Goal: Task Accomplishment & Management: Use online tool/utility

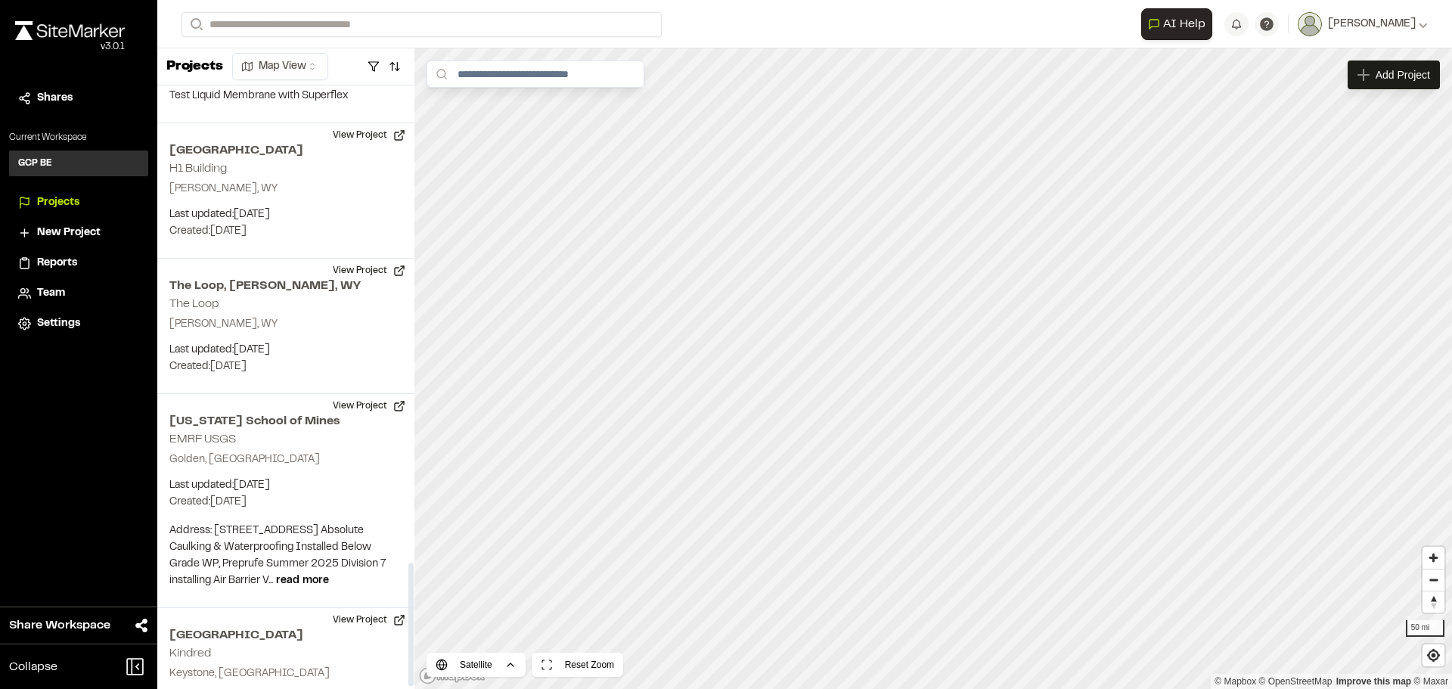
scroll to position [2346, 0]
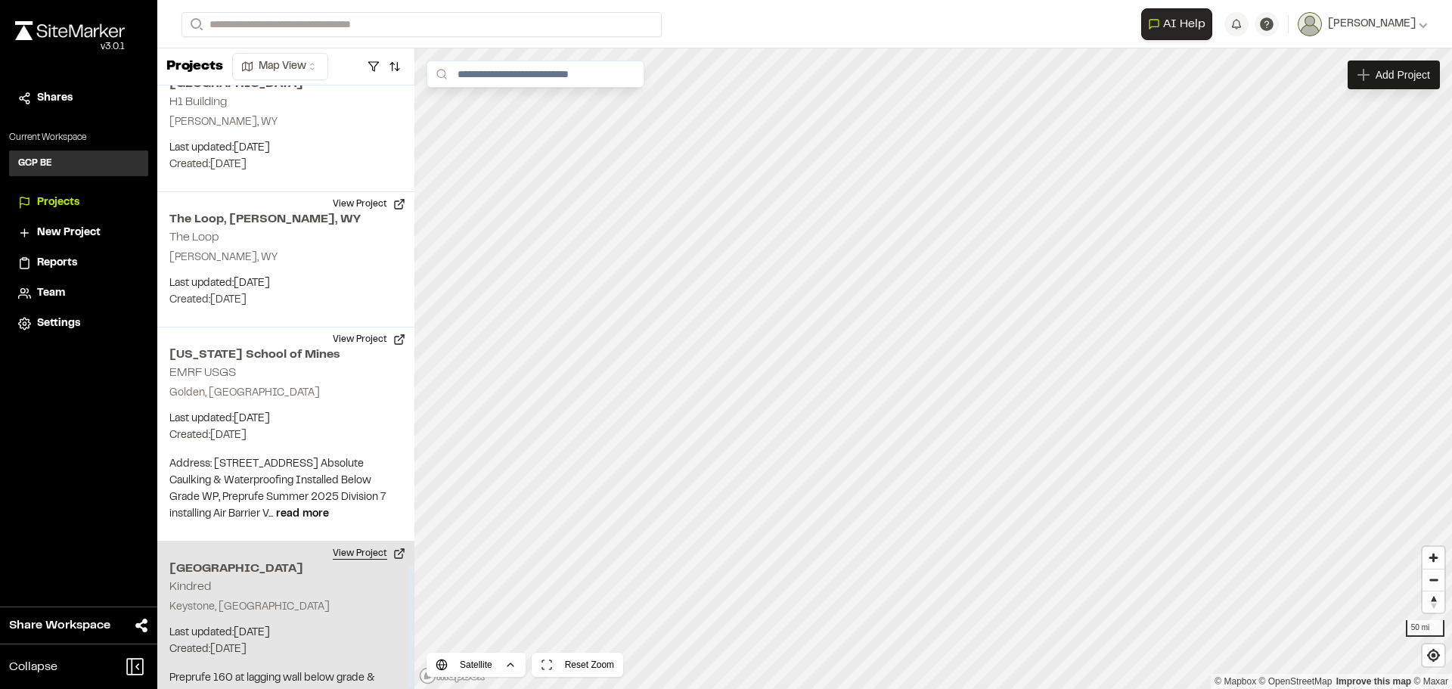
click at [361, 542] on button "View Project" at bounding box center [369, 554] width 91 height 24
click at [303, 599] on p "Keystone, CO" at bounding box center [285, 607] width 233 height 17
click at [355, 542] on button "View Project" at bounding box center [369, 554] width 91 height 24
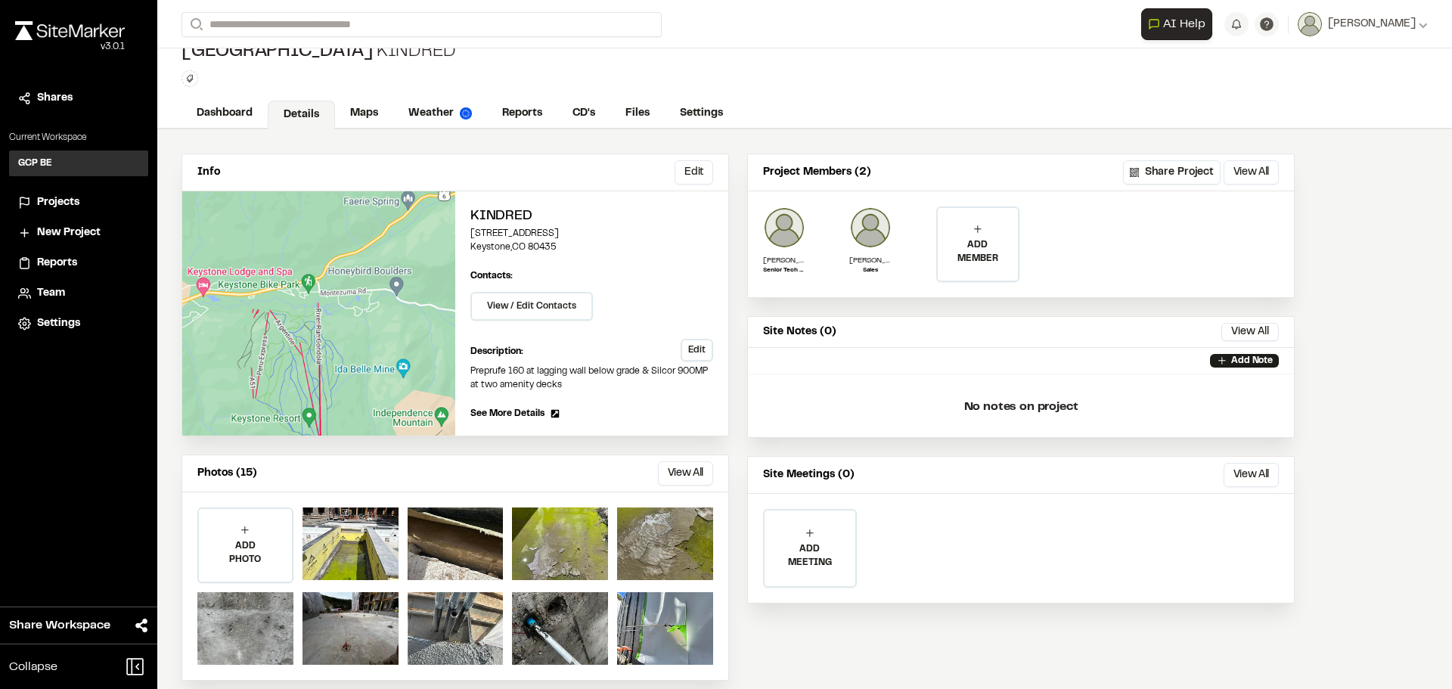
scroll to position [36, 0]
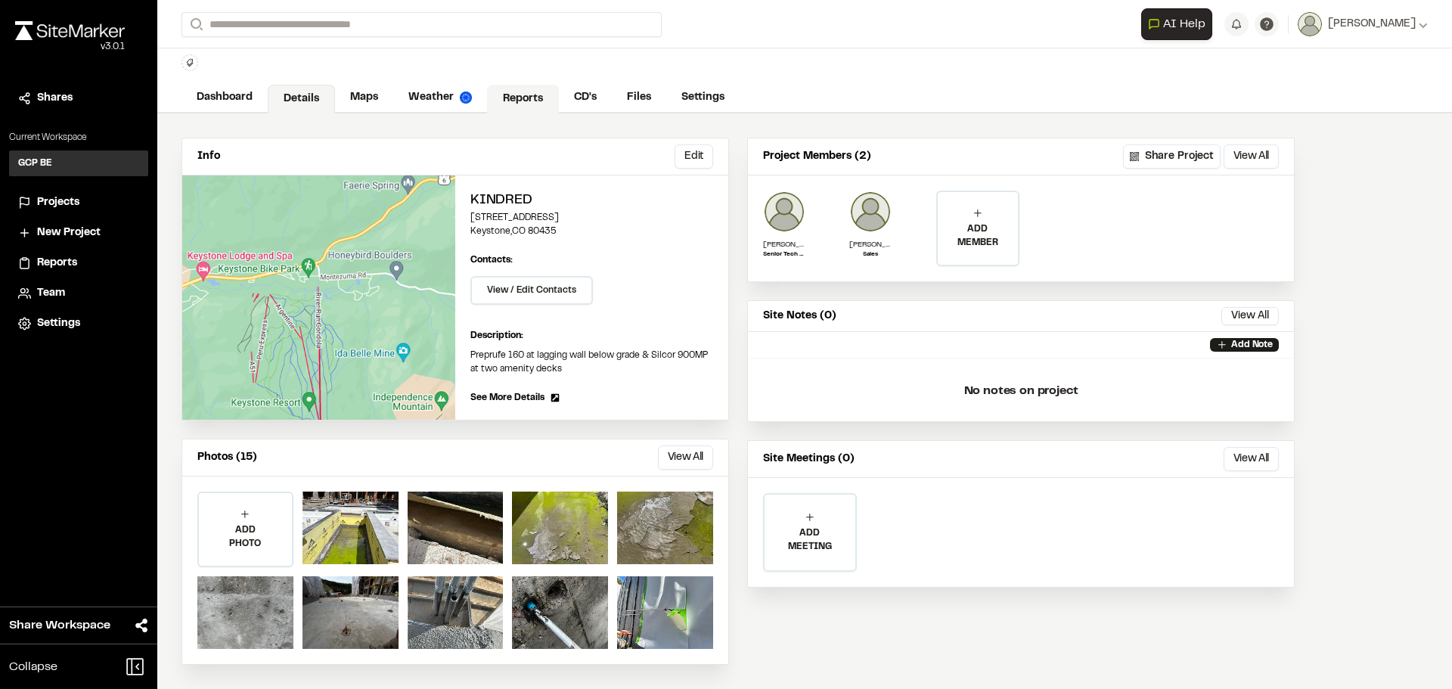
click at [518, 104] on link "Reports" at bounding box center [523, 99] width 72 height 29
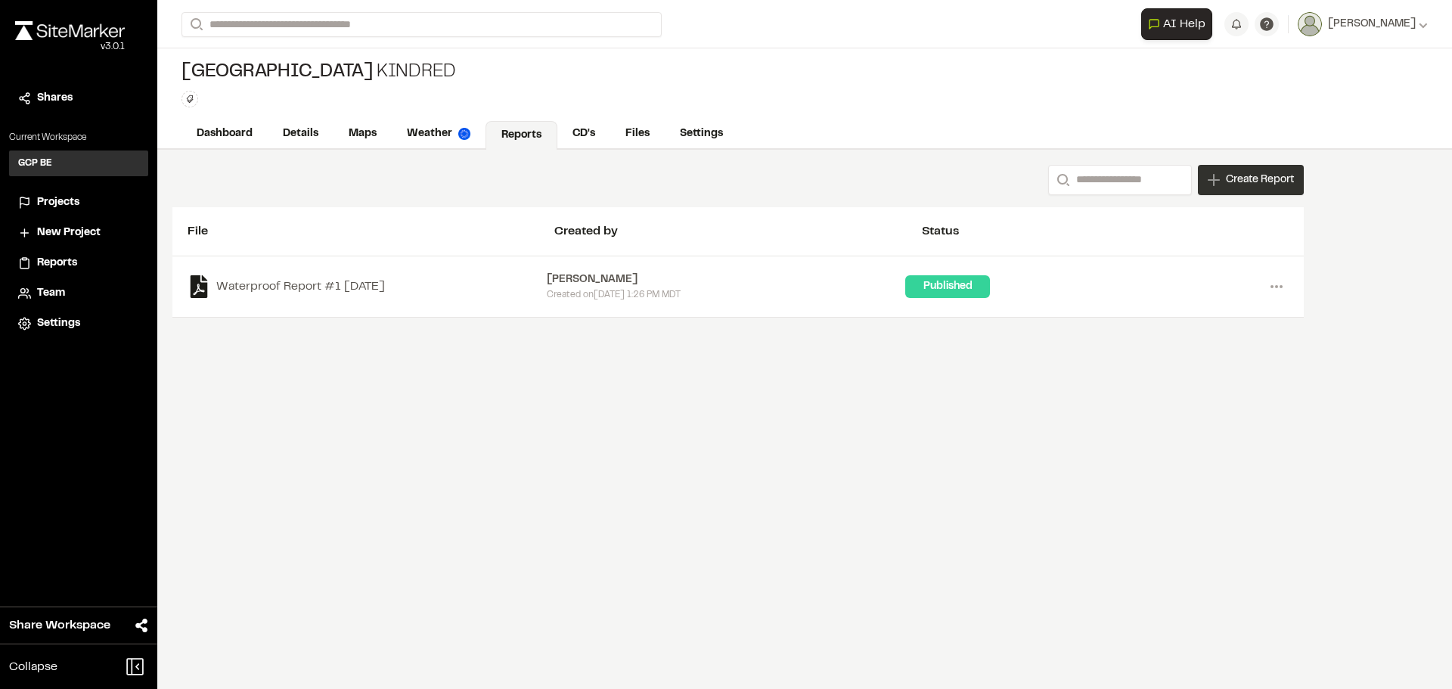
click at [1240, 179] on span "Create Report" at bounding box center [1260, 180] width 68 height 17
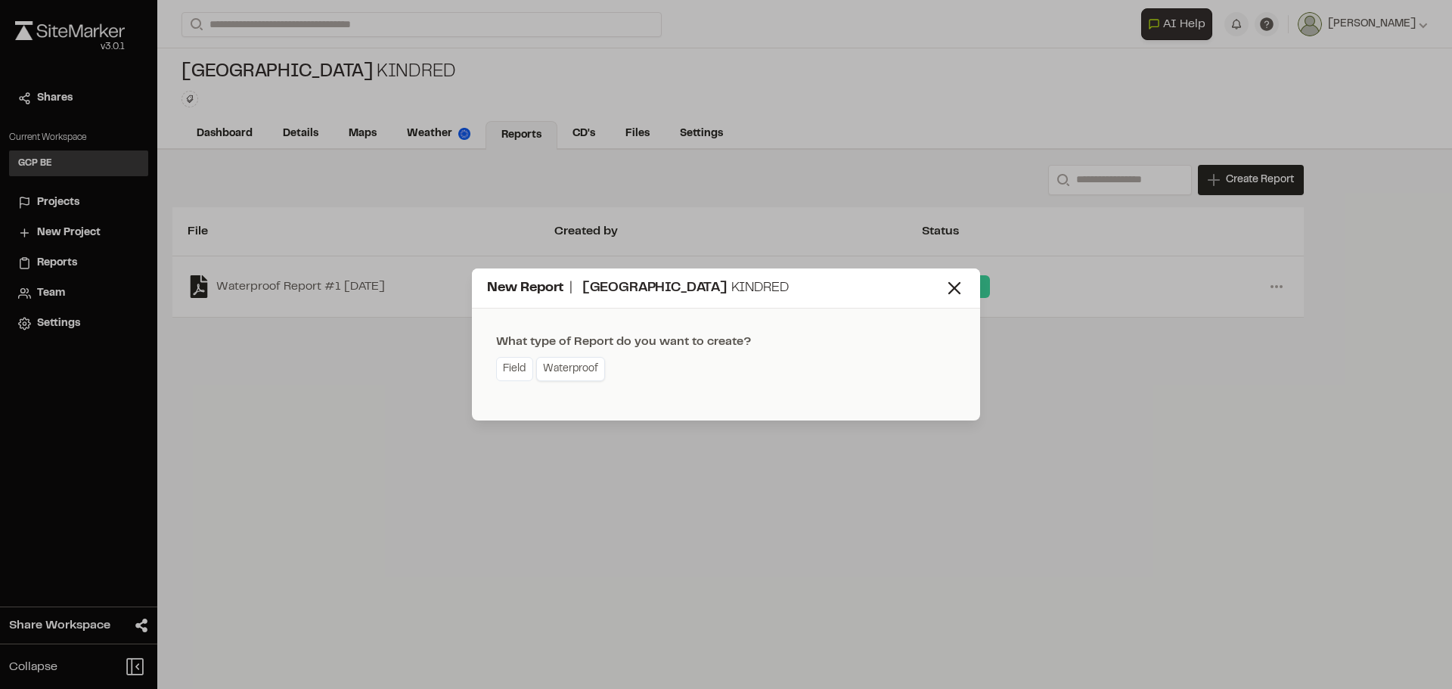
click at [556, 366] on link "Waterproof" at bounding box center [570, 369] width 69 height 24
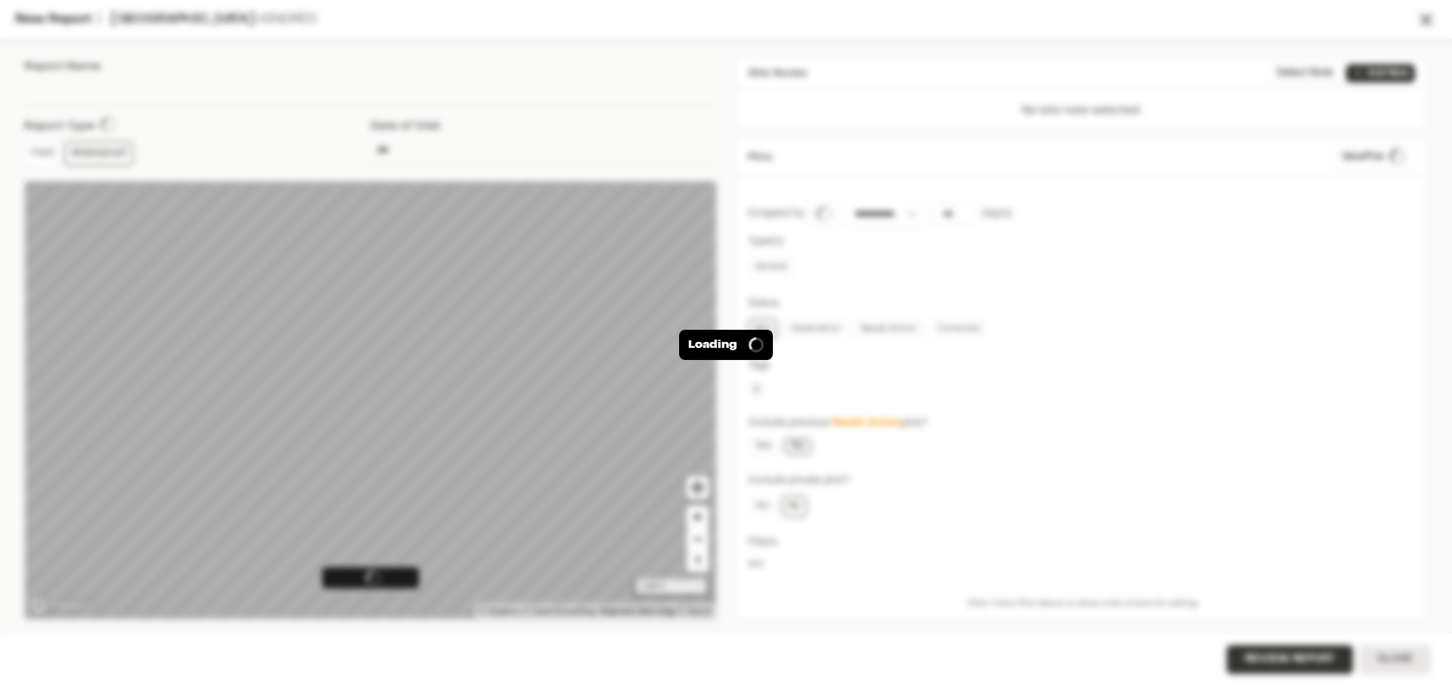
type input "**********"
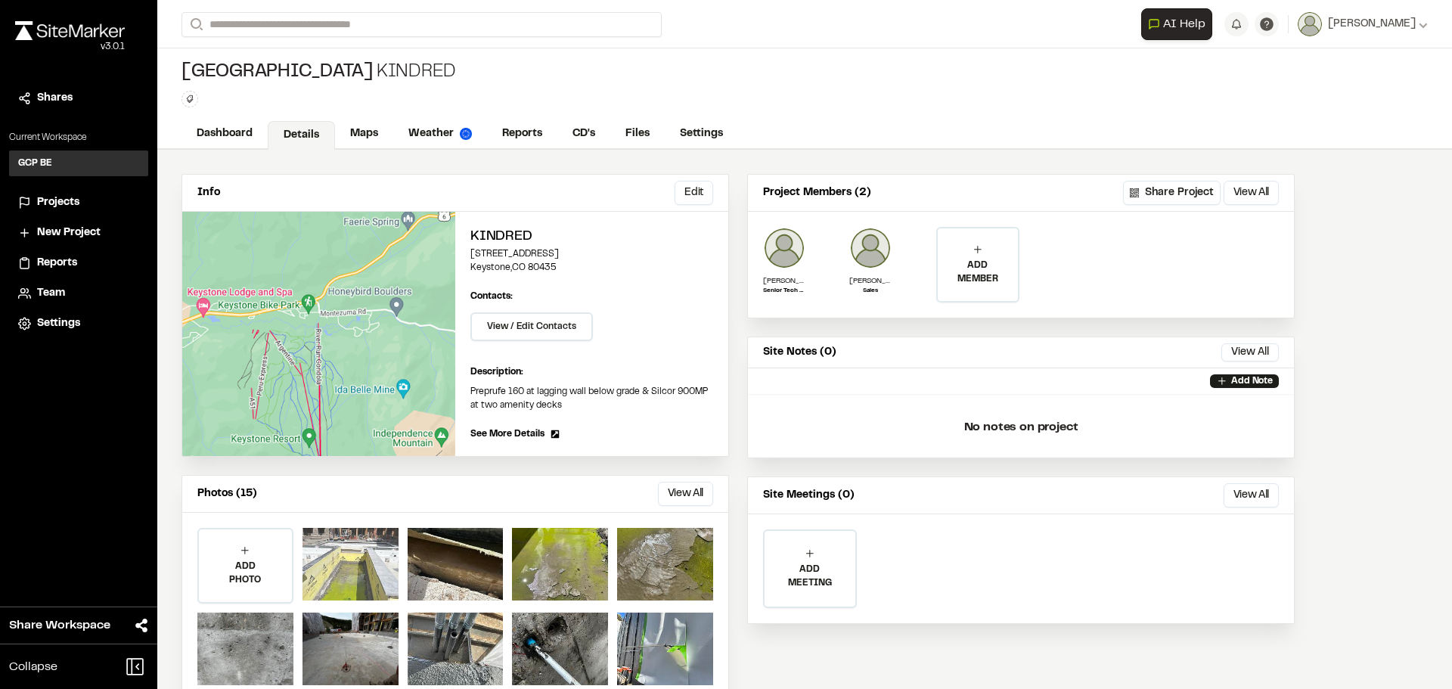
click at [368, 561] on div at bounding box center [351, 564] width 96 height 73
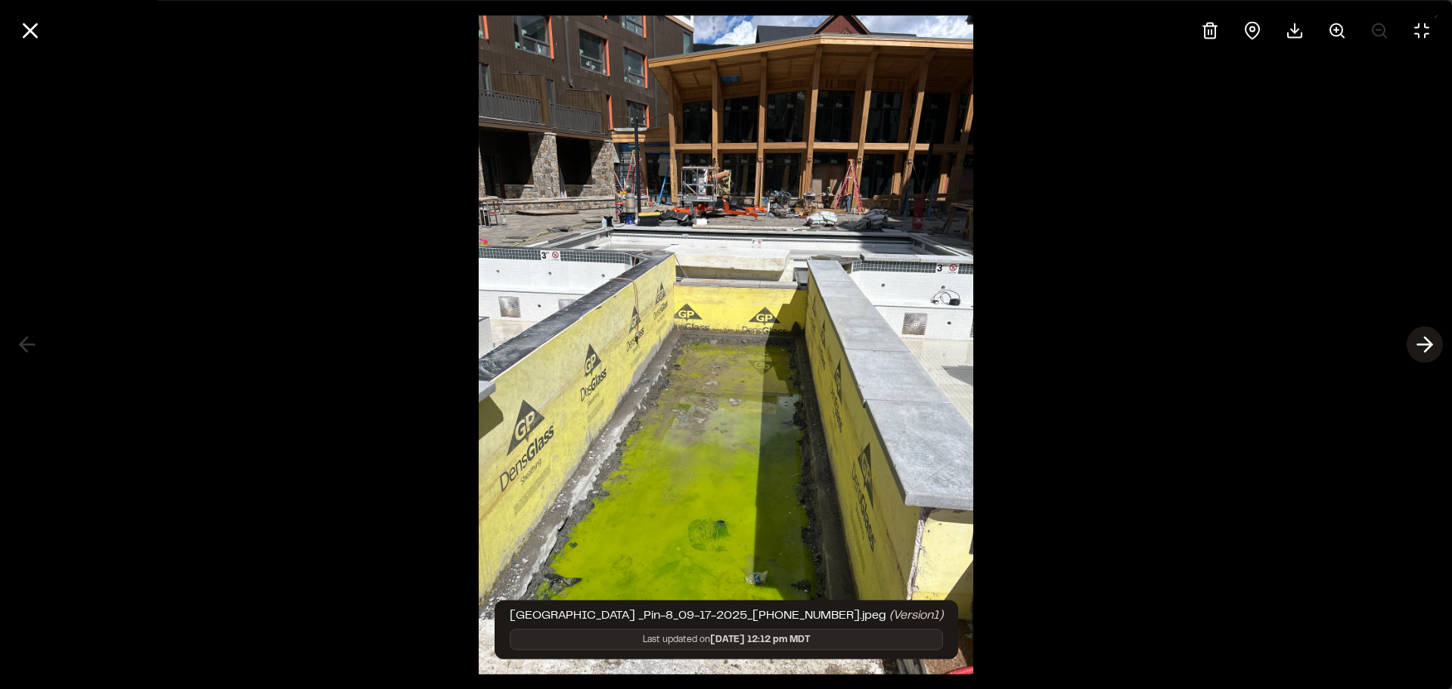
click at [1424, 340] on icon at bounding box center [1425, 345] width 24 height 26
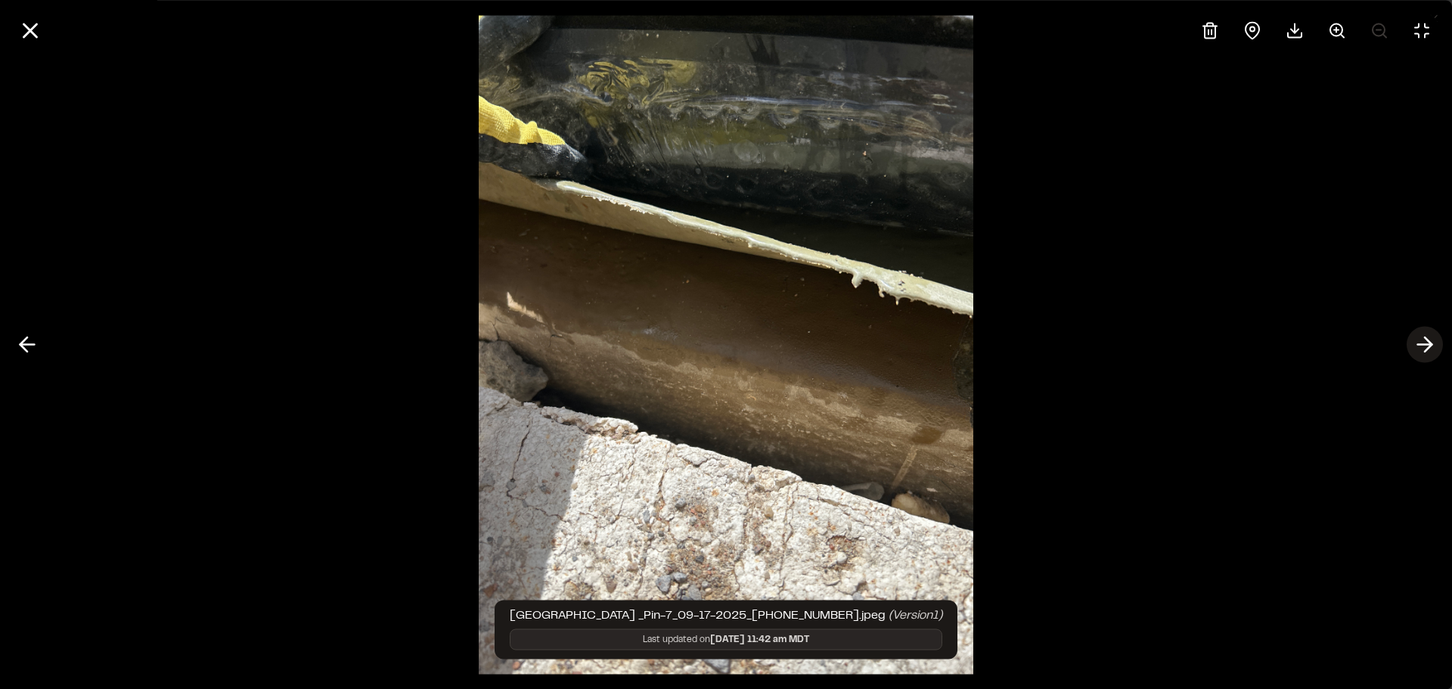
click at [1424, 340] on icon at bounding box center [1425, 345] width 24 height 26
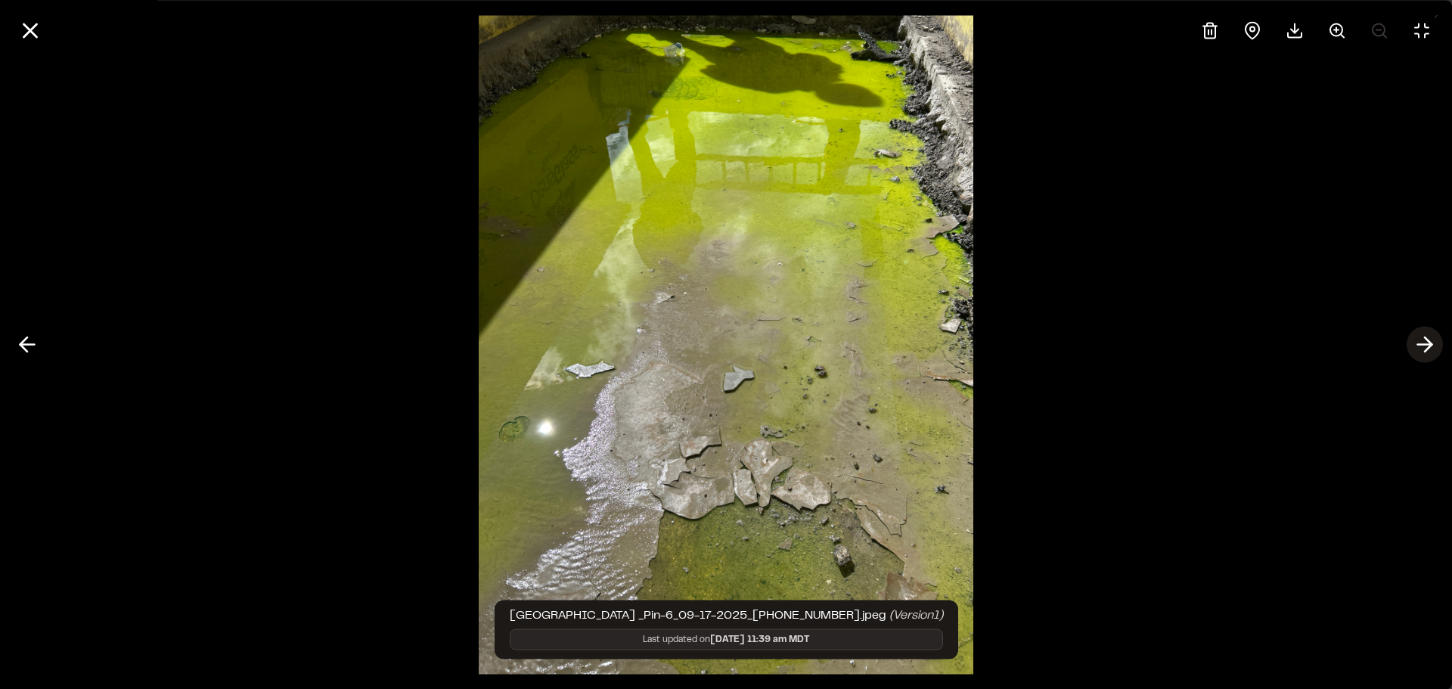
click at [1424, 340] on icon at bounding box center [1425, 345] width 24 height 26
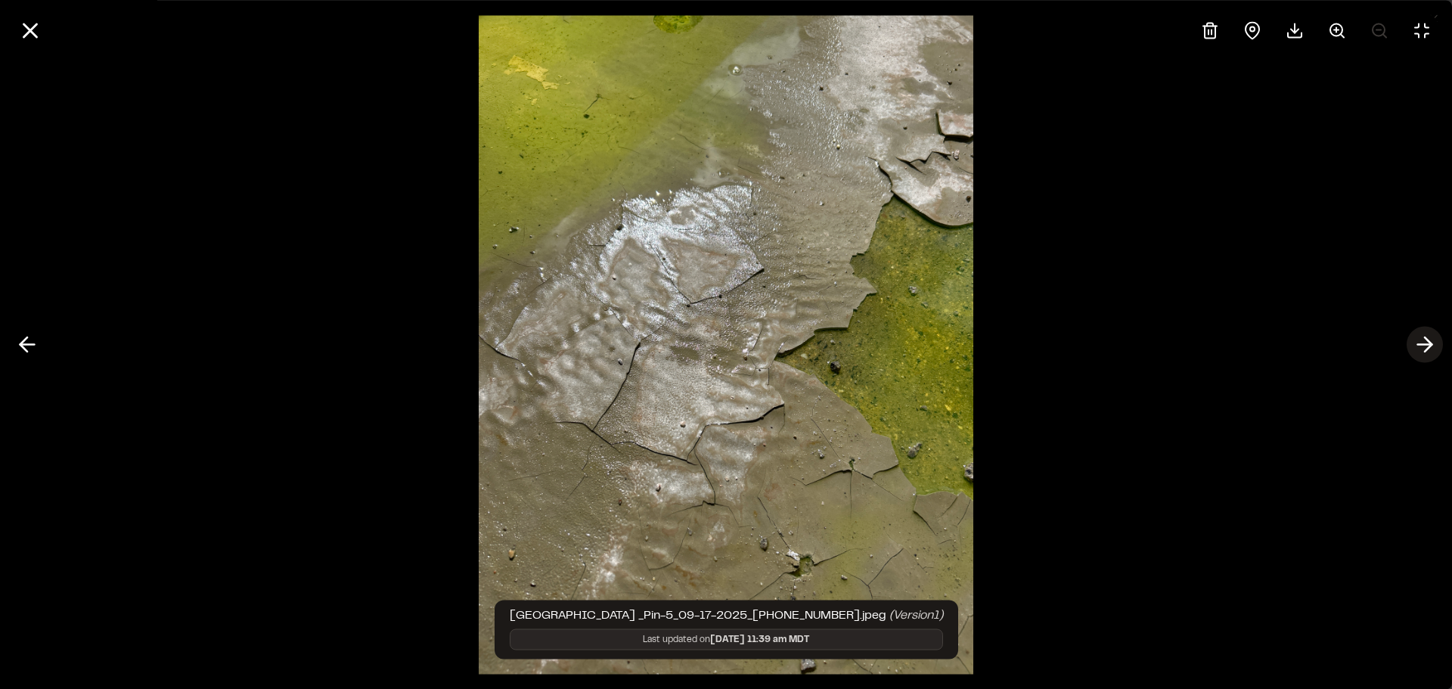
click at [1424, 340] on icon at bounding box center [1425, 345] width 24 height 26
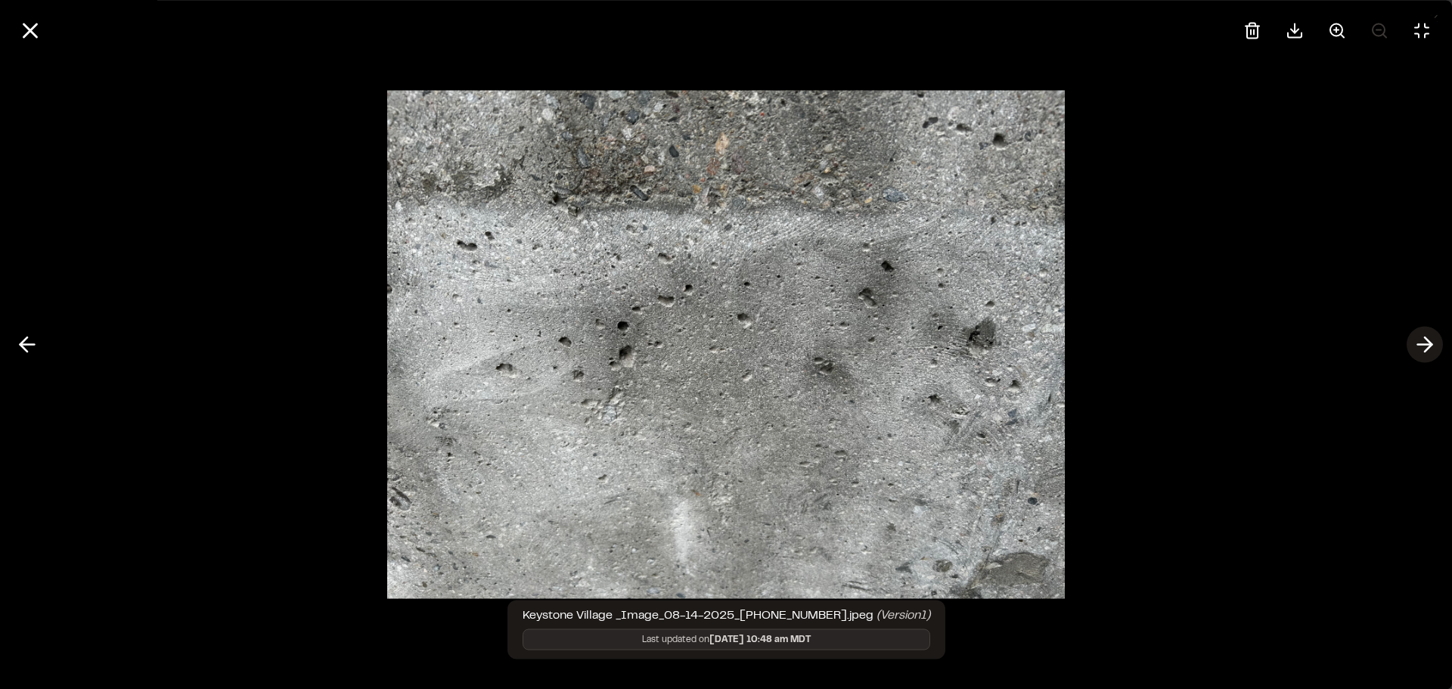
click at [1424, 340] on icon at bounding box center [1425, 345] width 24 height 26
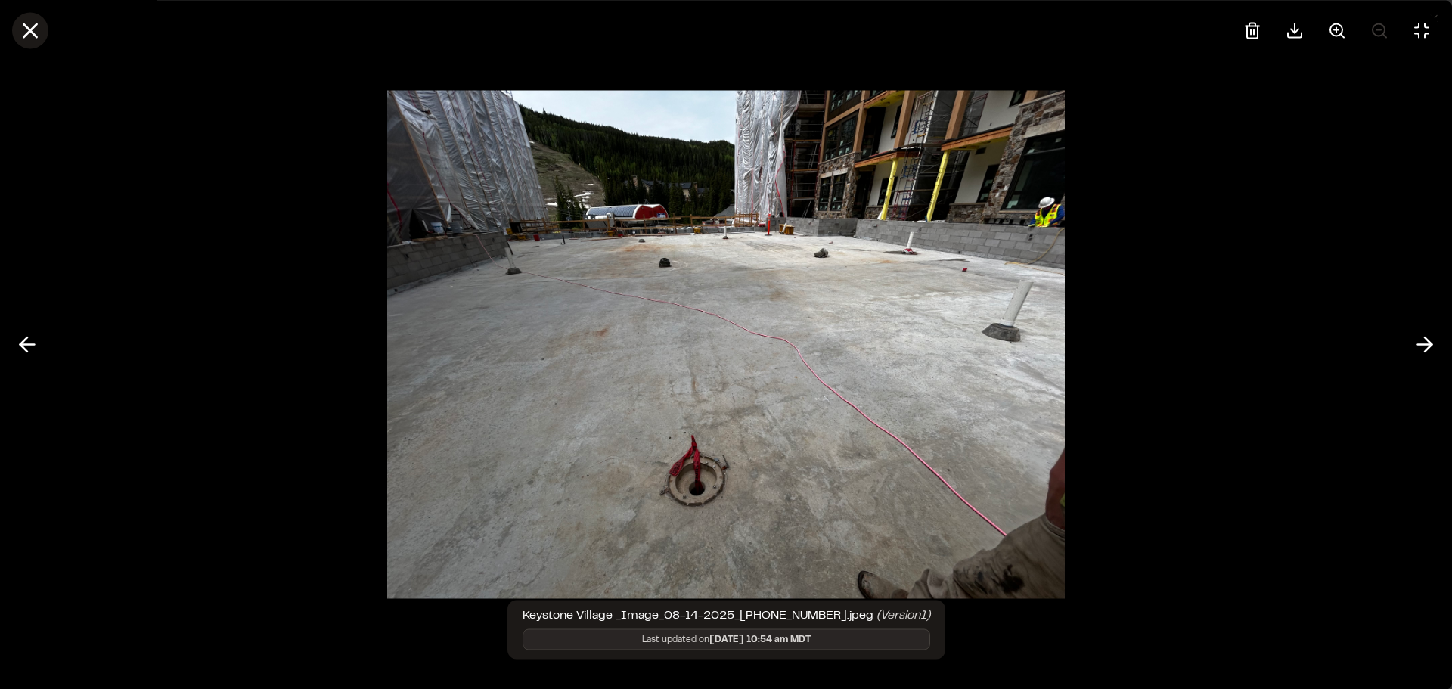
click at [37, 26] on icon at bounding box center [30, 30] width 26 height 26
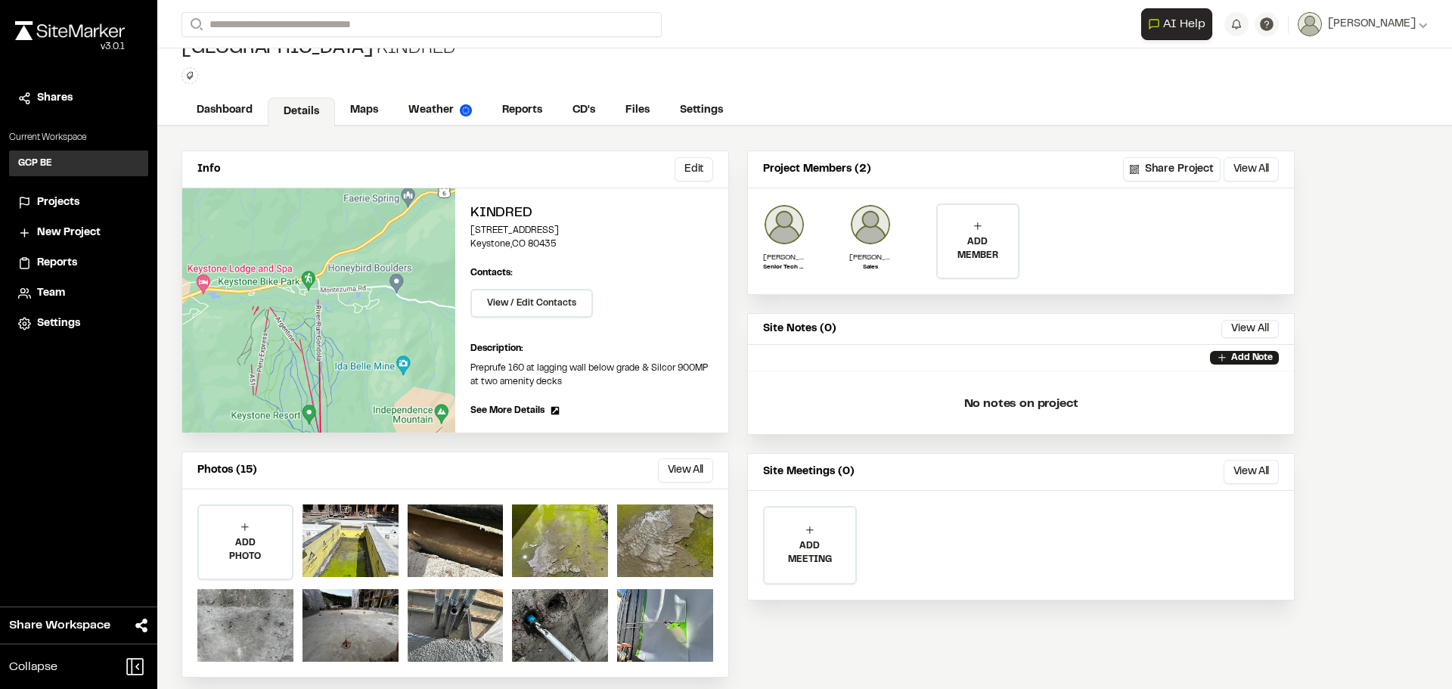
scroll to position [36, 0]
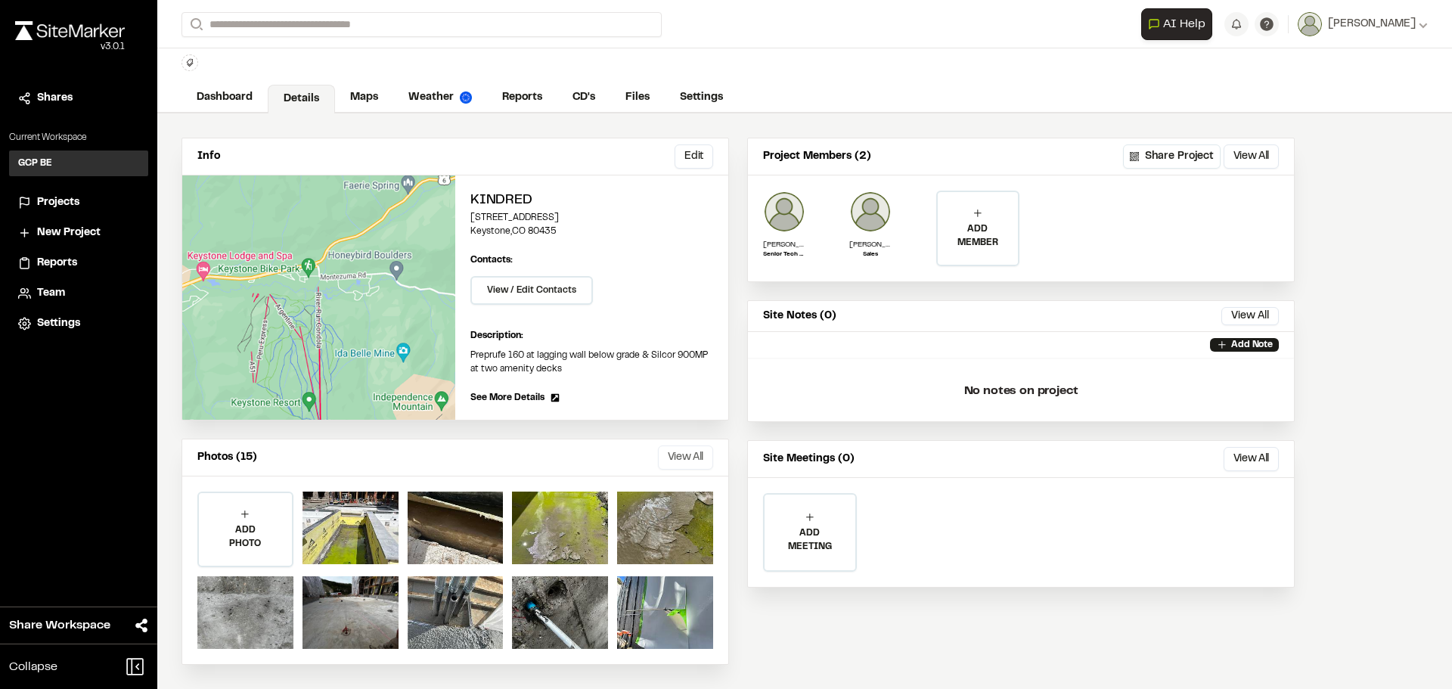
click at [698, 457] on button "View All" at bounding box center [685, 458] width 55 height 24
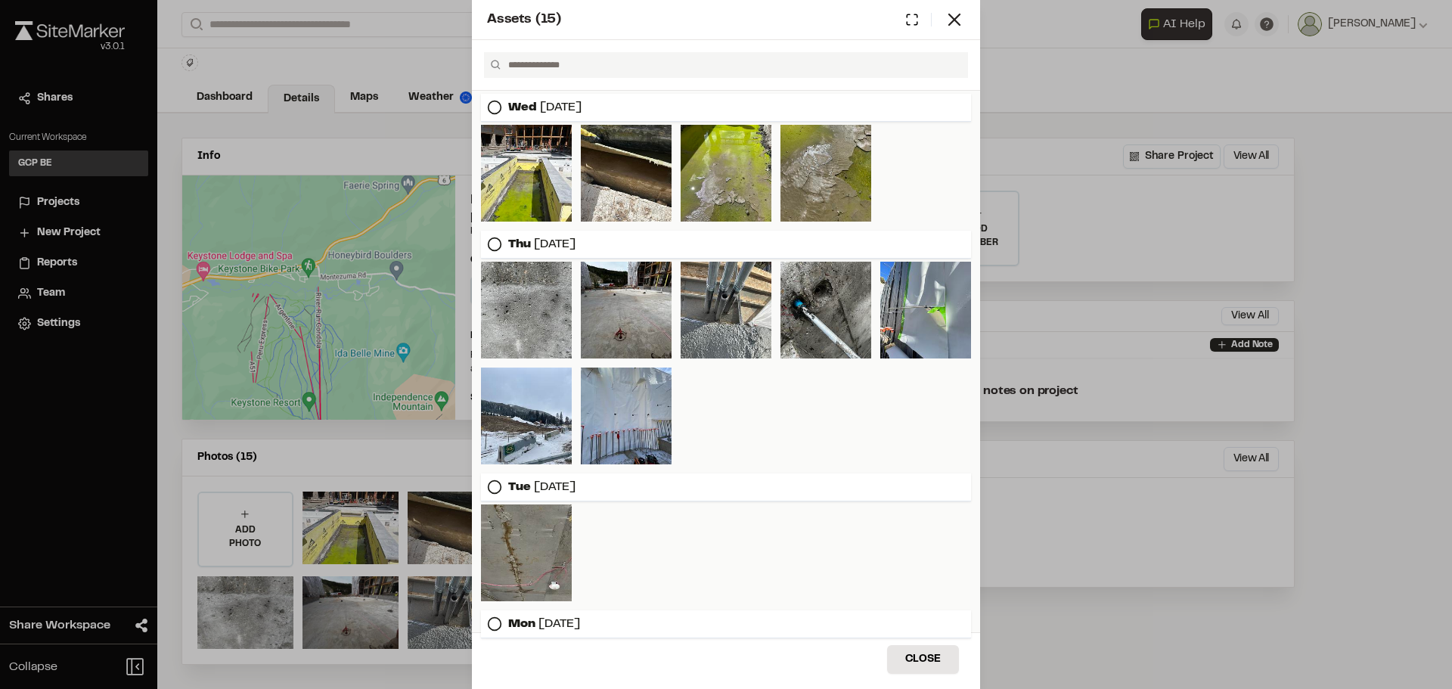
click at [257, 517] on div "Assets ( 15 ) Wed Sep 17, 2025 Thu Aug 14, 2025 Tue Aug 12, 2025 Mon Apr 07, 20…" at bounding box center [726, 344] width 1452 height 689
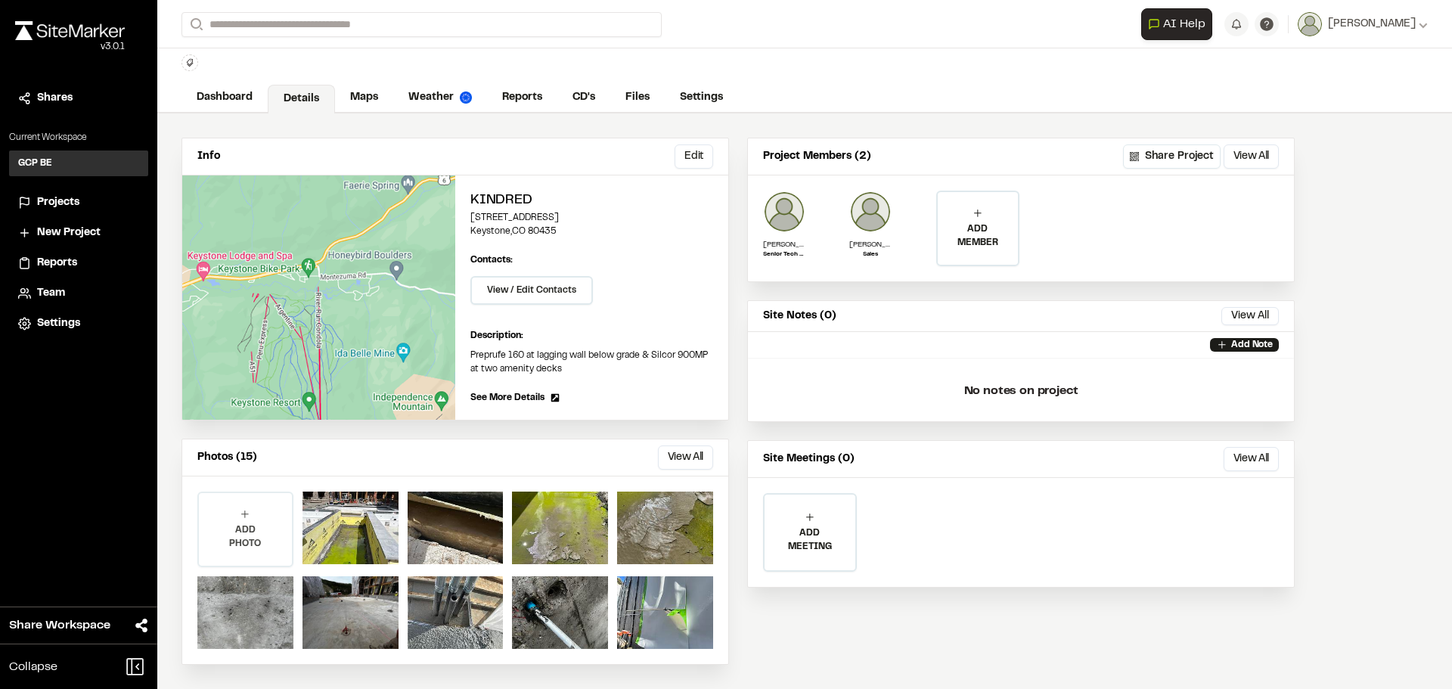
click at [241, 531] on p "ADD PHOTO" at bounding box center [245, 536] width 93 height 27
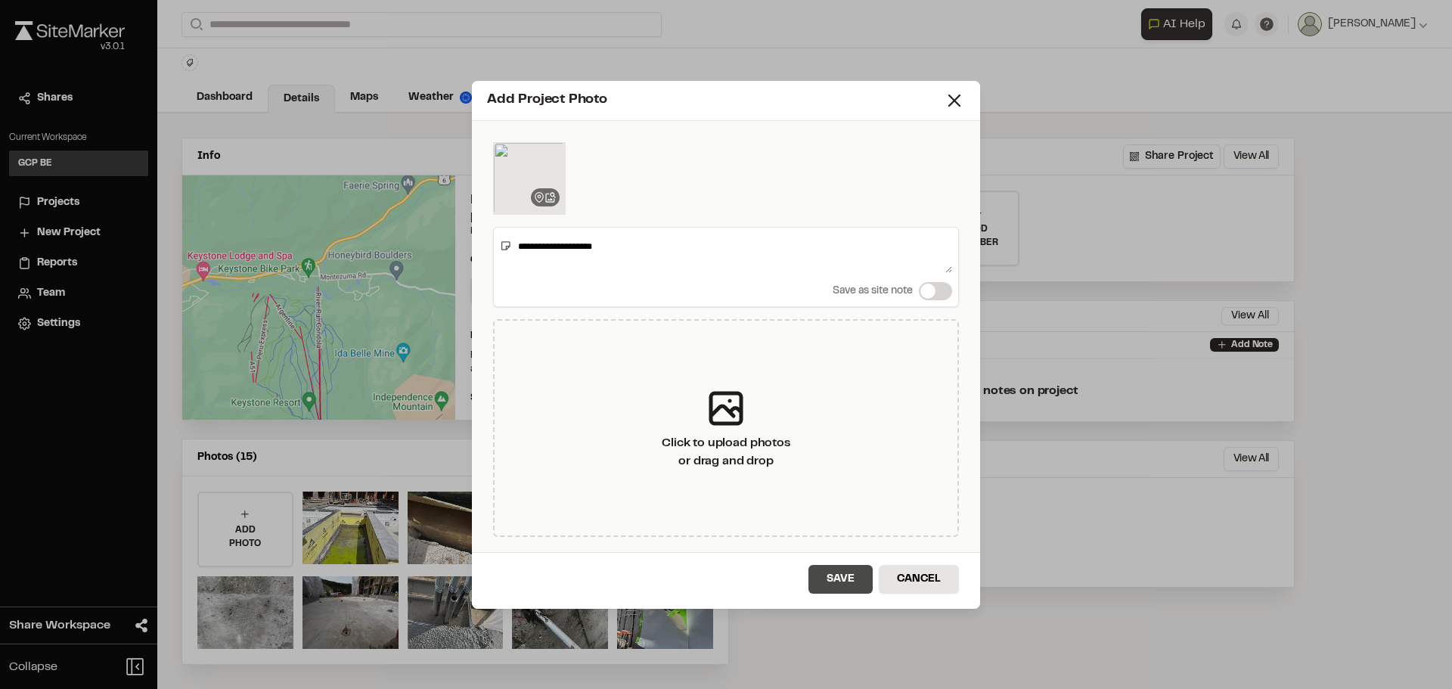
type textarea "**********"
click at [829, 574] on button "Save" at bounding box center [841, 579] width 64 height 29
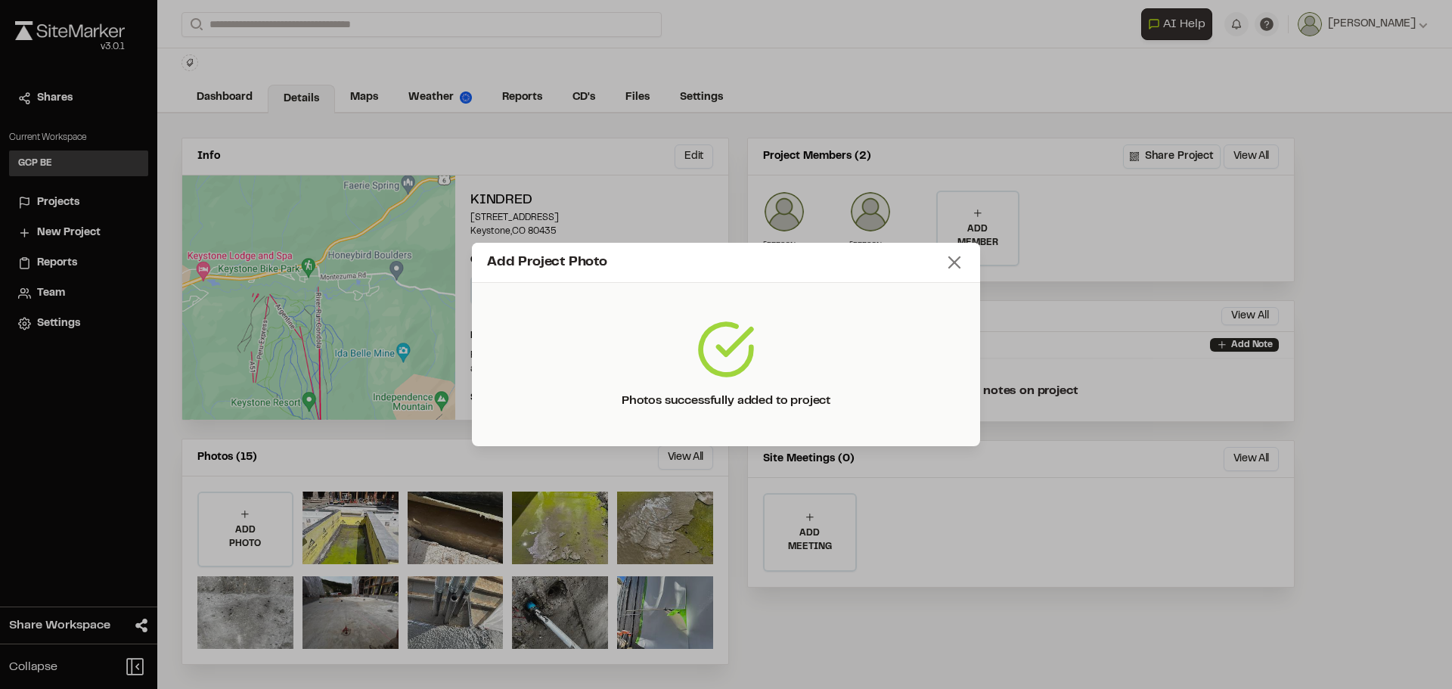
click at [959, 262] on icon at bounding box center [954, 262] width 21 height 21
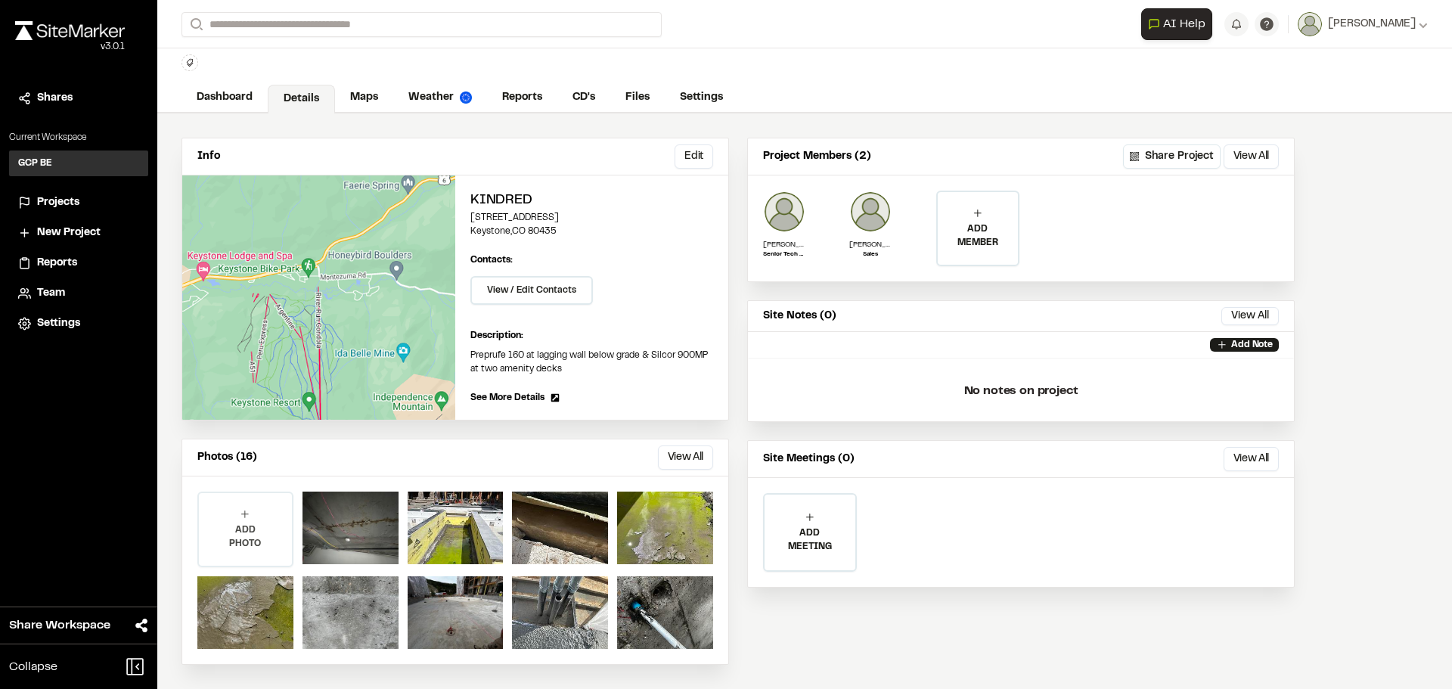
click at [254, 513] on div "ADD PHOTO" at bounding box center [245, 529] width 93 height 73
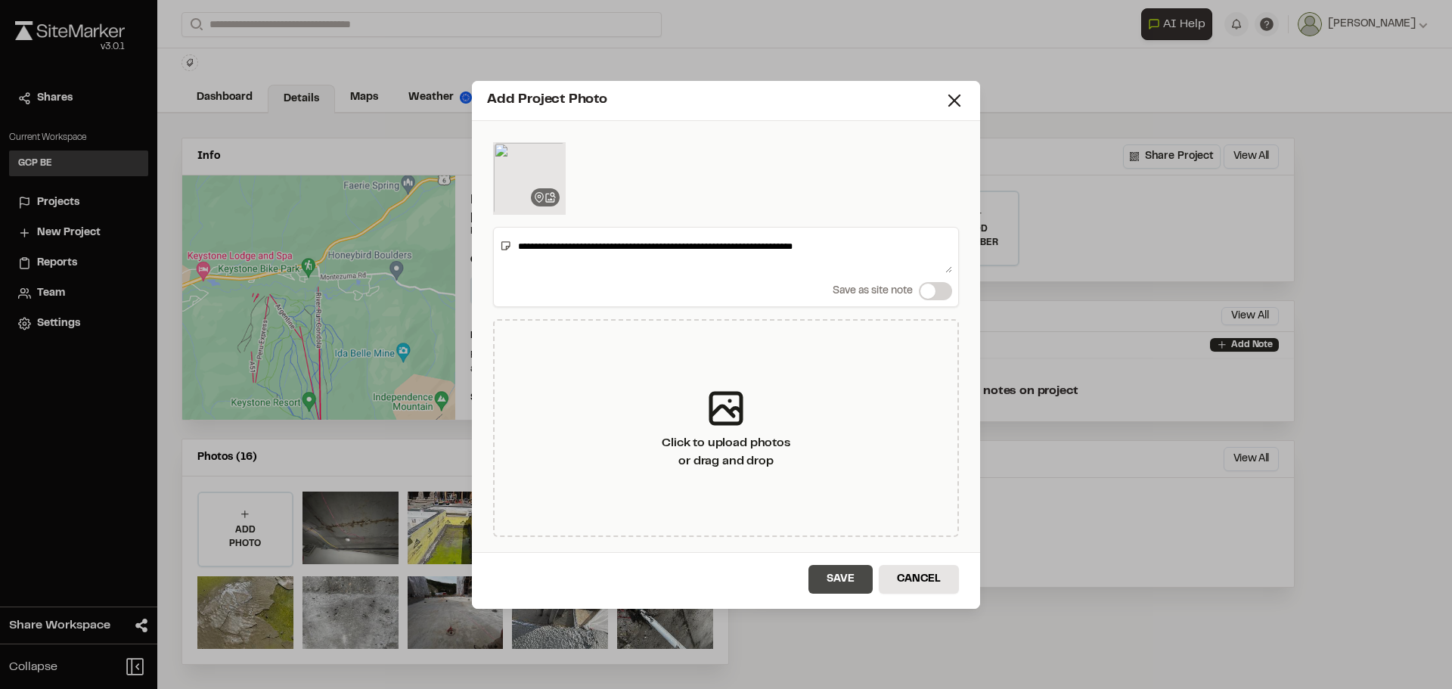
type textarea "**********"
click at [836, 583] on button "Save" at bounding box center [841, 579] width 64 height 29
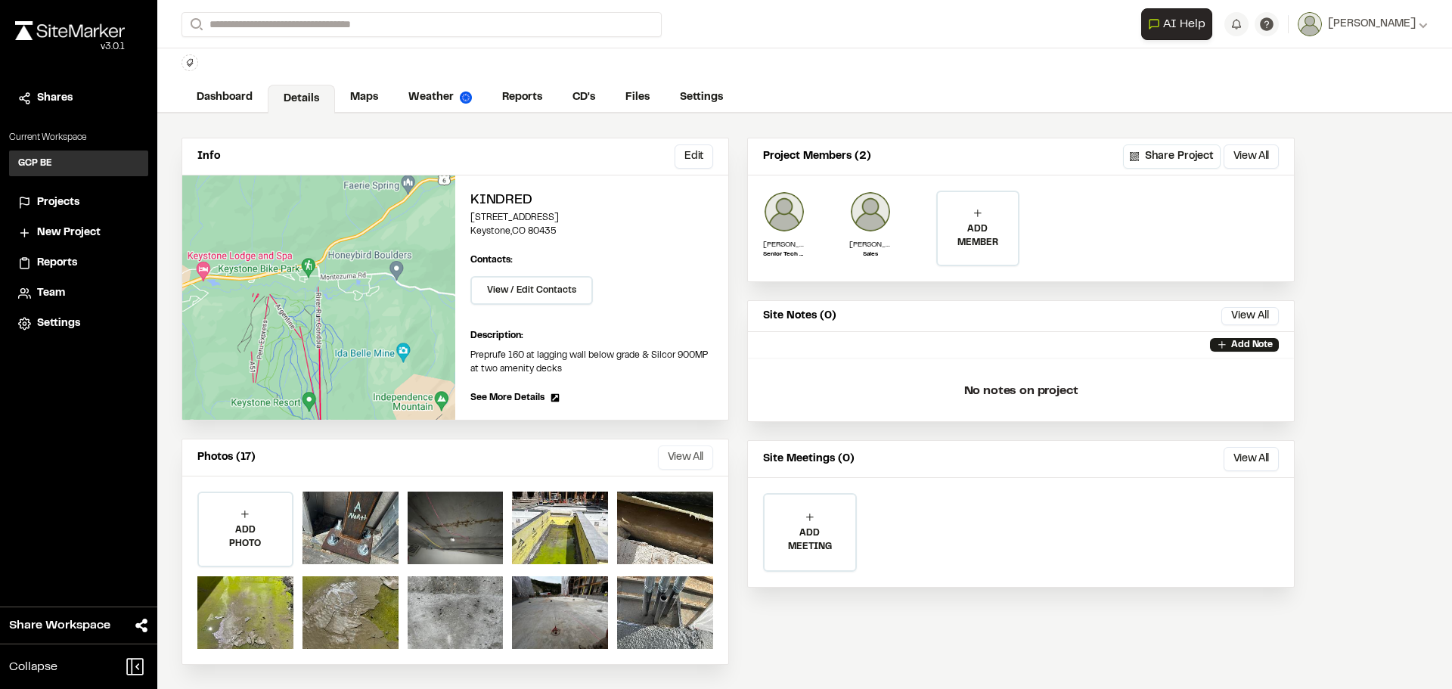
click at [691, 457] on button "View All" at bounding box center [685, 458] width 55 height 24
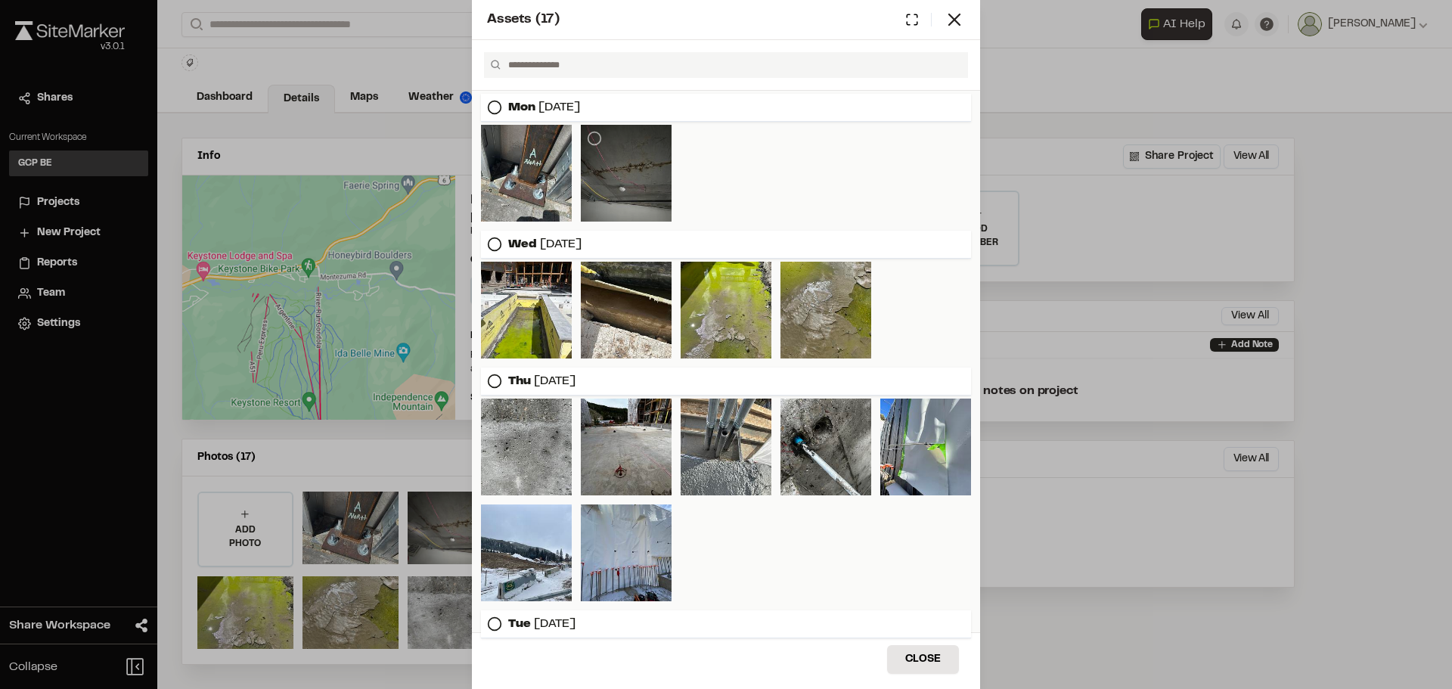
click at [632, 163] on div at bounding box center [626, 173] width 91 height 97
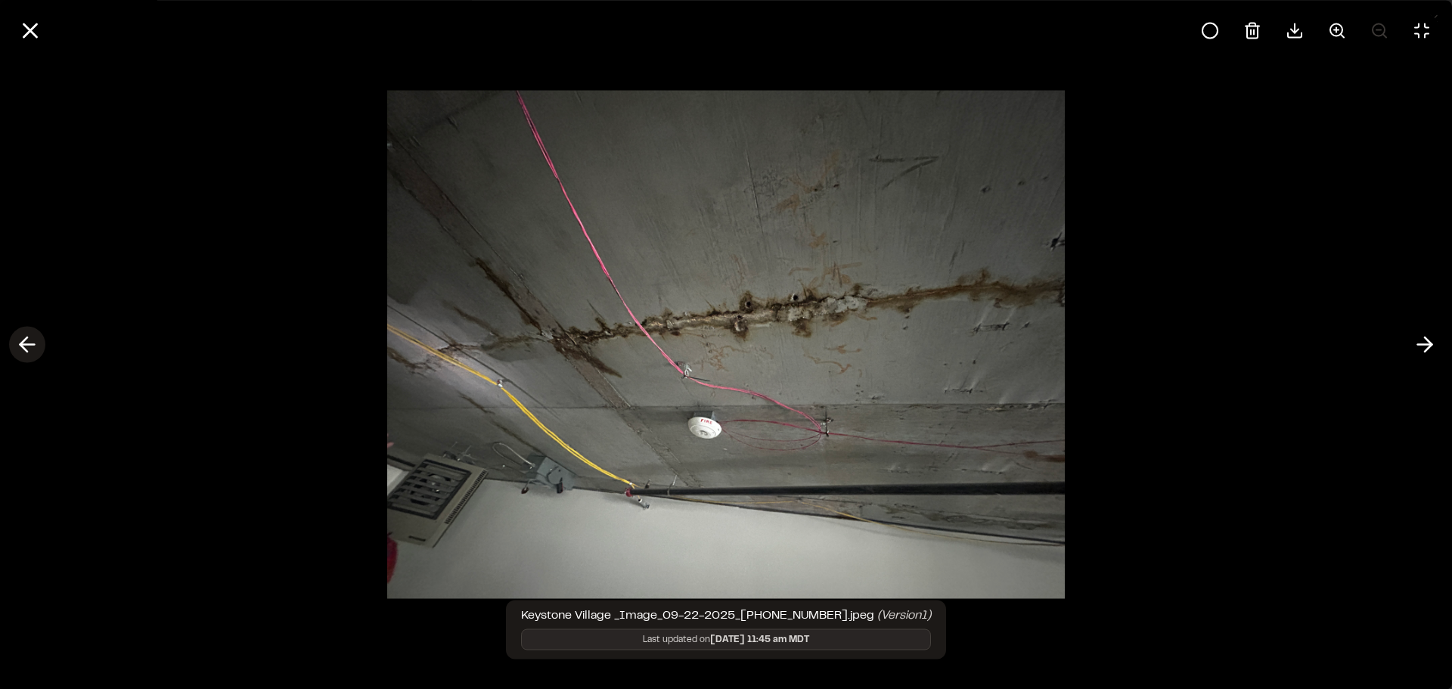
click at [21, 346] on polyline at bounding box center [23, 344] width 7 height 14
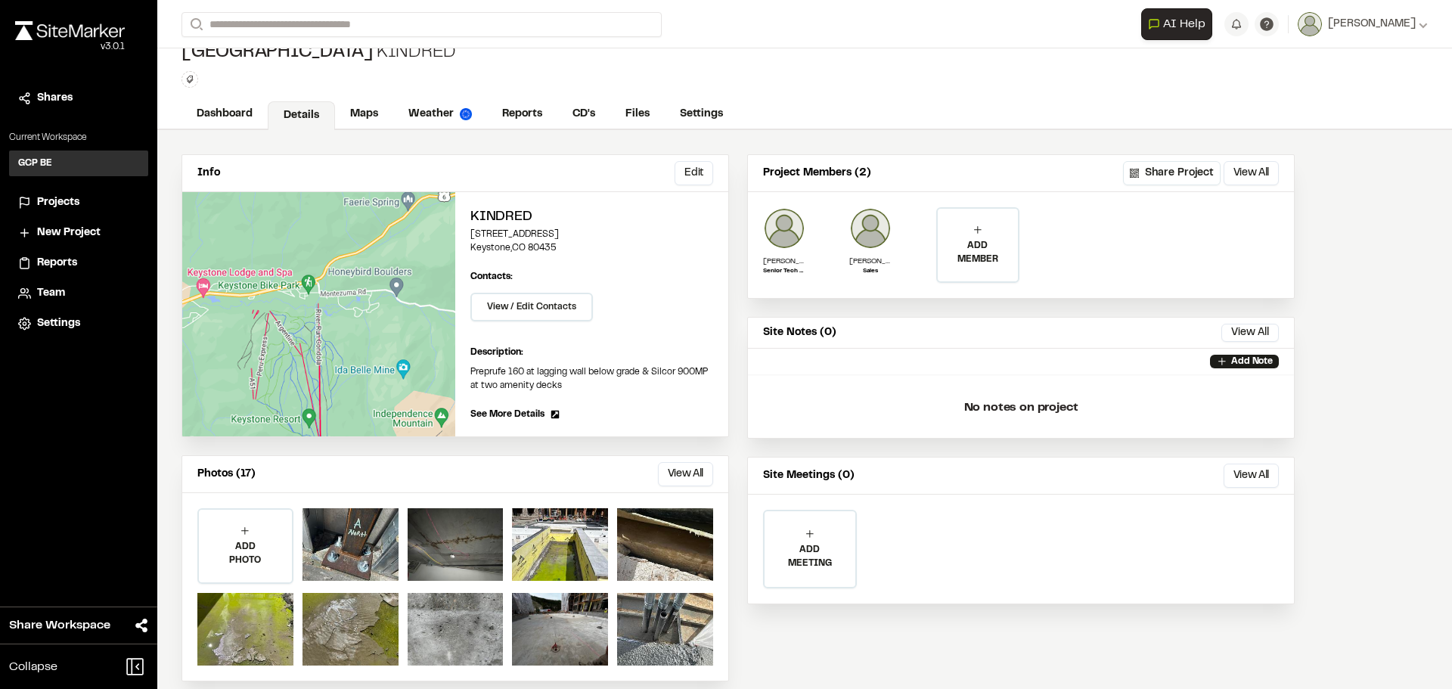
scroll to position [36, 0]
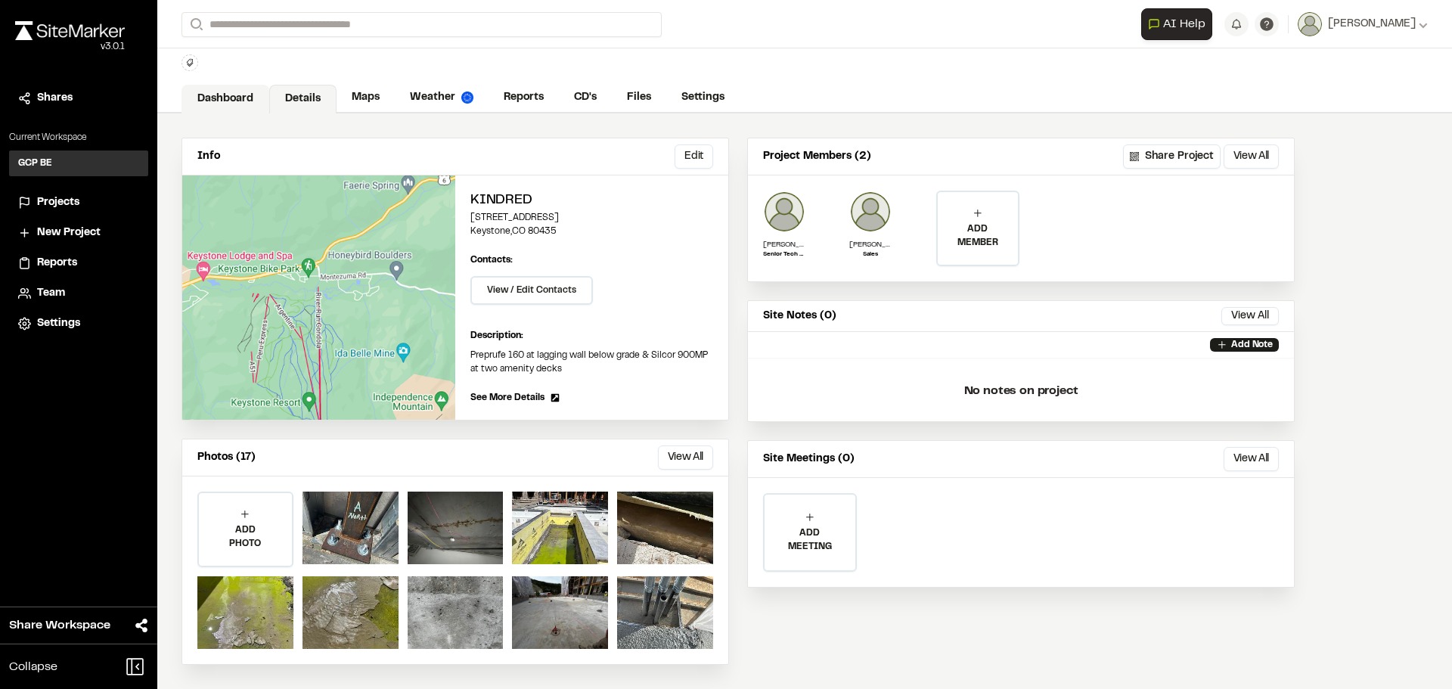
click at [239, 94] on link "Dashboard" at bounding box center [226, 99] width 88 height 29
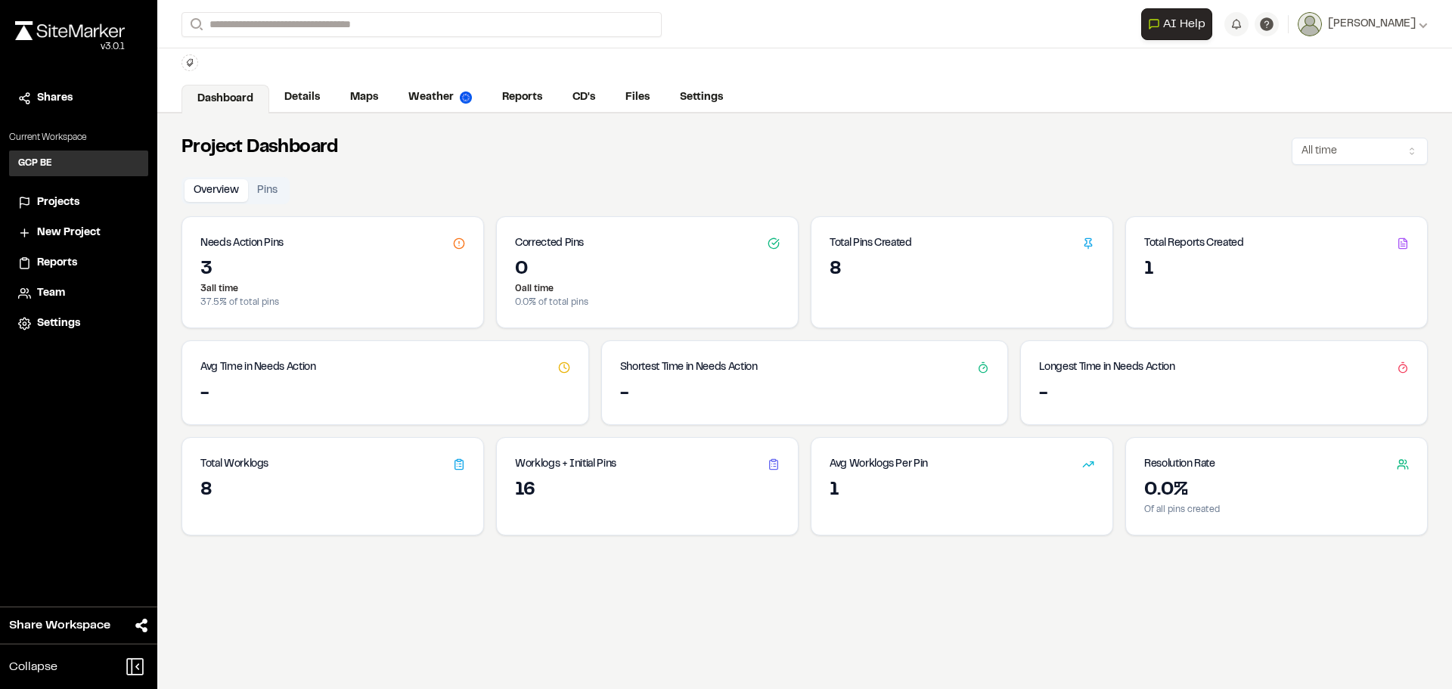
click at [461, 467] on icon at bounding box center [459, 464] width 12 height 12
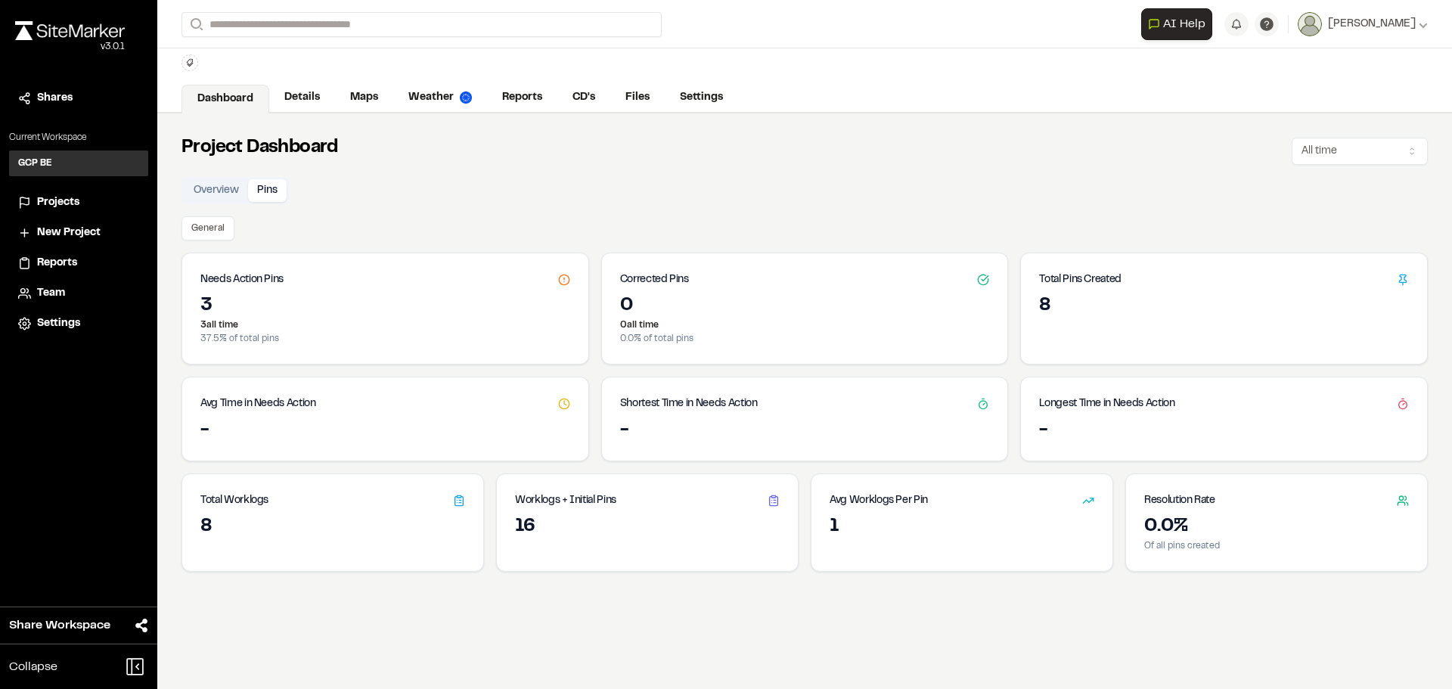
click at [268, 191] on button "Pins" at bounding box center [267, 190] width 39 height 23
click at [1114, 322] on div "8" at bounding box center [1224, 315] width 406 height 42
click at [374, 95] on link "Maps" at bounding box center [365, 99] width 60 height 29
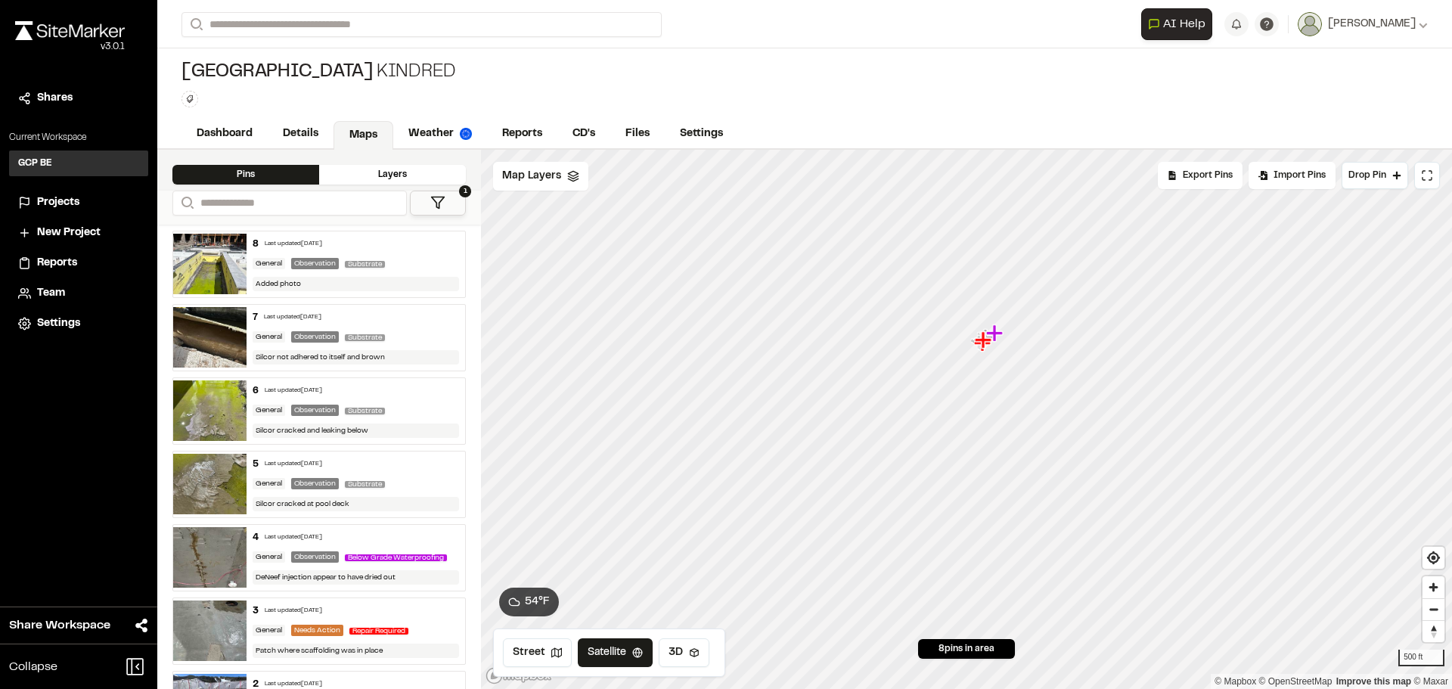
click at [367, 558] on div "General Observation Below Grade Waterproofing" at bounding box center [356, 558] width 207 height 14
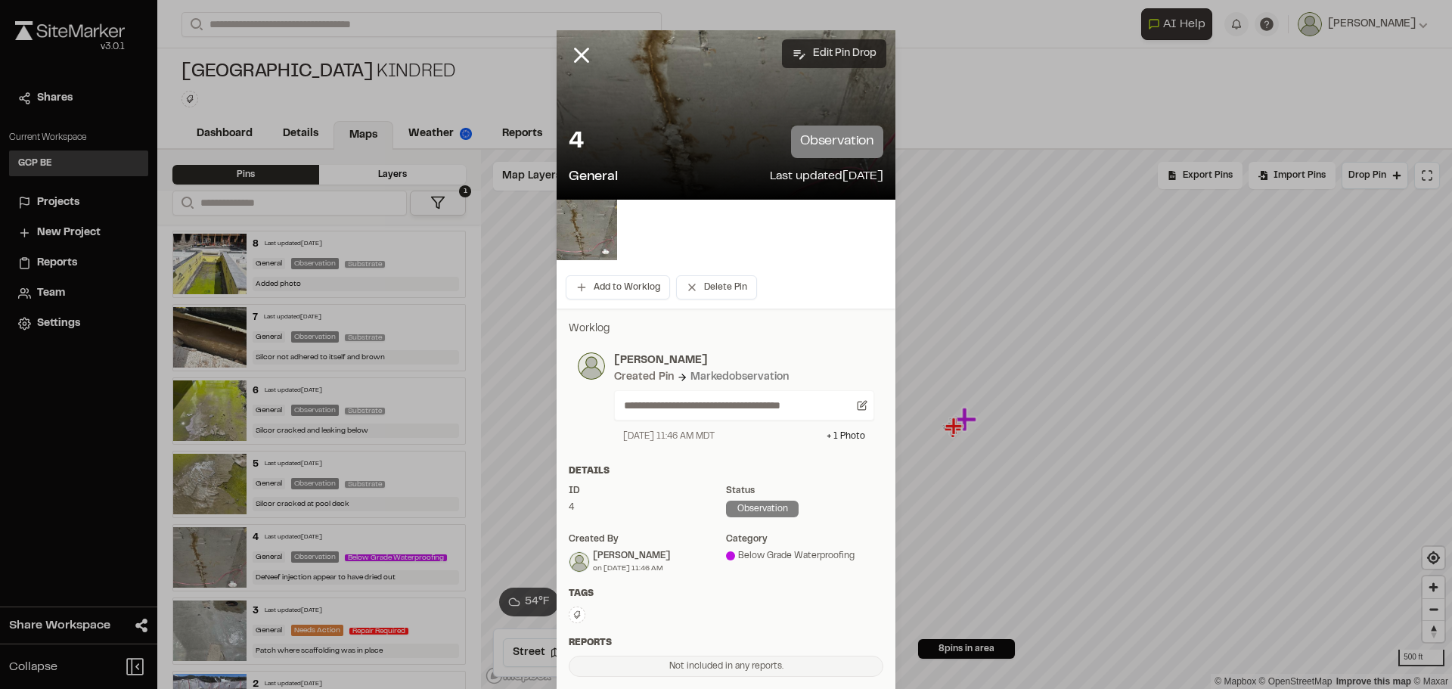
click at [847, 52] on button "Edit Pin Drop" at bounding box center [834, 53] width 104 height 29
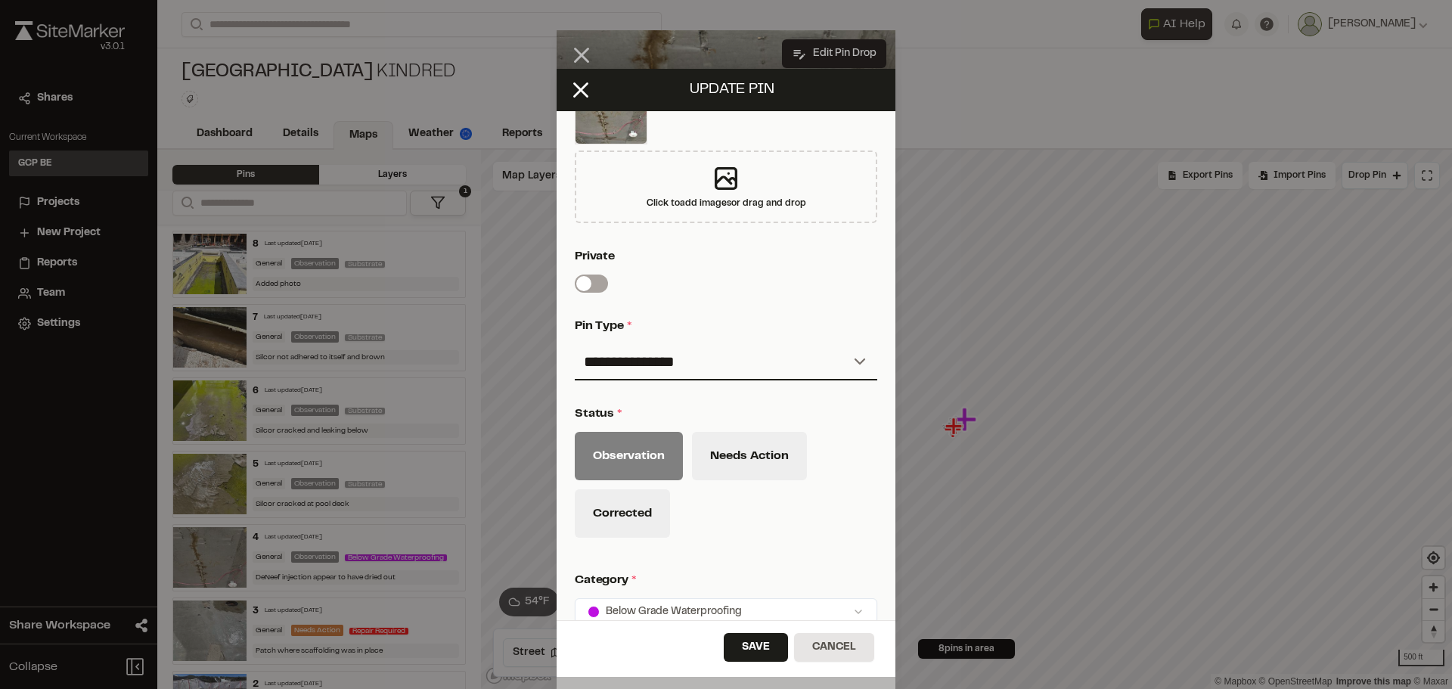
scroll to position [454, 0]
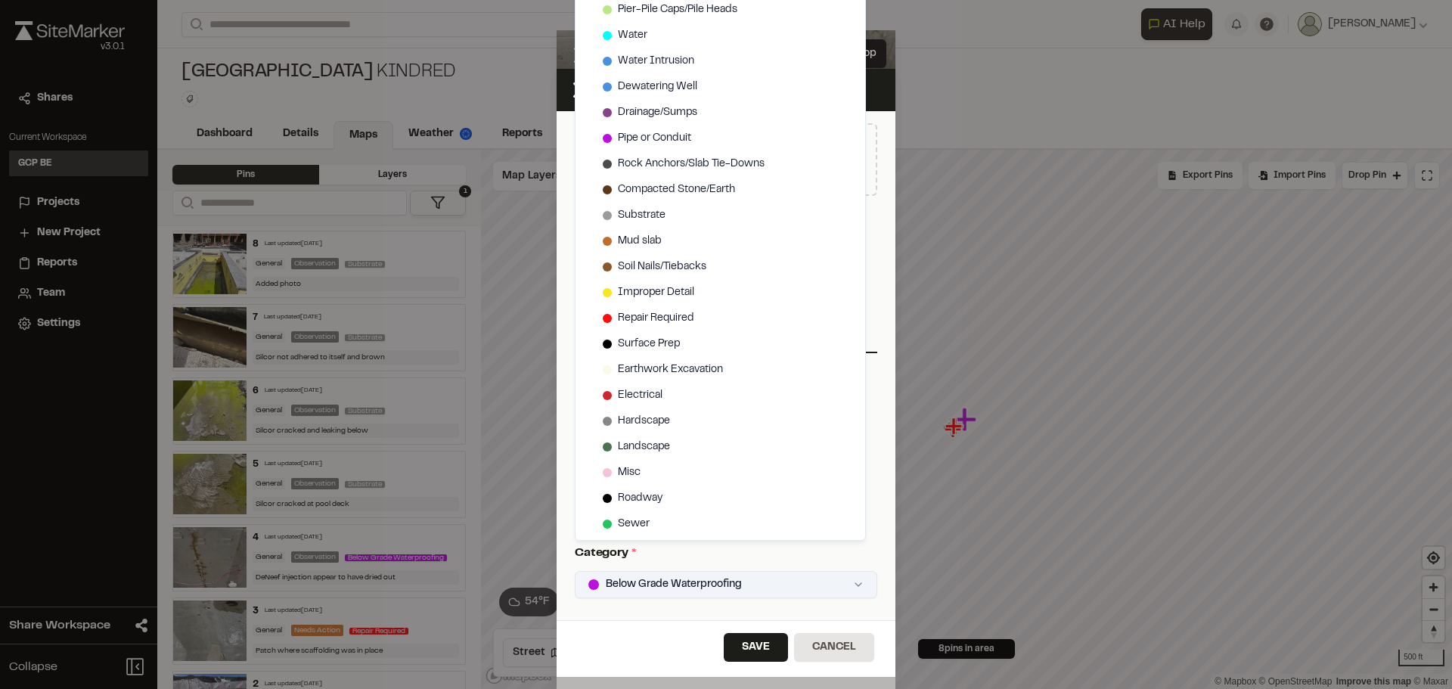
click at [845, 587] on html "**********" at bounding box center [726, 344] width 1452 height 689
drag, startPoint x: 807, startPoint y: 489, endPoint x: 830, endPoint y: 618, distance: 131.3
click at [826, 589] on html "**********" at bounding box center [726, 344] width 1452 height 689
click at [840, 646] on html "**********" at bounding box center [726, 344] width 1452 height 689
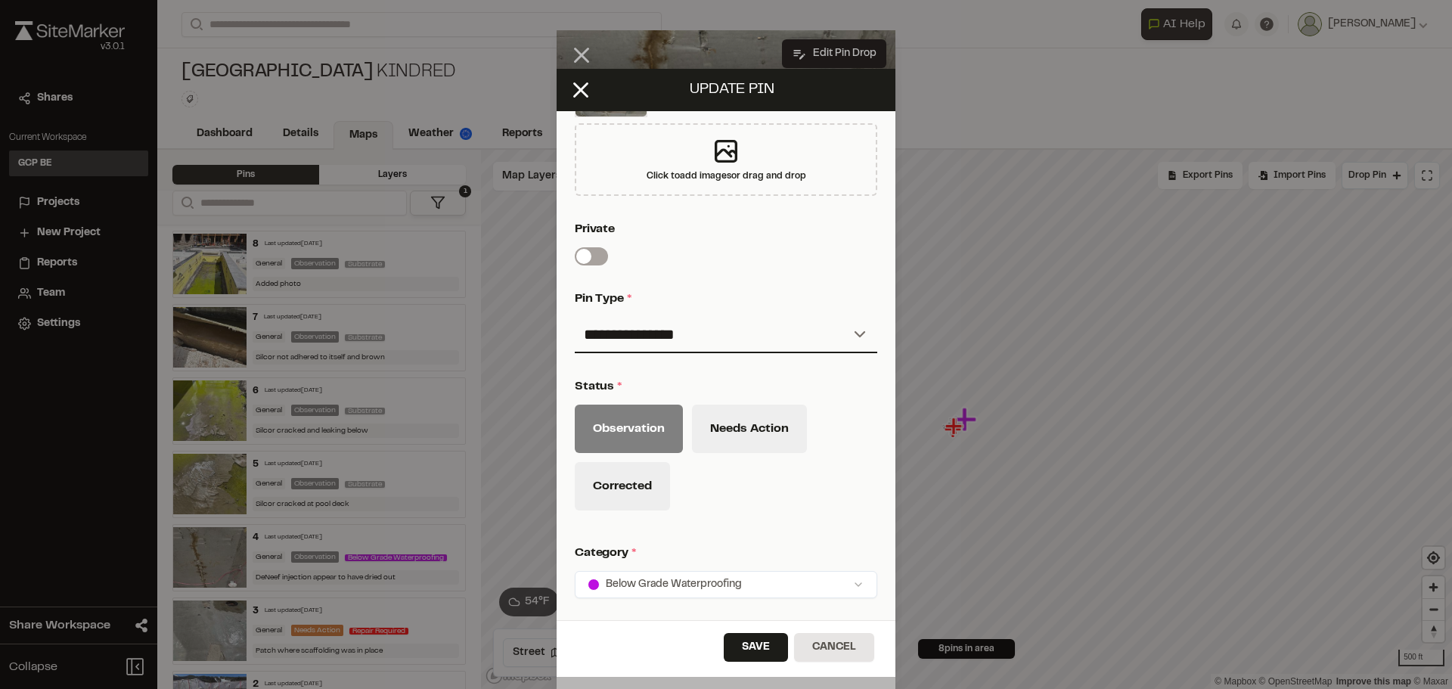
click at [840, 646] on button "Cancel" at bounding box center [834, 647] width 80 height 29
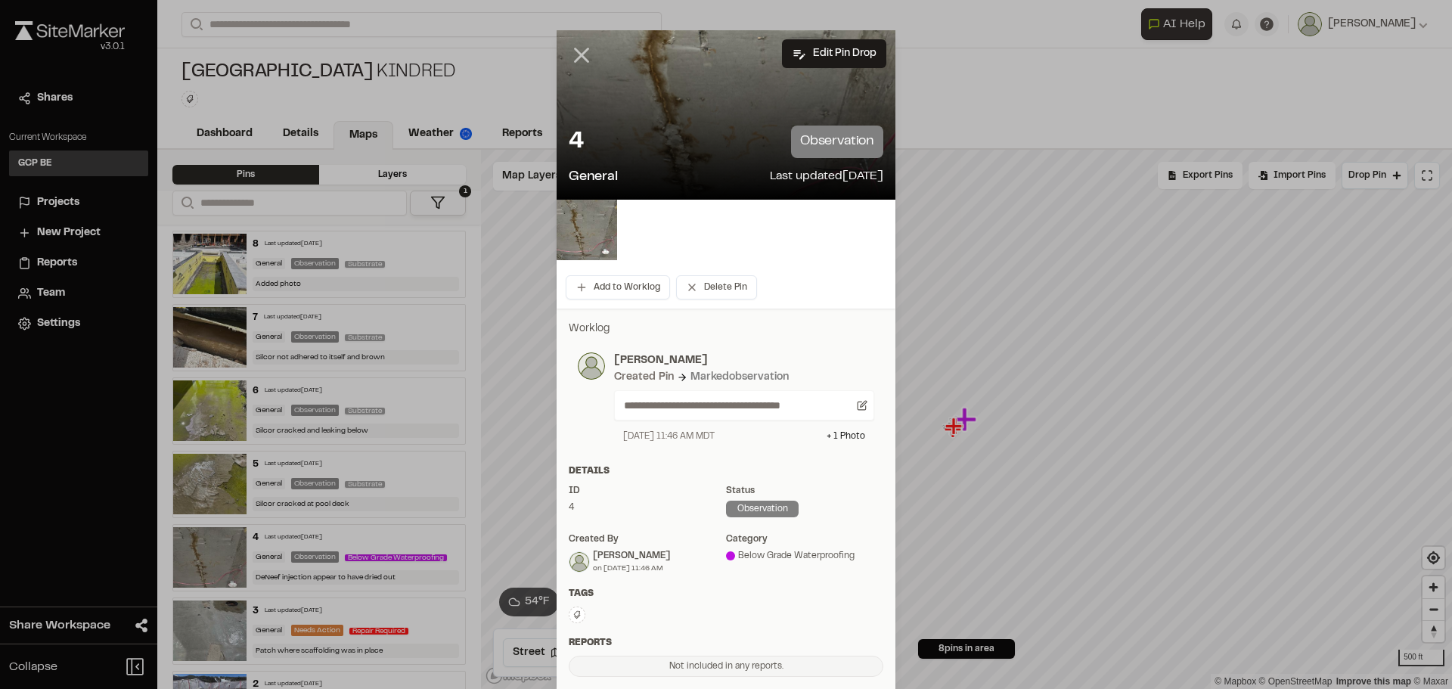
click at [569, 54] on icon at bounding box center [582, 55] width 26 height 26
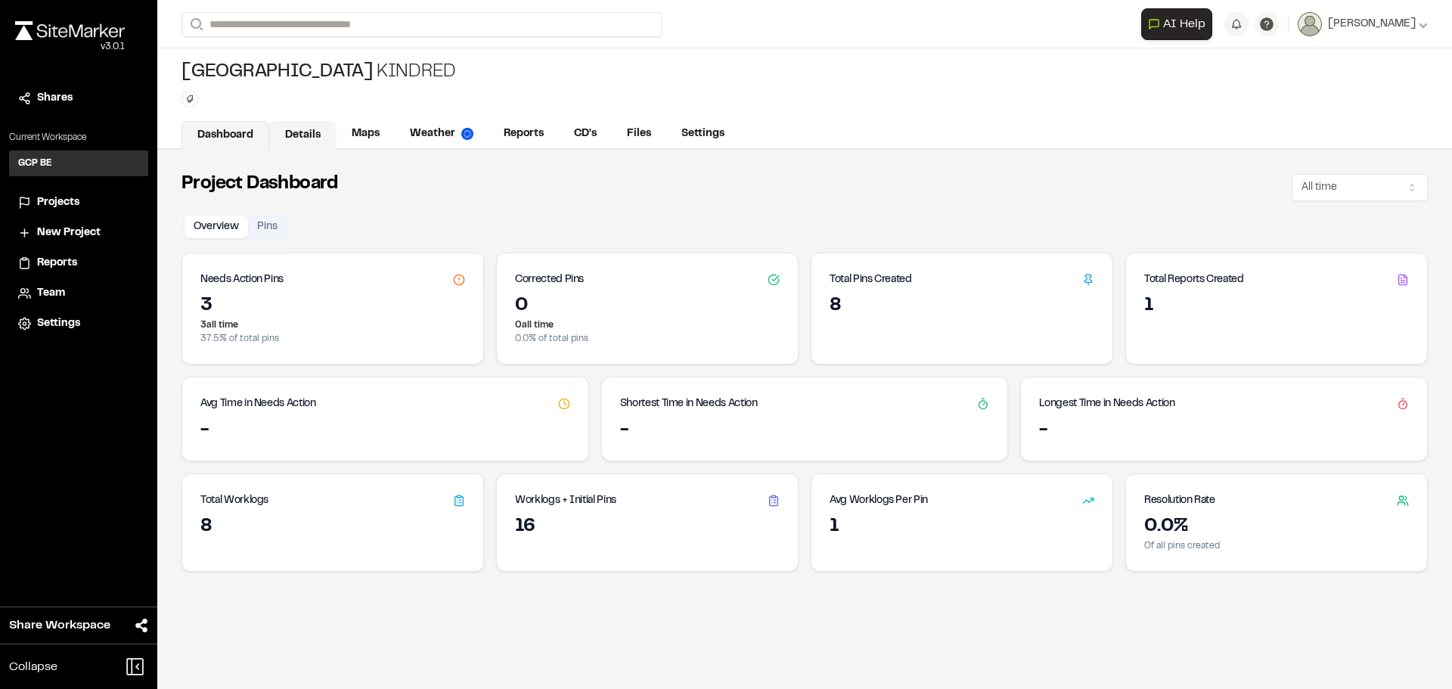
click at [308, 138] on link "Details" at bounding box center [302, 135] width 67 height 29
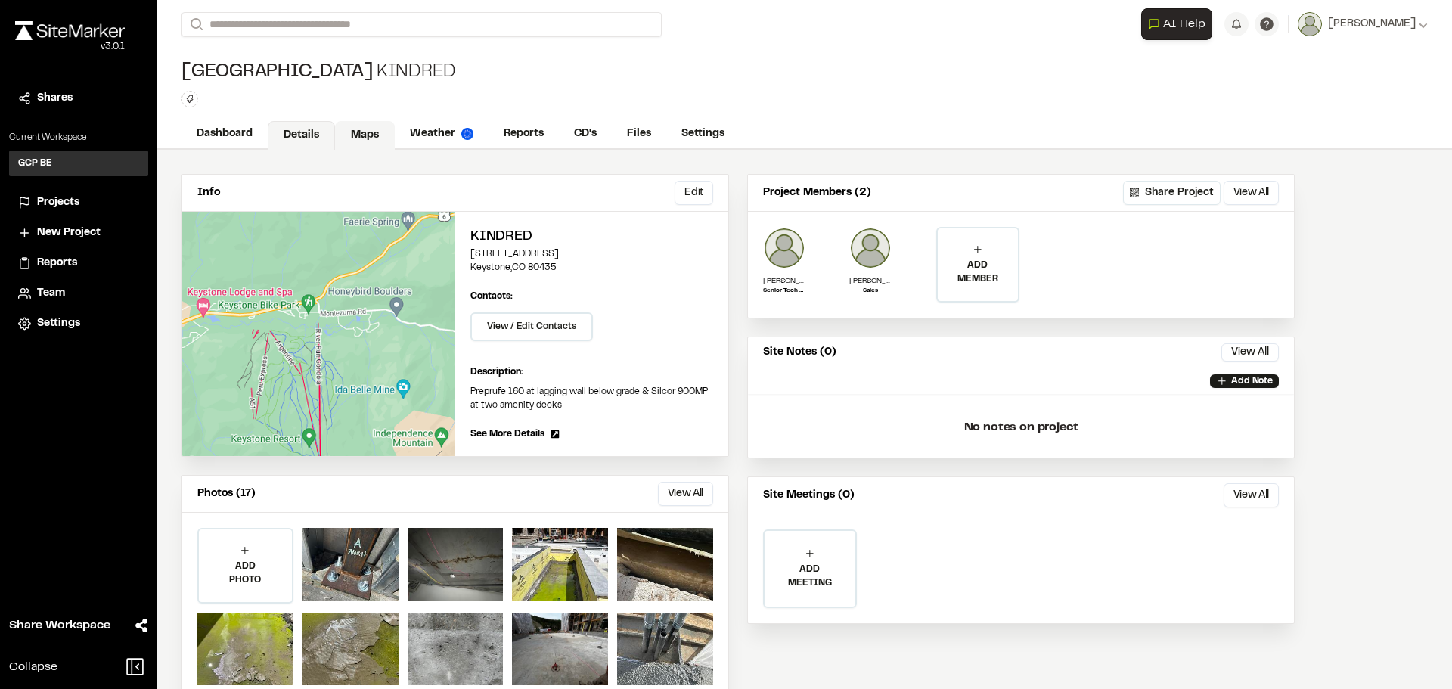
click at [363, 127] on link "Maps" at bounding box center [365, 135] width 60 height 29
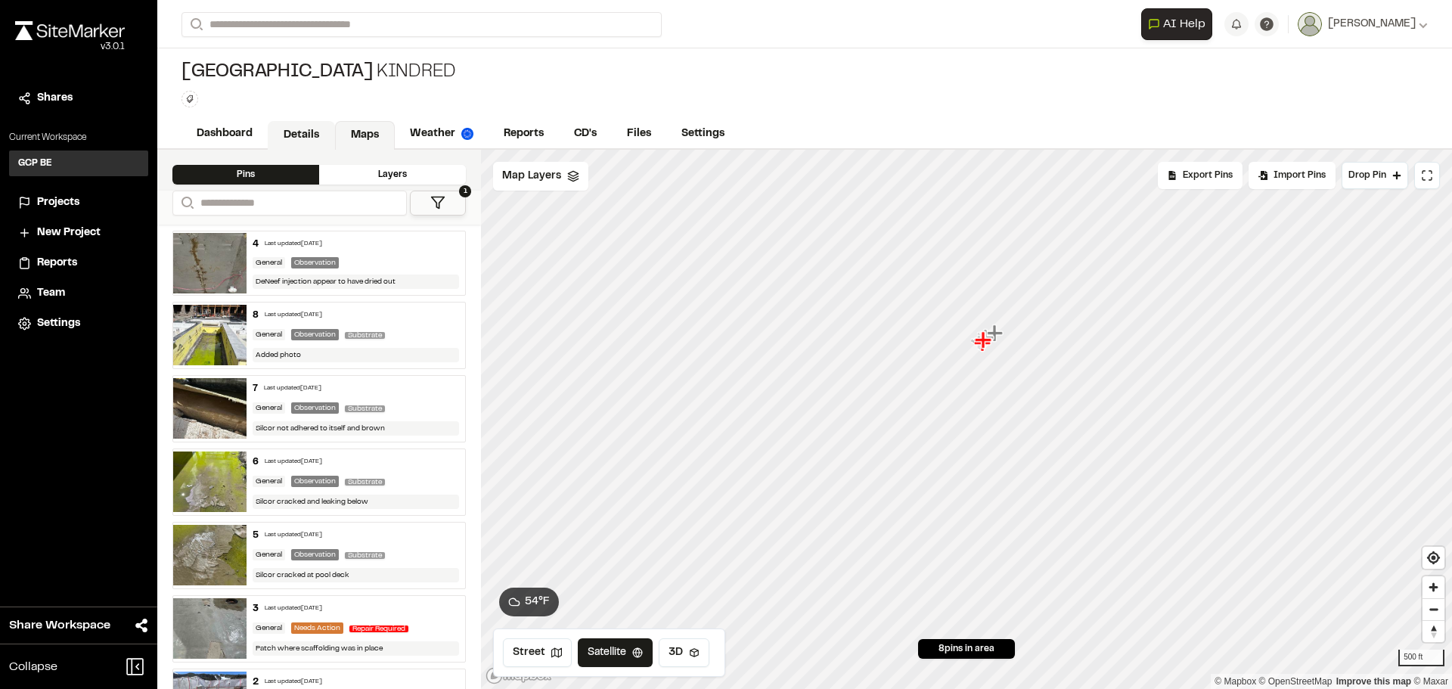
click at [300, 134] on link "Details" at bounding box center [301, 135] width 67 height 29
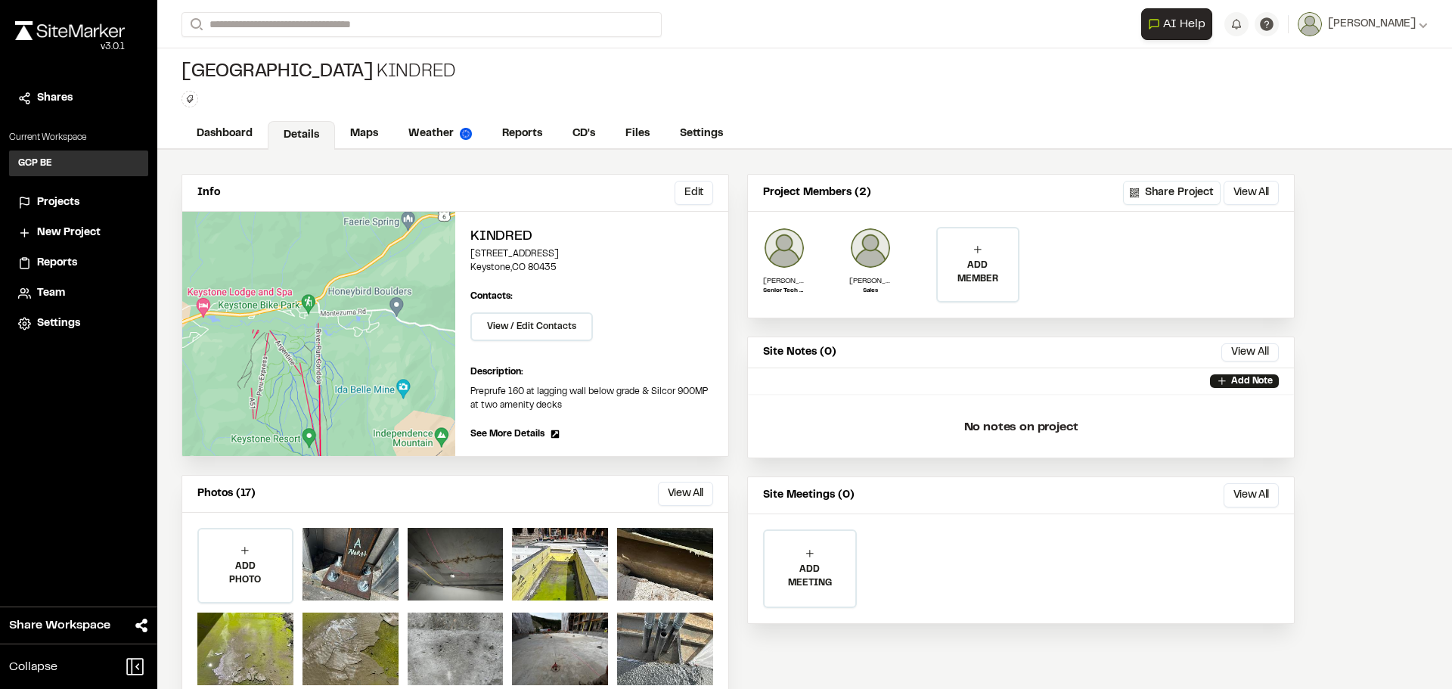
scroll to position [36, 0]
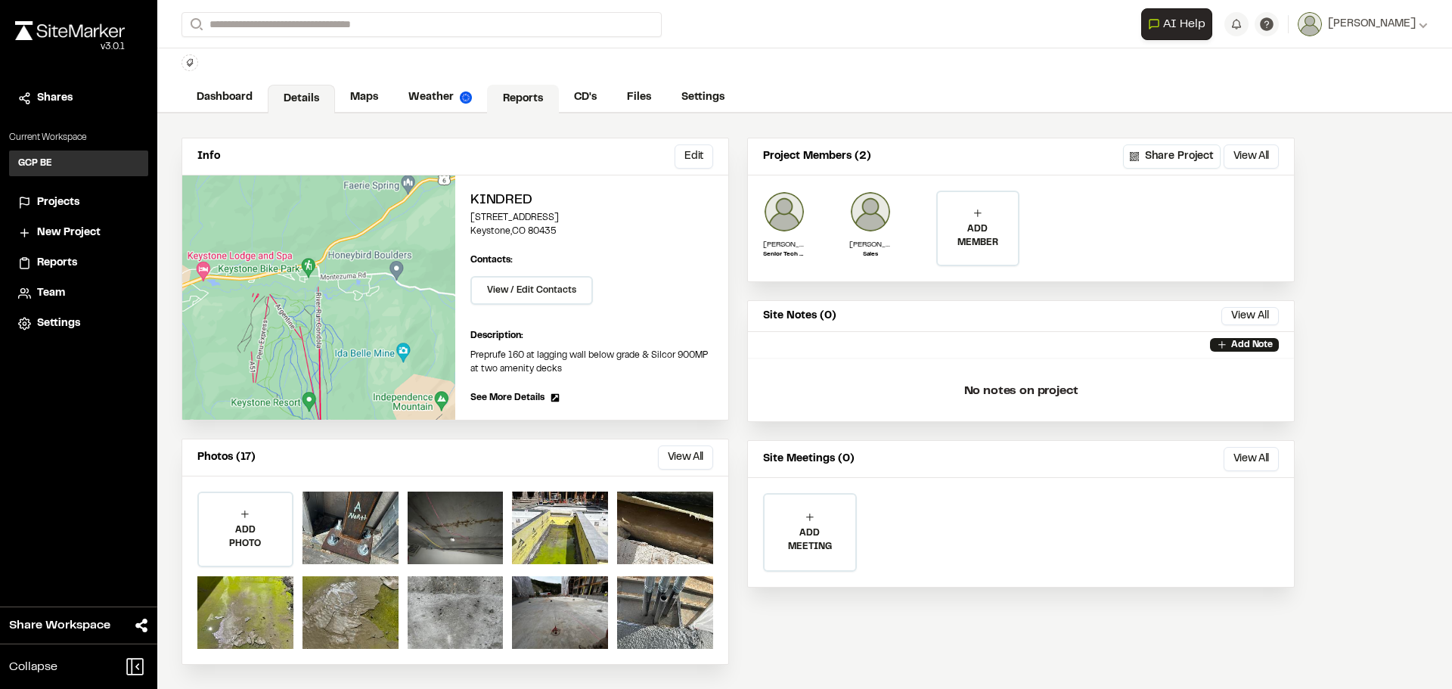
click at [524, 99] on link "Reports" at bounding box center [523, 99] width 72 height 29
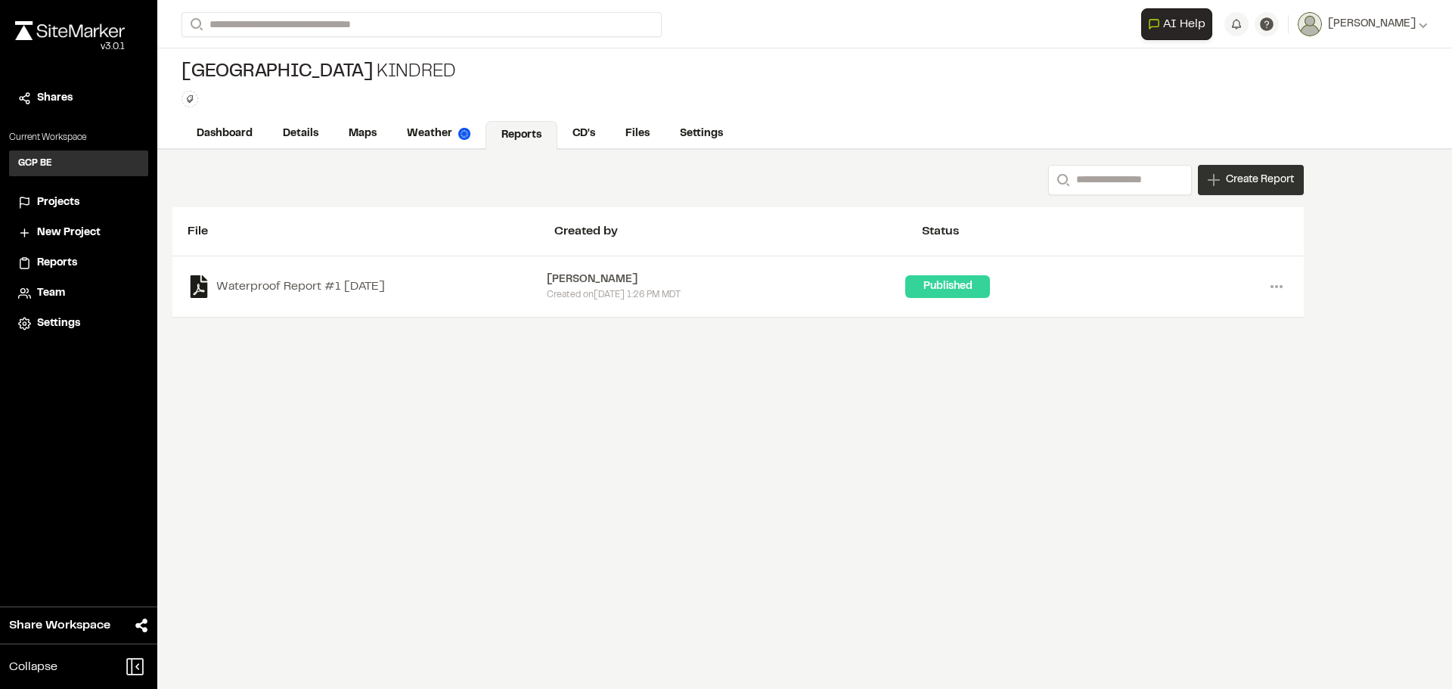
click at [1226, 176] on span "Create Report" at bounding box center [1260, 180] width 68 height 17
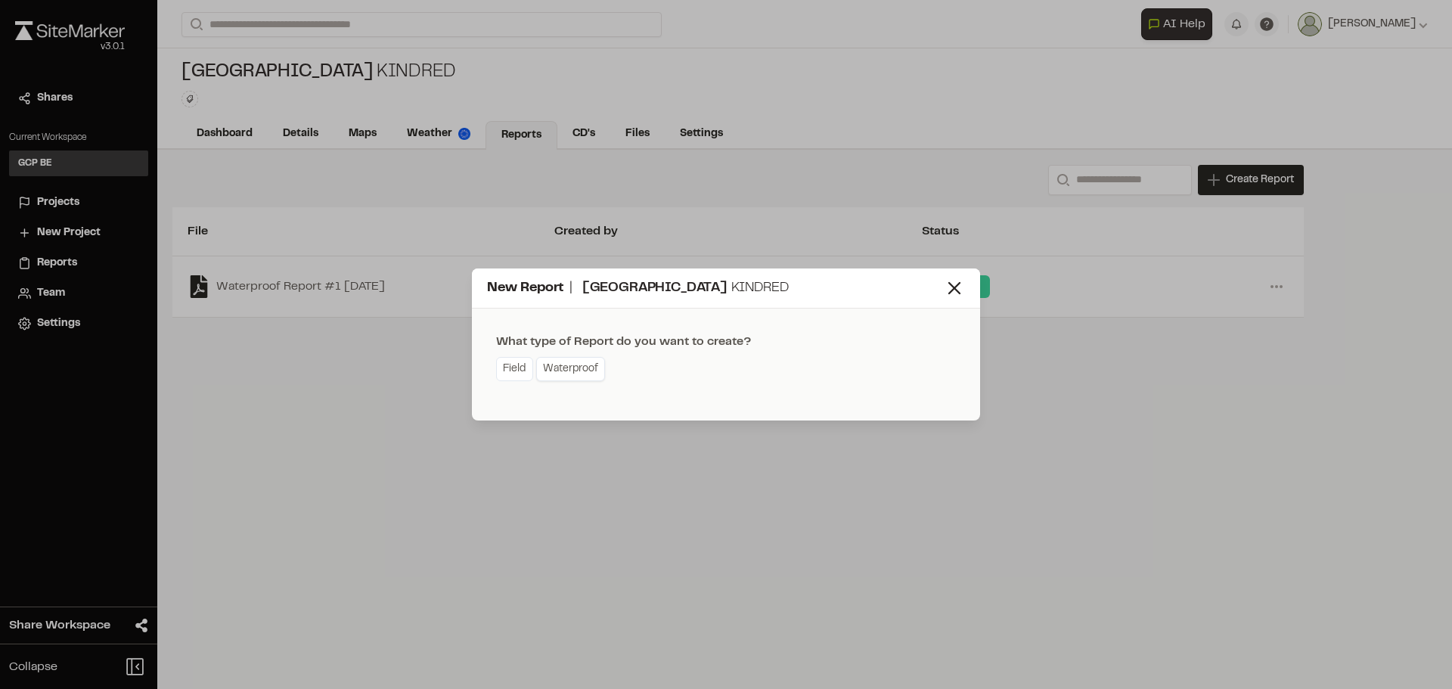
click at [570, 377] on link "Waterproof" at bounding box center [570, 369] width 69 height 24
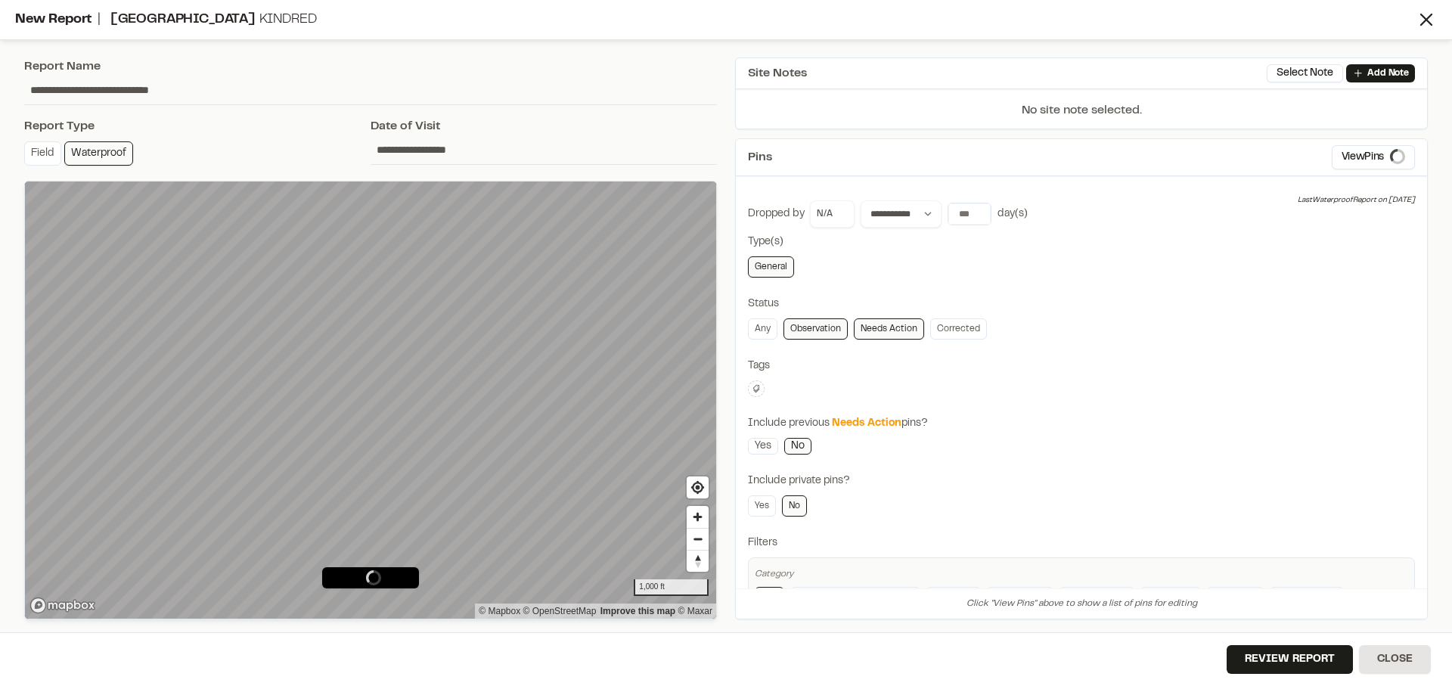
type input "**********"
click at [447, 347] on icon "Map marker" at bounding box center [448, 343] width 17 height 17
click at [353, 399] on icon "Map marker" at bounding box center [350, 394] width 17 height 17
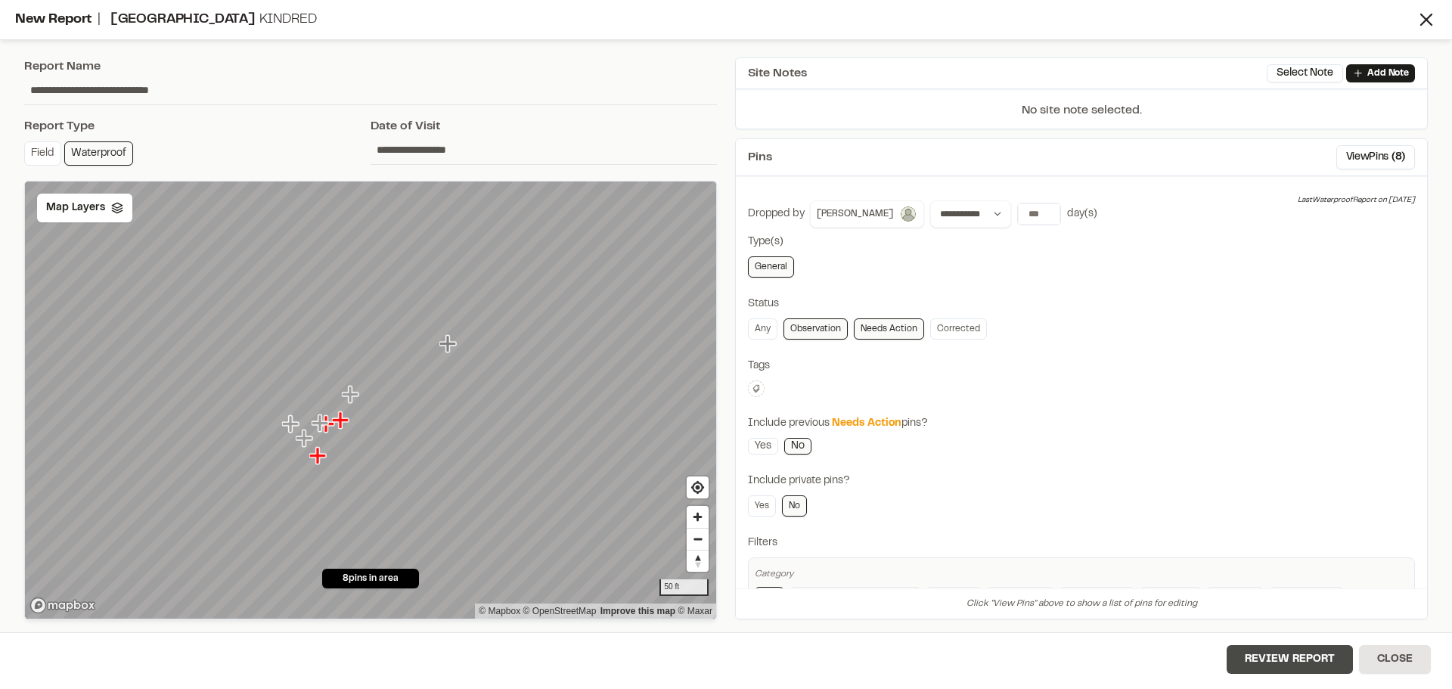
click at [1285, 658] on button "Review Report" at bounding box center [1290, 659] width 126 height 29
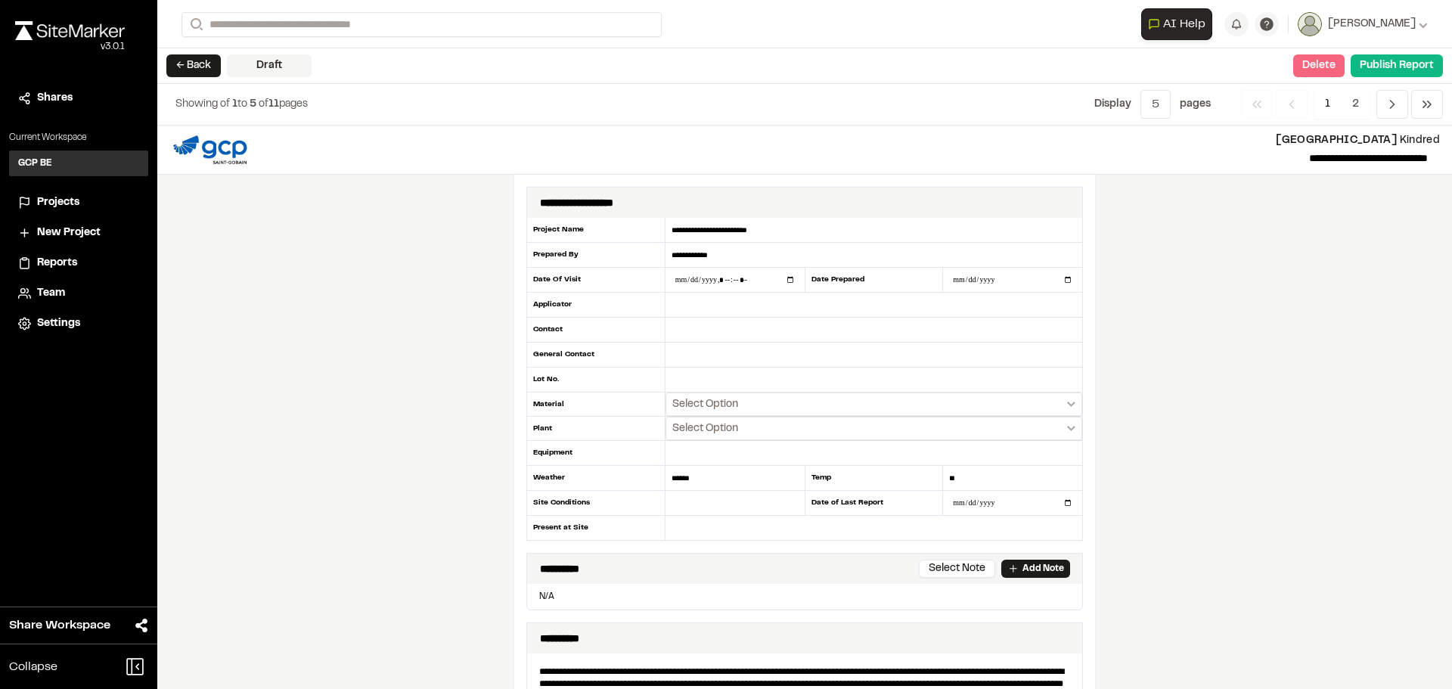
click at [1327, 66] on button "Delete" at bounding box center [1319, 65] width 51 height 23
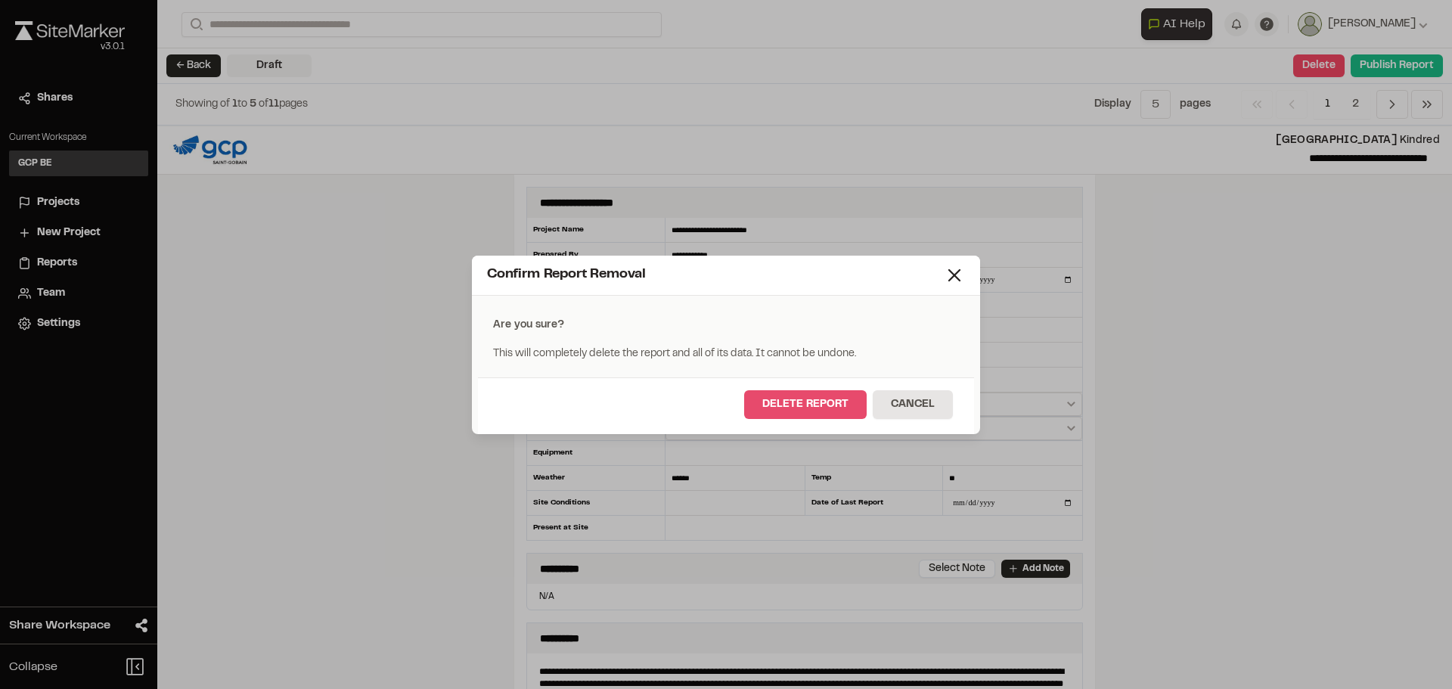
click at [843, 402] on button "Delete Report" at bounding box center [805, 404] width 123 height 29
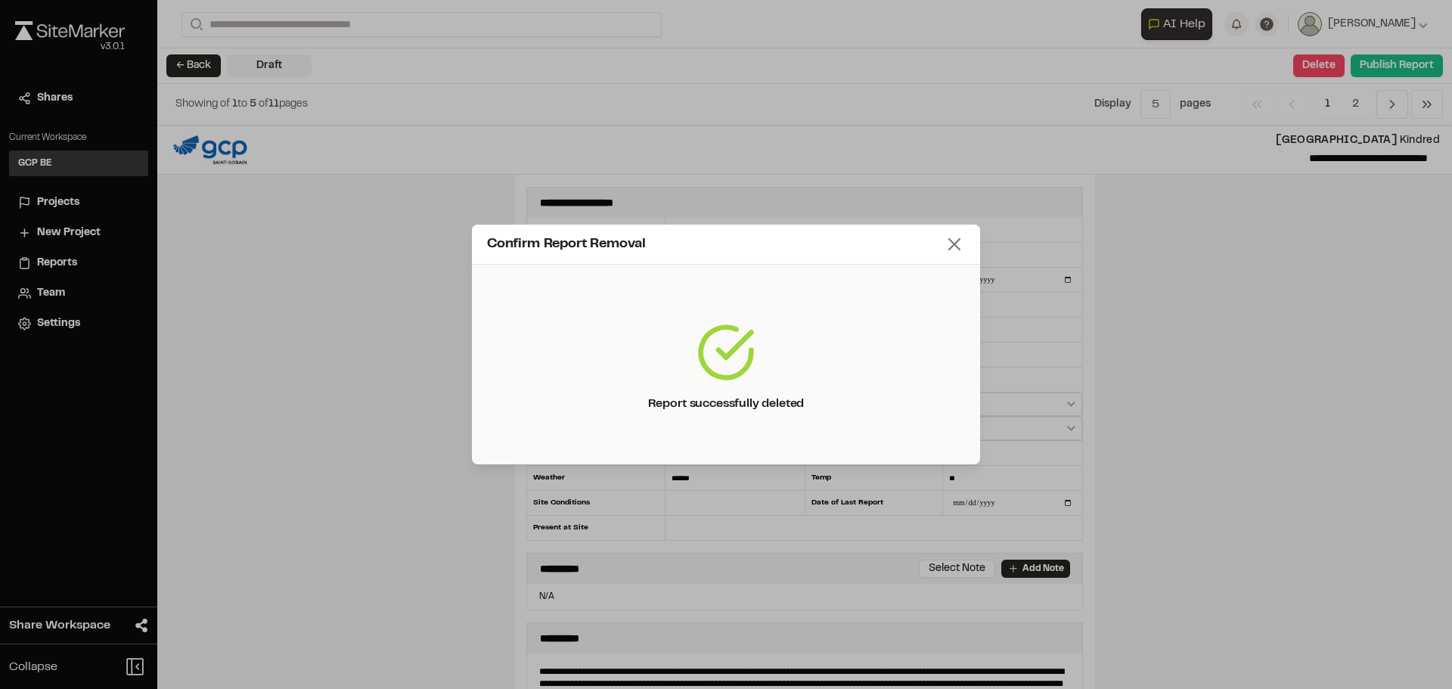
click at [950, 241] on icon at bounding box center [954, 244] width 21 height 21
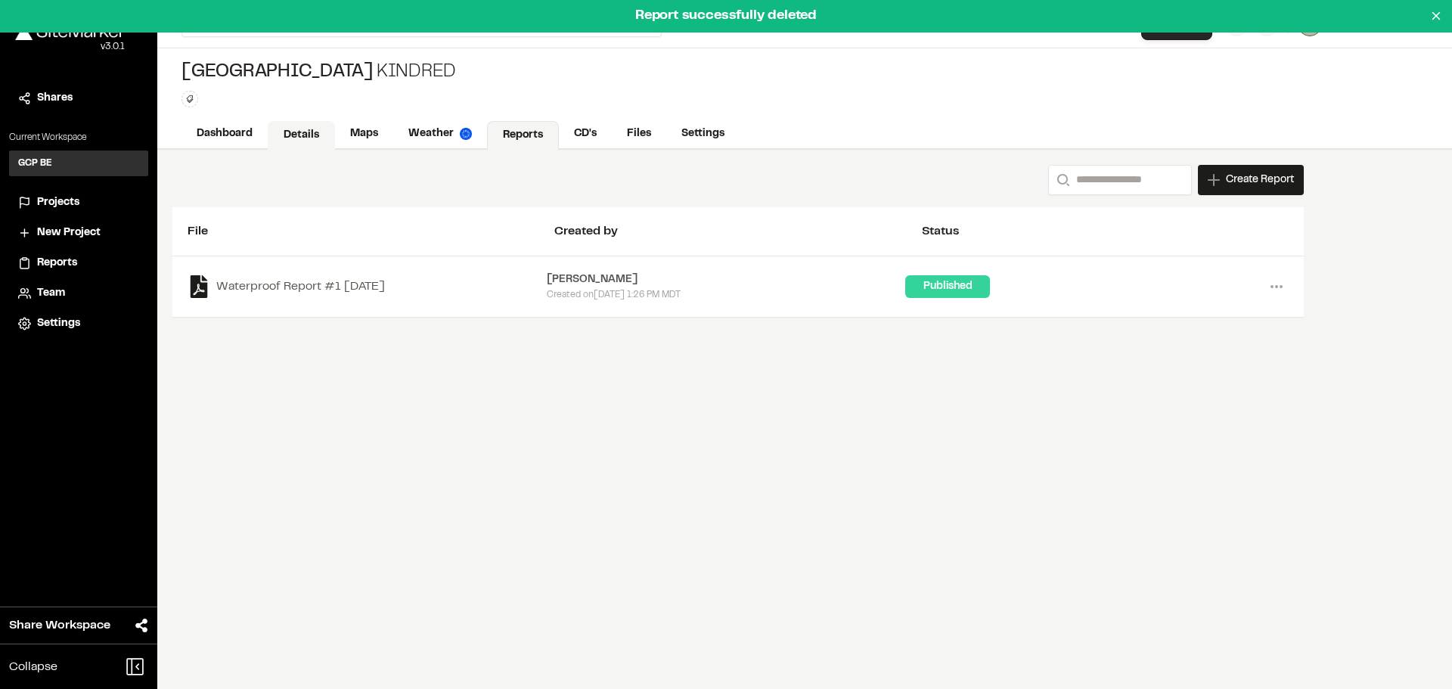
click at [295, 134] on link "Details" at bounding box center [301, 135] width 67 height 29
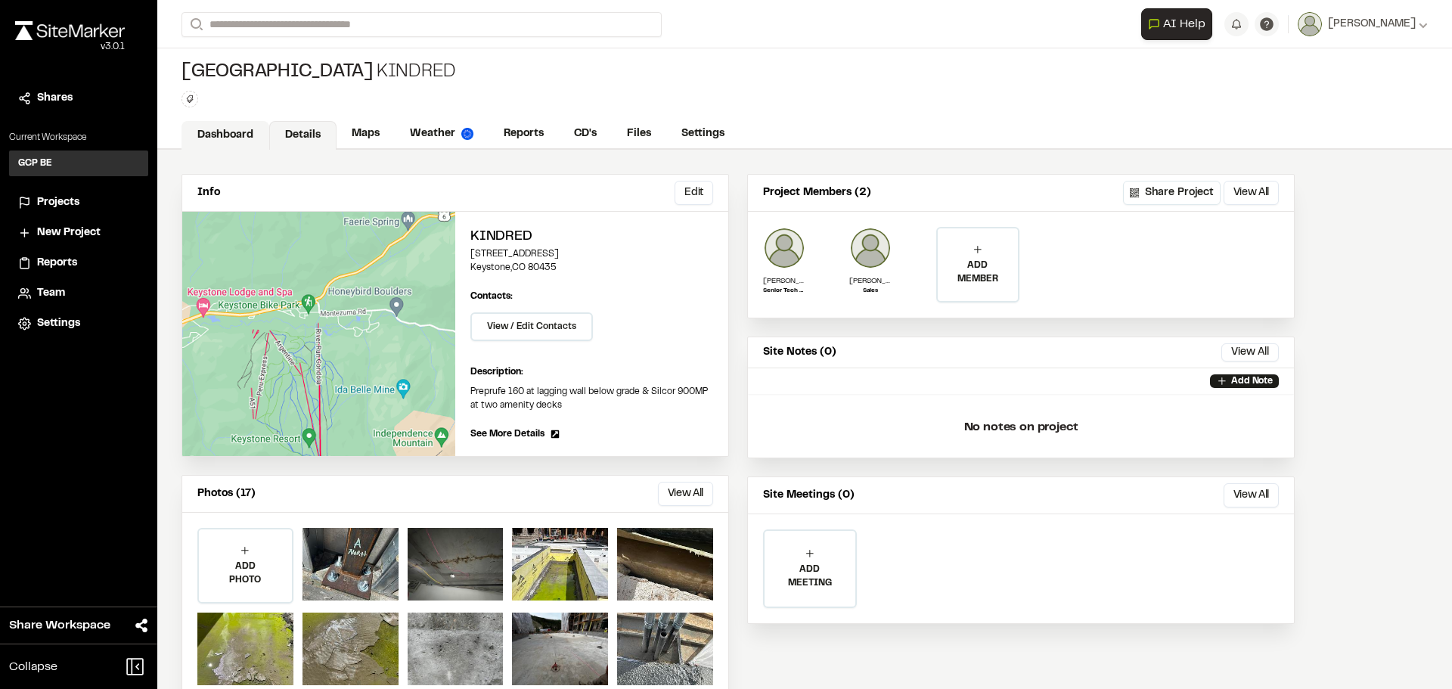
click at [220, 135] on link "Dashboard" at bounding box center [226, 135] width 88 height 29
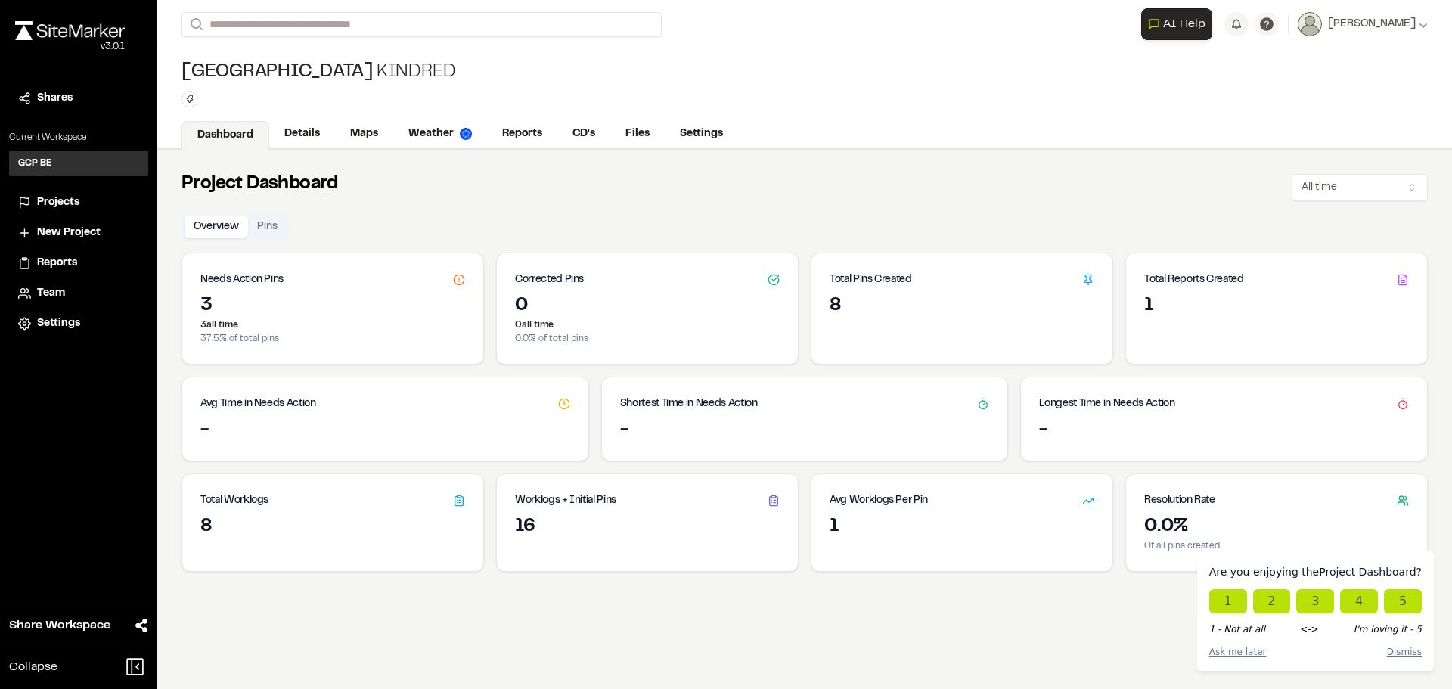
click at [1083, 280] on icon at bounding box center [1089, 280] width 12 height 12
click at [863, 301] on div "8" at bounding box center [962, 306] width 265 height 24
click at [294, 129] on link "Details" at bounding box center [302, 135] width 67 height 29
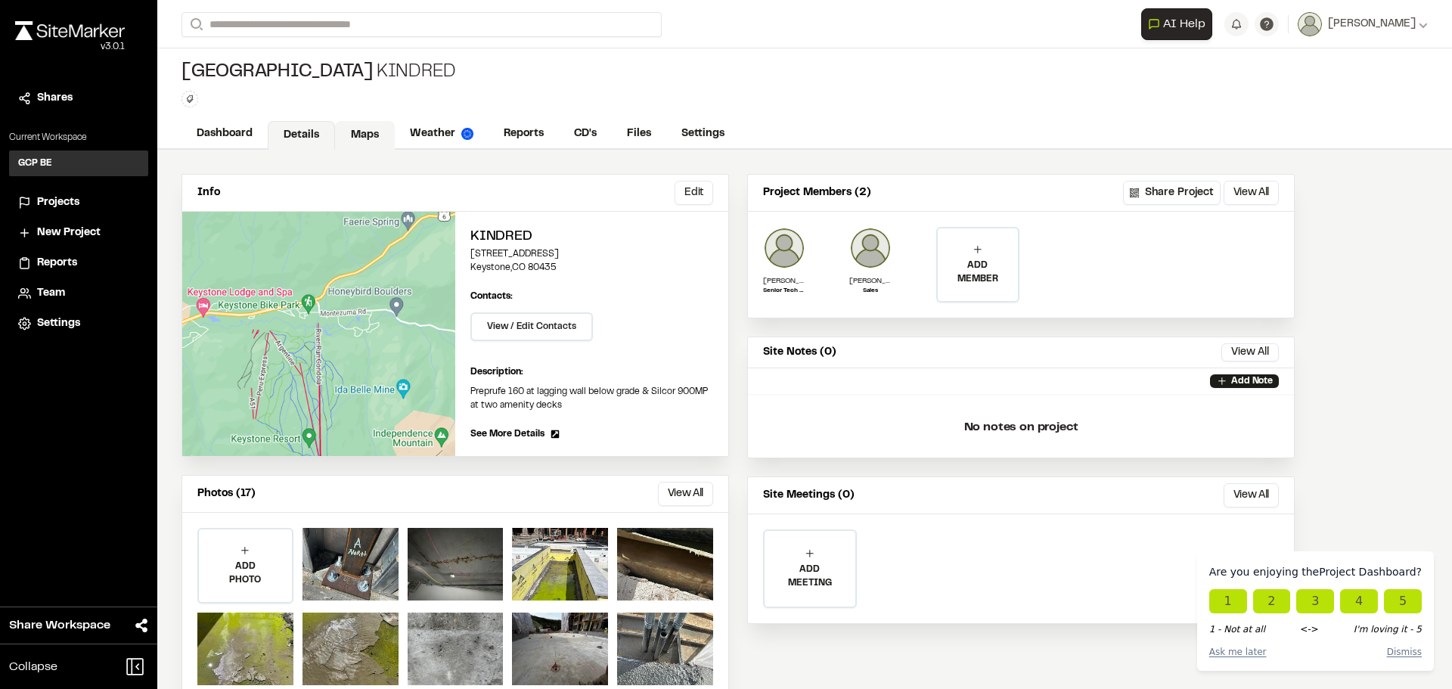
click at [371, 136] on link "Maps" at bounding box center [365, 135] width 60 height 29
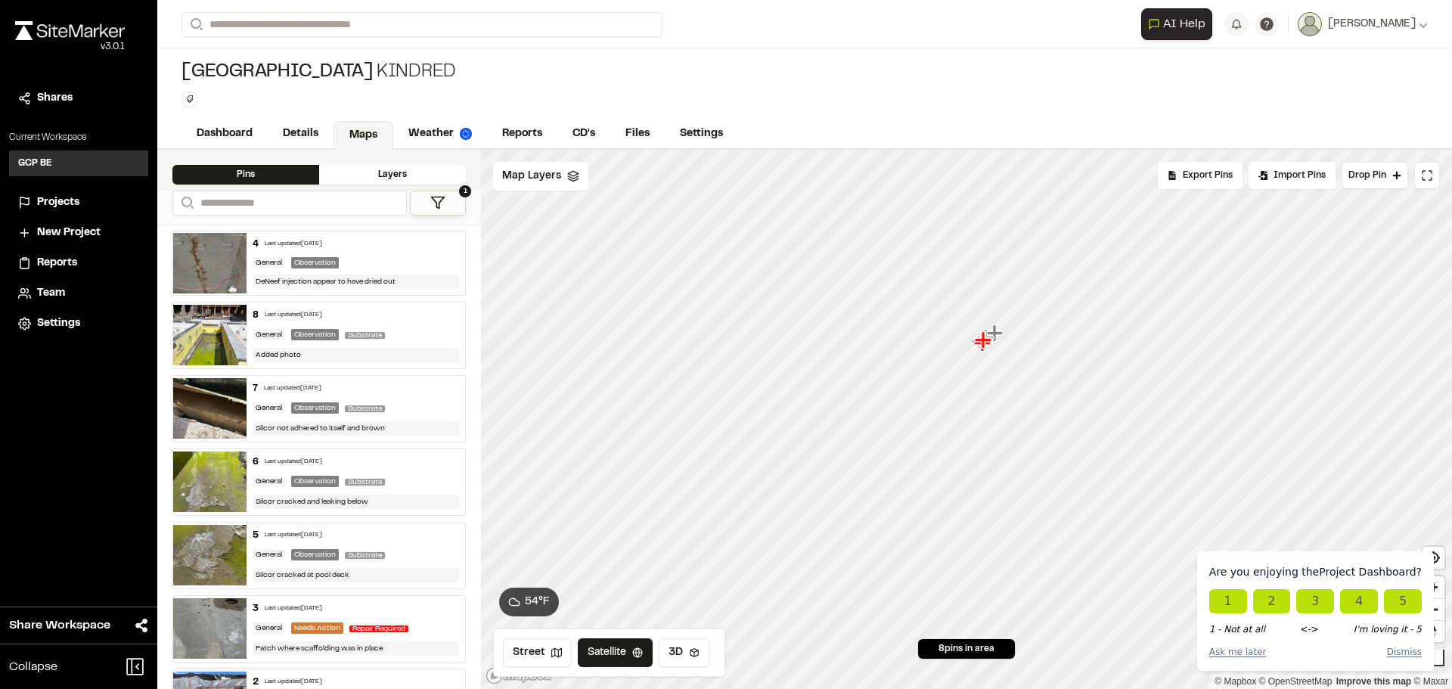
click at [225, 330] on img at bounding box center [209, 335] width 73 height 61
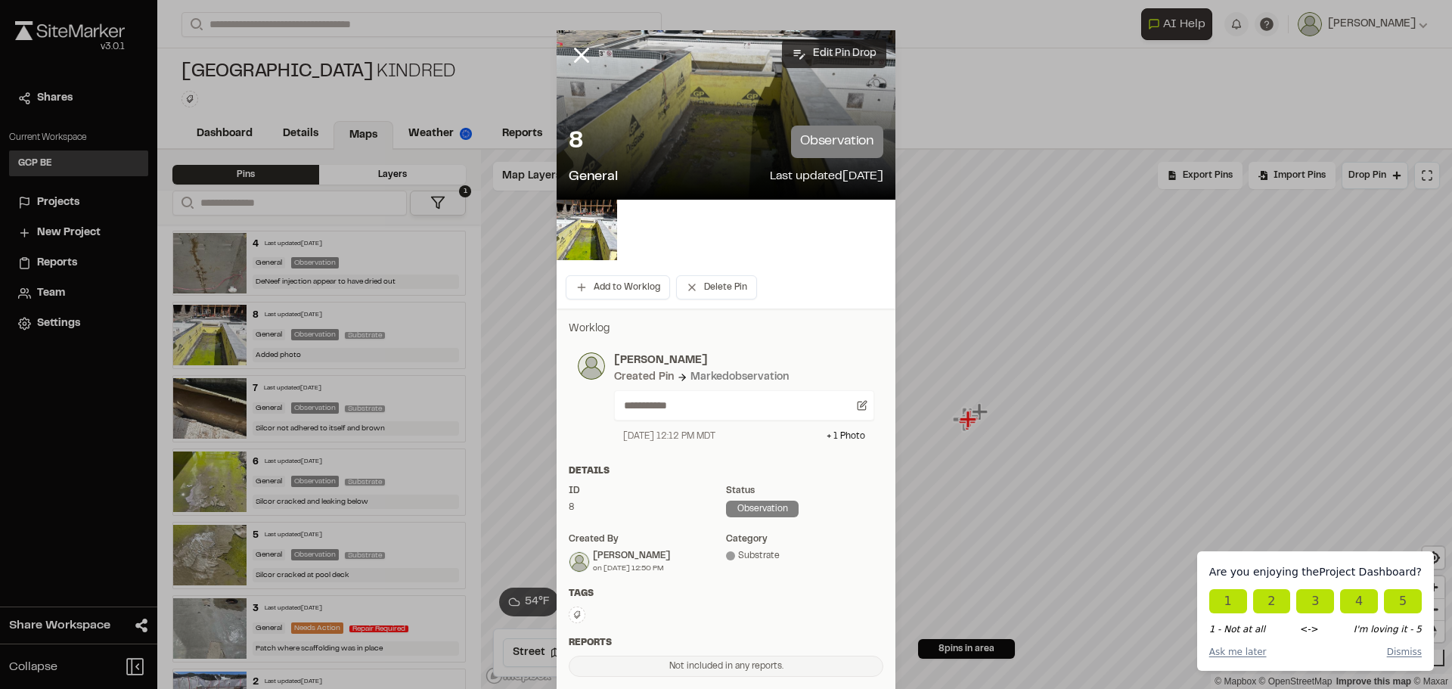
click at [824, 51] on button "Edit Pin Drop" at bounding box center [834, 53] width 104 height 29
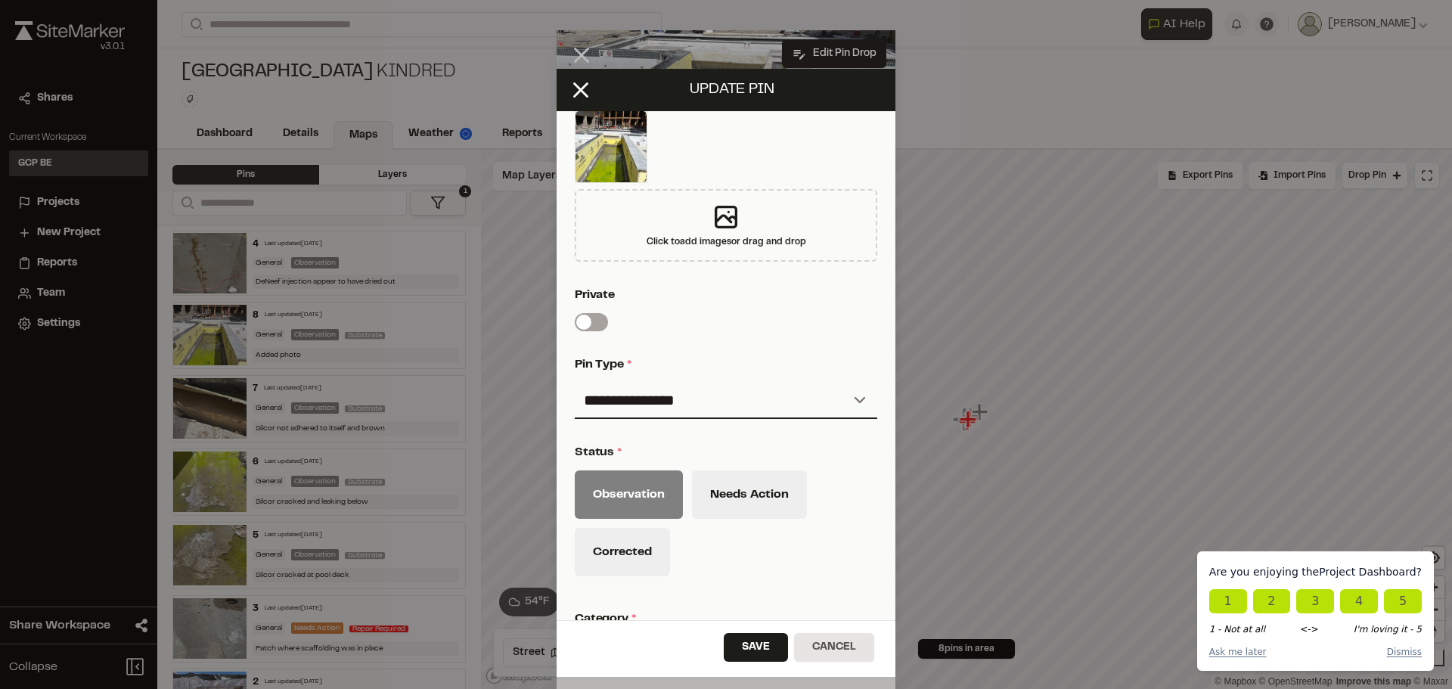
scroll to position [454, 0]
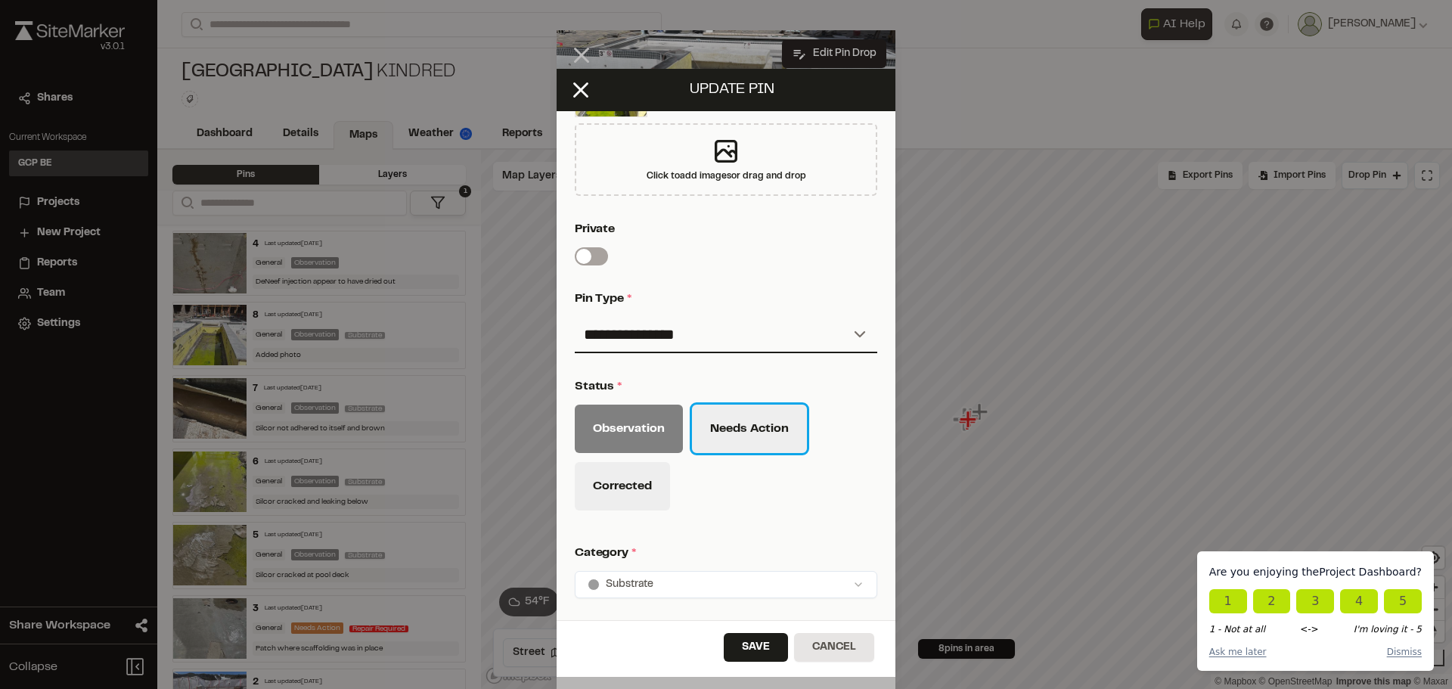
click at [743, 436] on button "Needs Action" at bounding box center [749, 429] width 115 height 48
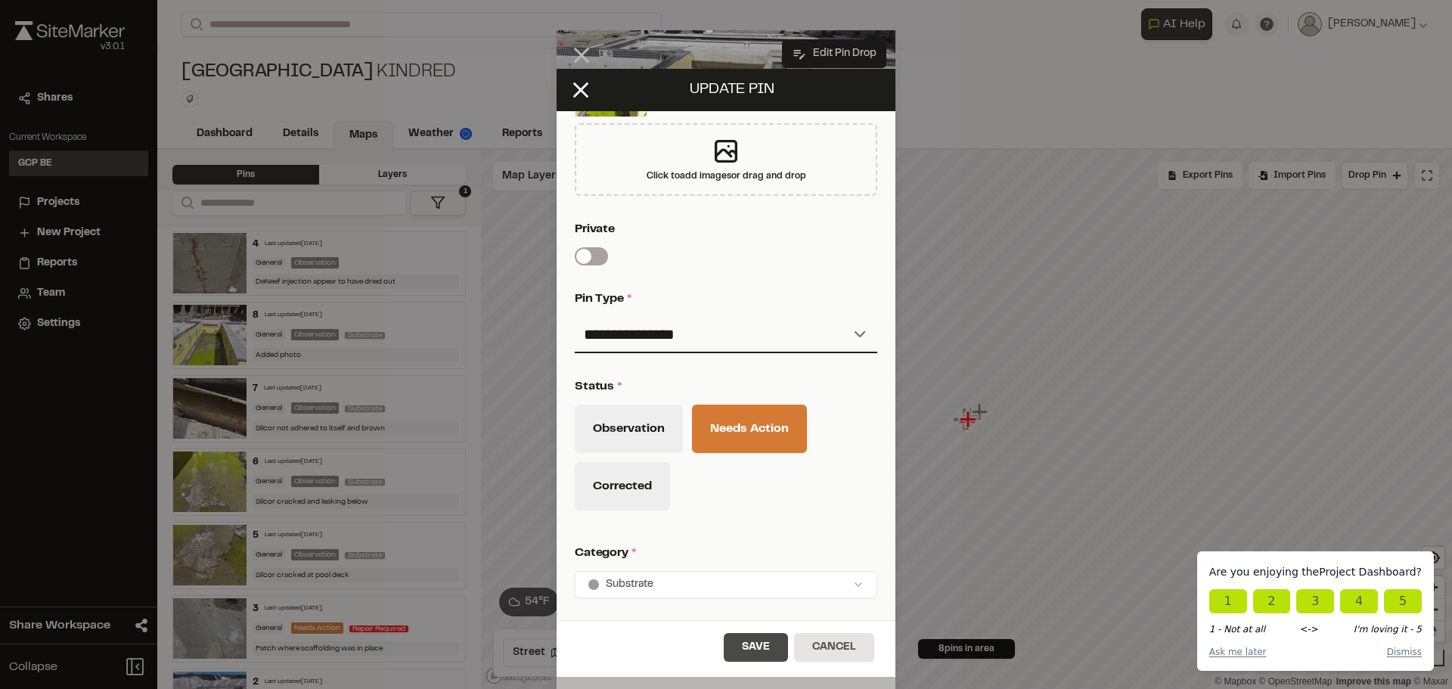
click at [739, 641] on button "Save" at bounding box center [756, 647] width 64 height 29
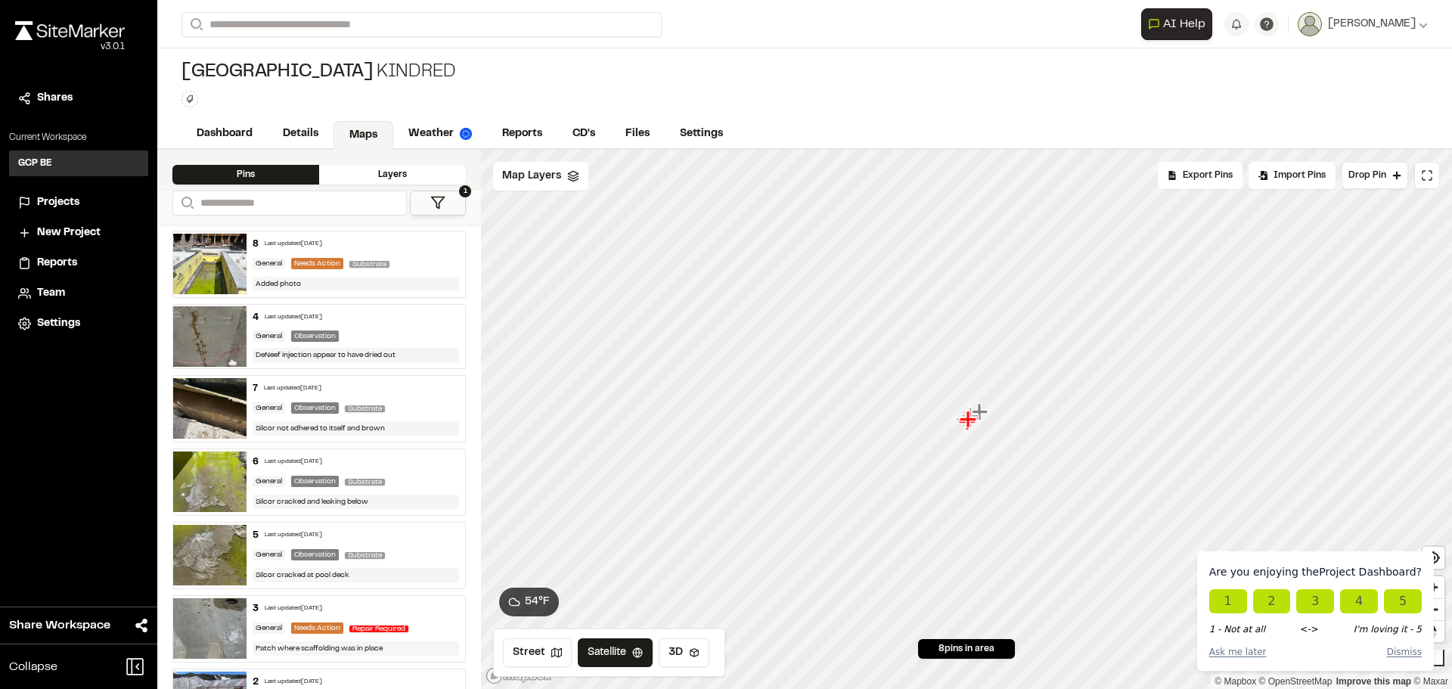
click at [348, 331] on div "General Observation" at bounding box center [356, 336] width 207 height 11
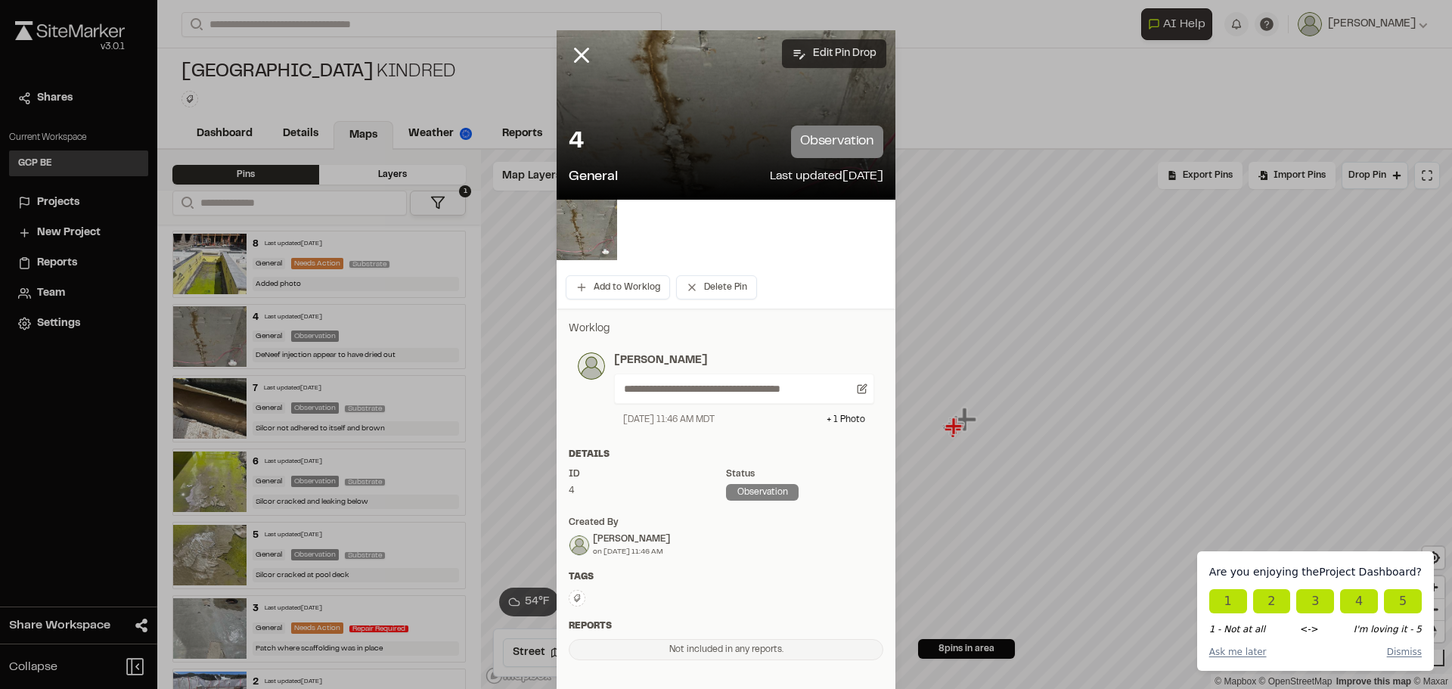
click at [824, 57] on button "Edit Pin Drop" at bounding box center [834, 53] width 104 height 29
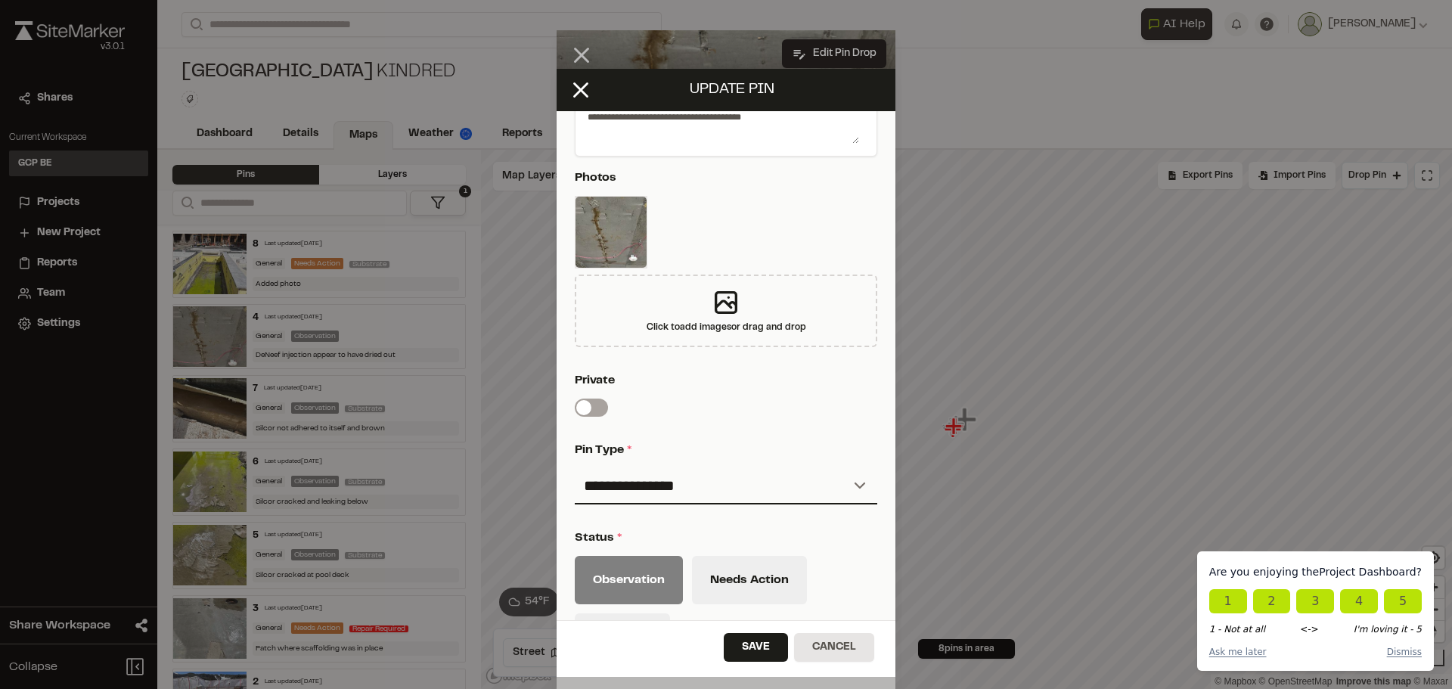
scroll to position [378, 0]
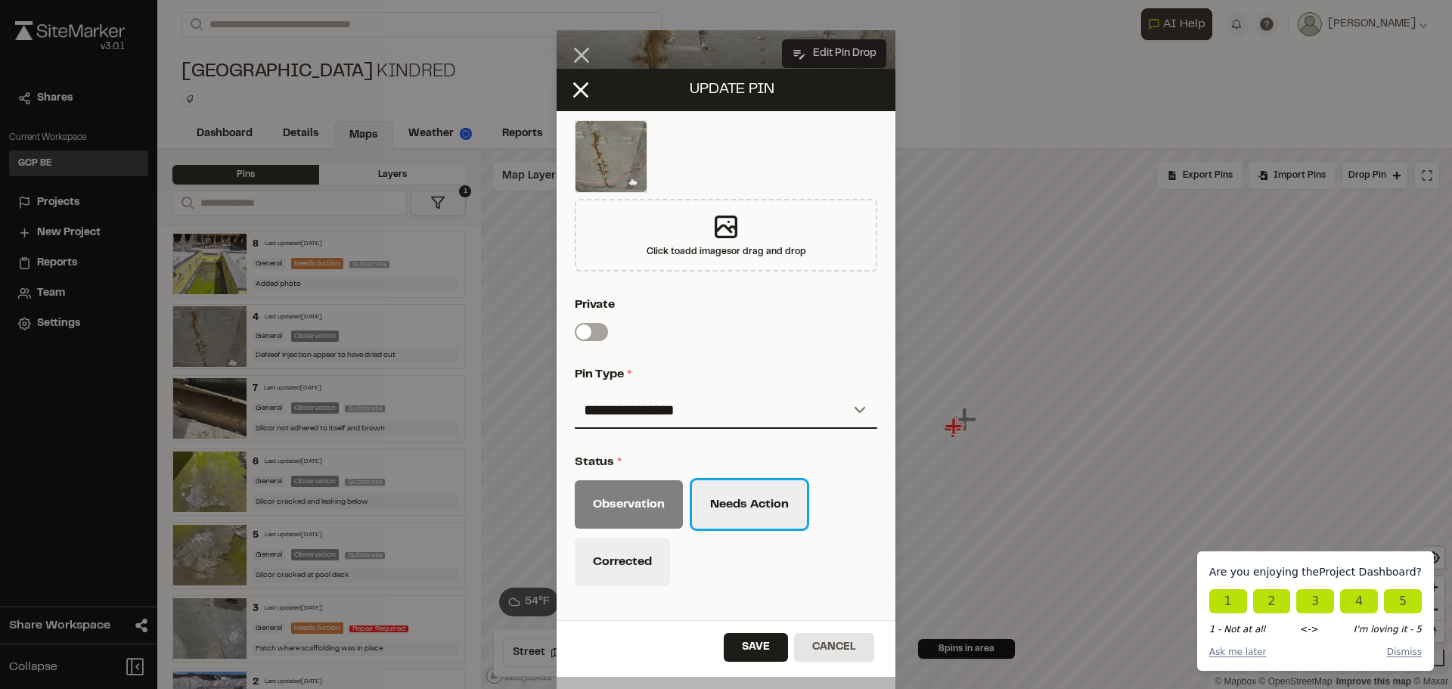
click at [769, 511] on button "Needs Action" at bounding box center [749, 504] width 115 height 48
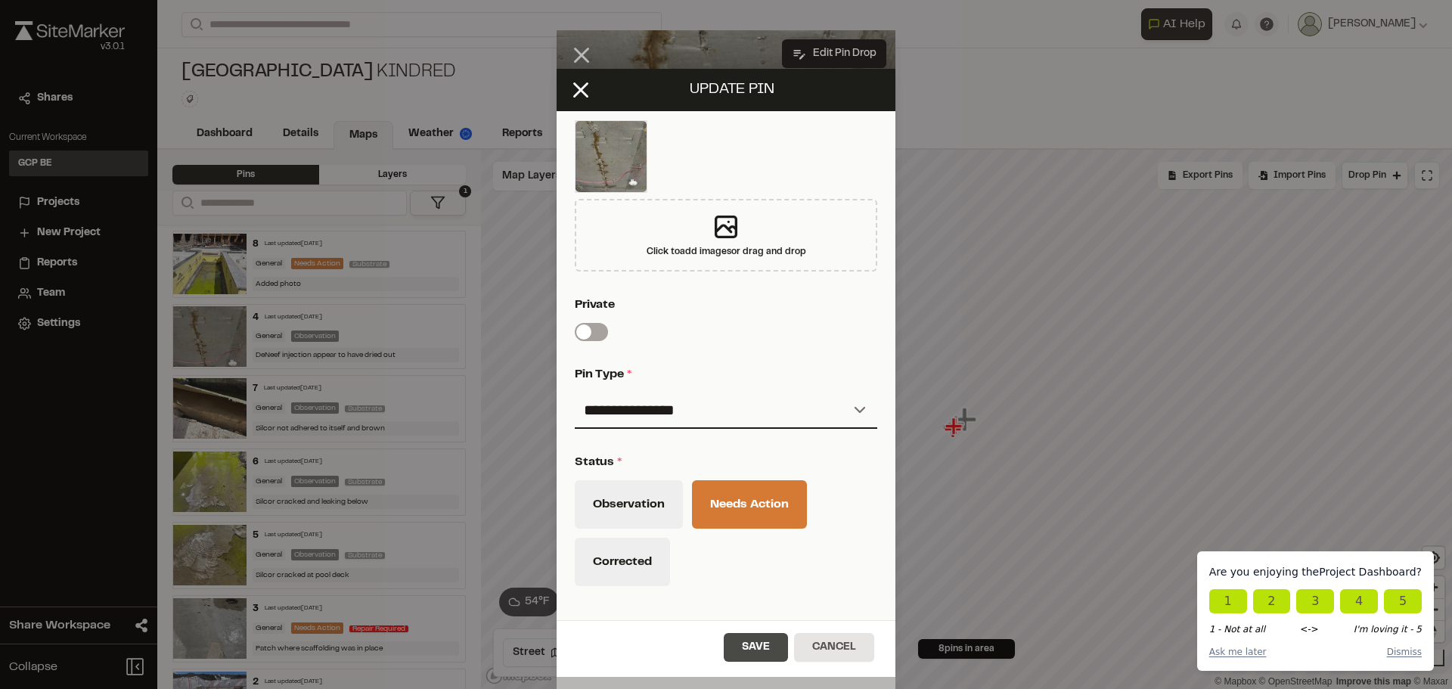
click at [755, 649] on button "Save" at bounding box center [756, 647] width 64 height 29
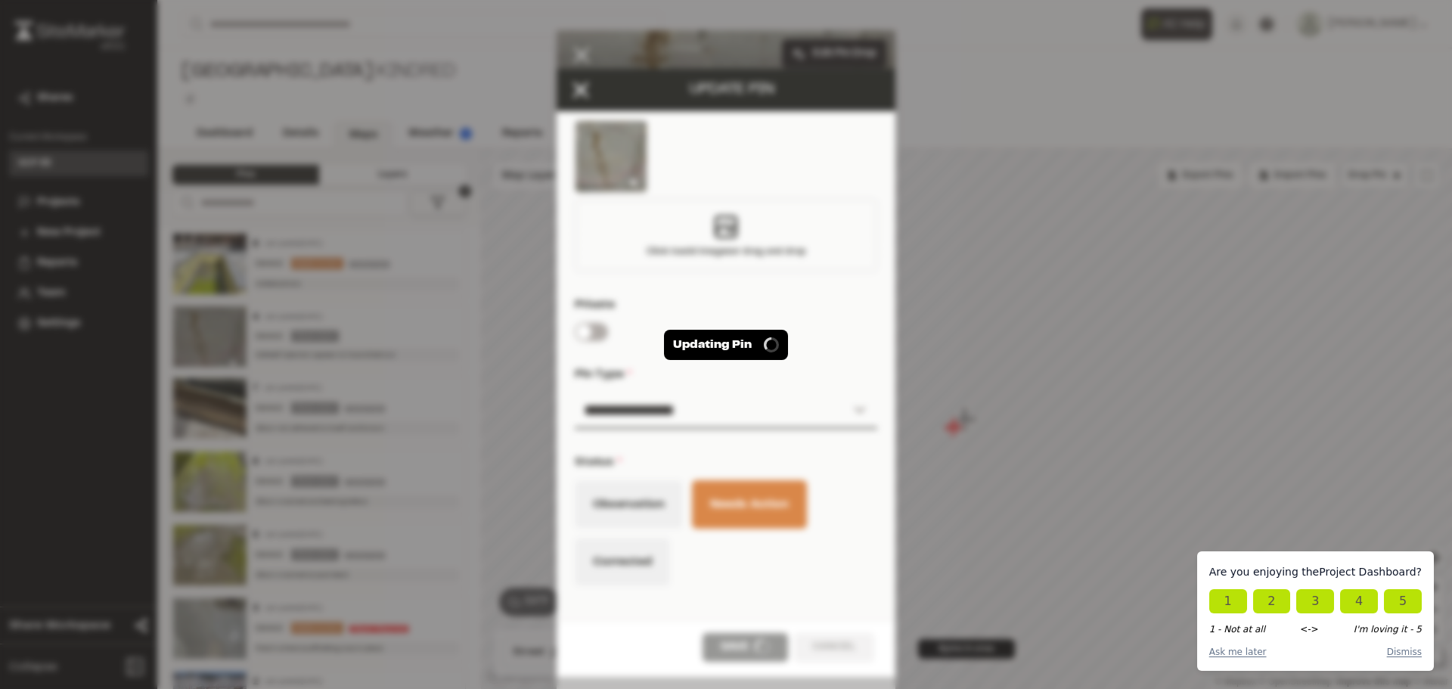
scroll to position [428, 0]
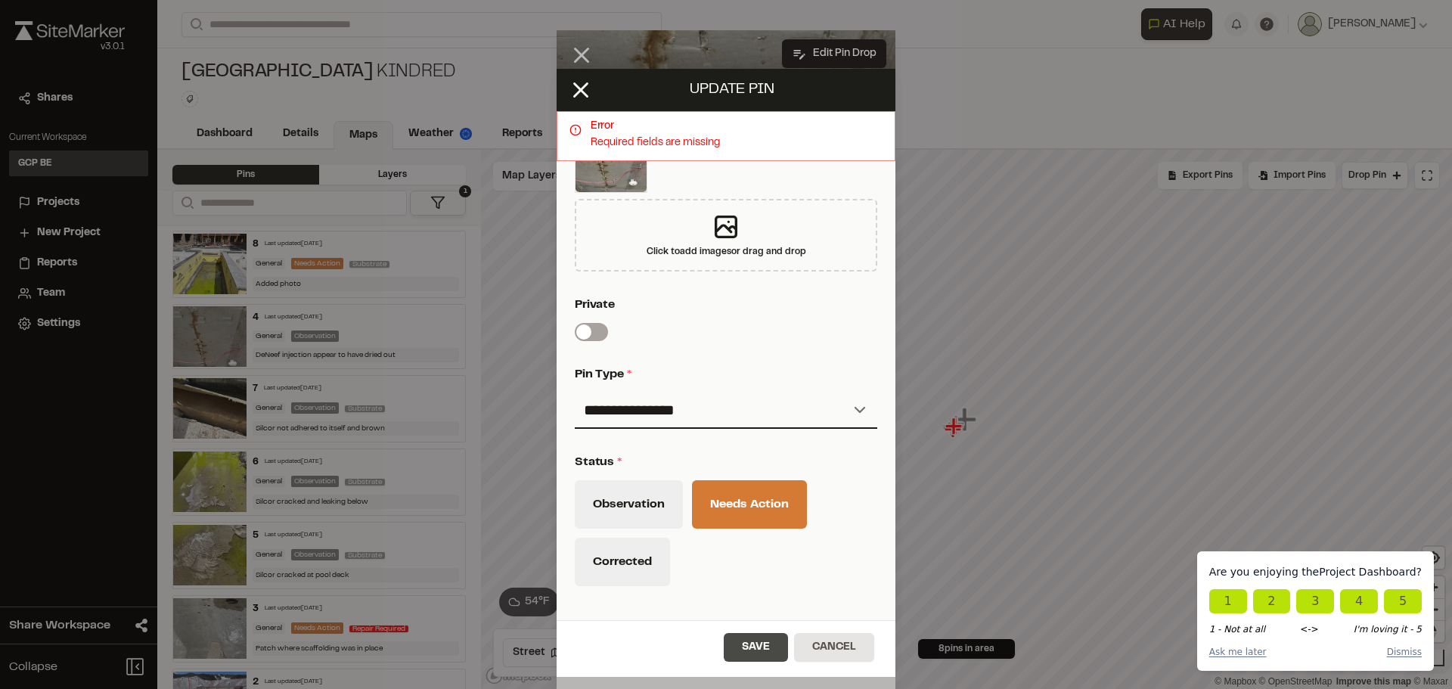
click at [755, 642] on button "Save" at bounding box center [756, 647] width 64 height 29
click at [849, 404] on select "**********" at bounding box center [726, 411] width 303 height 36
click at [575, 393] on select "**********" at bounding box center [726, 411] width 303 height 36
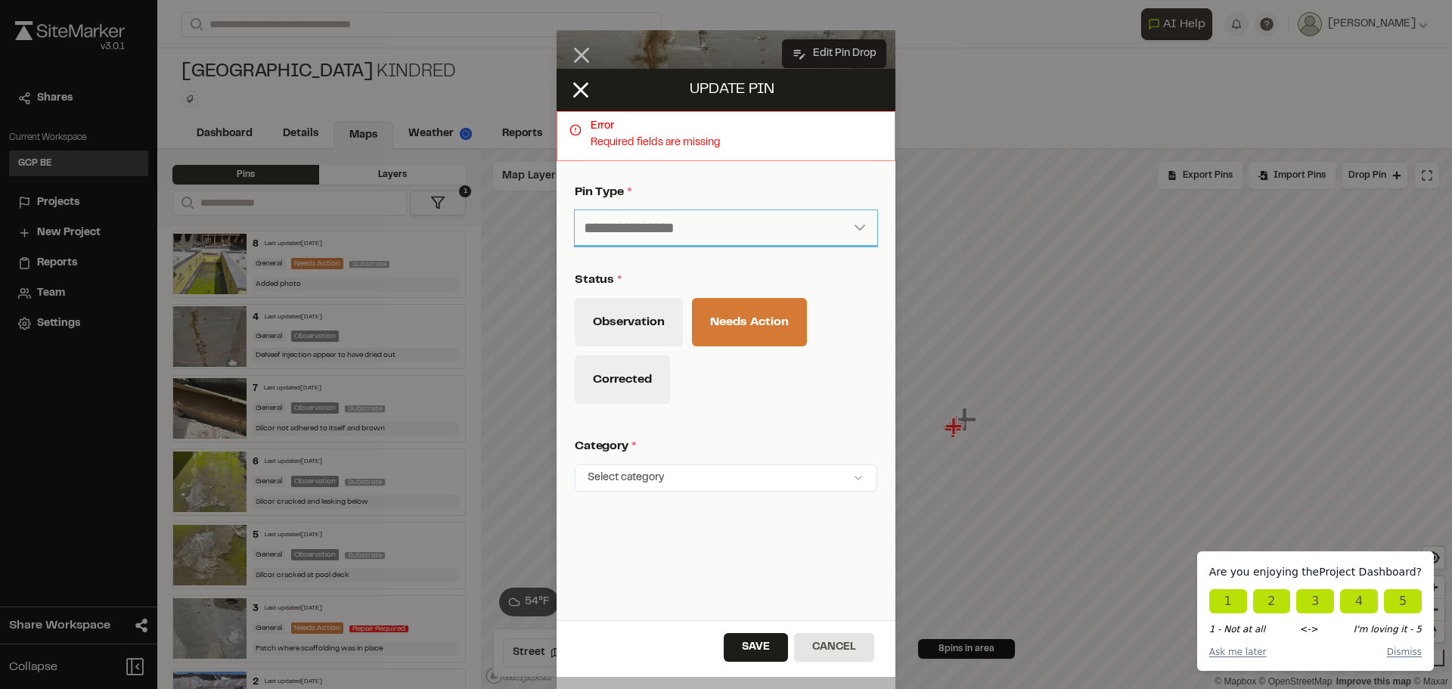
scroll to position [641, 0]
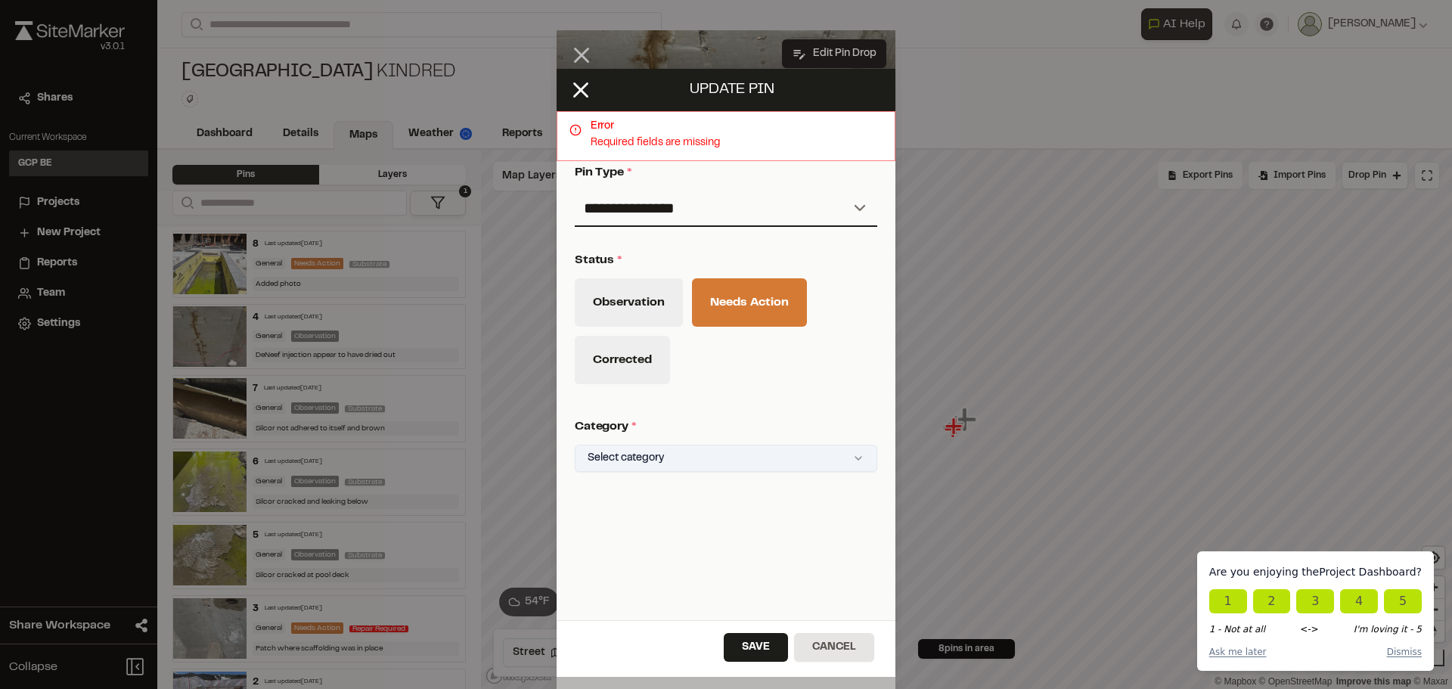
click at [837, 450] on html "**********" at bounding box center [726, 344] width 1452 height 689
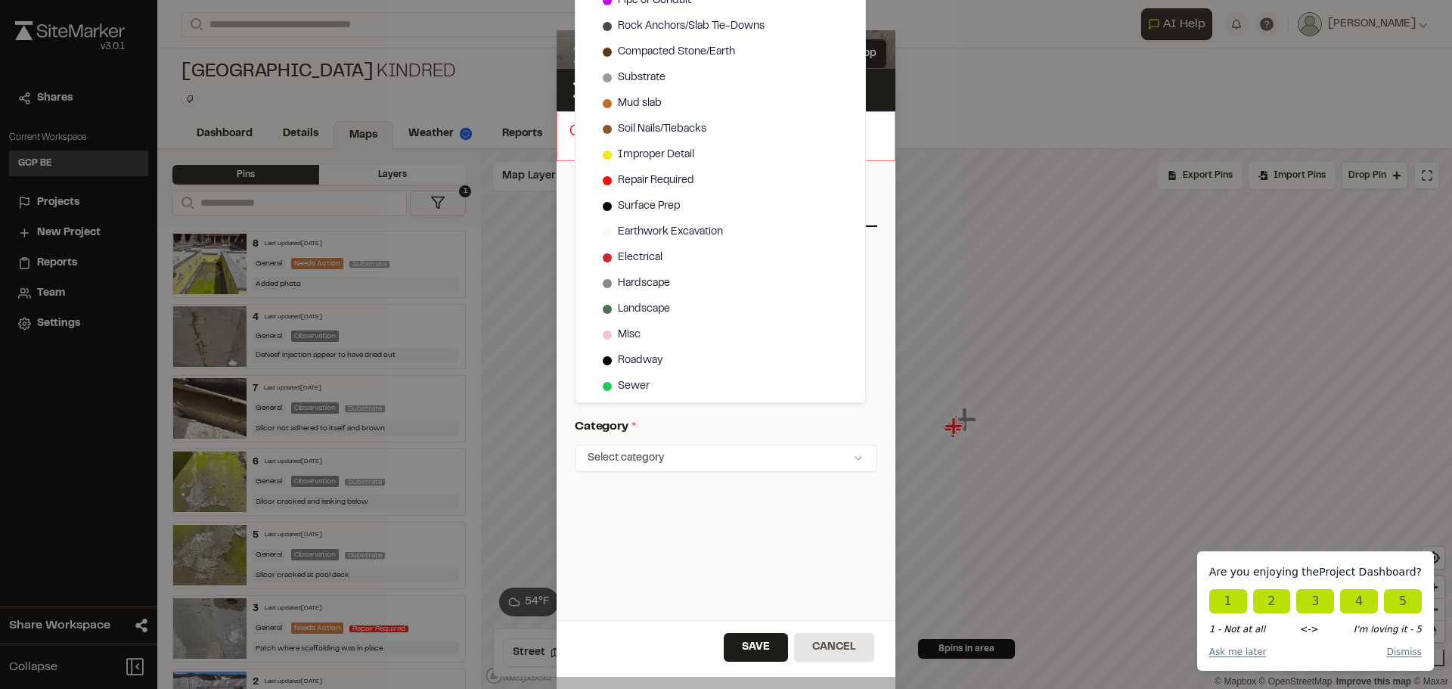
click at [656, 517] on html "**********" at bounding box center [726, 344] width 1452 height 689
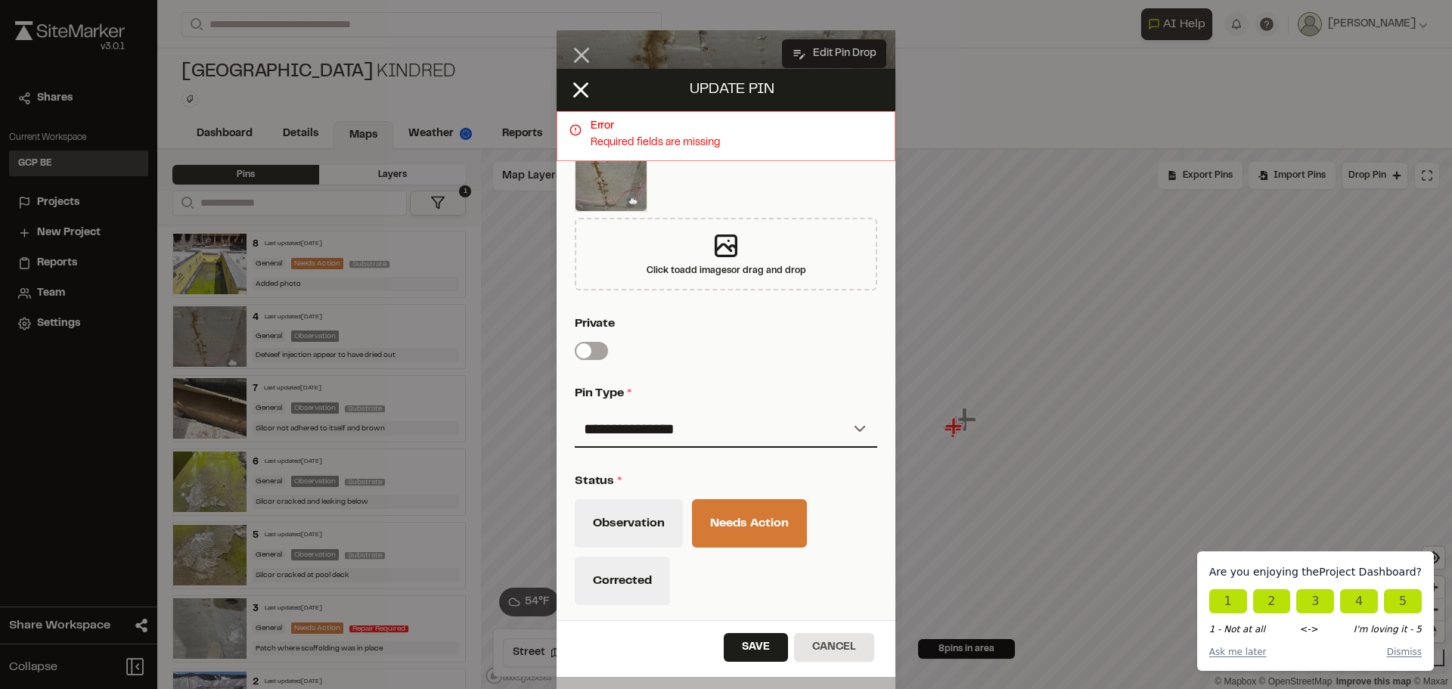
scroll to position [454, 0]
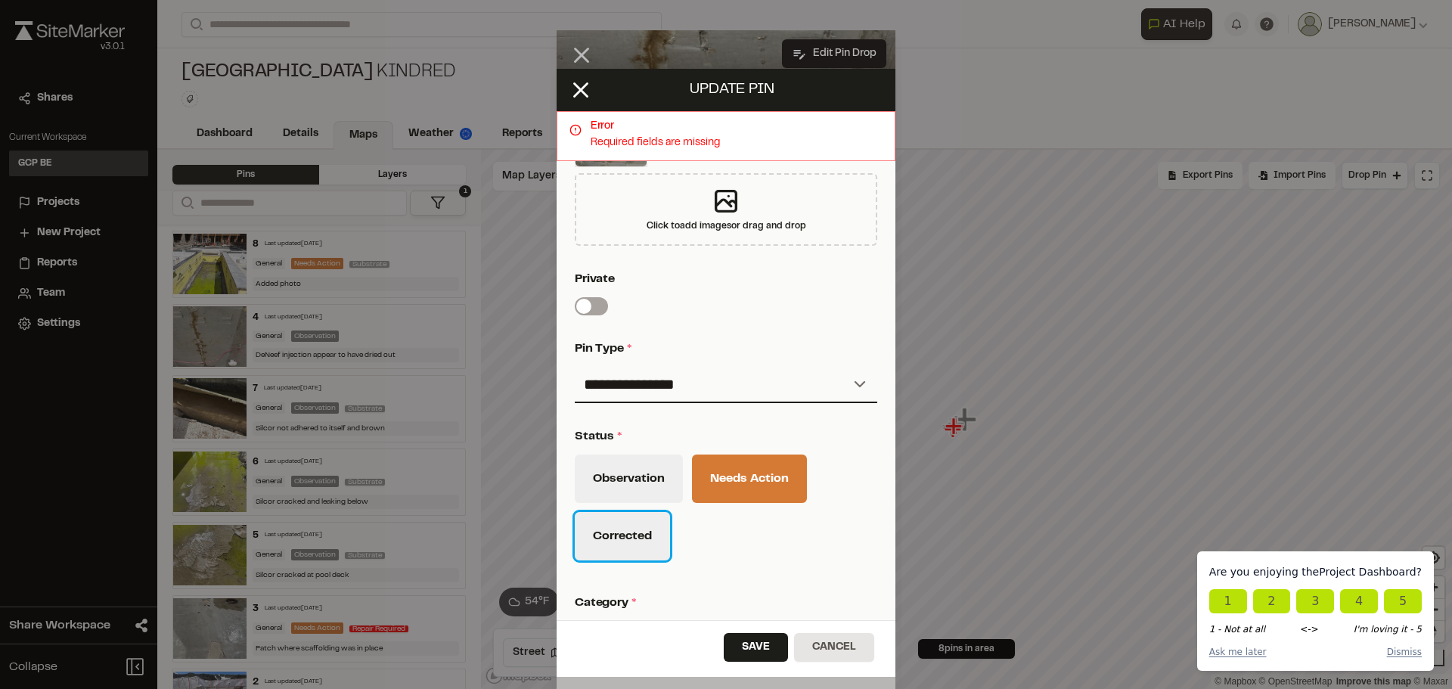
click at [645, 529] on button "Corrected" at bounding box center [622, 536] width 95 height 48
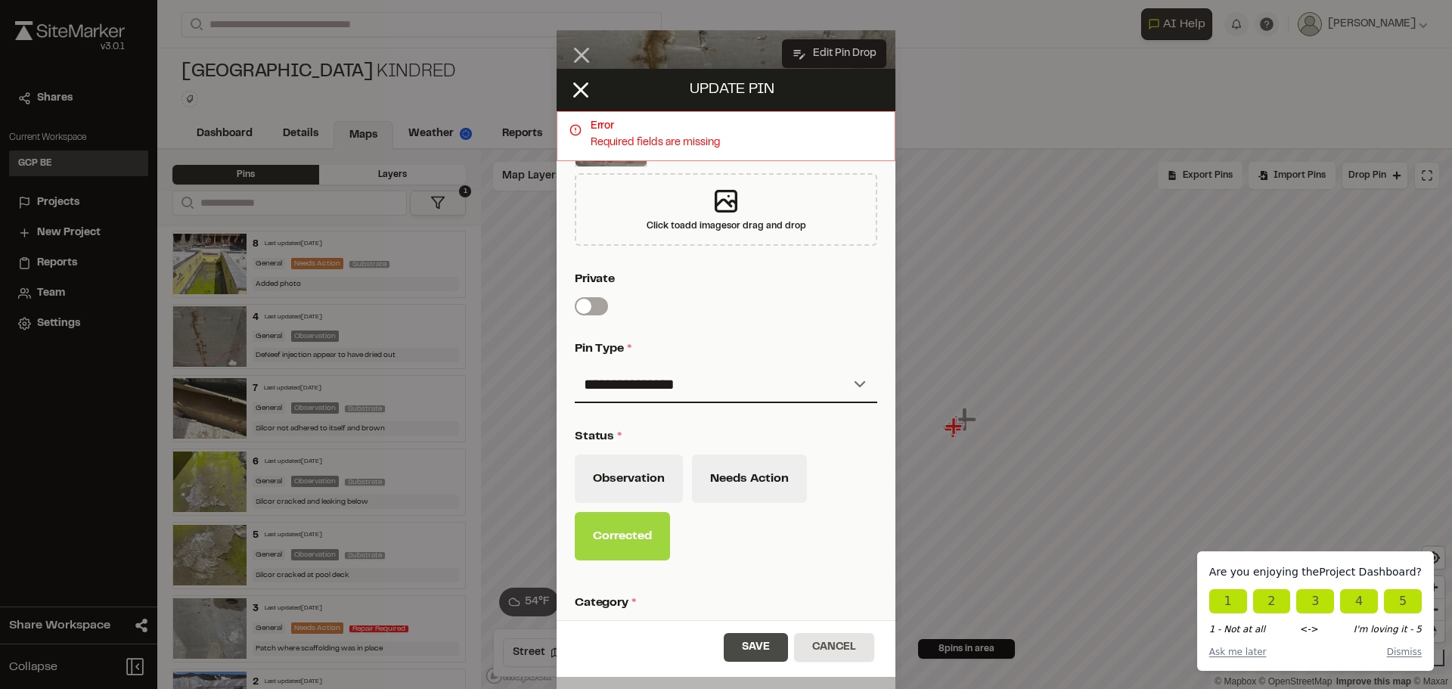
click at [756, 645] on button "Save" at bounding box center [756, 647] width 64 height 29
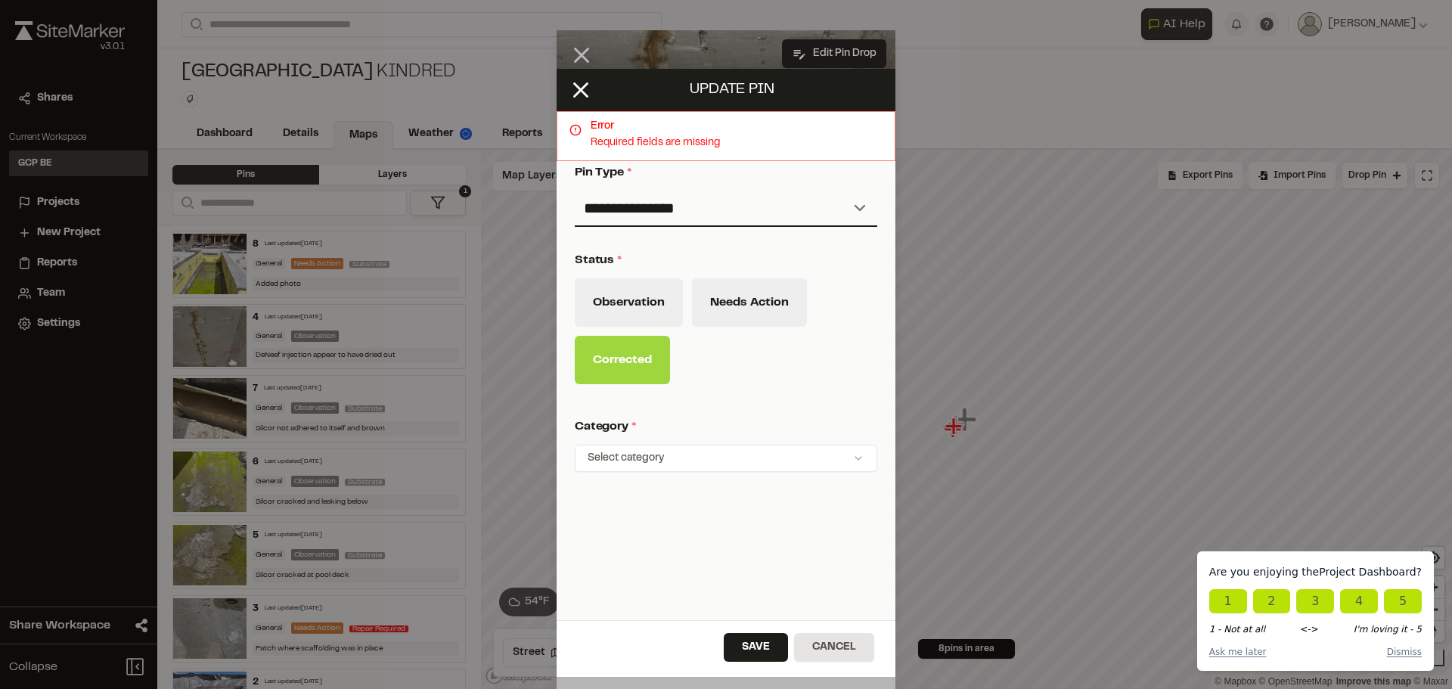
scroll to position [641, 0]
click at [850, 443] on html "**********" at bounding box center [726, 344] width 1452 height 689
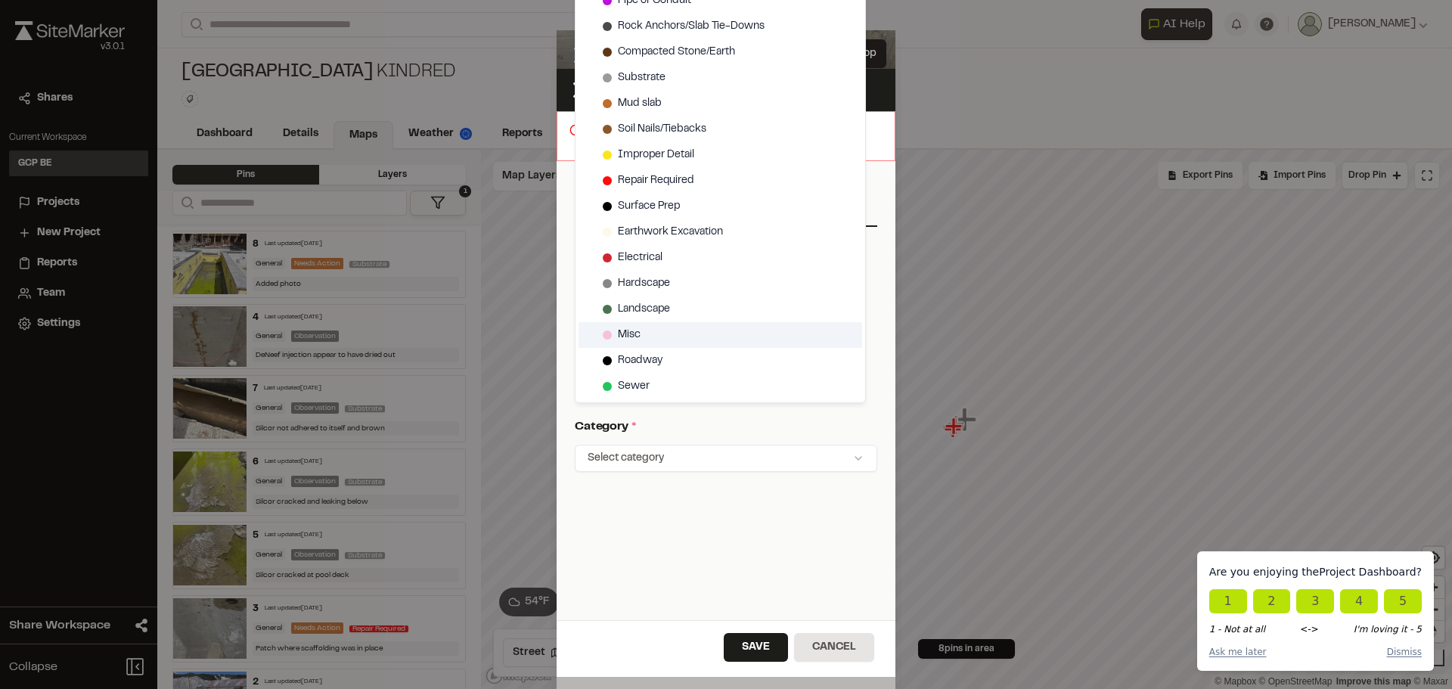
click at [646, 331] on div "Misc" at bounding box center [721, 335] width 284 height 26
click at [632, 343] on div "Misc" at bounding box center [721, 335] width 284 height 26
click at [829, 651] on html "**********" at bounding box center [726, 344] width 1452 height 689
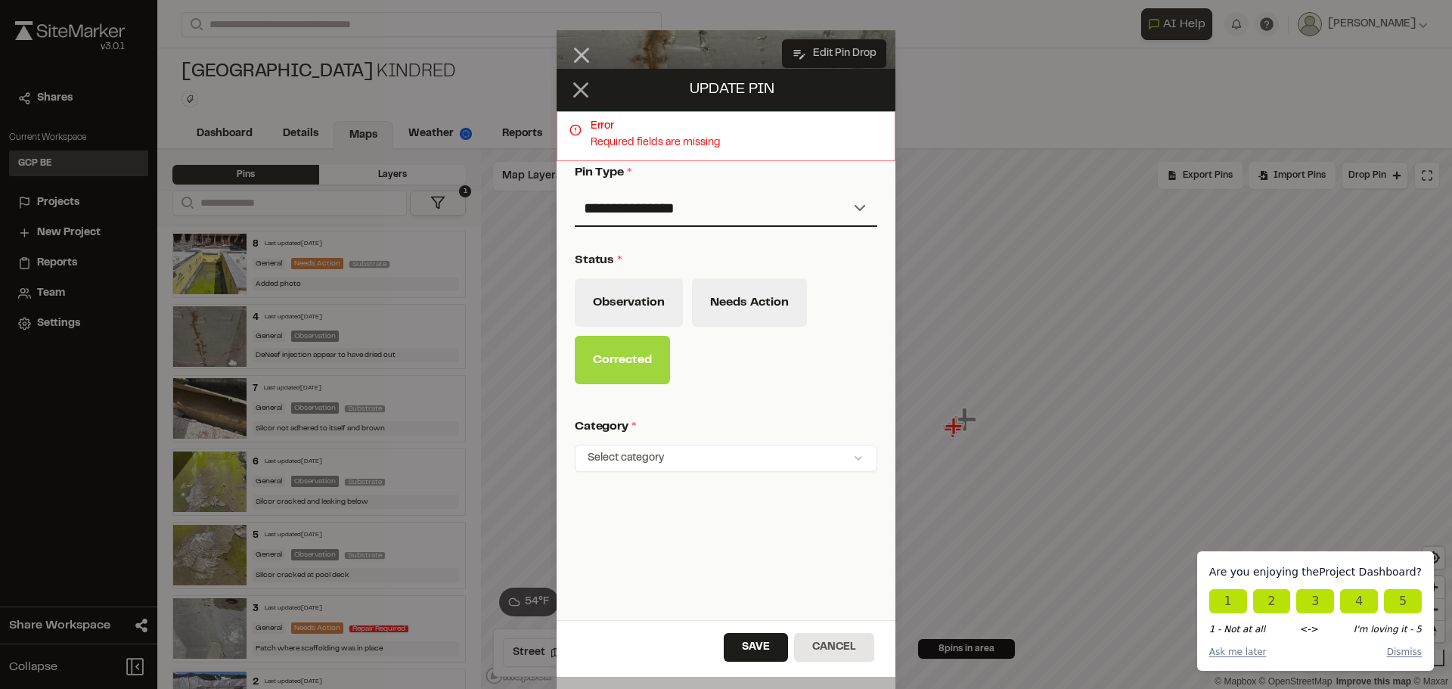
click at [573, 78] on icon at bounding box center [581, 90] width 26 height 26
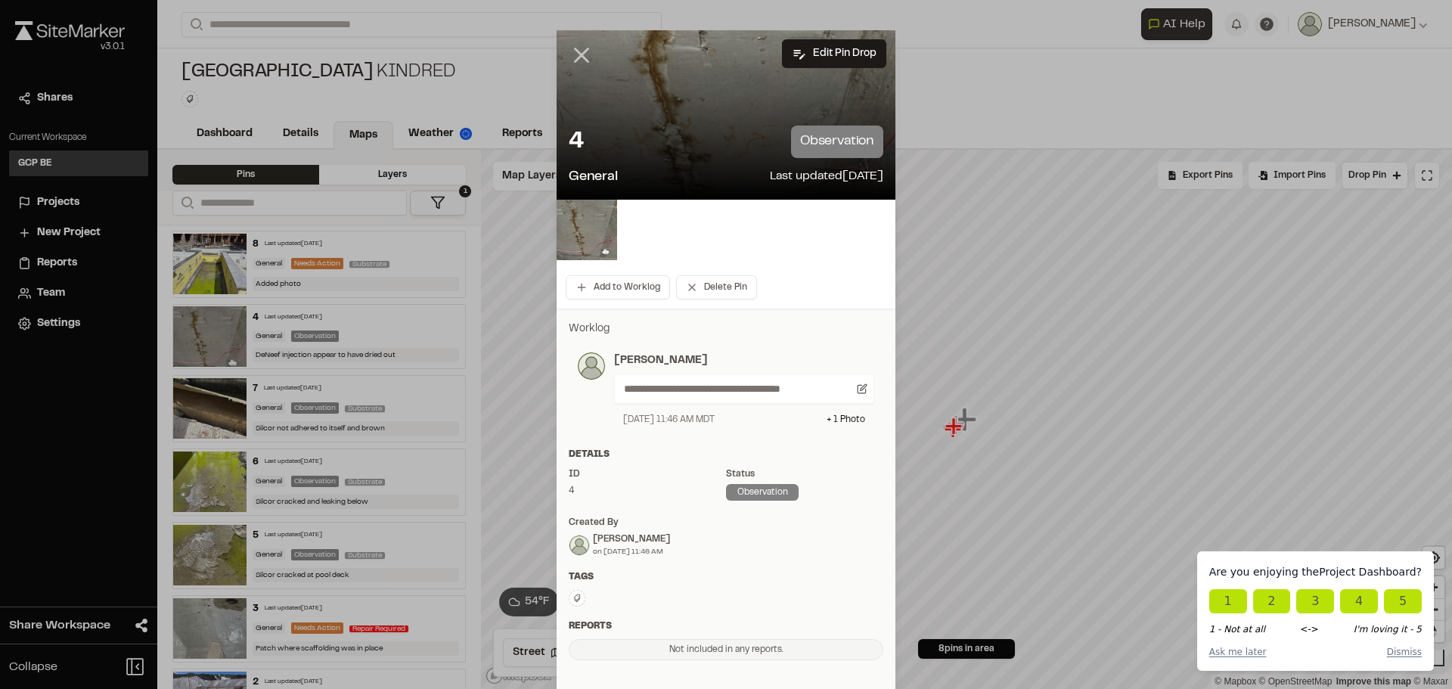
click at [575, 58] on icon at bounding box center [582, 55] width 26 height 26
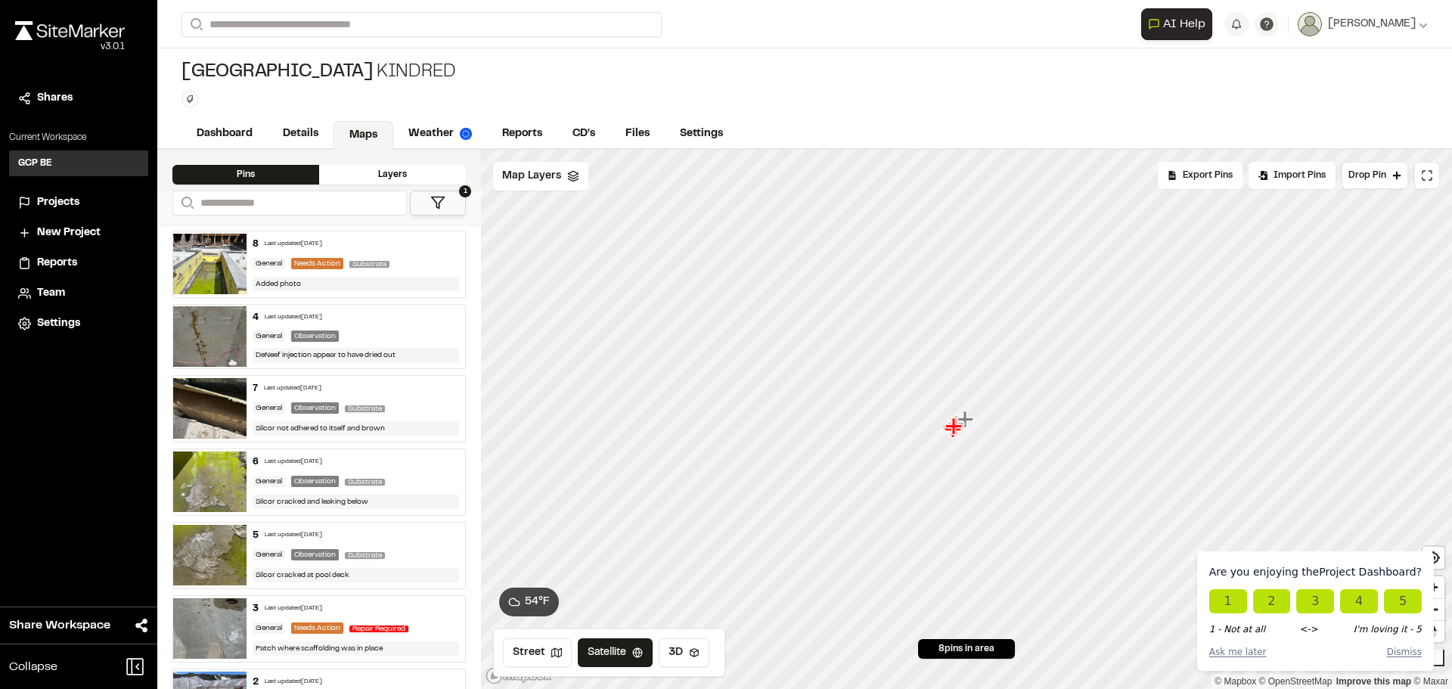
click at [415, 402] on div "General Observation Substrate" at bounding box center [356, 409] width 207 height 14
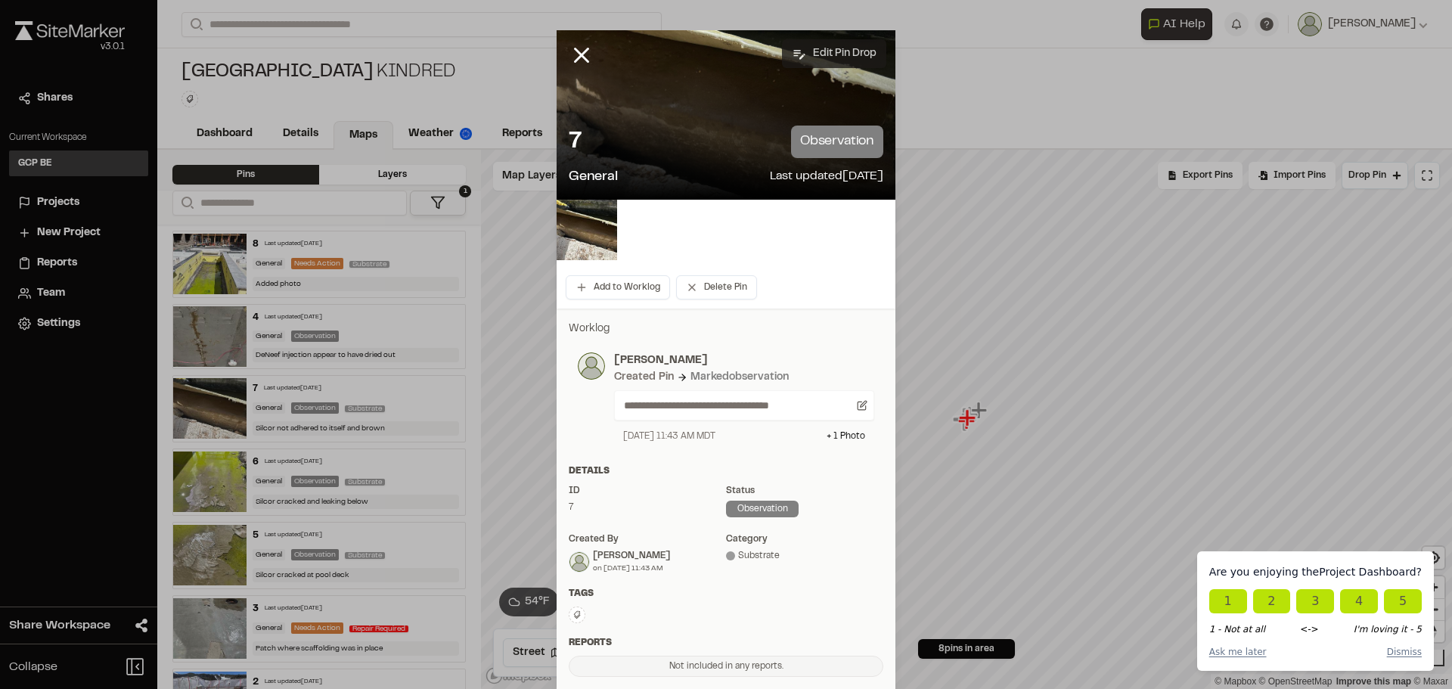
click at [809, 44] on button "Edit Pin Drop" at bounding box center [834, 53] width 104 height 29
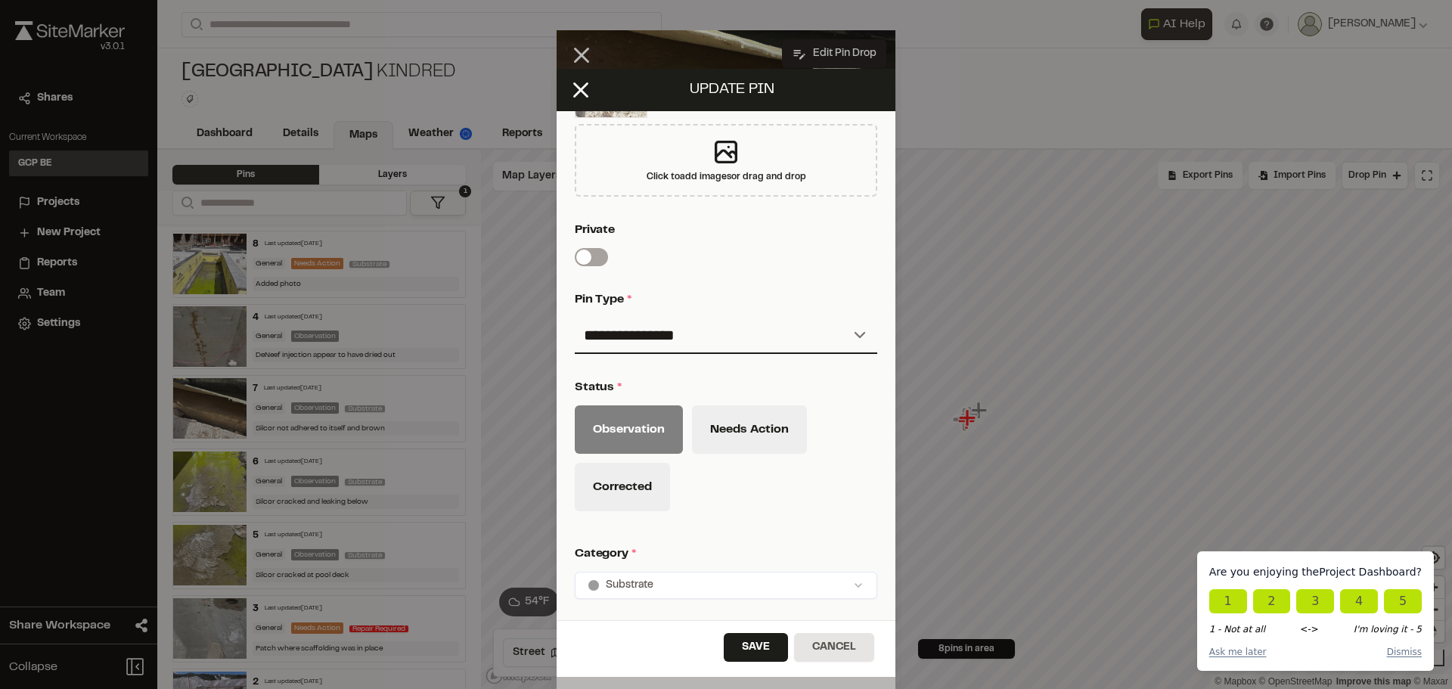
scroll to position [454, 0]
click at [738, 429] on button "Needs Action" at bounding box center [749, 429] width 115 height 48
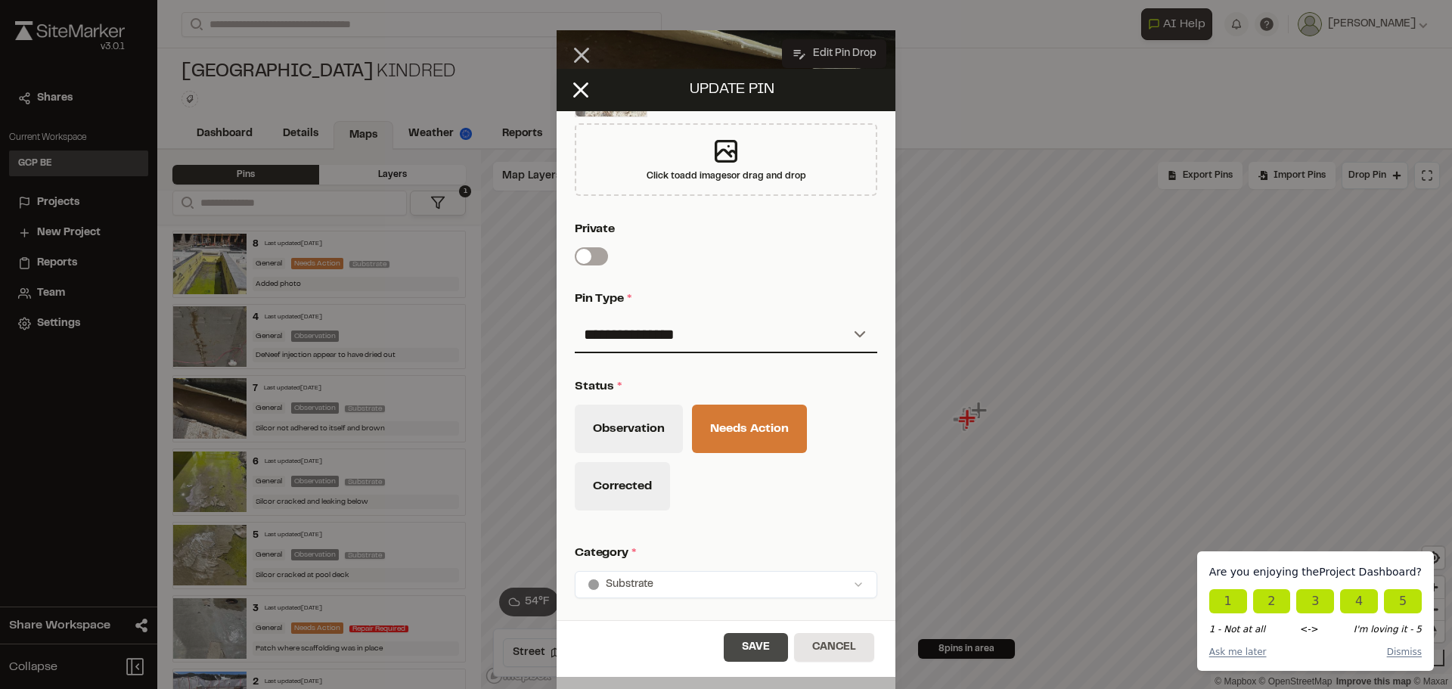
click at [763, 645] on button "Save" at bounding box center [756, 647] width 64 height 29
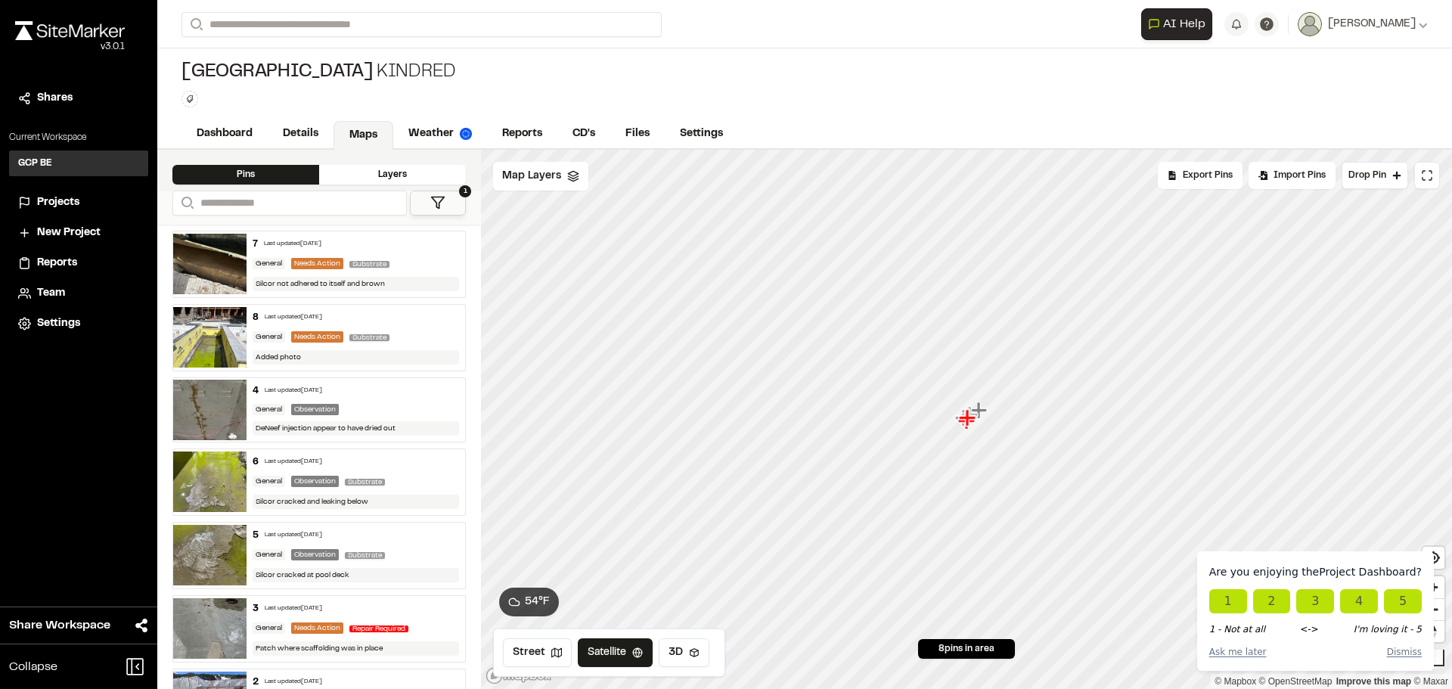
click at [407, 472] on div "6 Last updated Sep 17, 2025 General Observation Substrate Silcor cracked and le…" at bounding box center [356, 482] width 219 height 66
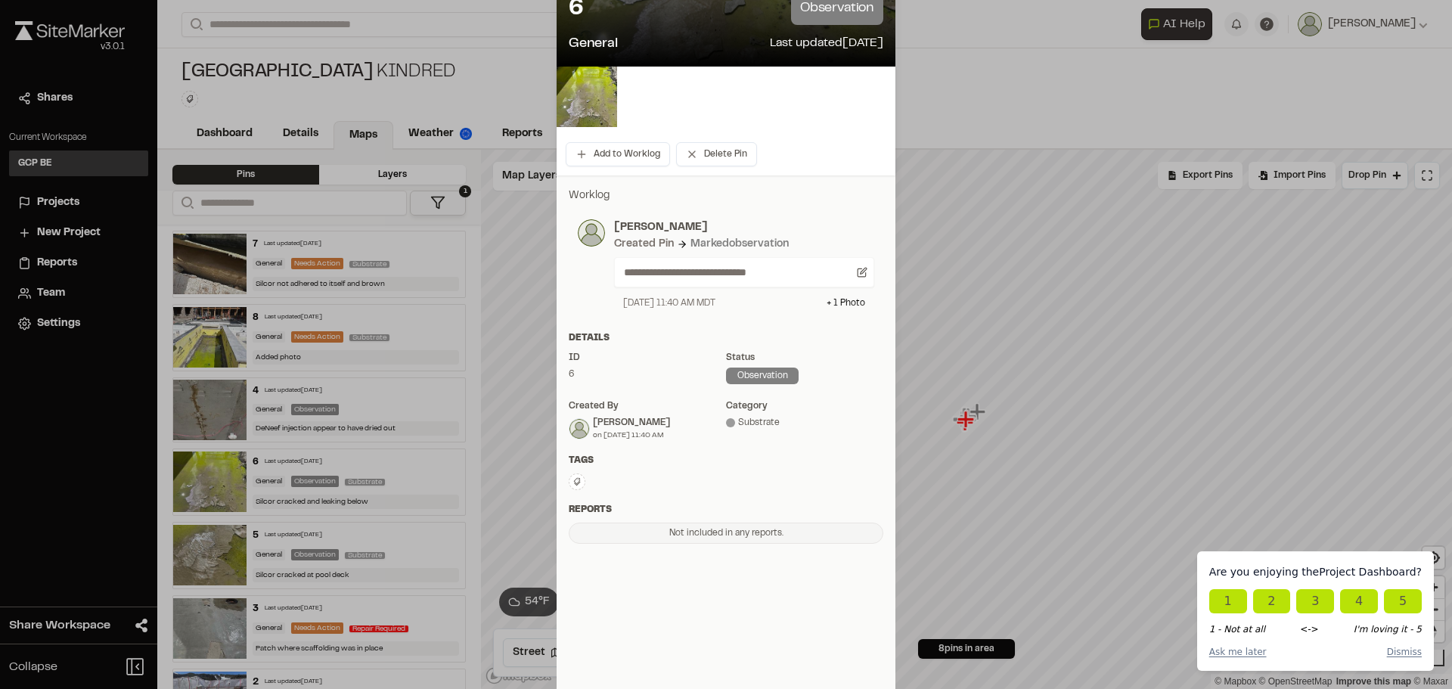
scroll to position [0, 0]
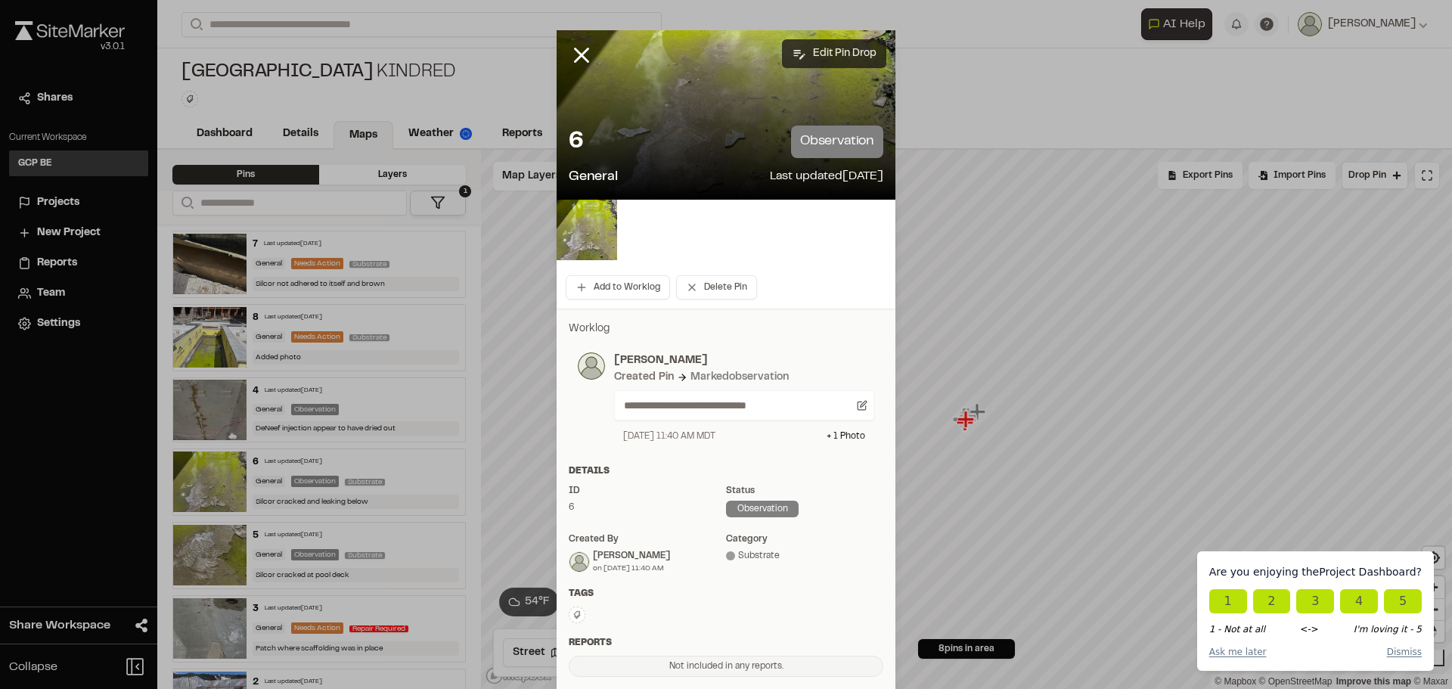
click at [819, 50] on button "Edit Pin Drop" at bounding box center [834, 53] width 104 height 29
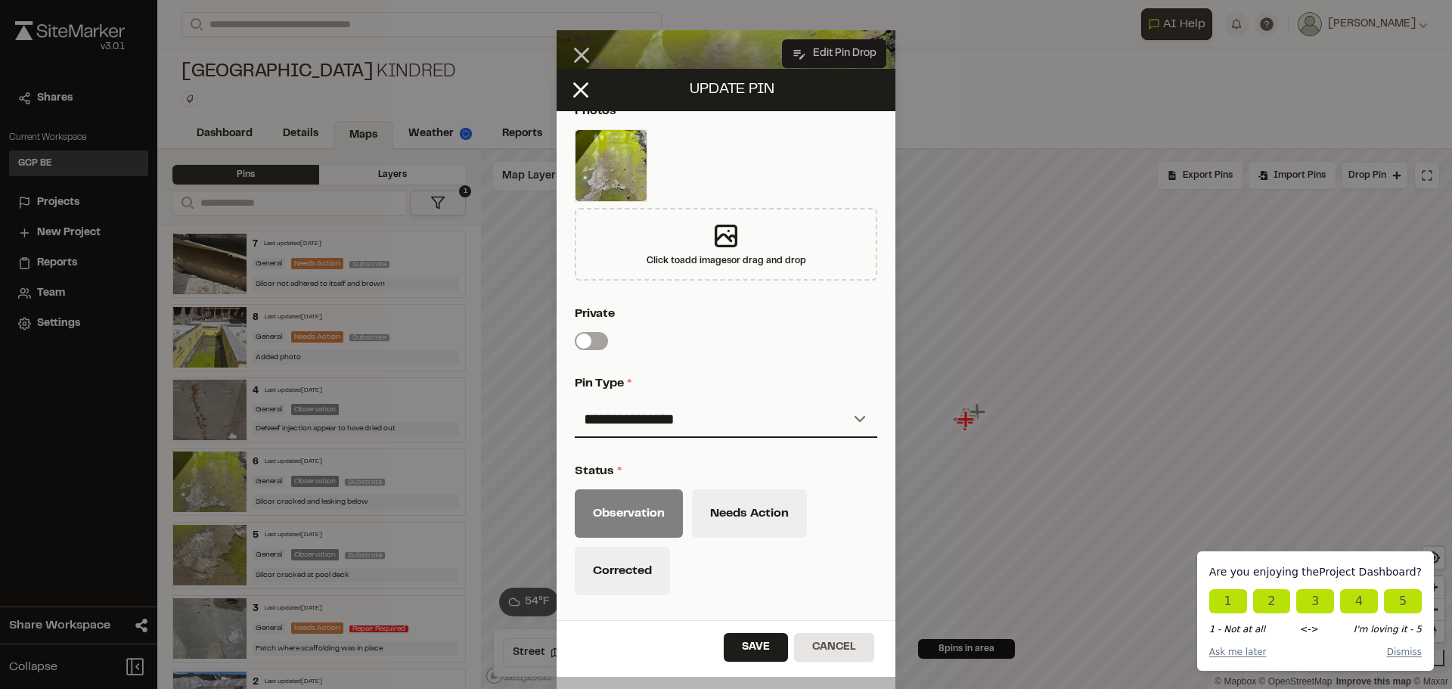
scroll to position [378, 0]
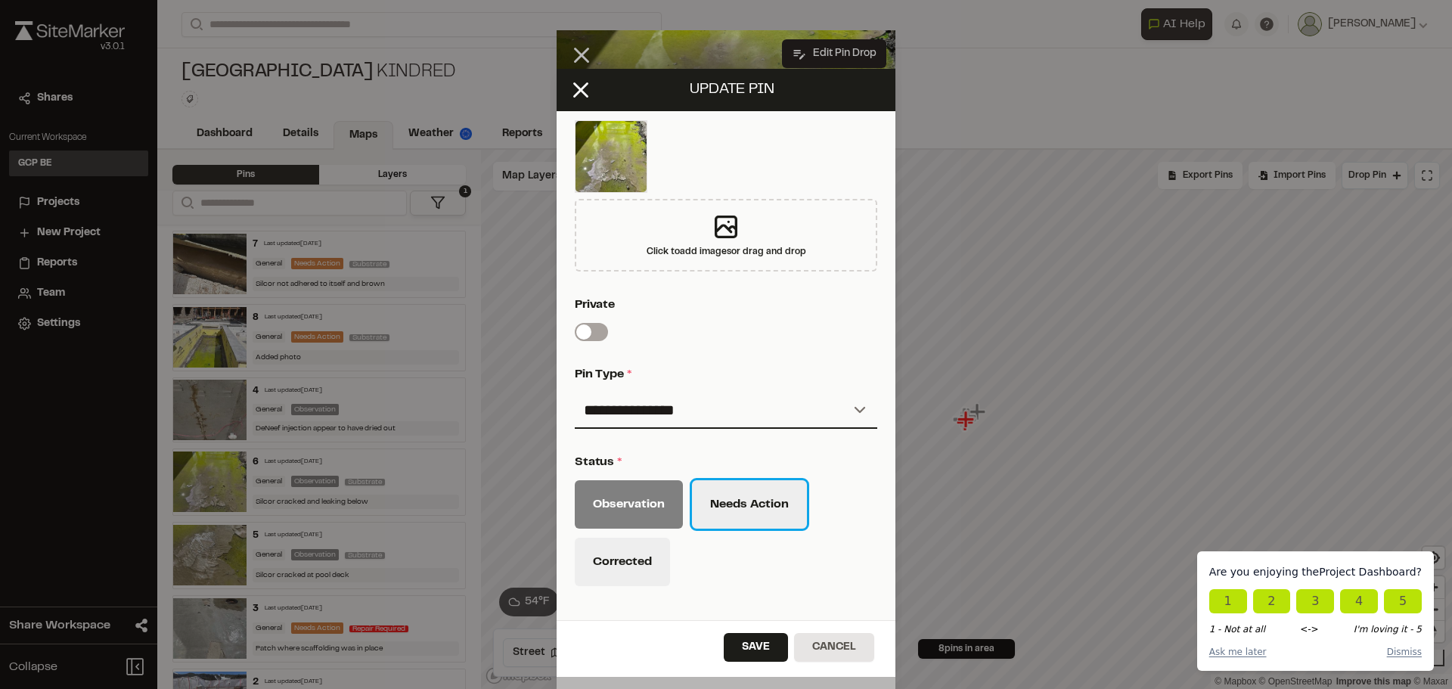
click at [782, 503] on button "Needs Action" at bounding box center [749, 504] width 115 height 48
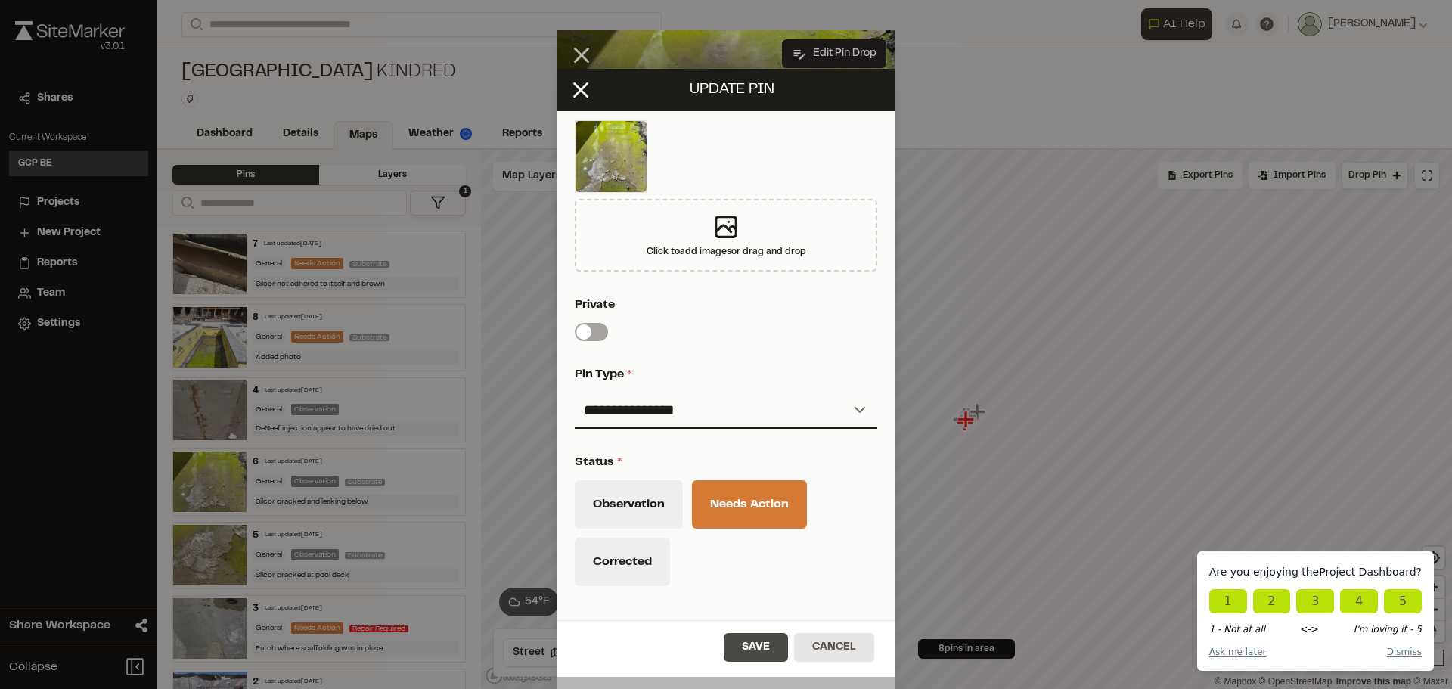
click at [760, 642] on button "Save" at bounding box center [756, 647] width 64 height 29
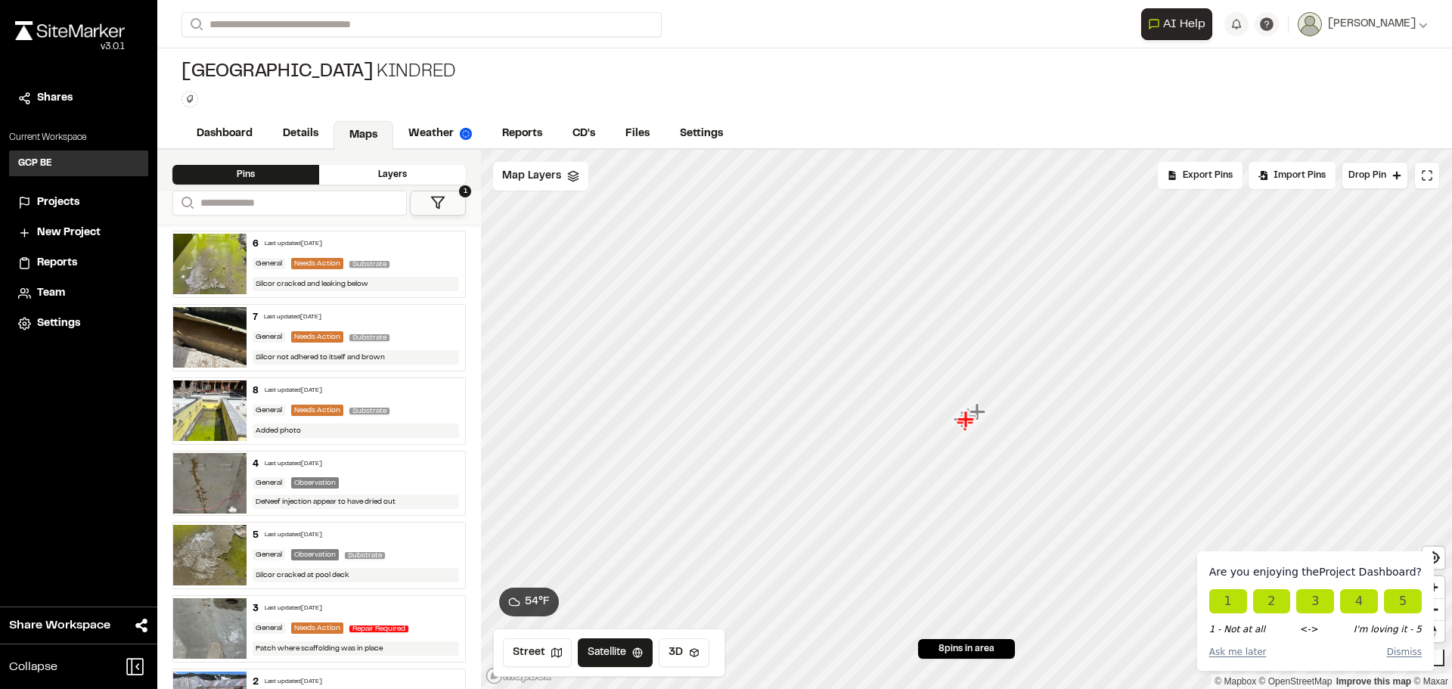
click at [391, 548] on div "General Observation Substrate" at bounding box center [356, 555] width 207 height 14
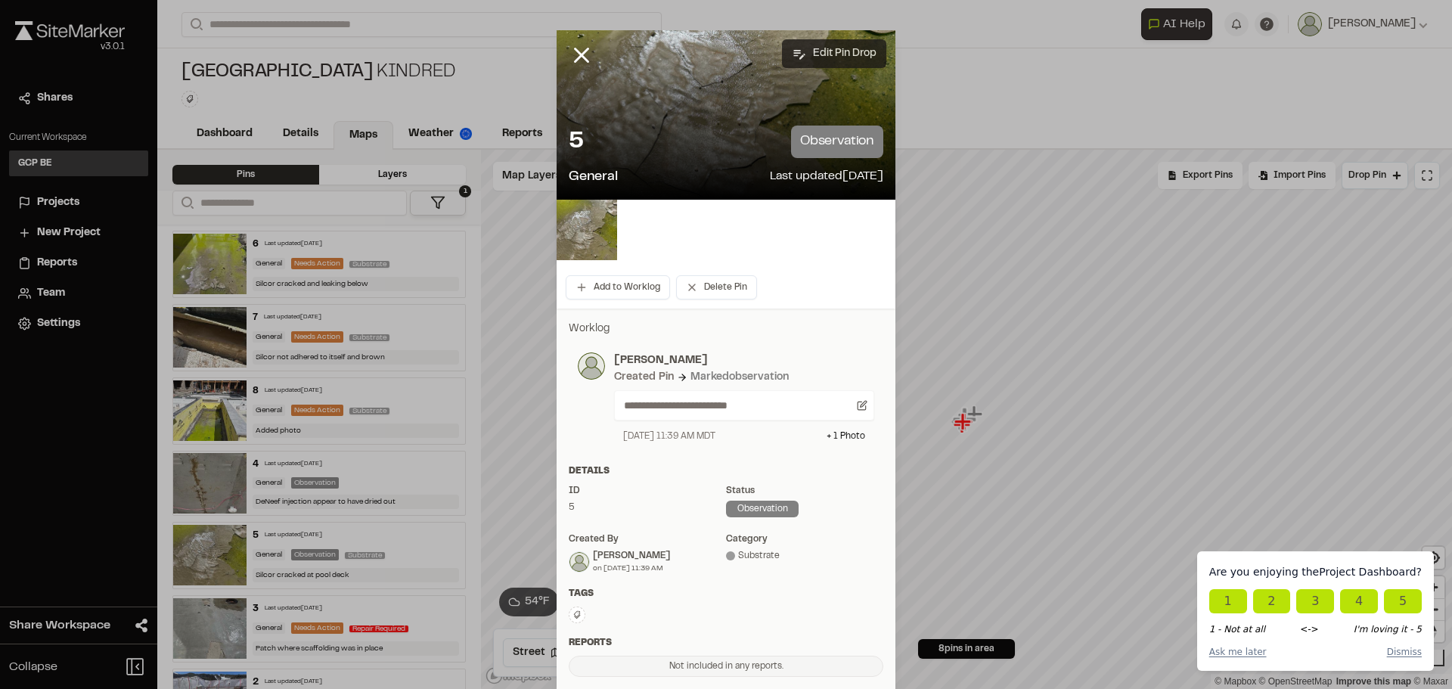
click at [818, 47] on button "Edit Pin Drop" at bounding box center [834, 53] width 104 height 29
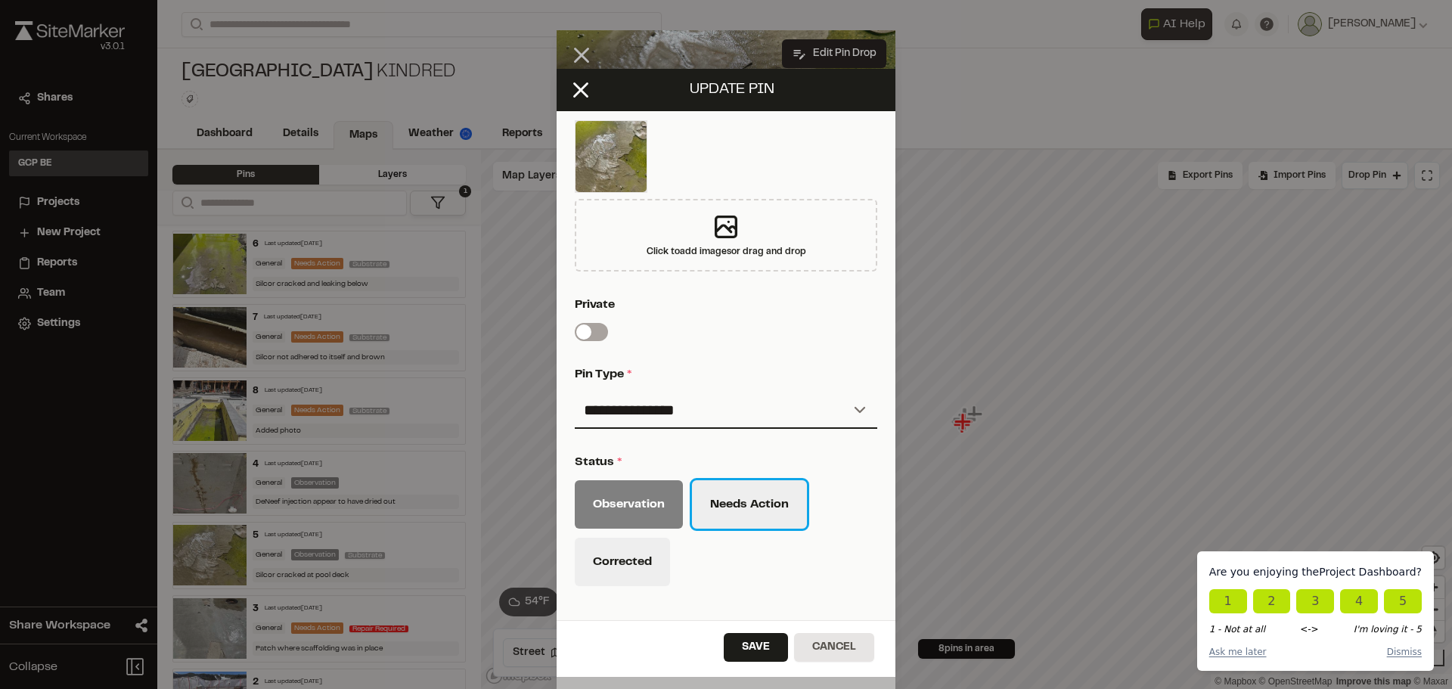
click at [745, 506] on button "Needs Action" at bounding box center [749, 504] width 115 height 48
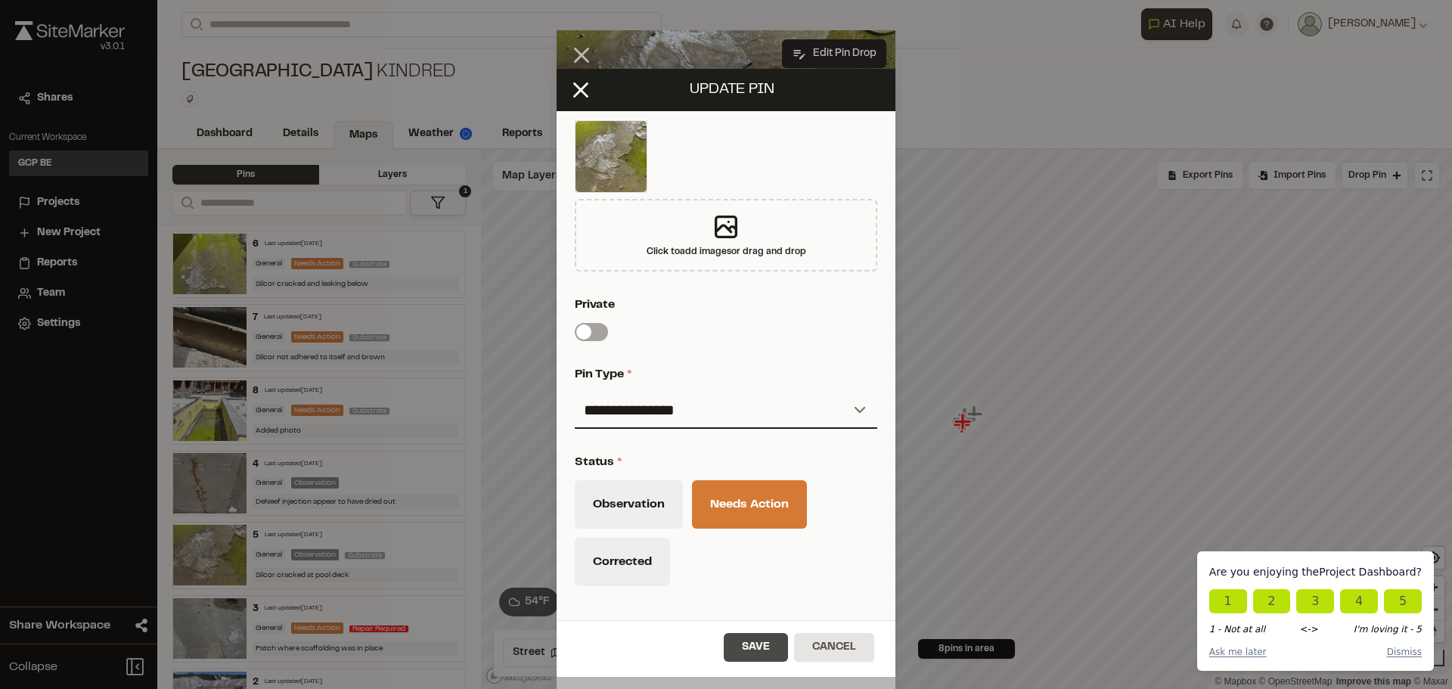
click at [763, 647] on button "Save" at bounding box center [756, 647] width 64 height 29
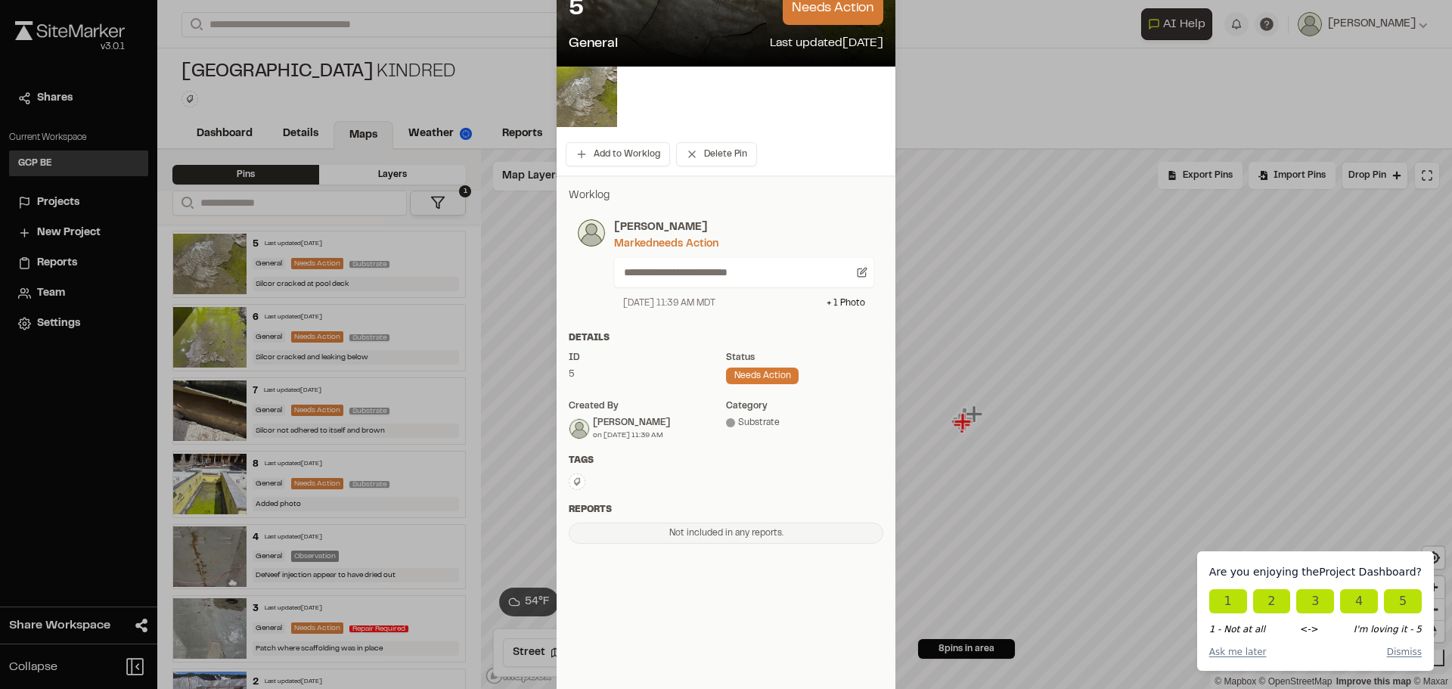
scroll to position [0, 0]
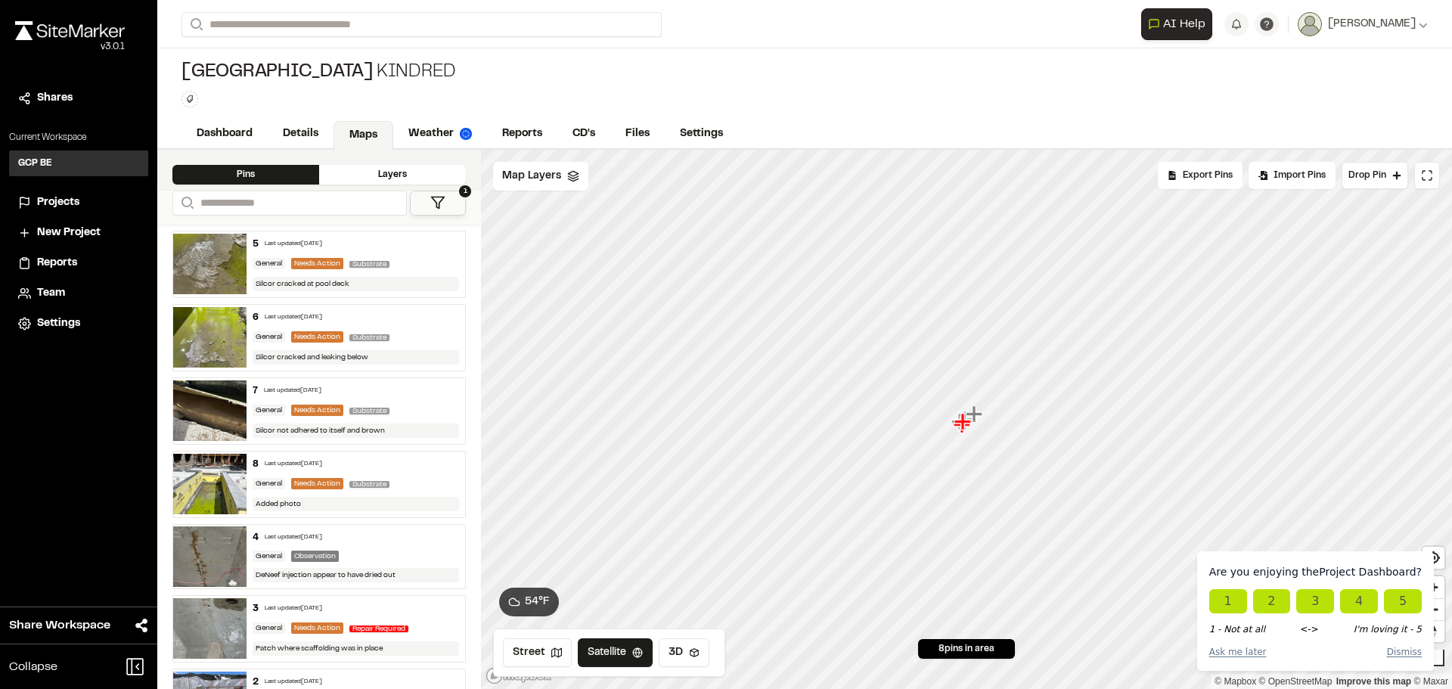
click at [370, 551] on div "General Observation" at bounding box center [356, 556] width 207 height 11
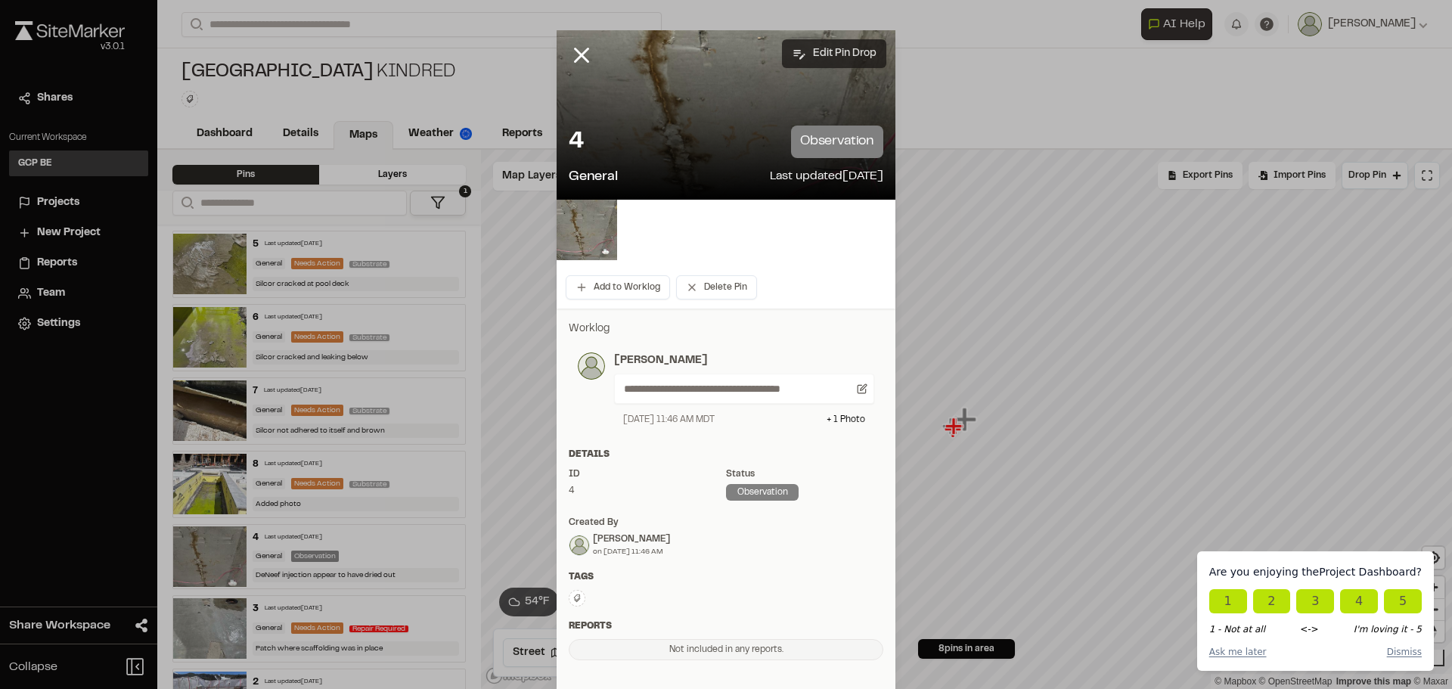
click at [853, 52] on button "Edit Pin Drop" at bounding box center [834, 53] width 104 height 29
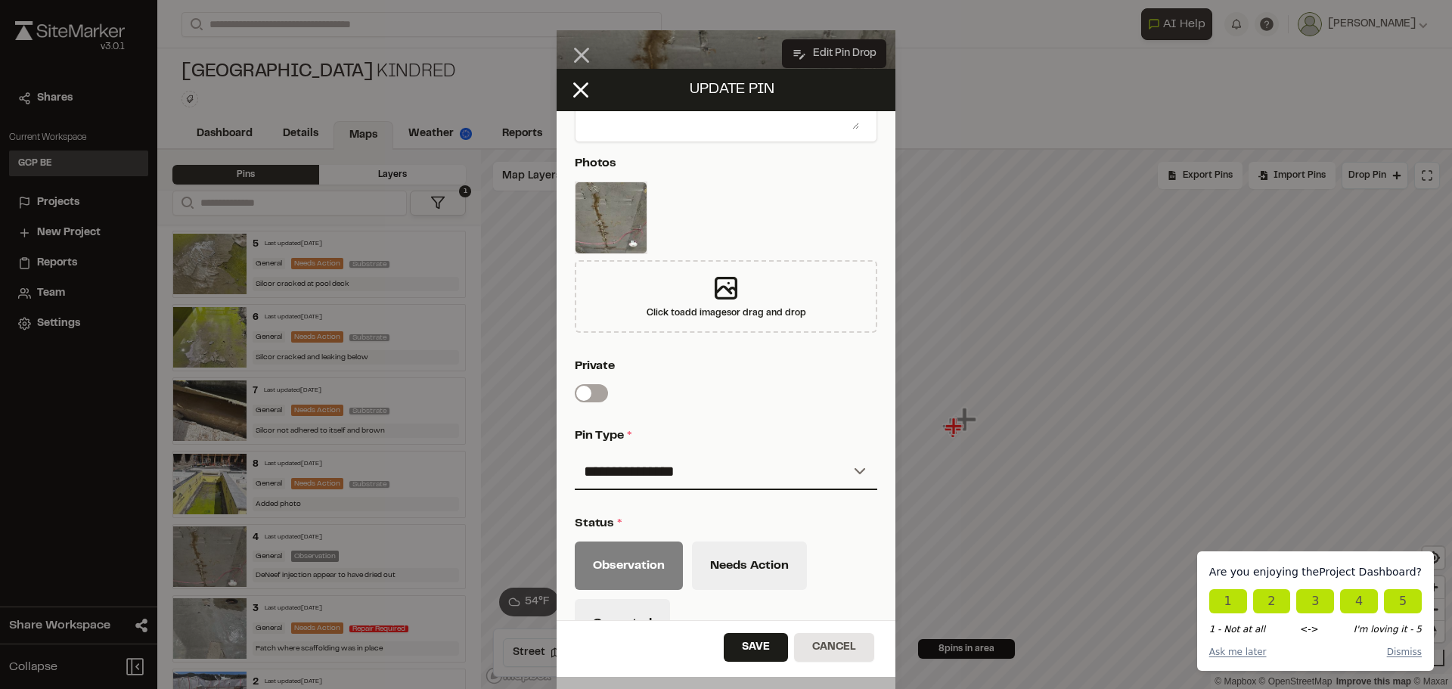
scroll to position [378, 0]
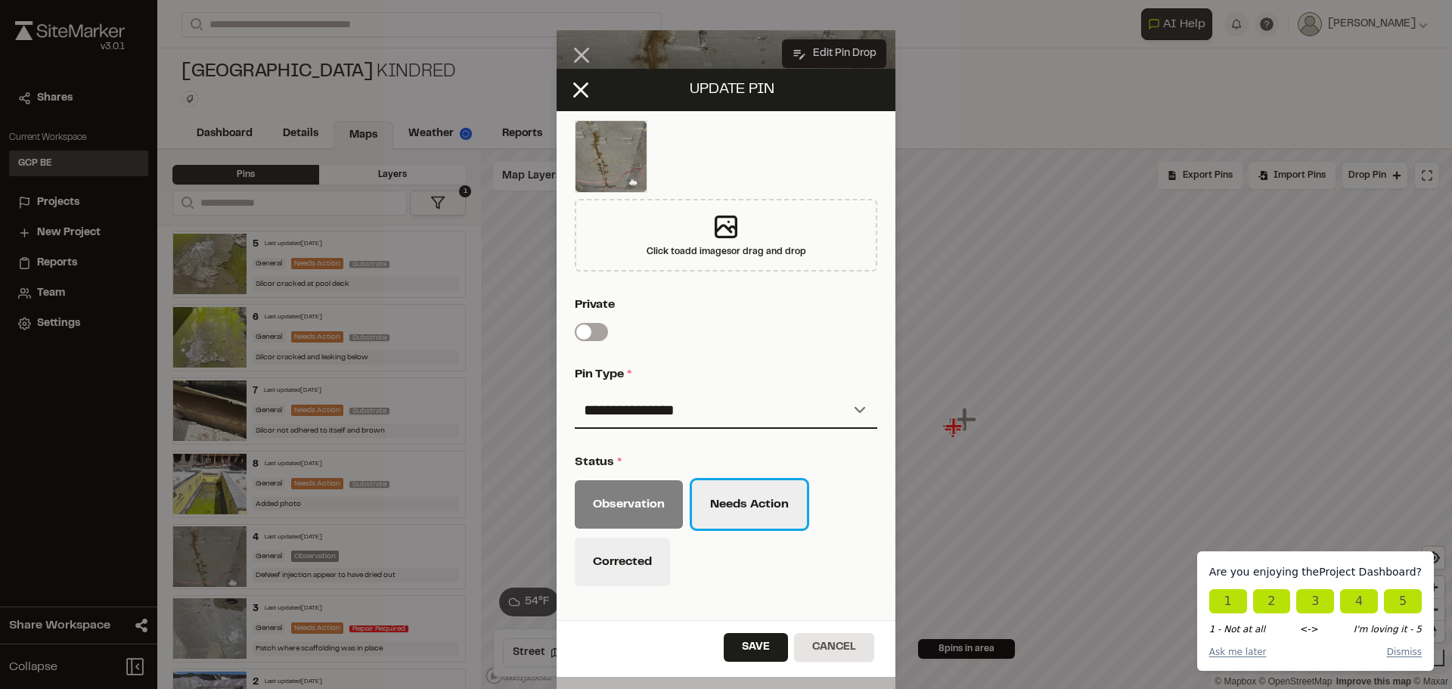
click at [750, 513] on button "Needs Action" at bounding box center [749, 504] width 115 height 48
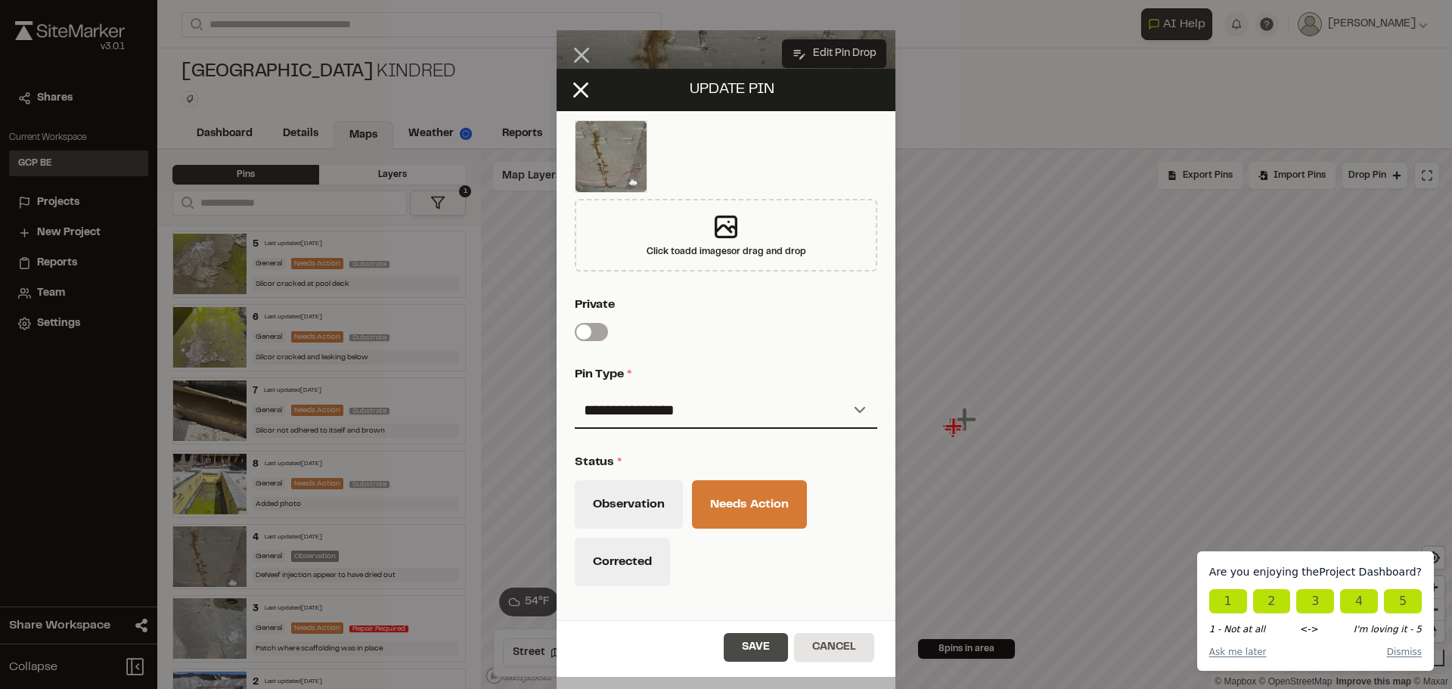
click at [753, 651] on button "Save" at bounding box center [756, 647] width 64 height 29
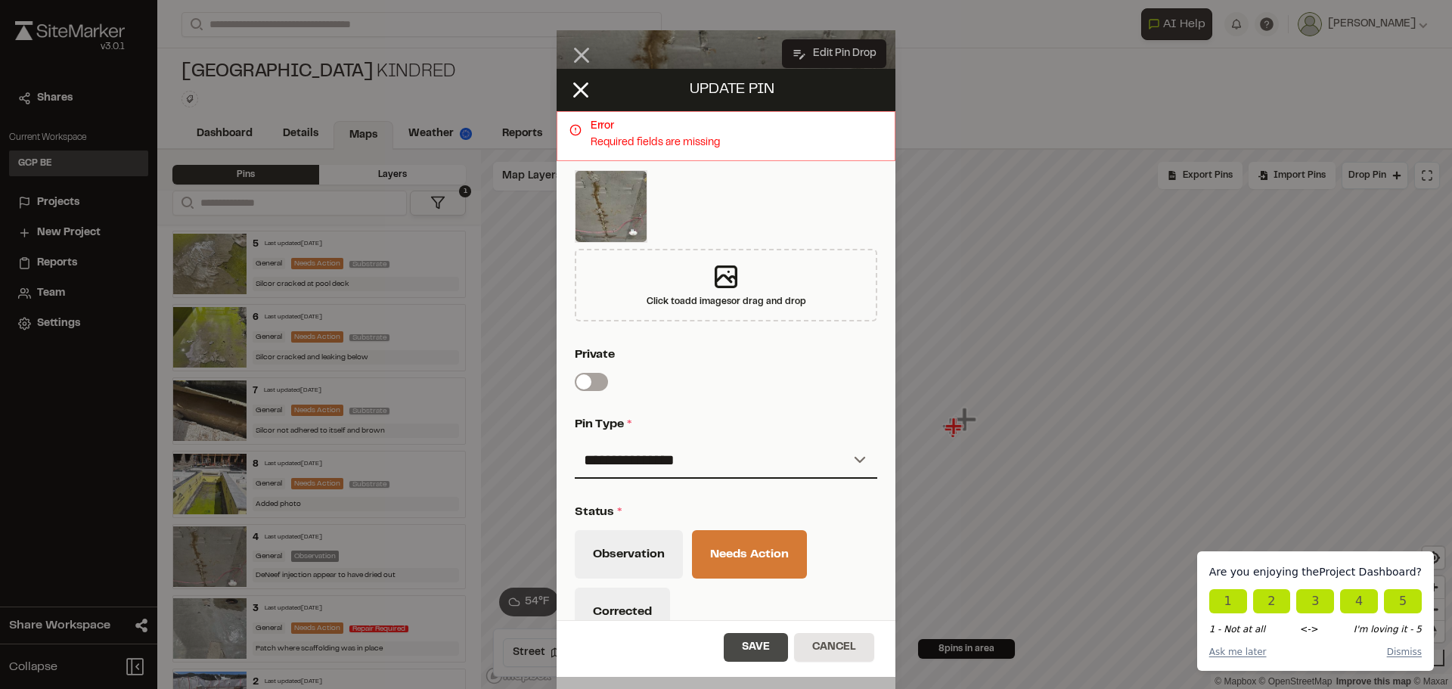
scroll to position [428, 0]
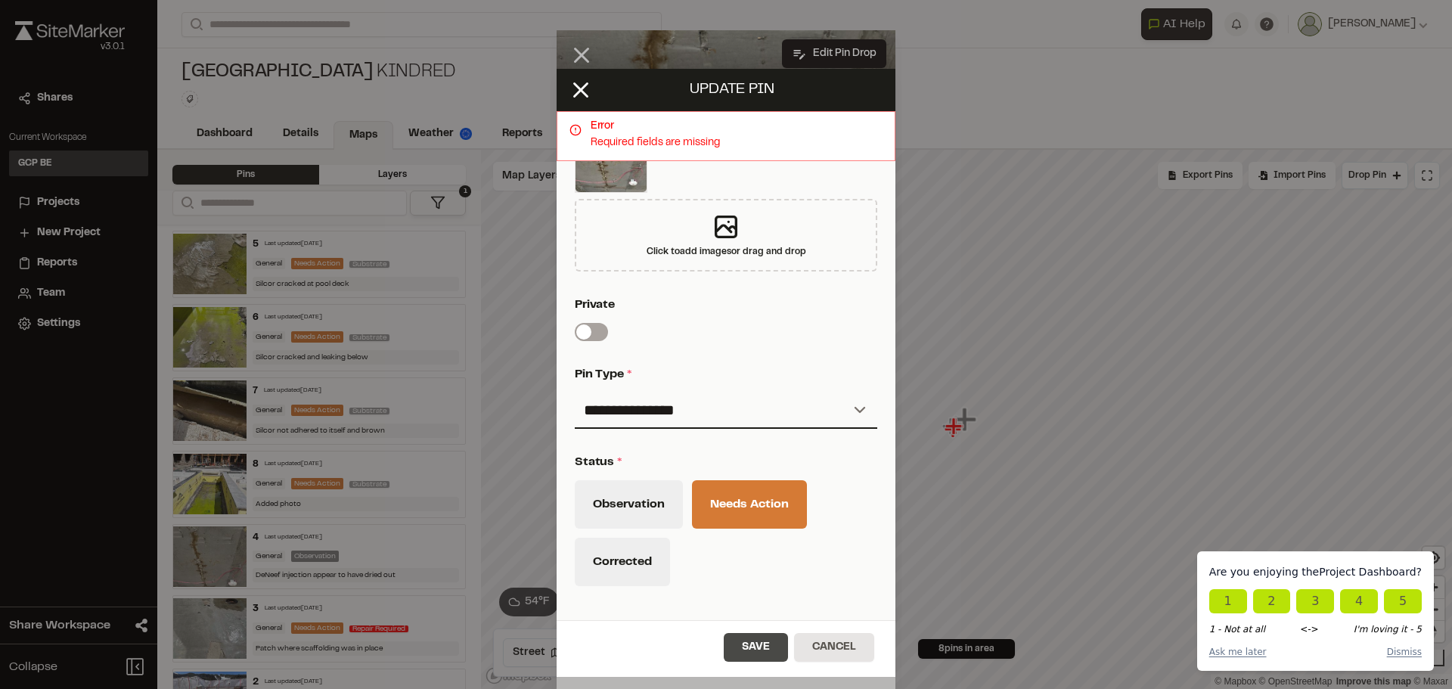
click at [753, 641] on button "Save" at bounding box center [756, 647] width 64 height 29
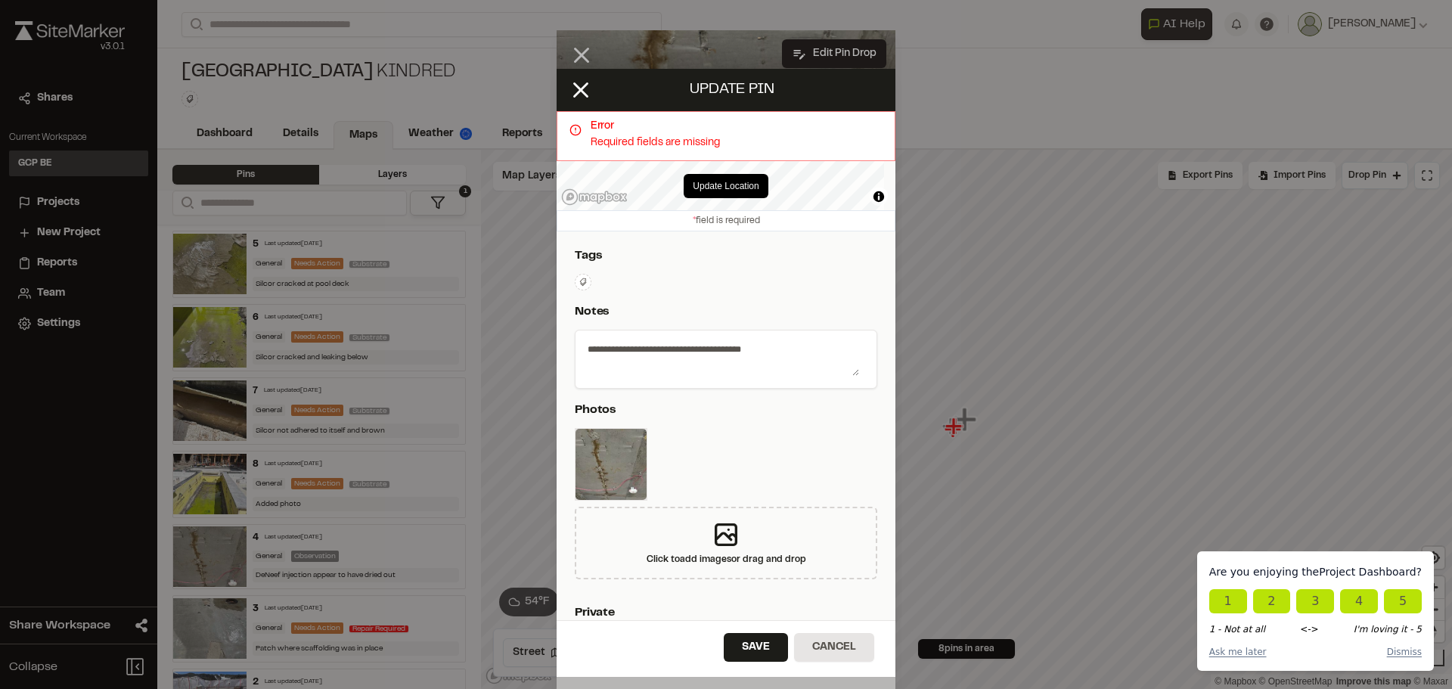
scroll to position [112, 0]
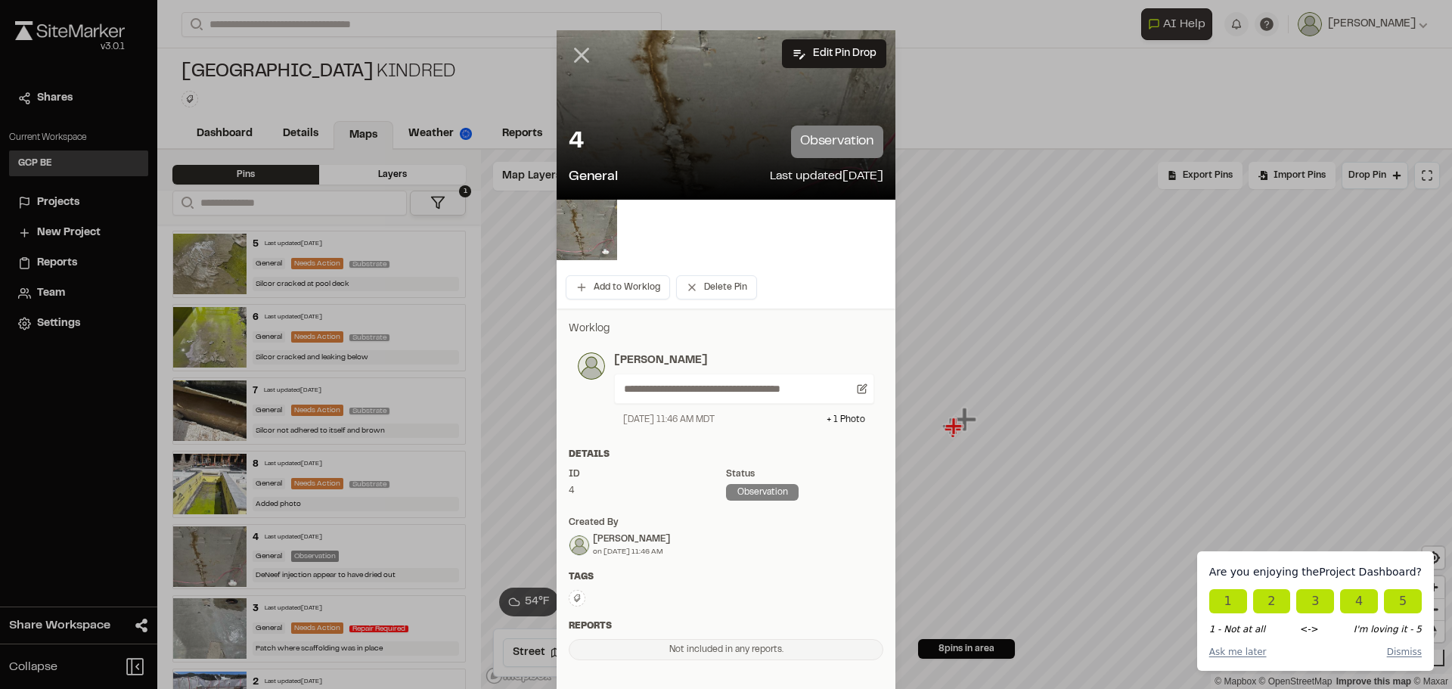
click at [570, 51] on icon at bounding box center [582, 55] width 26 height 26
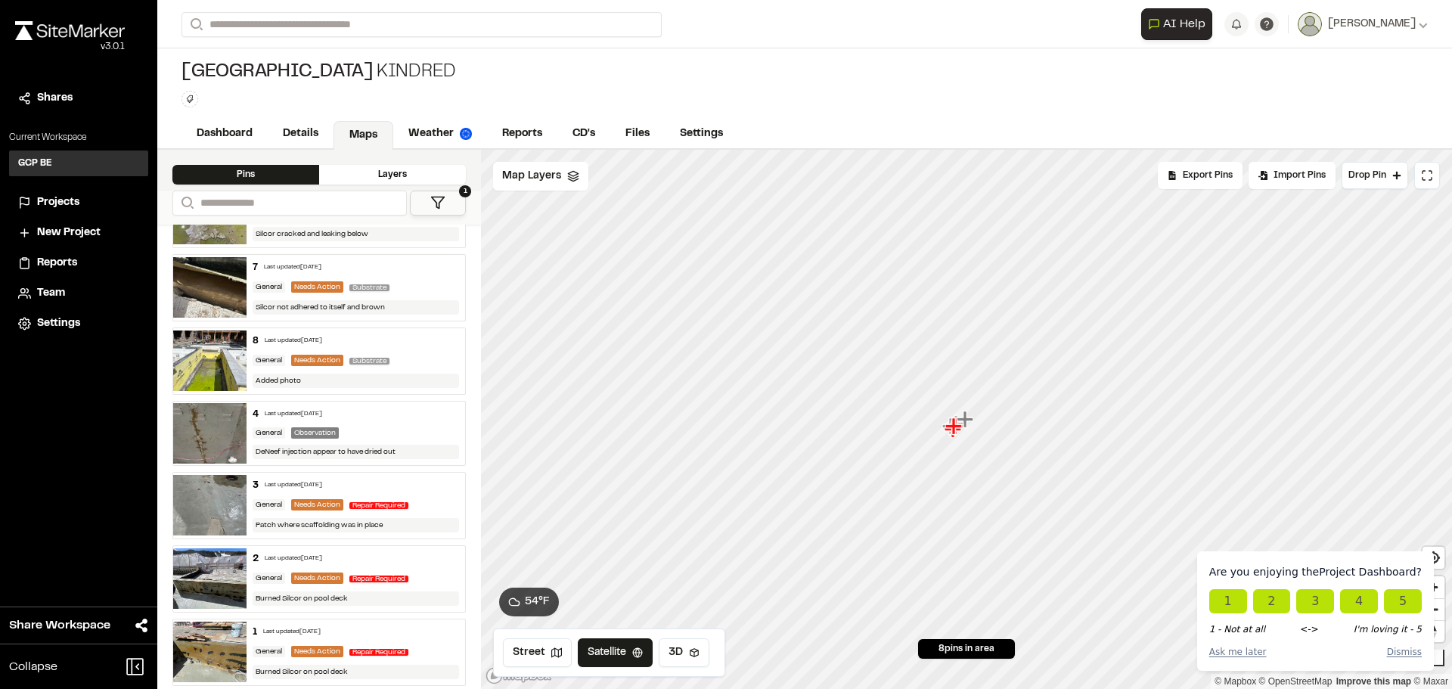
scroll to position [131, 0]
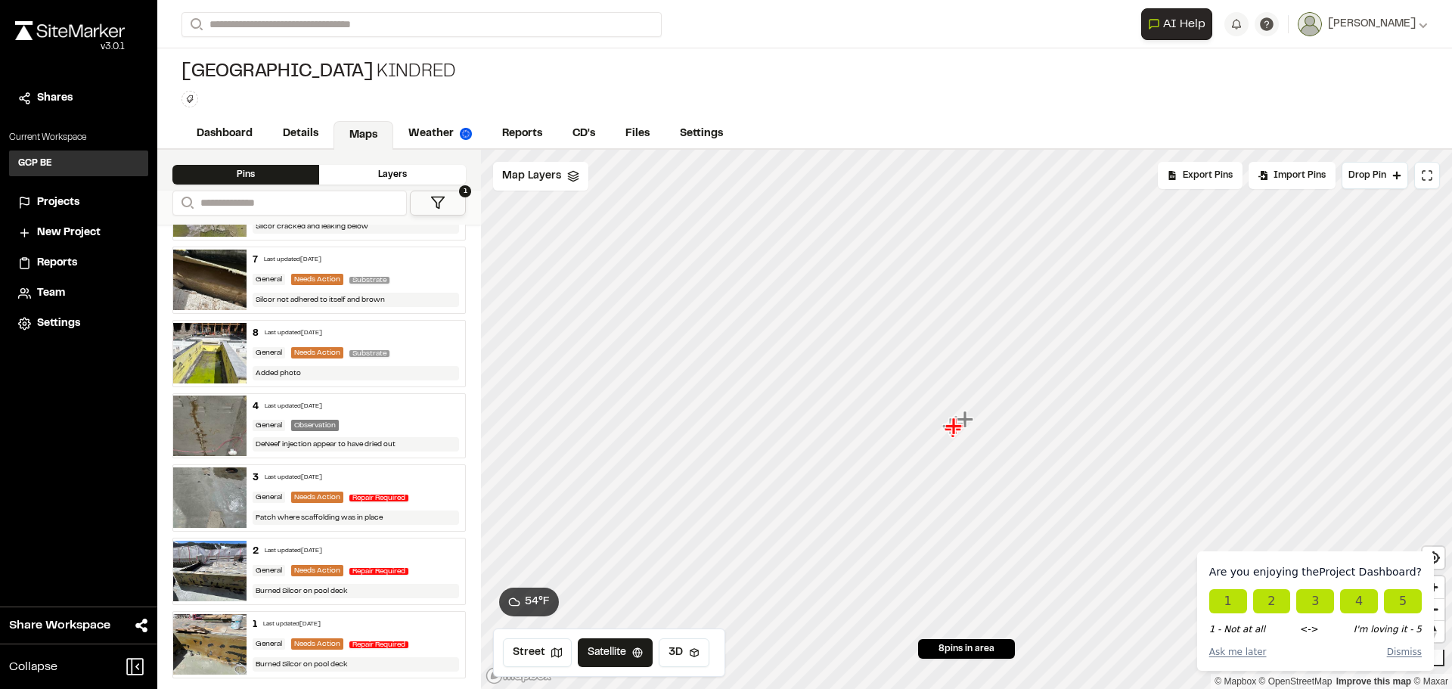
click at [372, 560] on div "2 Last updated Apr 7, 2025 General Needs Action Repair Required Burned Silcor o…" at bounding box center [356, 572] width 219 height 66
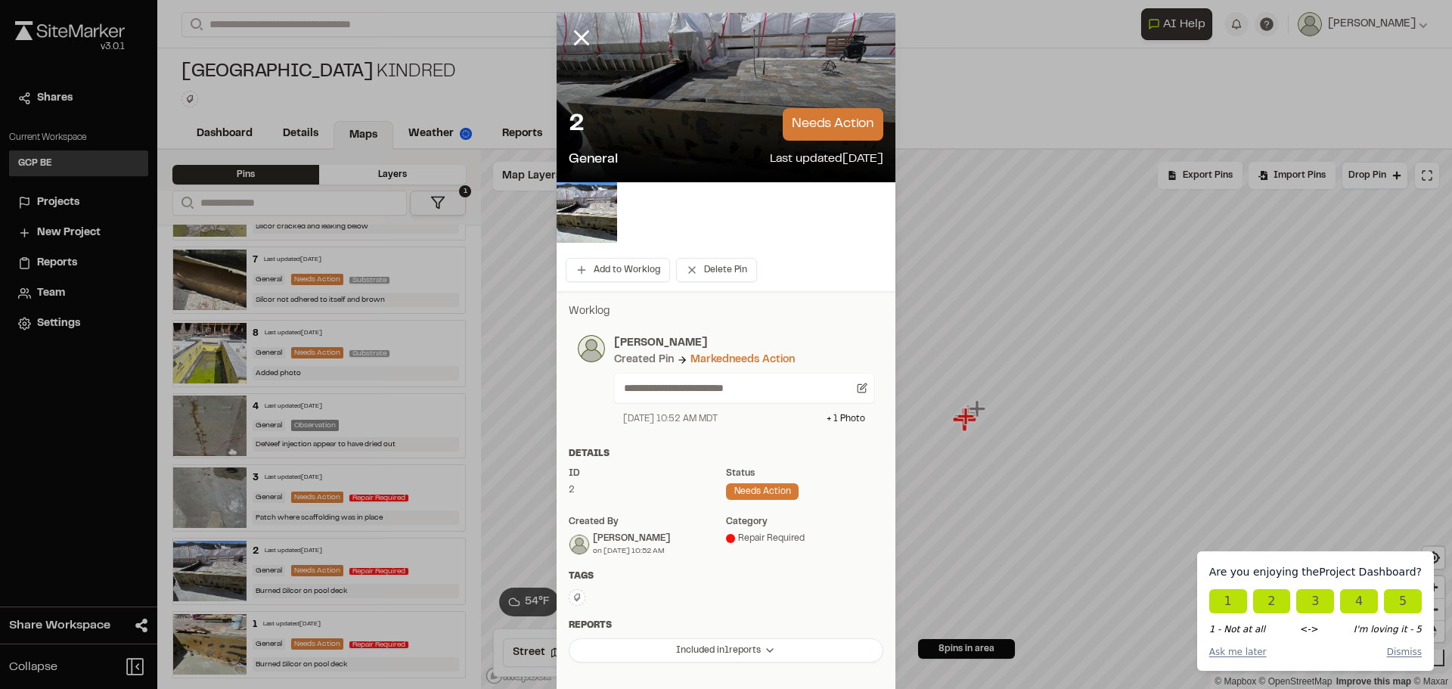
scroll to position [0, 0]
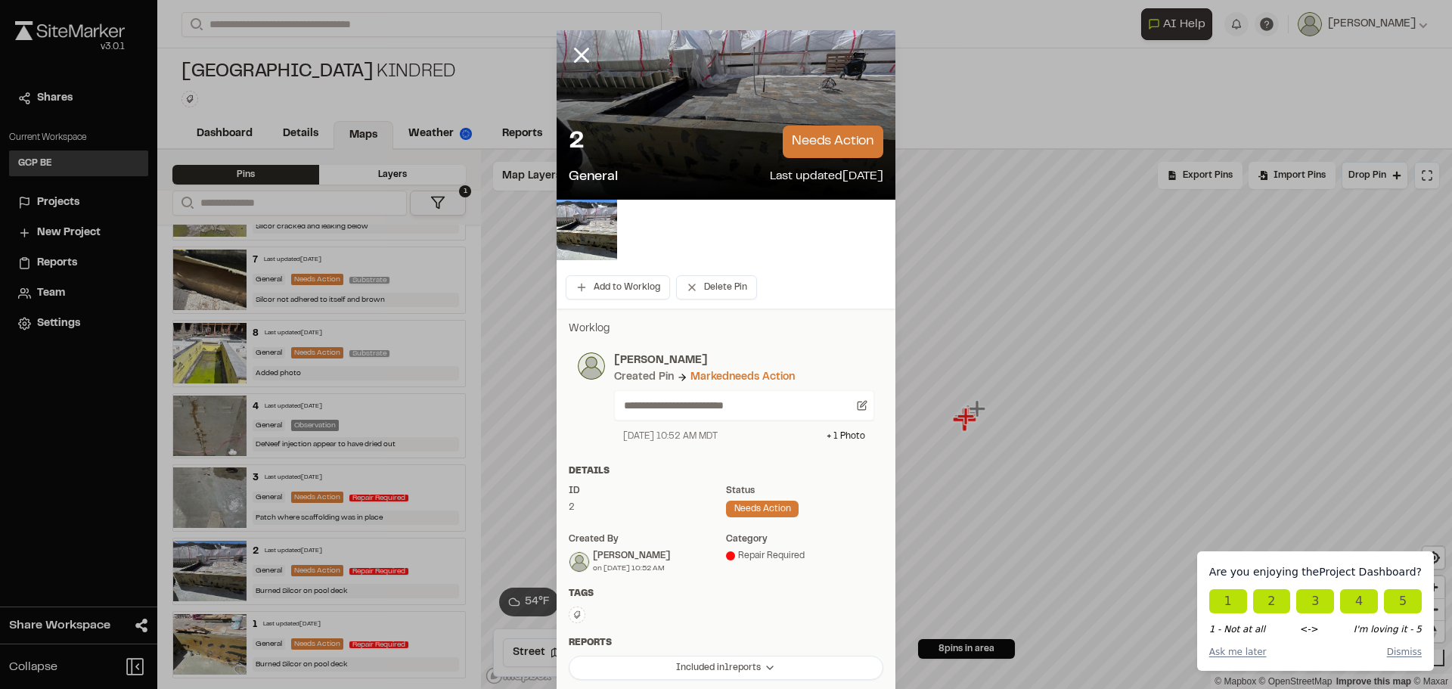
click at [770, 507] on div "needs action" at bounding box center [762, 509] width 73 height 17
click at [731, 373] on div "Marked needs action" at bounding box center [743, 377] width 104 height 17
click at [576, 57] on line at bounding box center [582, 55] width 13 height 13
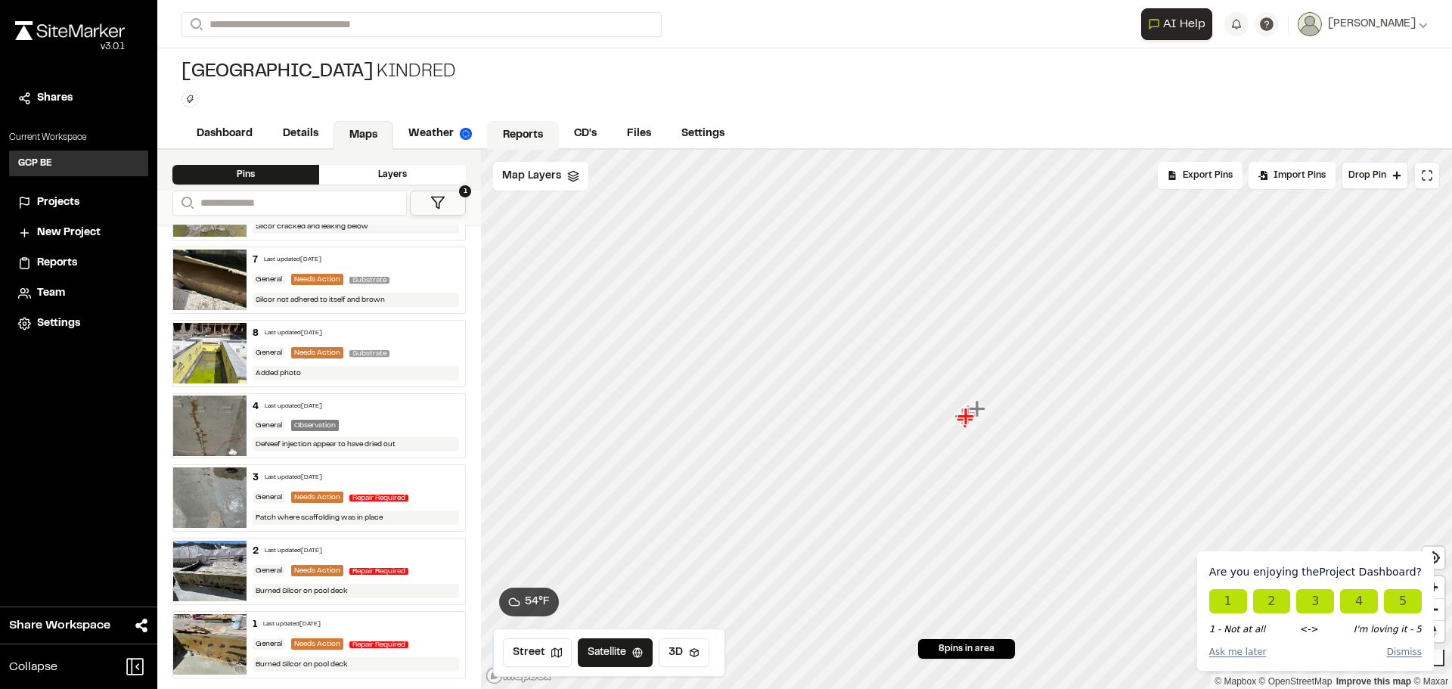
click at [520, 138] on link "Reports" at bounding box center [523, 135] width 72 height 29
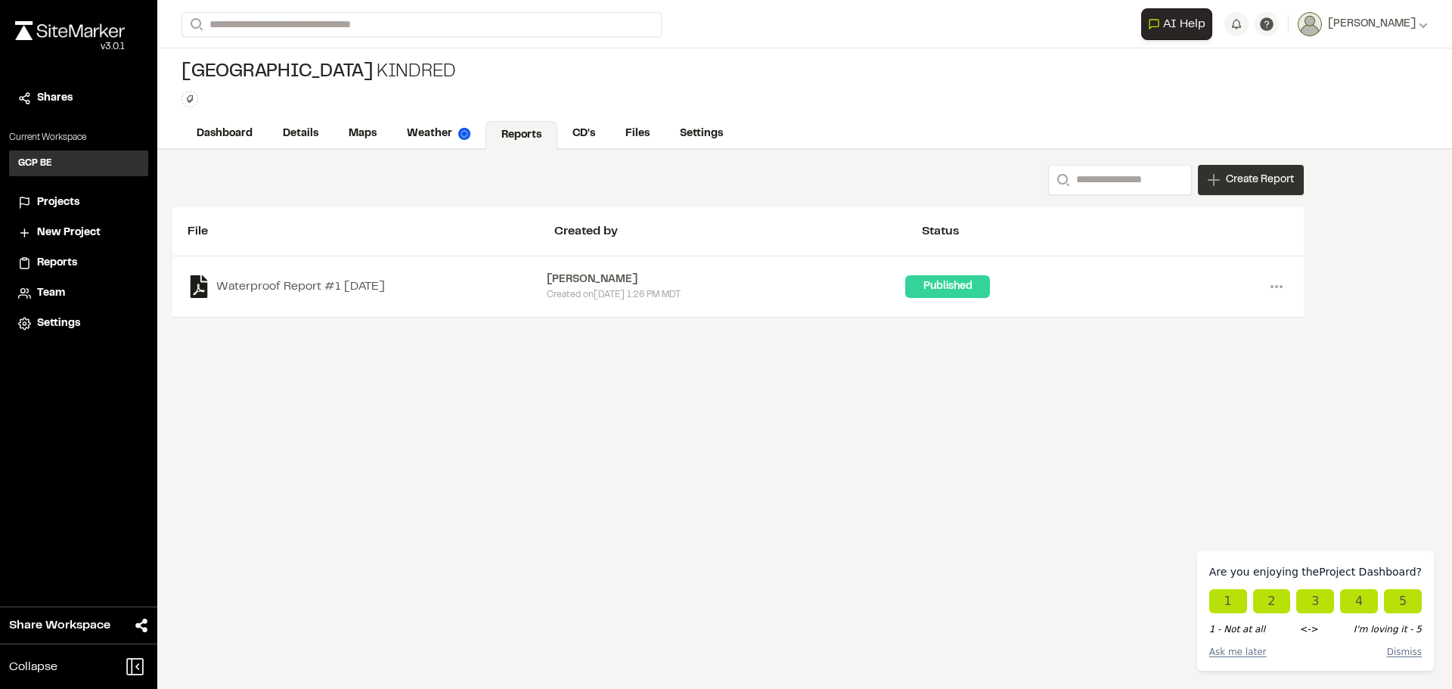
click at [1258, 179] on span "Create Report" at bounding box center [1260, 180] width 68 height 17
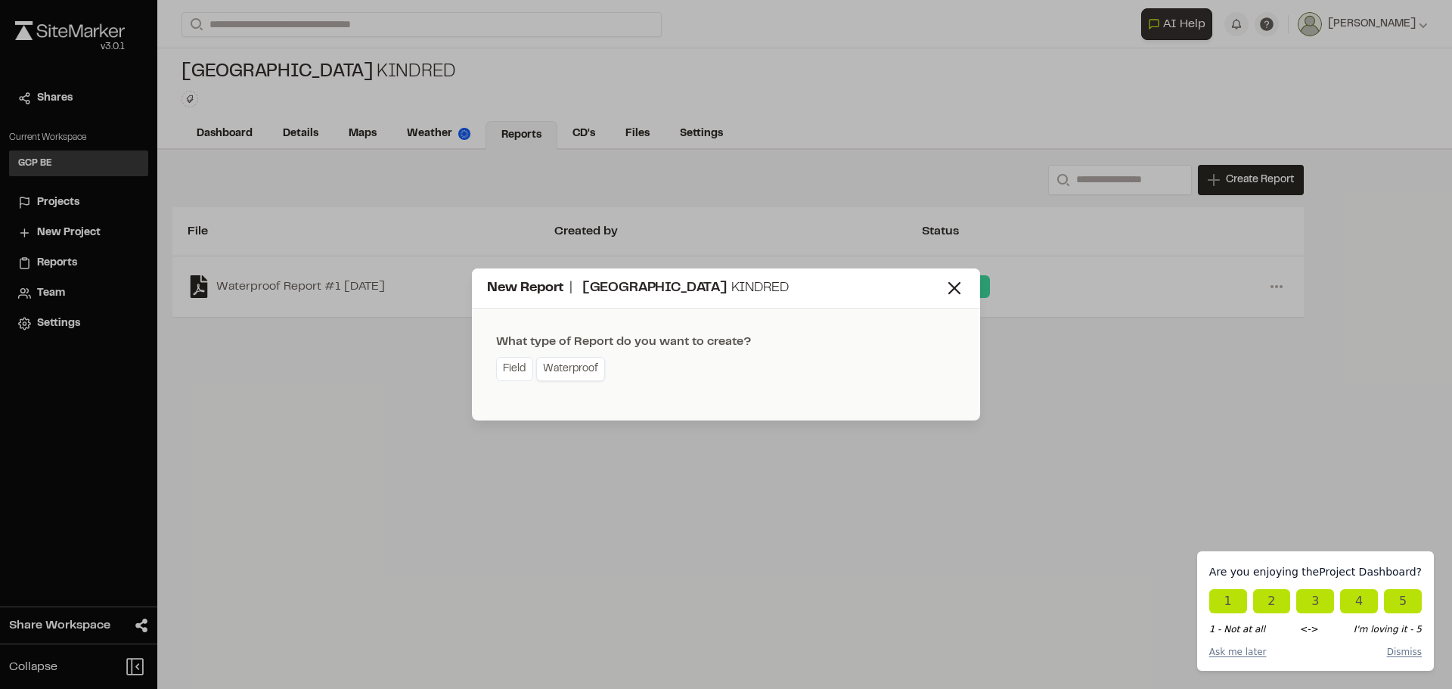
click at [573, 368] on link "Waterproof" at bounding box center [570, 369] width 69 height 24
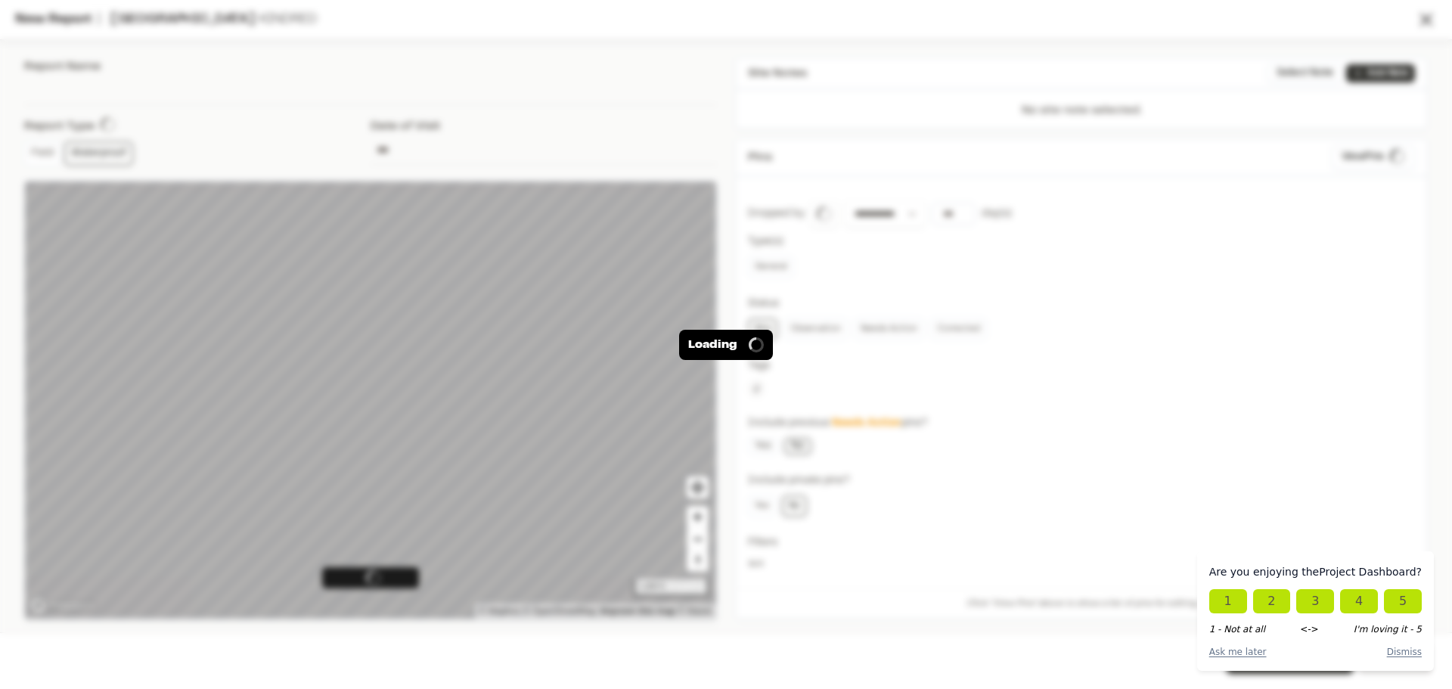
type input "**********"
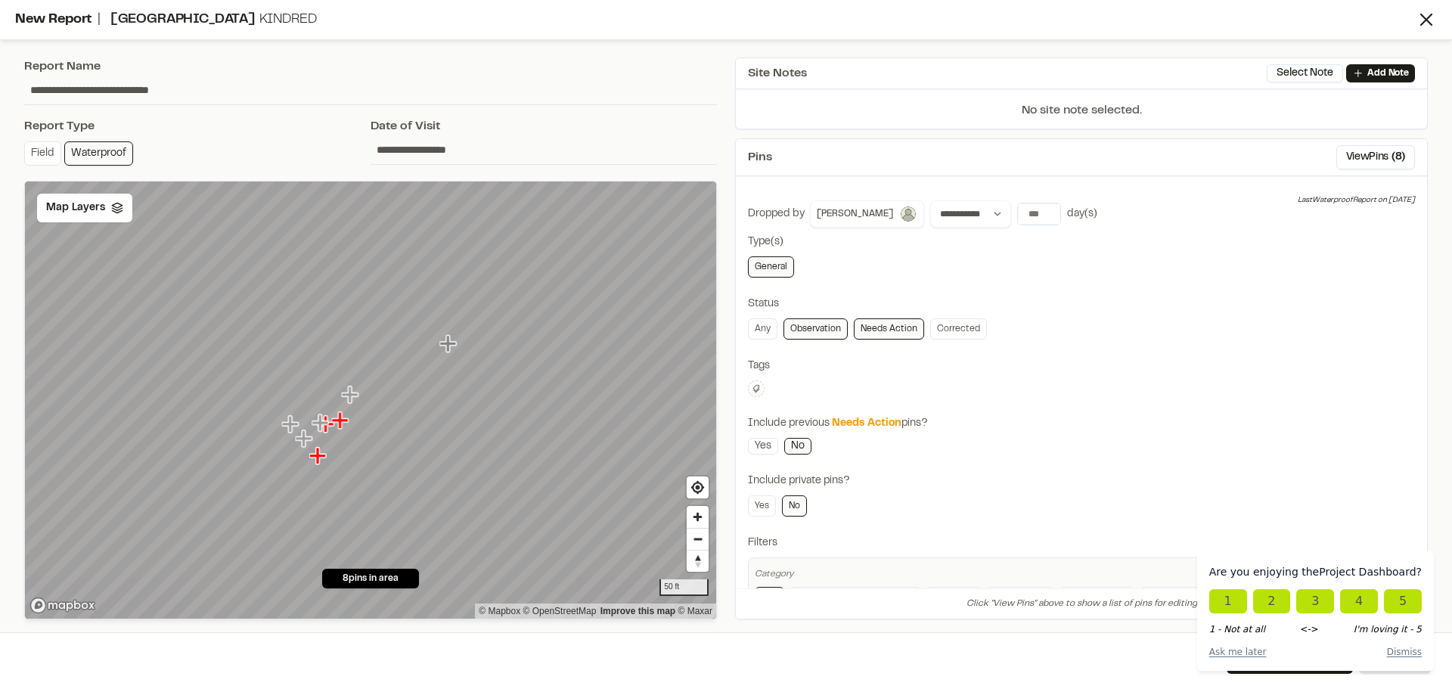
click at [833, 331] on link "Observation" at bounding box center [816, 328] width 64 height 21
click at [815, 330] on link "Observation" at bounding box center [816, 328] width 64 height 21
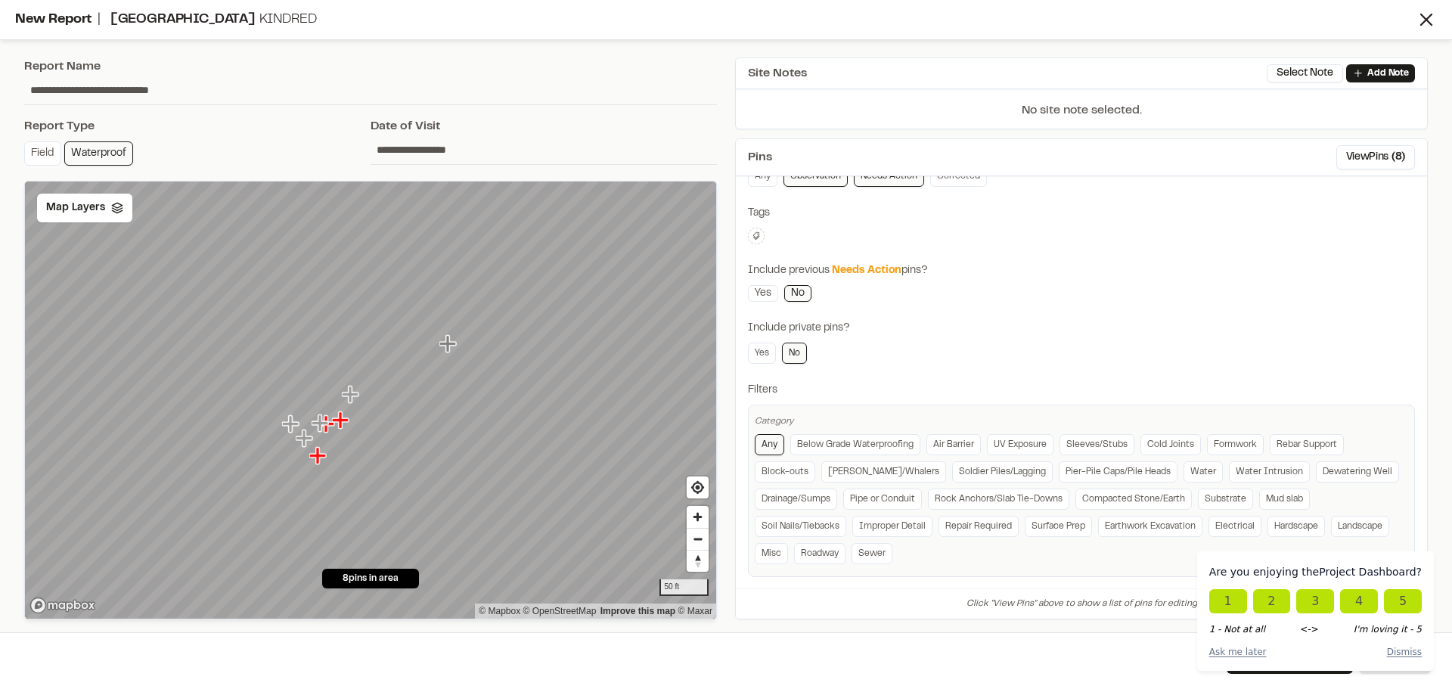
scroll to position [163, 0]
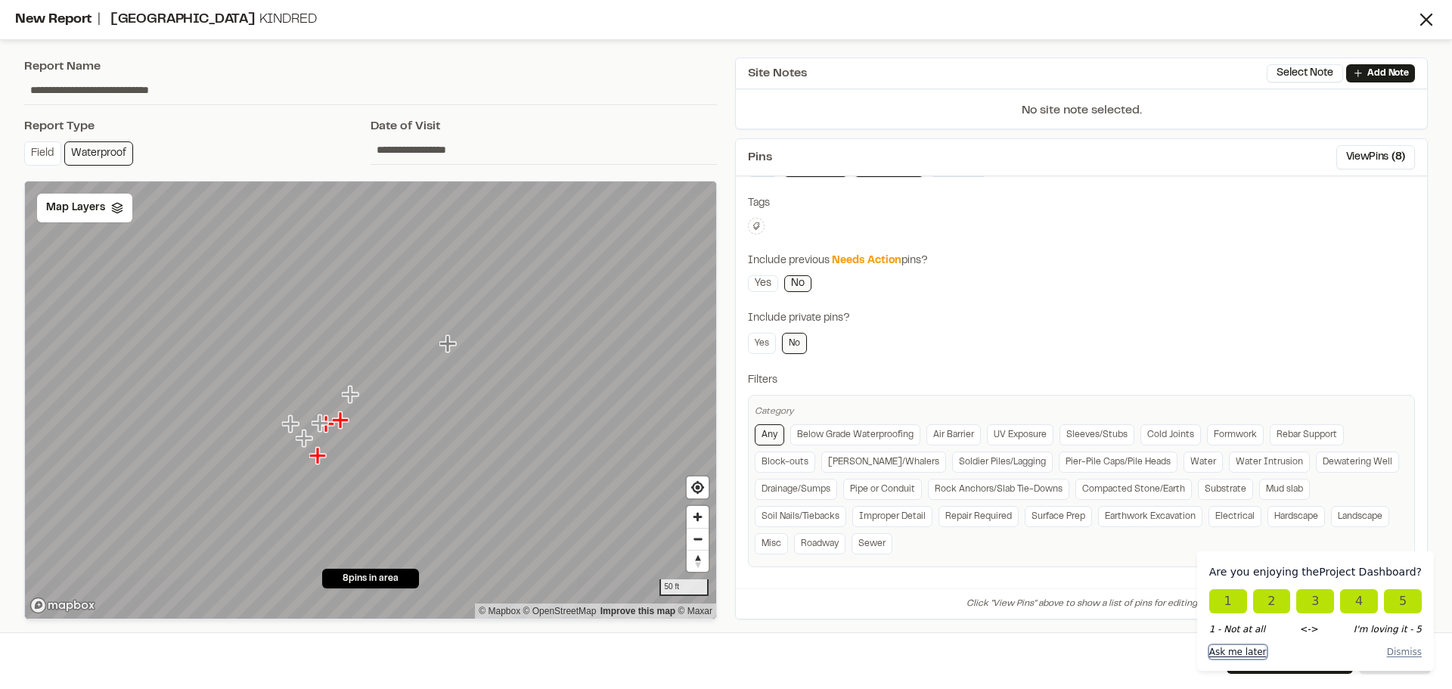
click at [1244, 650] on button "Ask me later" at bounding box center [1238, 652] width 57 height 14
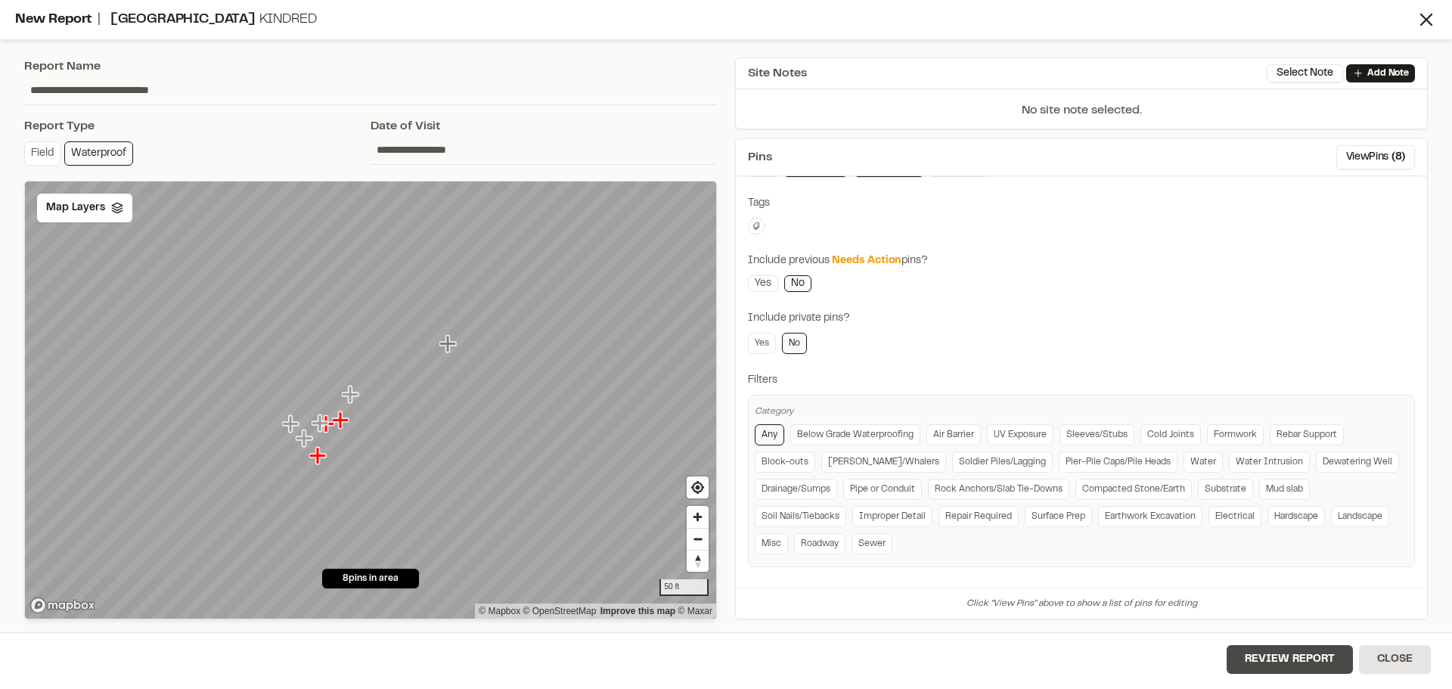
click at [1282, 659] on button "Review Report" at bounding box center [1290, 659] width 126 height 29
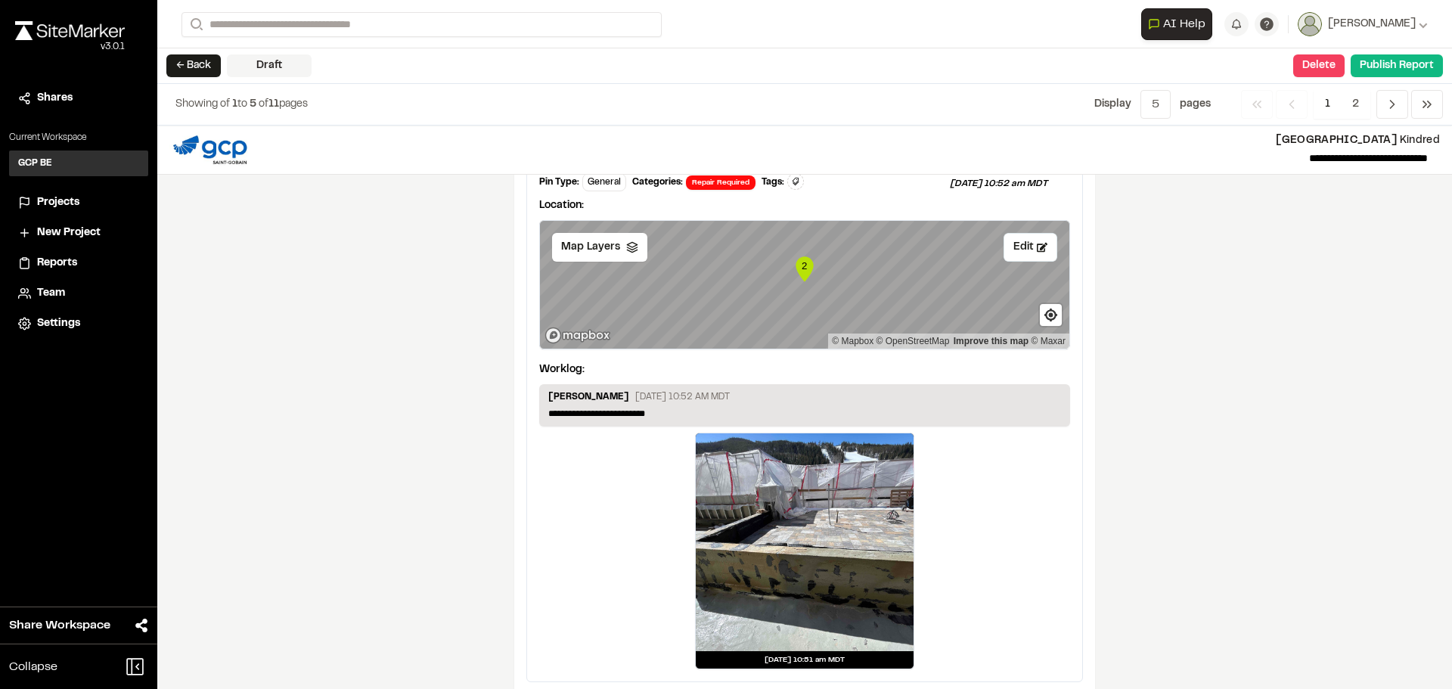
scroll to position [2617, 0]
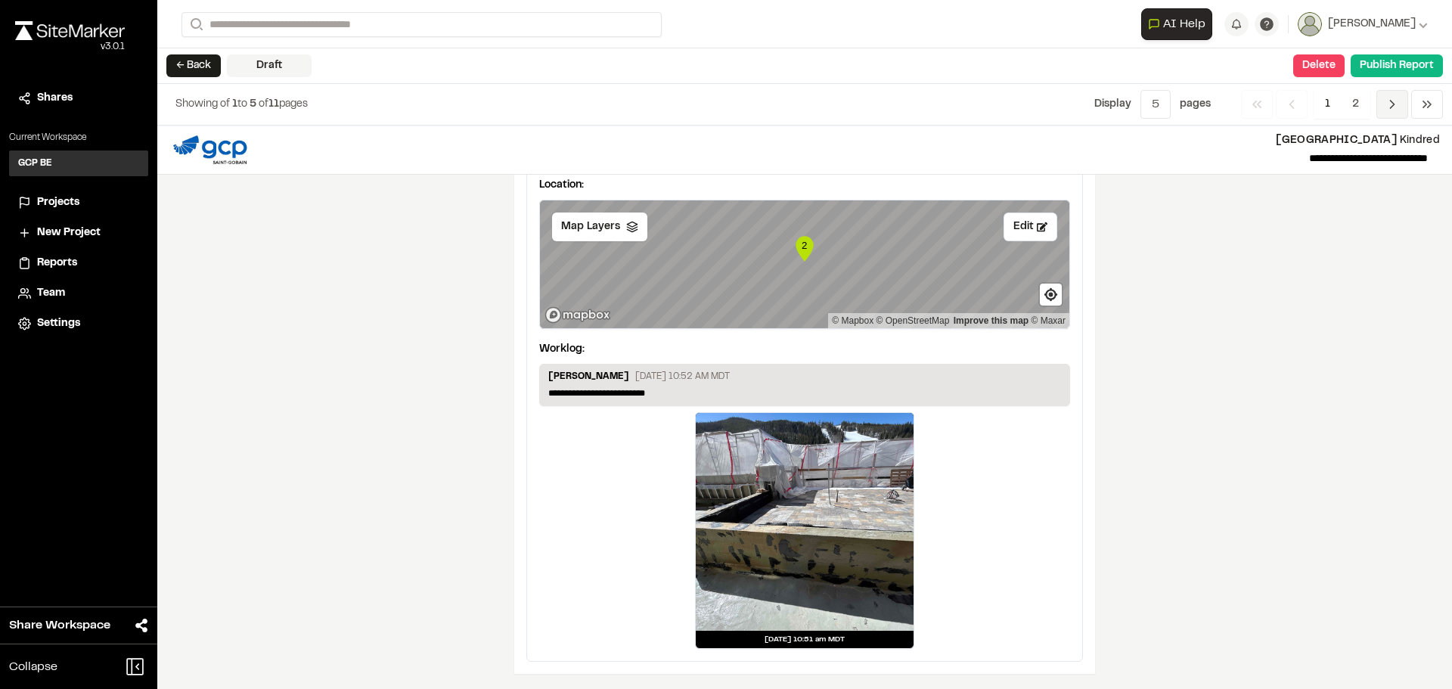
click at [1392, 105] on icon "Navigation" at bounding box center [1392, 104] width 15 height 15
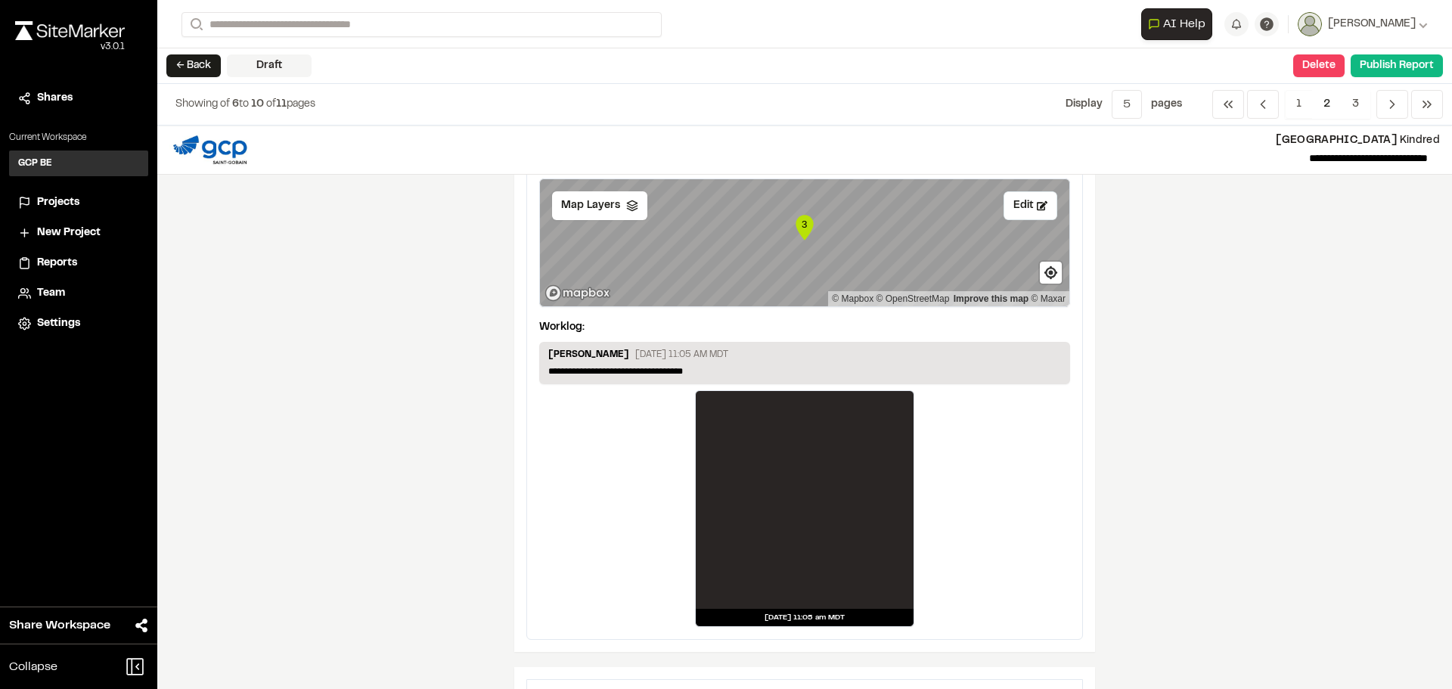
scroll to position [151, 0]
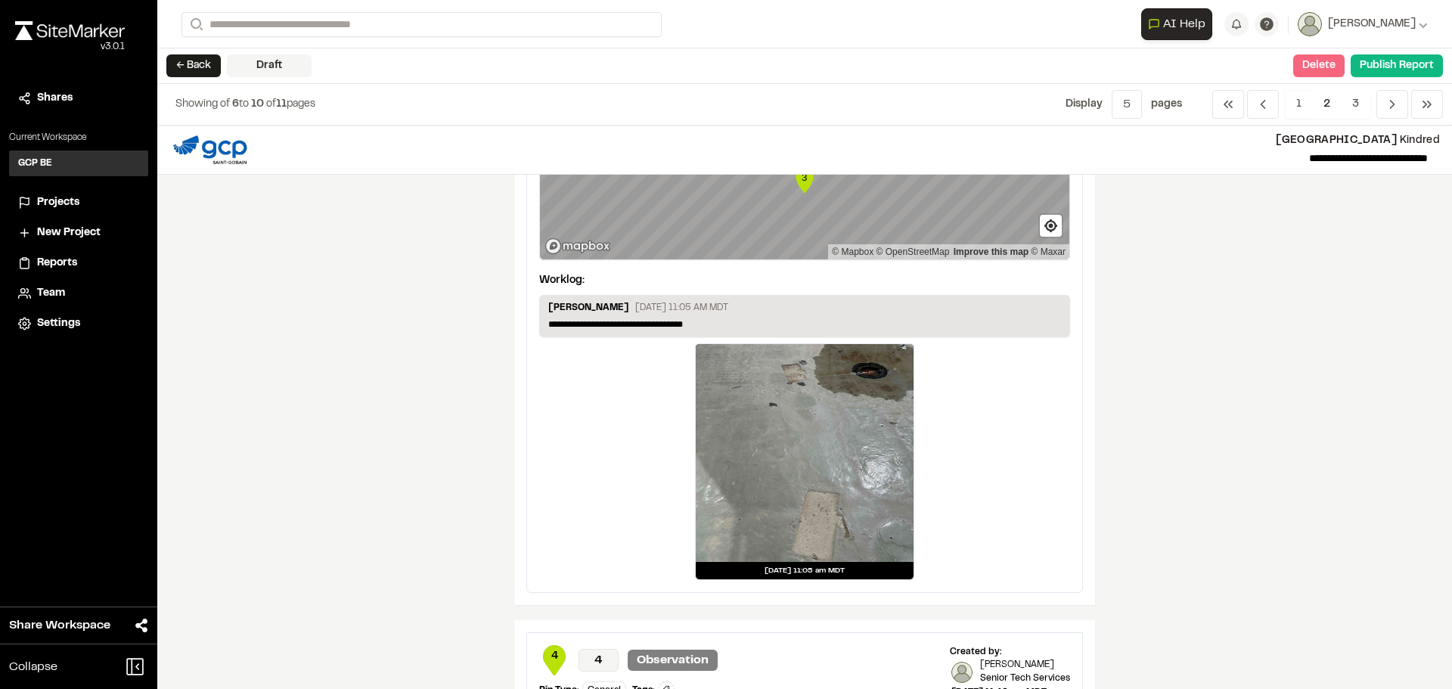
click at [1310, 64] on button "Delete" at bounding box center [1319, 65] width 51 height 23
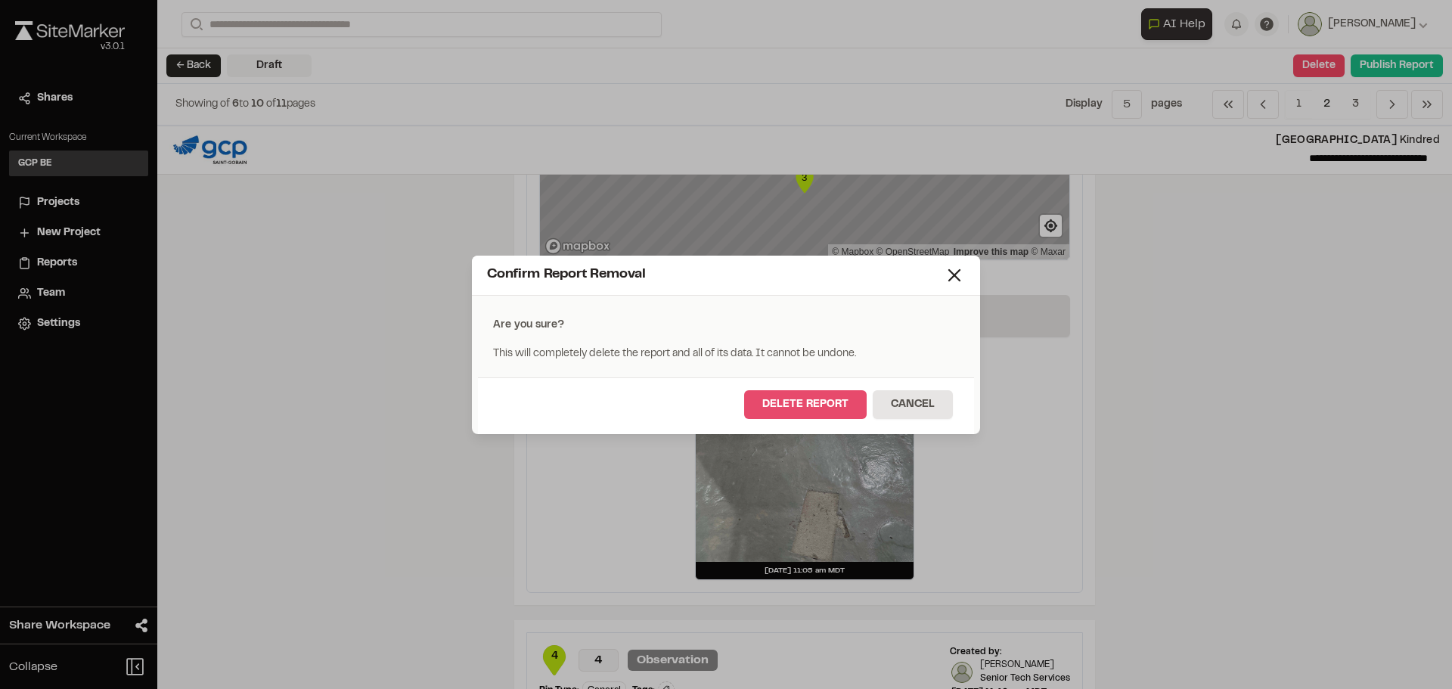
click at [806, 396] on button "Delete Report" at bounding box center [805, 404] width 123 height 29
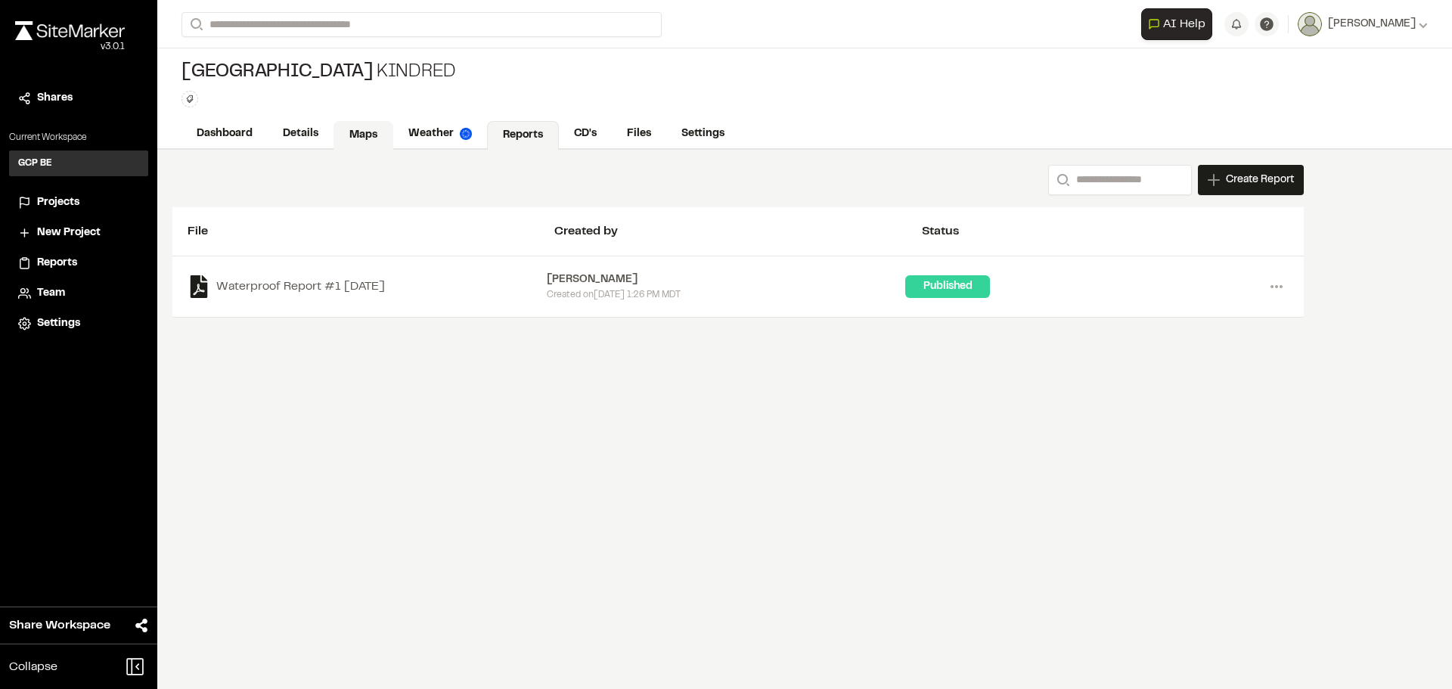
click at [355, 135] on link "Maps" at bounding box center [364, 135] width 60 height 29
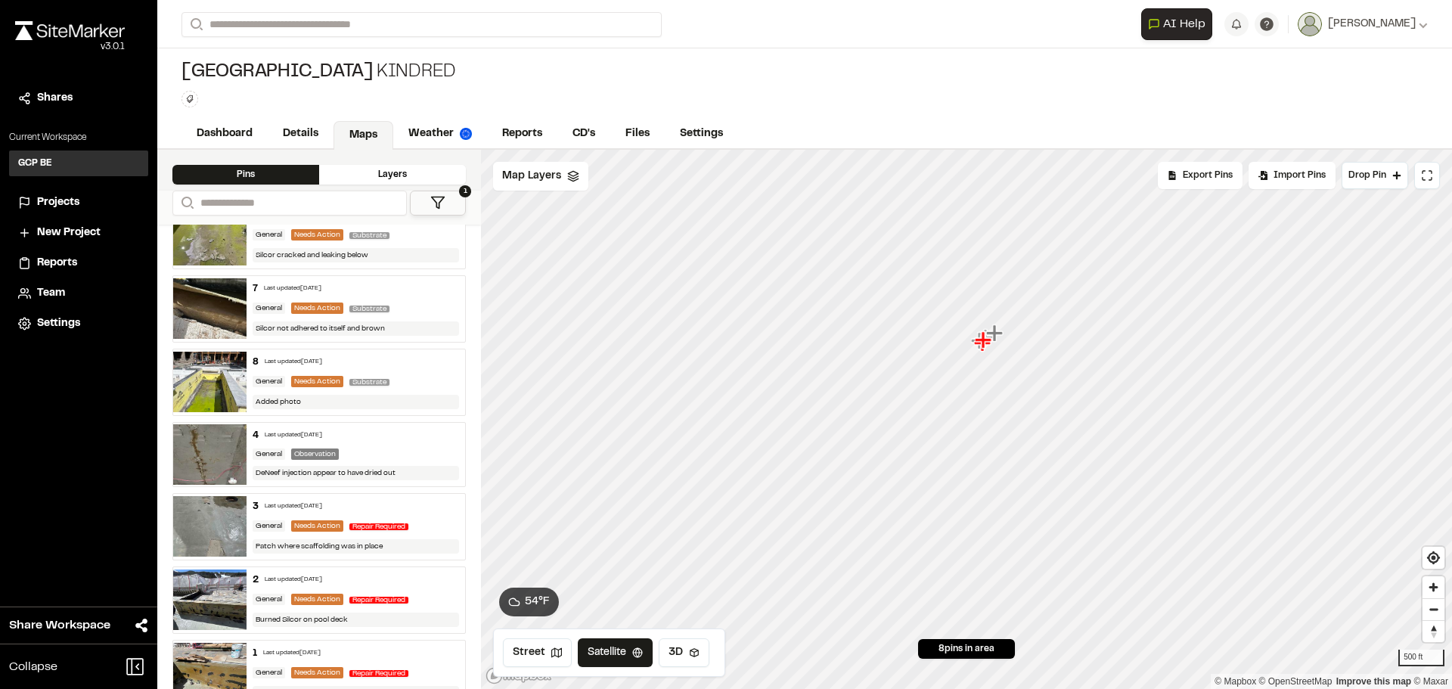
scroll to position [131, 0]
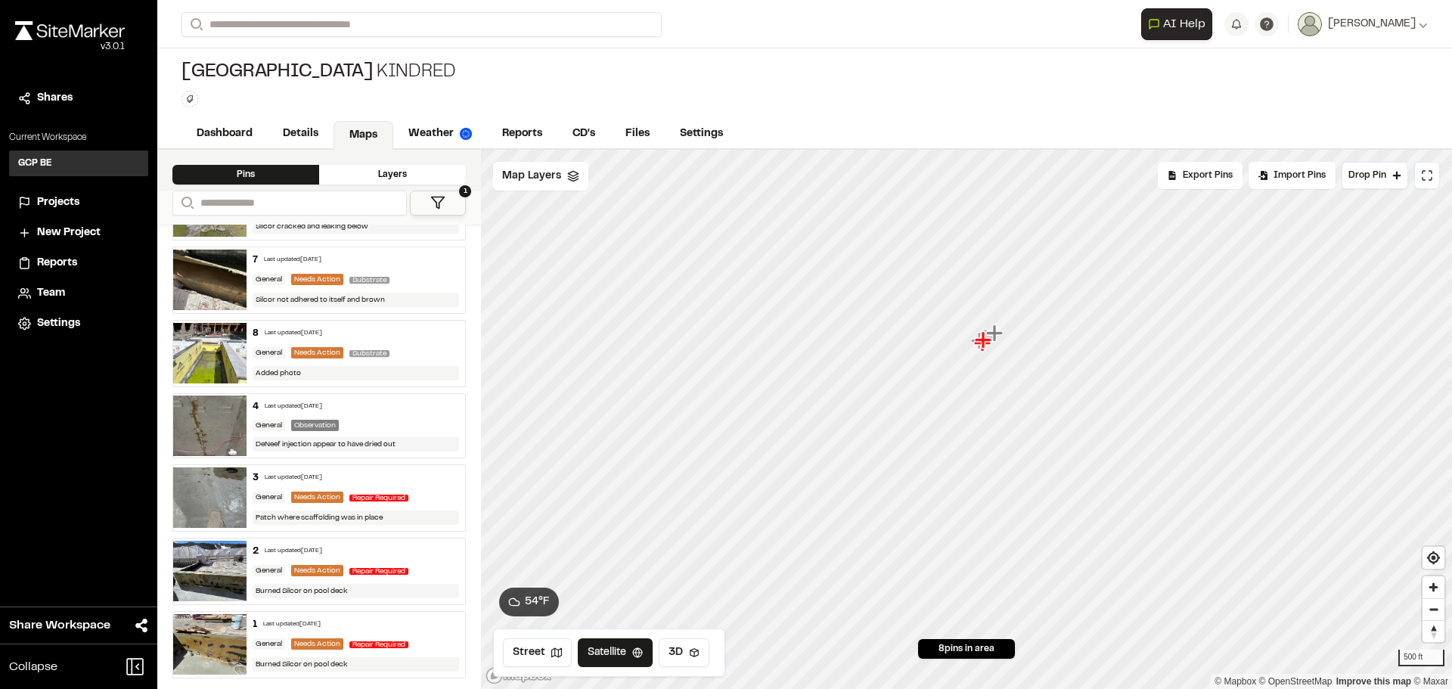
click at [358, 566] on div "Repair Required" at bounding box center [381, 571] width 65 height 14
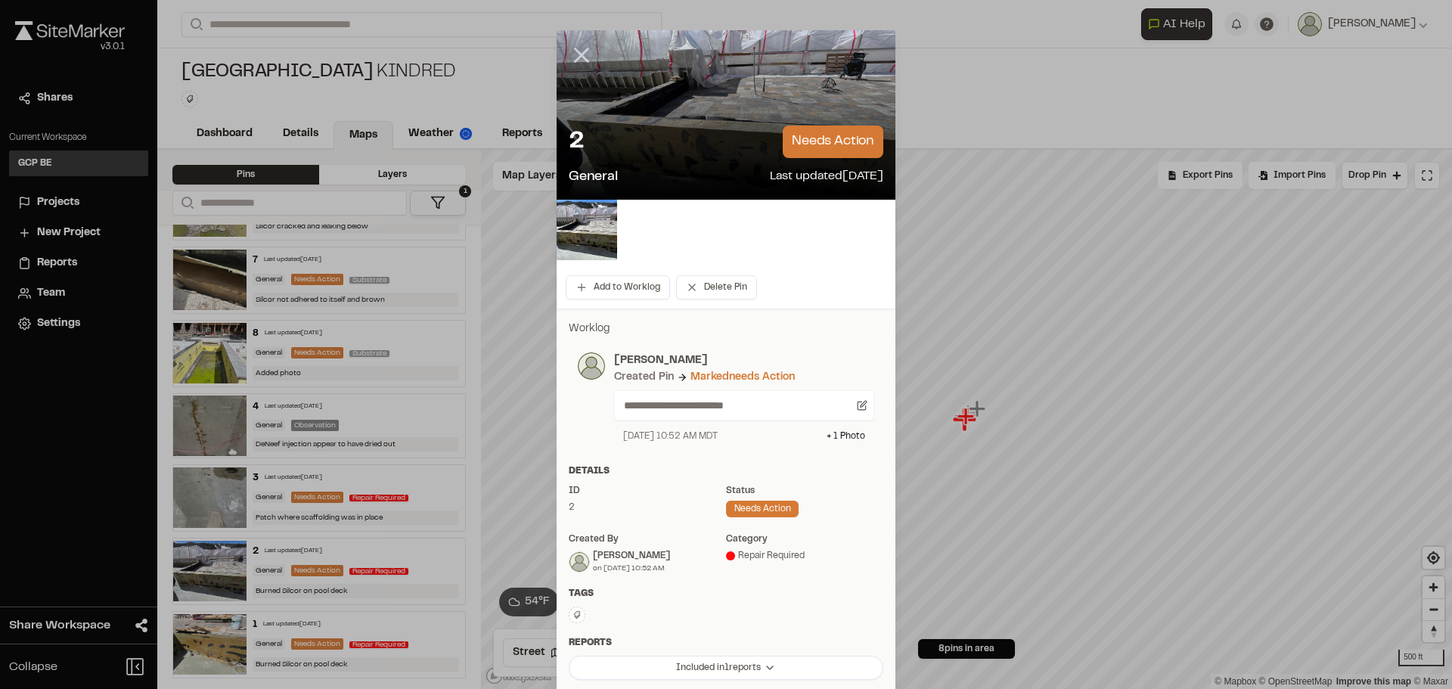
click at [576, 50] on line at bounding box center [582, 55] width 13 height 13
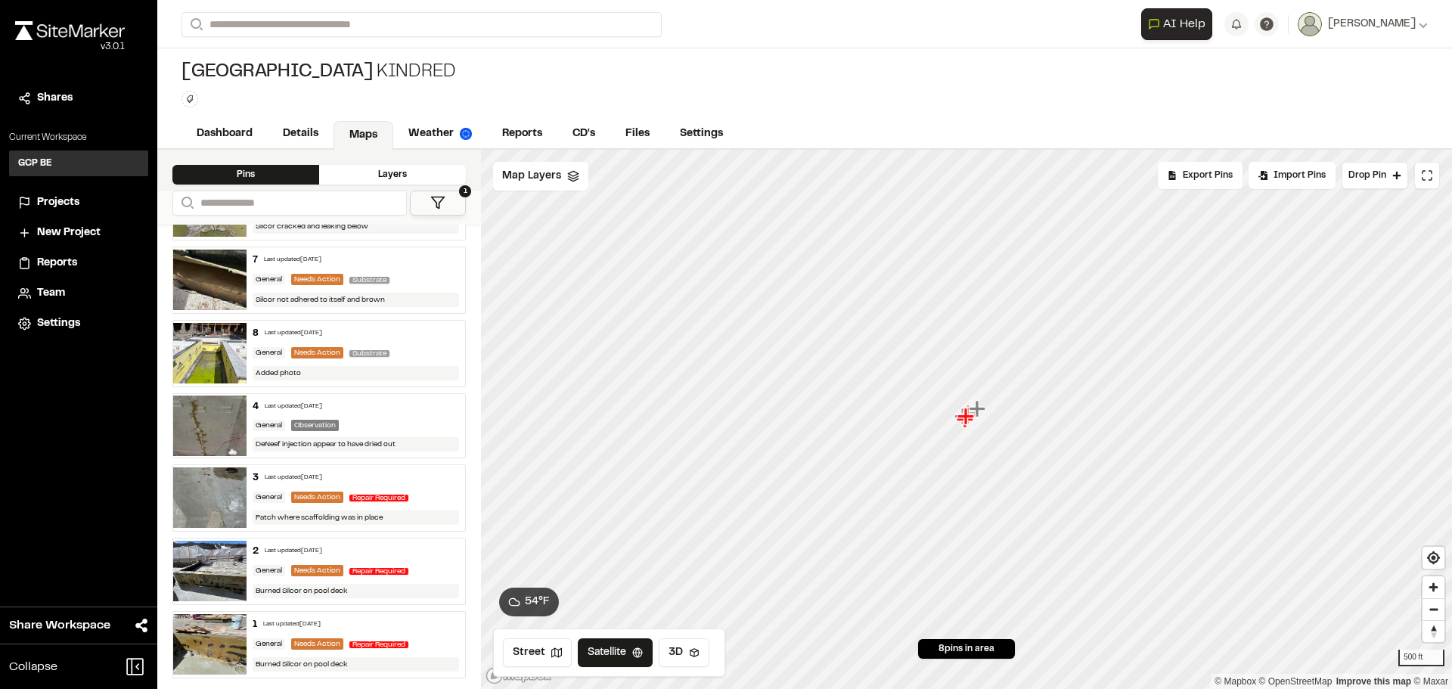
click at [314, 646] on div "Needs Action" at bounding box center [317, 643] width 52 height 11
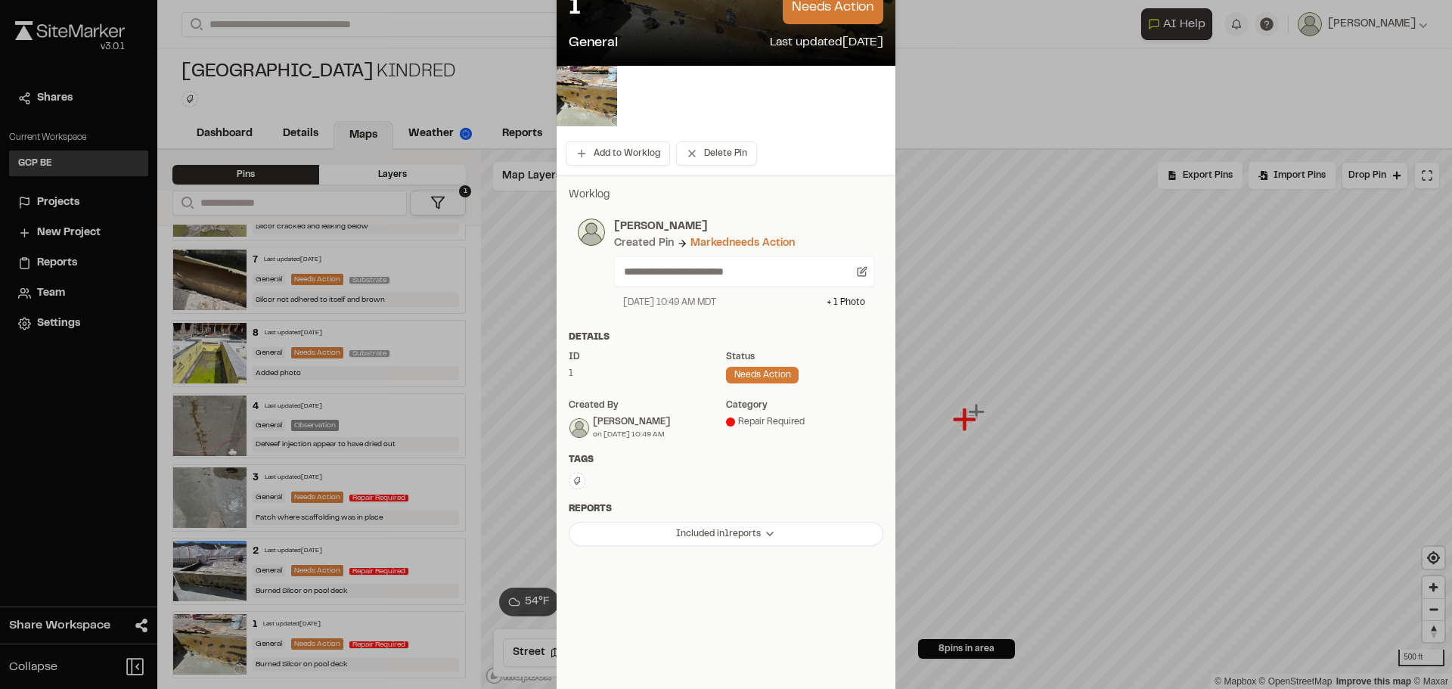
scroll to position [136, 0]
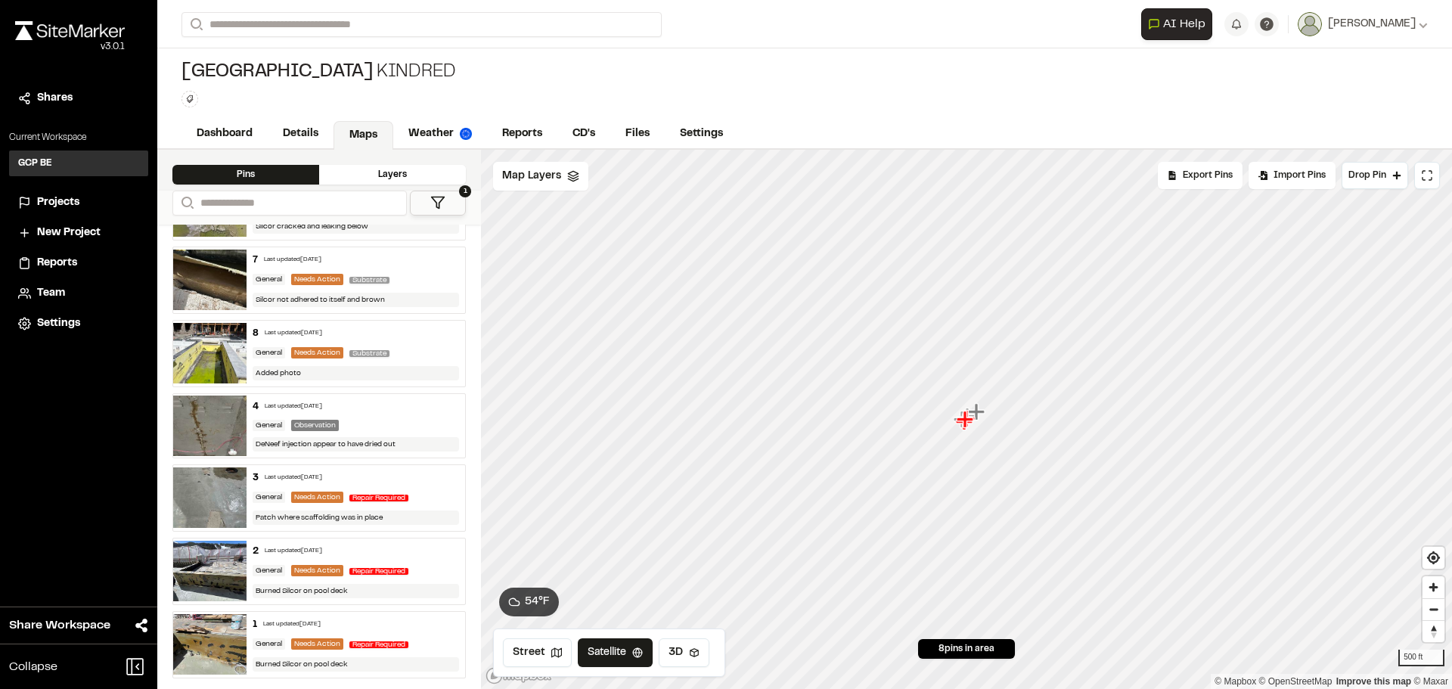
click at [341, 485] on div "3 Last updated [DATE] General Needs Action Repair Required Patch where scaffold…" at bounding box center [356, 498] width 219 height 66
click at [341, 348] on div "General Needs Action Substrate" at bounding box center [356, 353] width 207 height 14
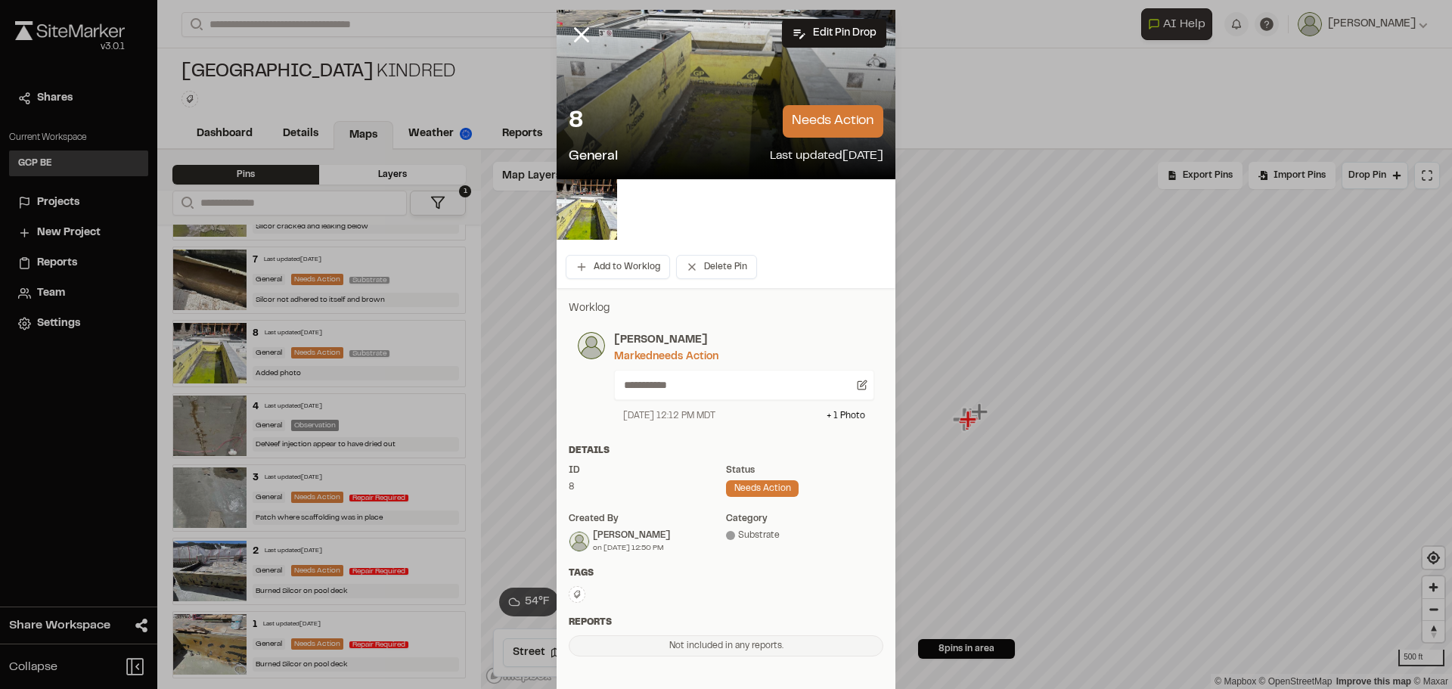
scroll to position [0, 0]
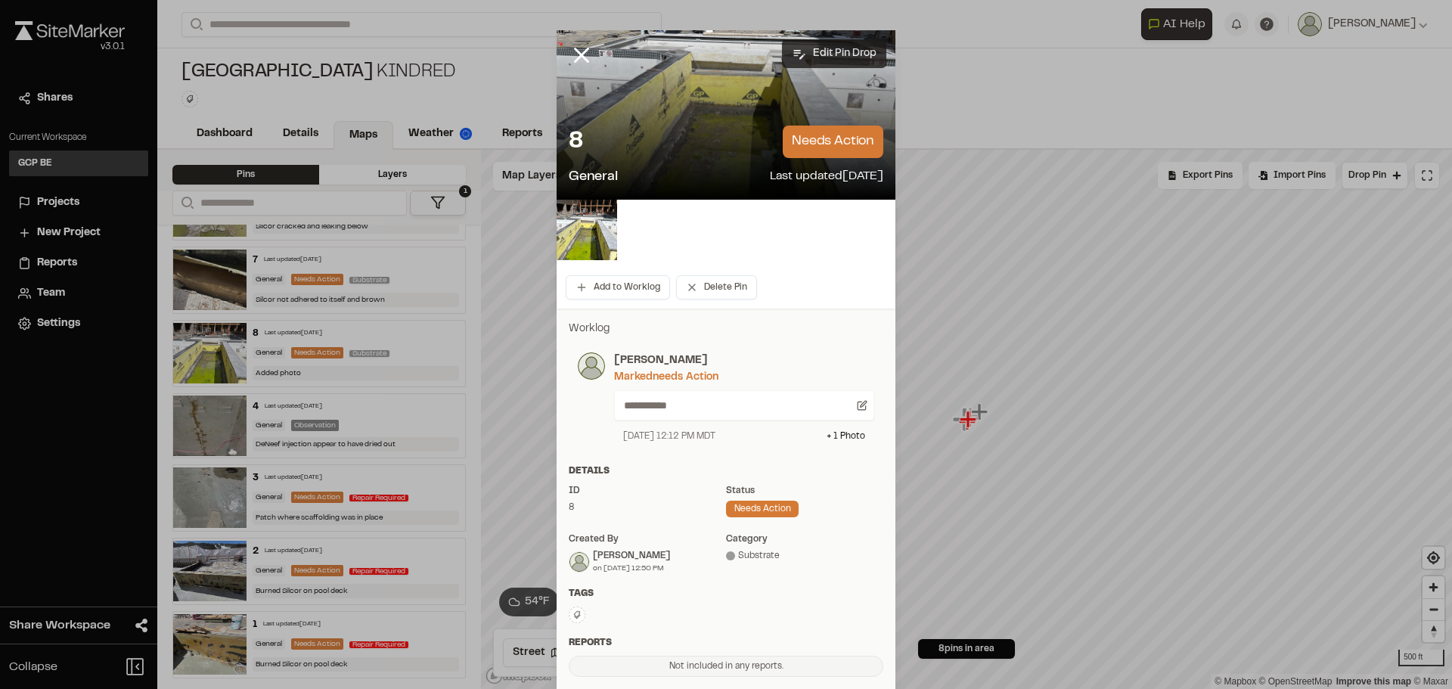
click at [815, 51] on button "Edit Pin Drop" at bounding box center [834, 53] width 104 height 29
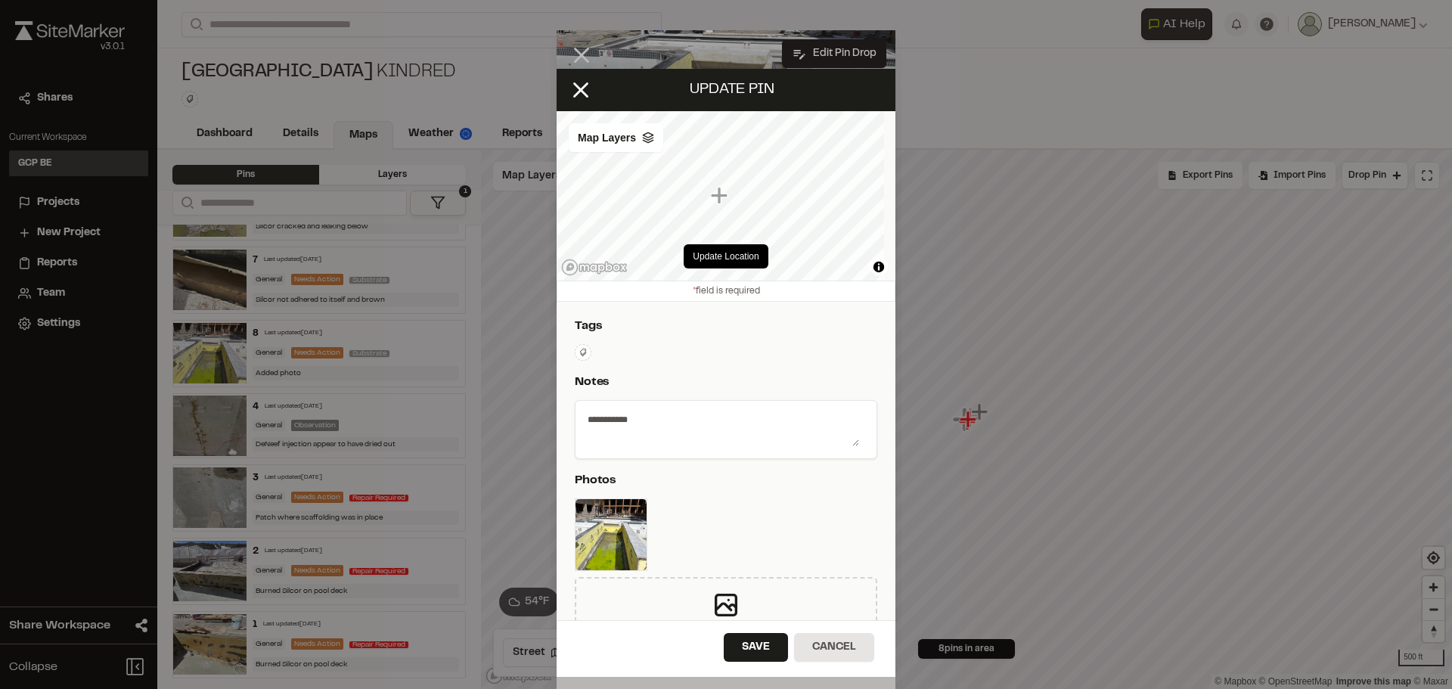
click at [593, 419] on textarea "**********" at bounding box center [721, 426] width 278 height 39
type textarea "**********"
click at [761, 645] on button "Save" at bounding box center [756, 647] width 64 height 29
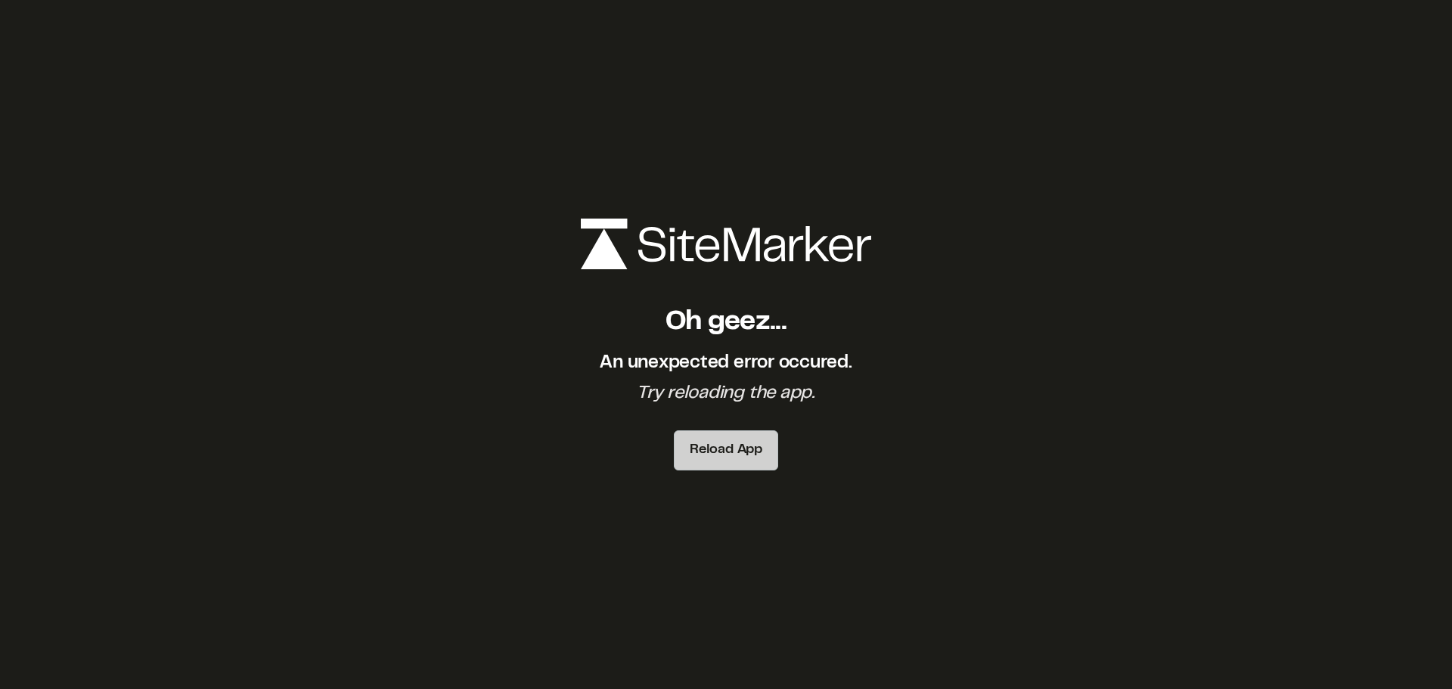
click at [735, 447] on button "Reload App" at bounding box center [726, 450] width 104 height 40
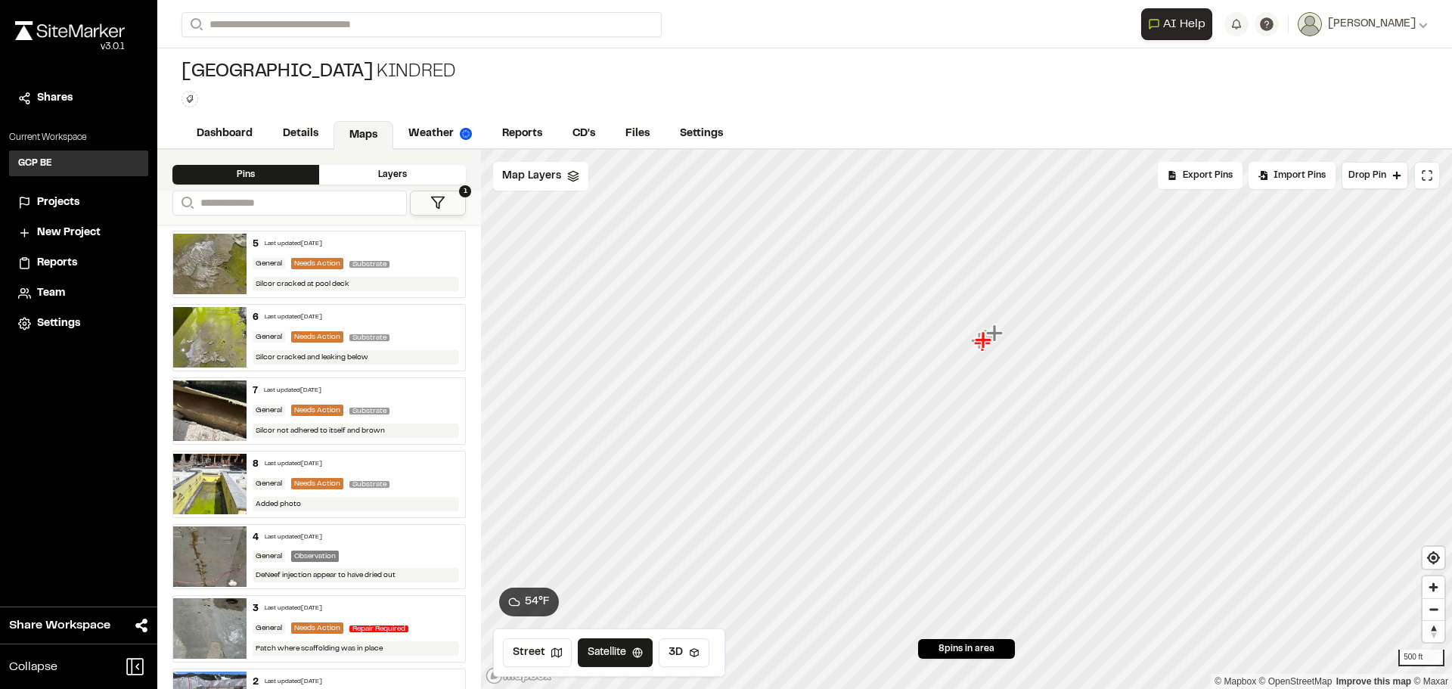
click at [401, 479] on div "General Needs Action Substrate" at bounding box center [356, 484] width 207 height 14
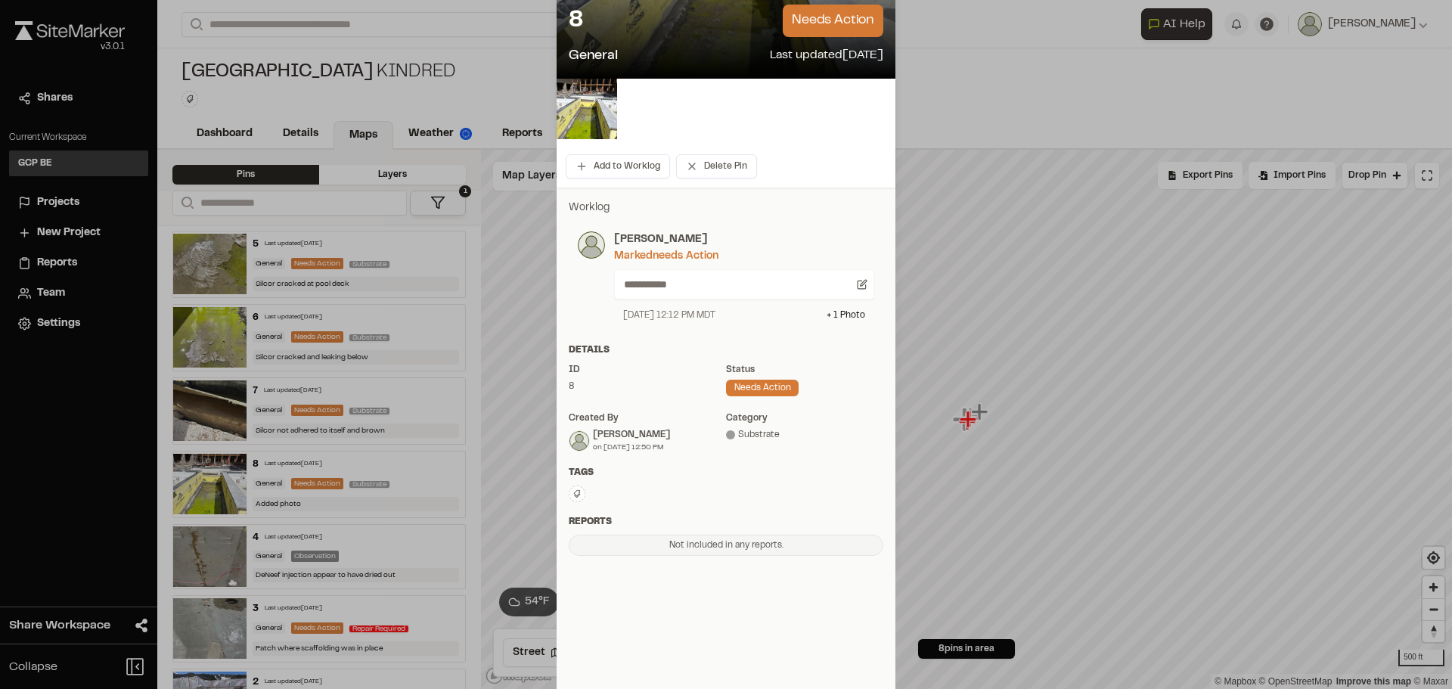
scroll to position [133, 0]
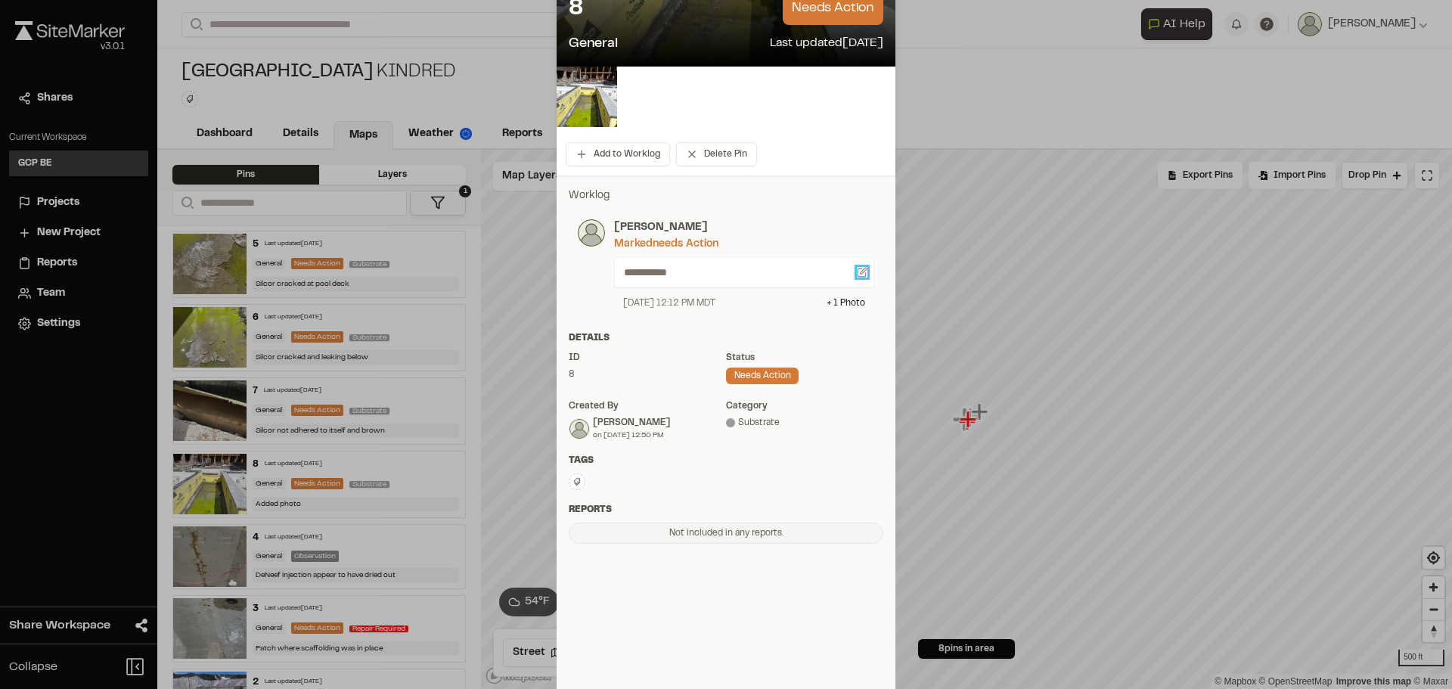
click at [857, 270] on icon at bounding box center [862, 272] width 11 height 11
type textarea "**********"
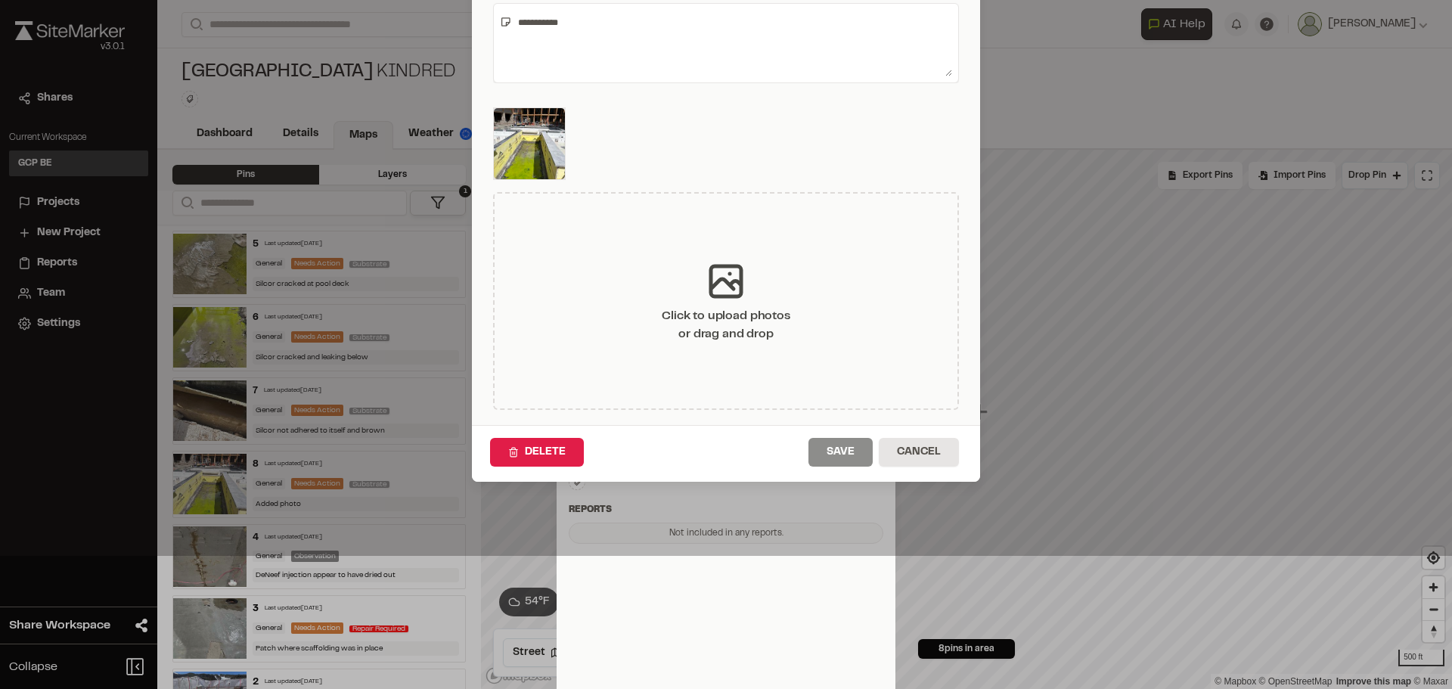
scroll to position [0, 0]
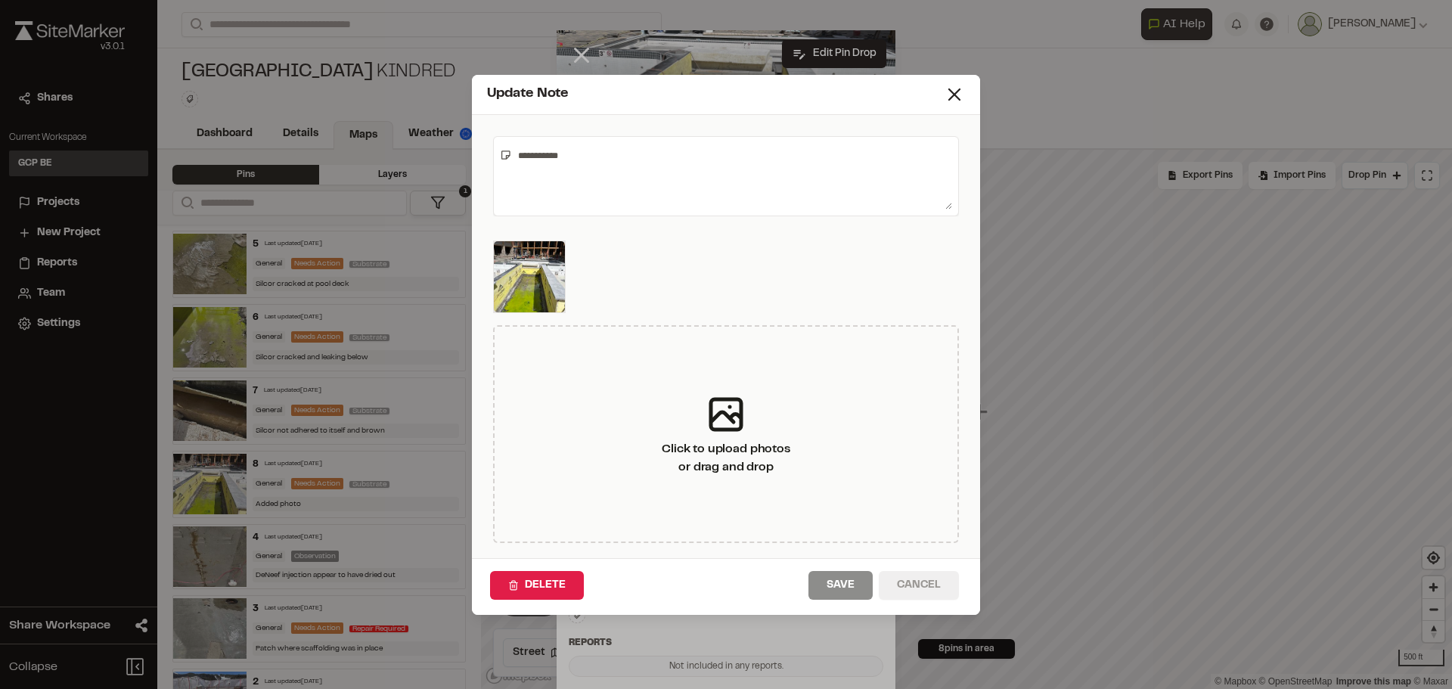
click at [913, 583] on button "Cancel" at bounding box center [919, 585] width 80 height 29
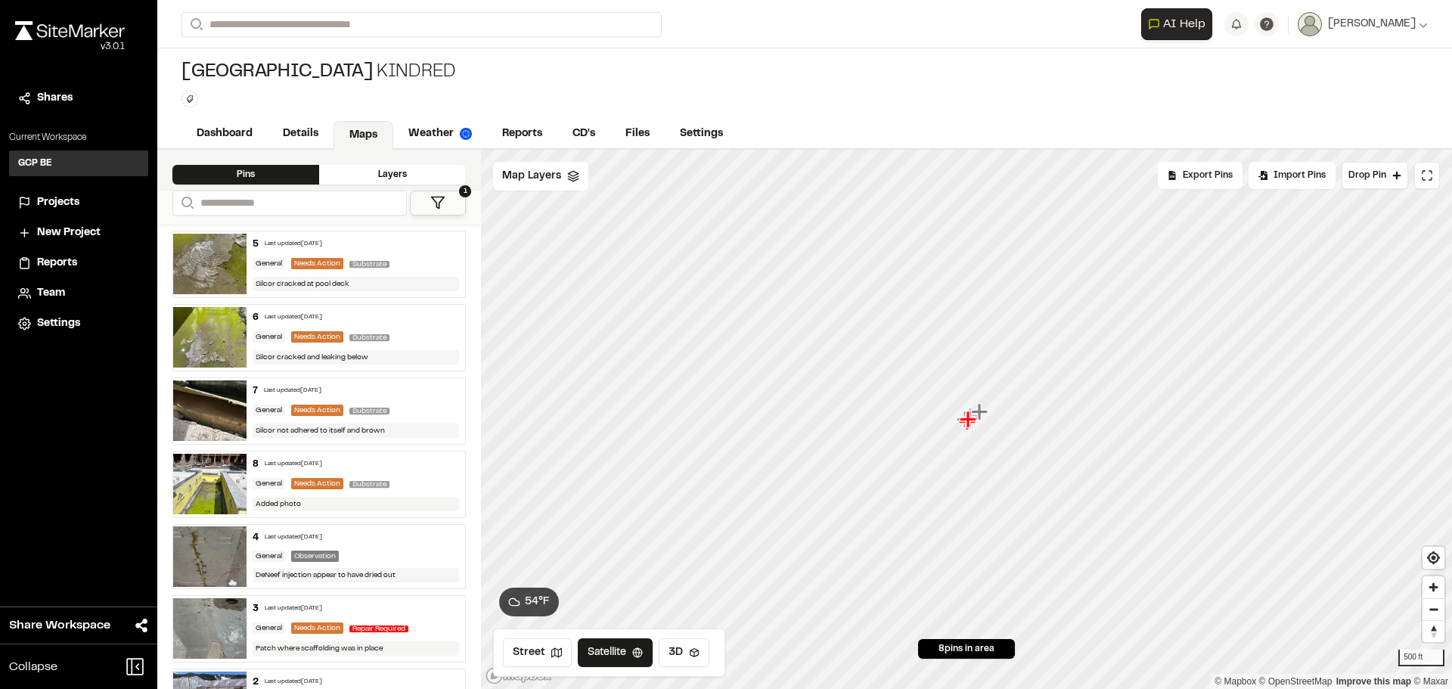
drag, startPoint x: 475, startPoint y: 364, endPoint x: 469, endPoint y: 462, distance: 98.5
click at [396, 480] on div "General Needs Action Substrate" at bounding box center [356, 484] width 207 height 14
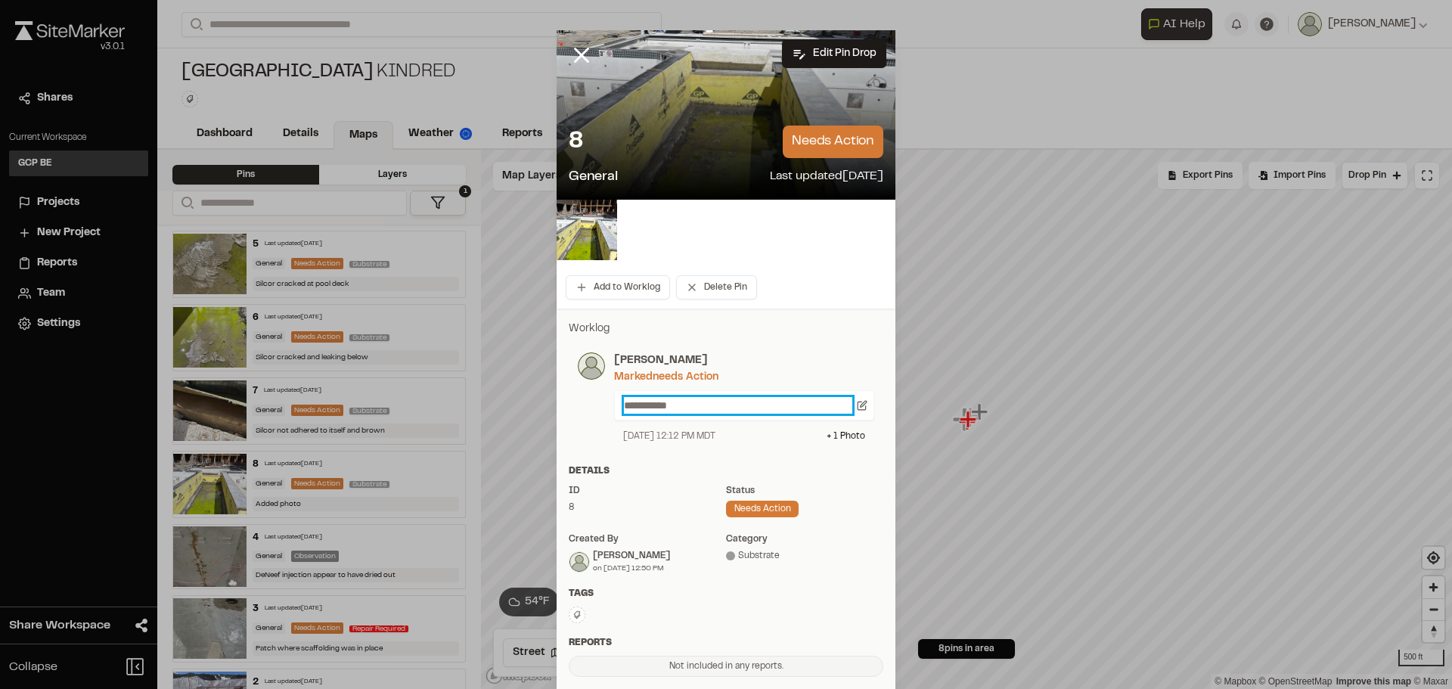
click at [638, 413] on p "**********" at bounding box center [738, 405] width 228 height 17
click at [857, 409] on icon at bounding box center [862, 405] width 11 height 11
type textarea "**********"
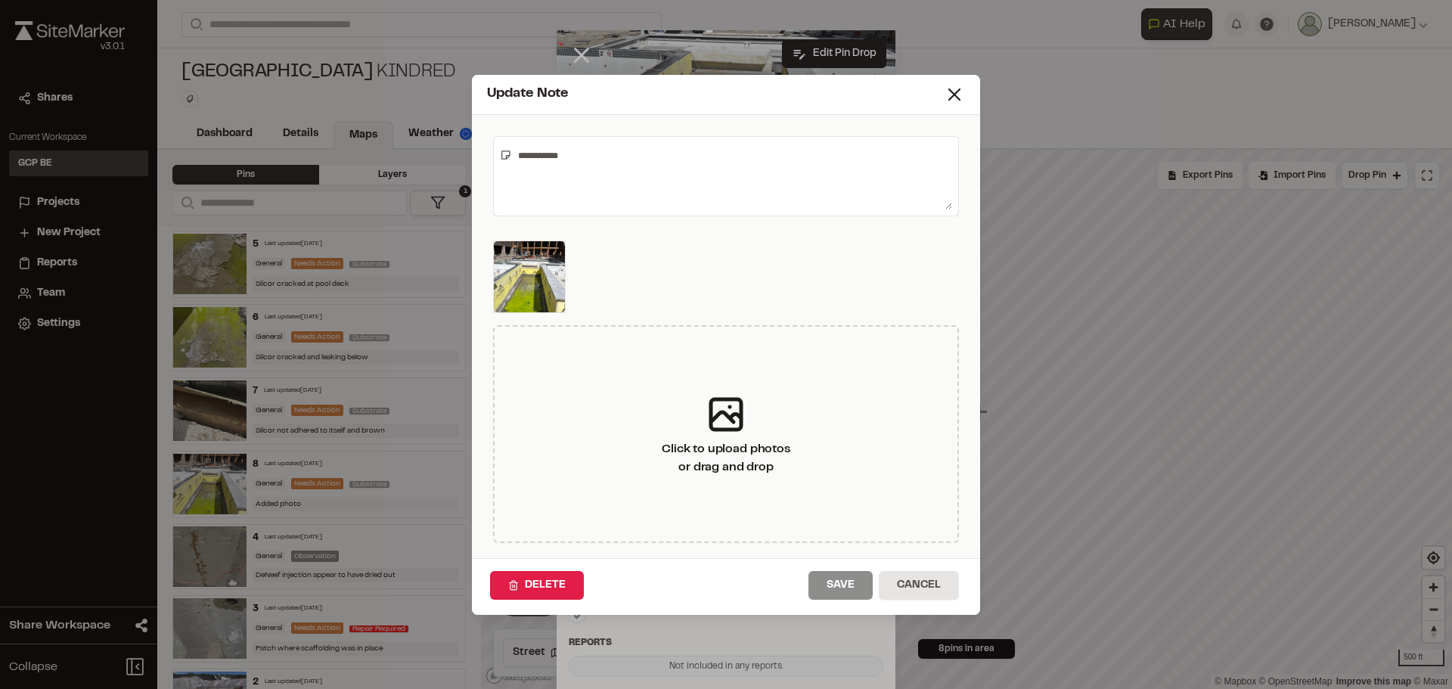
drag, startPoint x: 565, startPoint y: 155, endPoint x: 483, endPoint y: 171, distance: 84.0
click at [483, 171] on div "**********" at bounding box center [726, 336] width 508 height 443
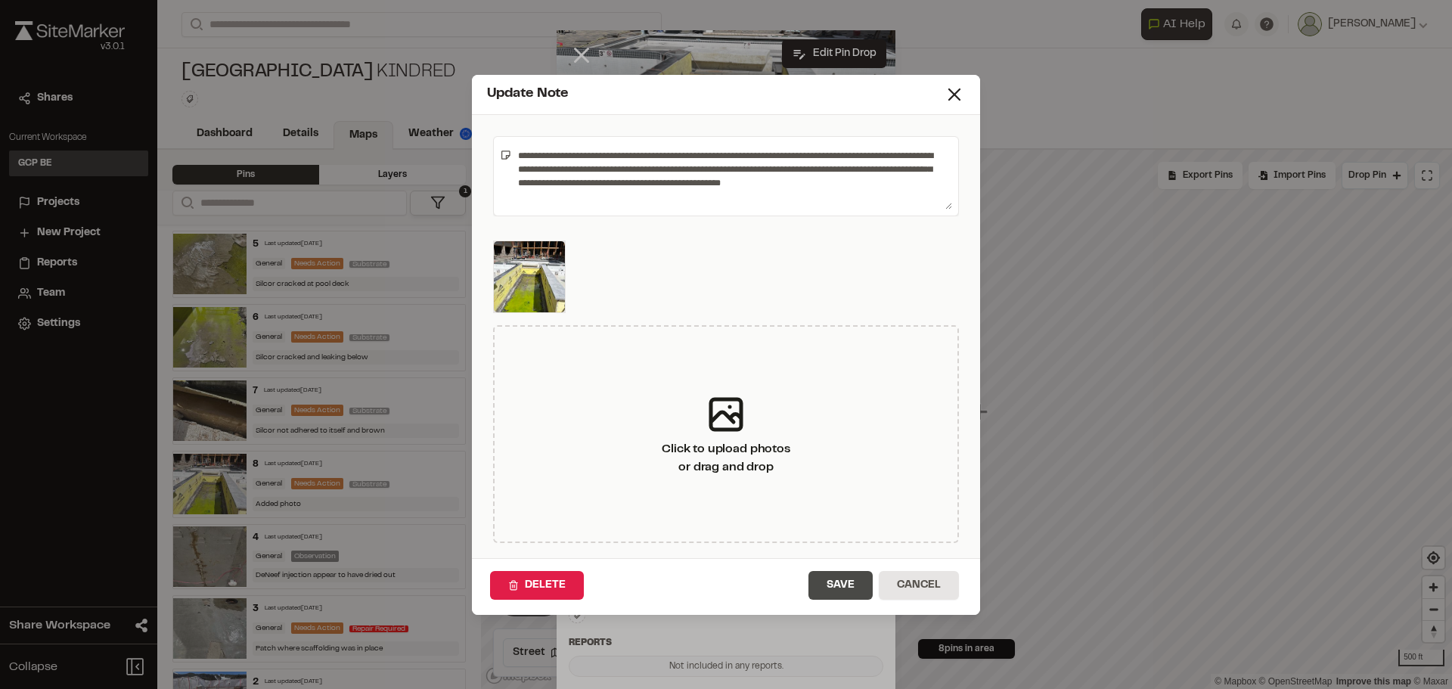
type textarea "**********"
click at [816, 579] on button "Save" at bounding box center [841, 585] width 64 height 29
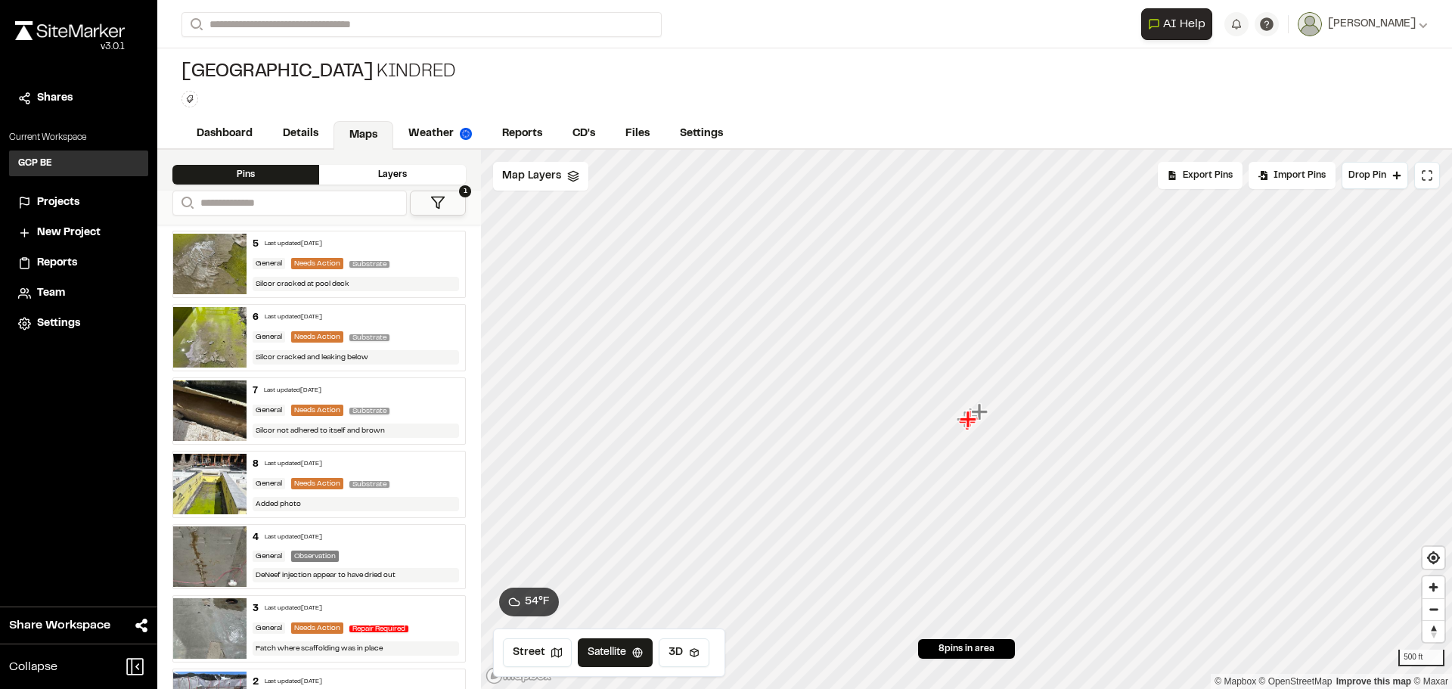
drag, startPoint x: 476, startPoint y: 306, endPoint x: 480, endPoint y: 387, distance: 80.3
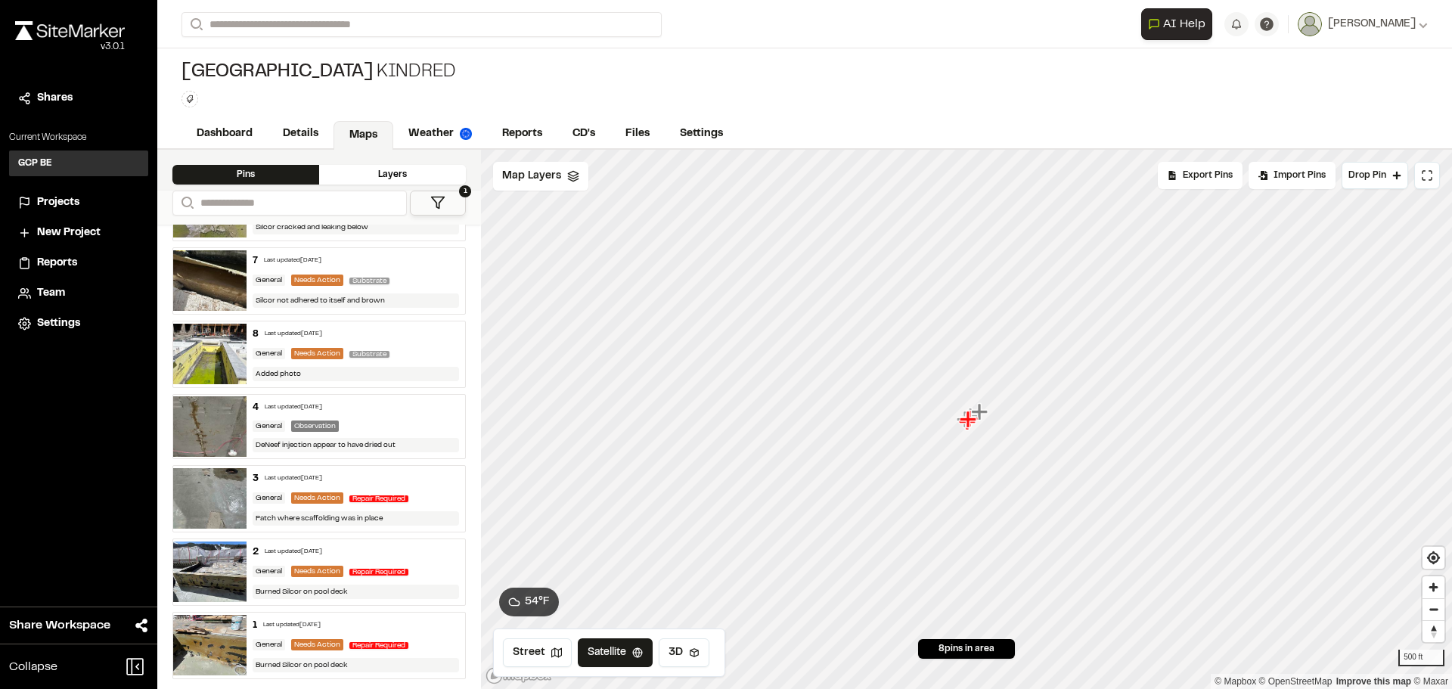
scroll to position [131, 0]
click at [274, 486] on div "3 Last updated [DATE] General Needs Action Repair Required Patch where scaffold…" at bounding box center [356, 498] width 219 height 66
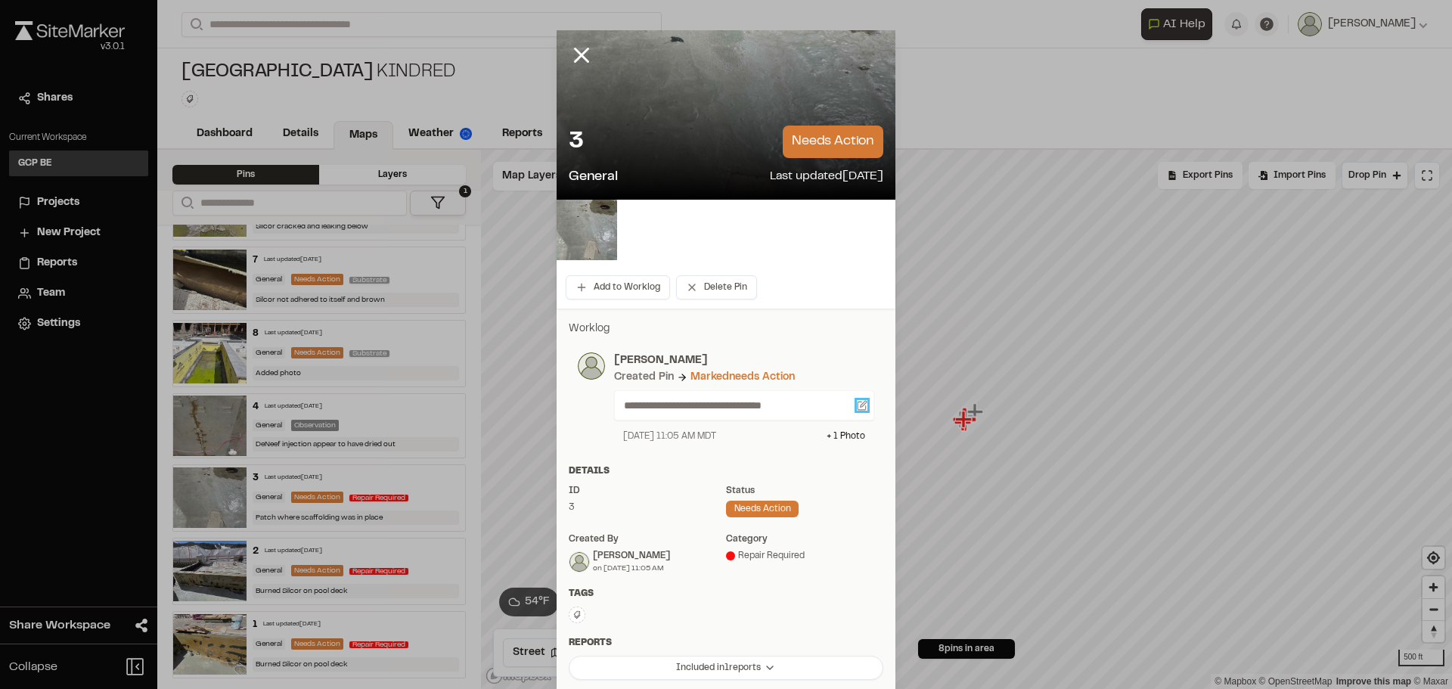
click at [860, 408] on icon at bounding box center [862, 406] width 8 height 8
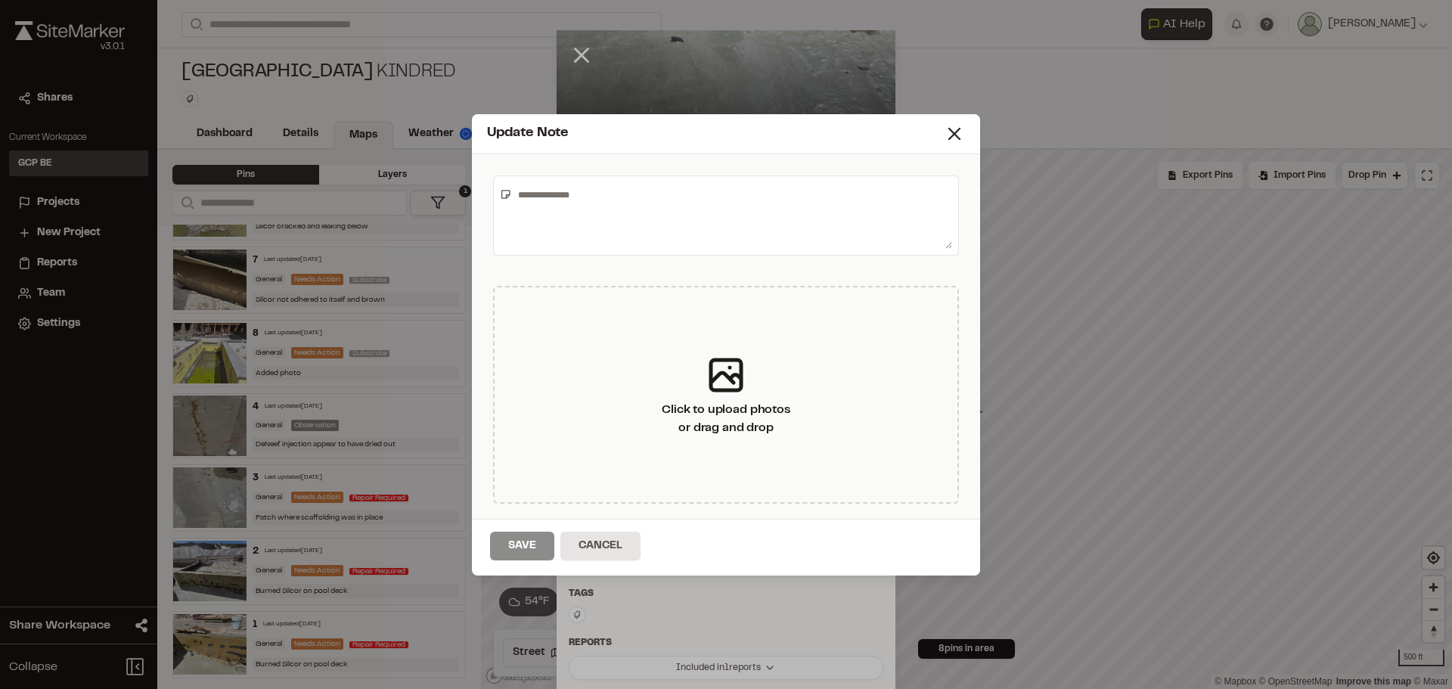
type textarea "**********"
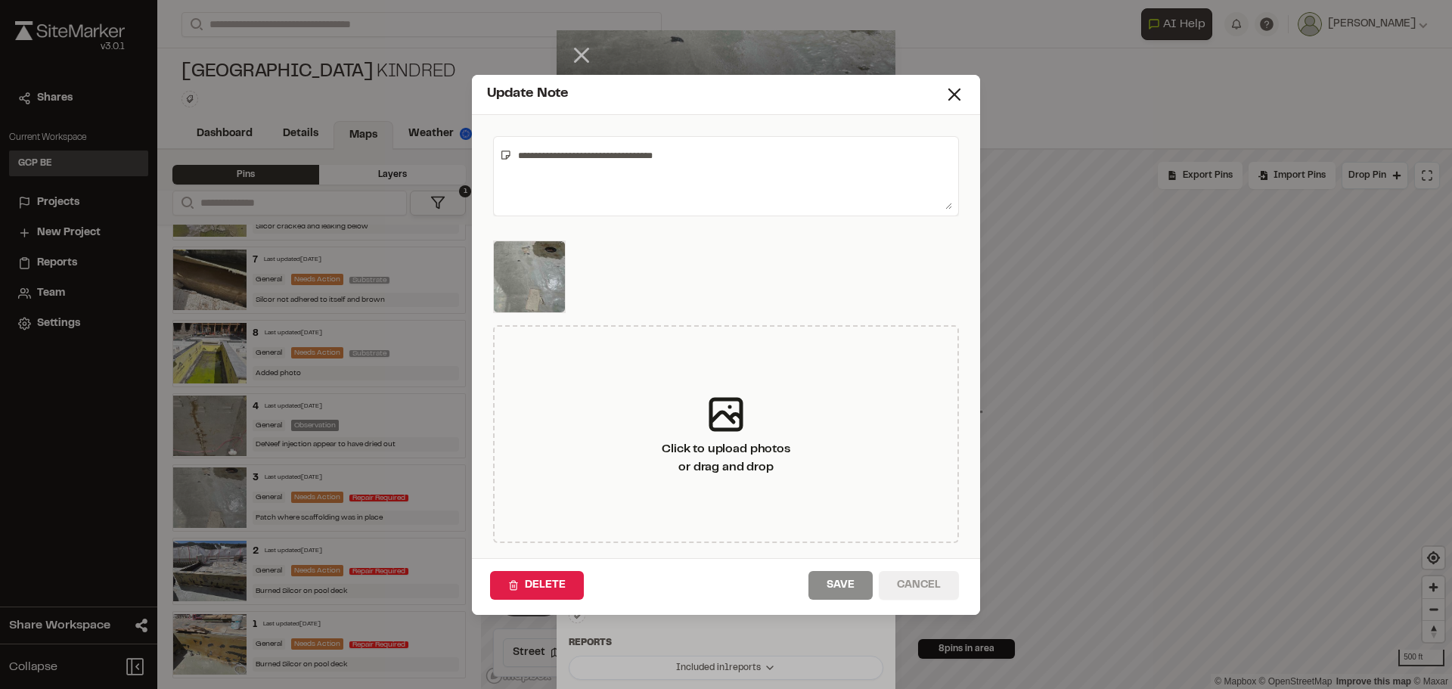
click at [891, 589] on button "Cancel" at bounding box center [919, 585] width 80 height 29
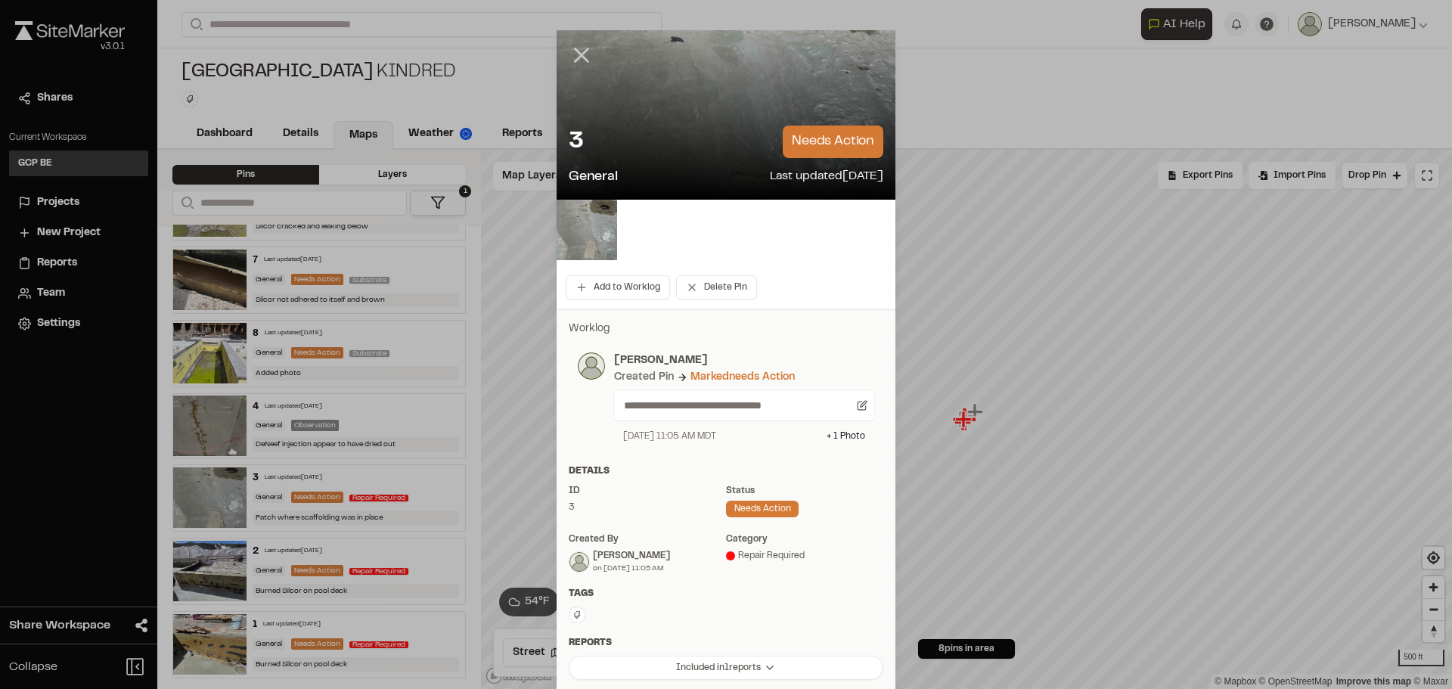
click at [577, 57] on line at bounding box center [582, 55] width 13 height 13
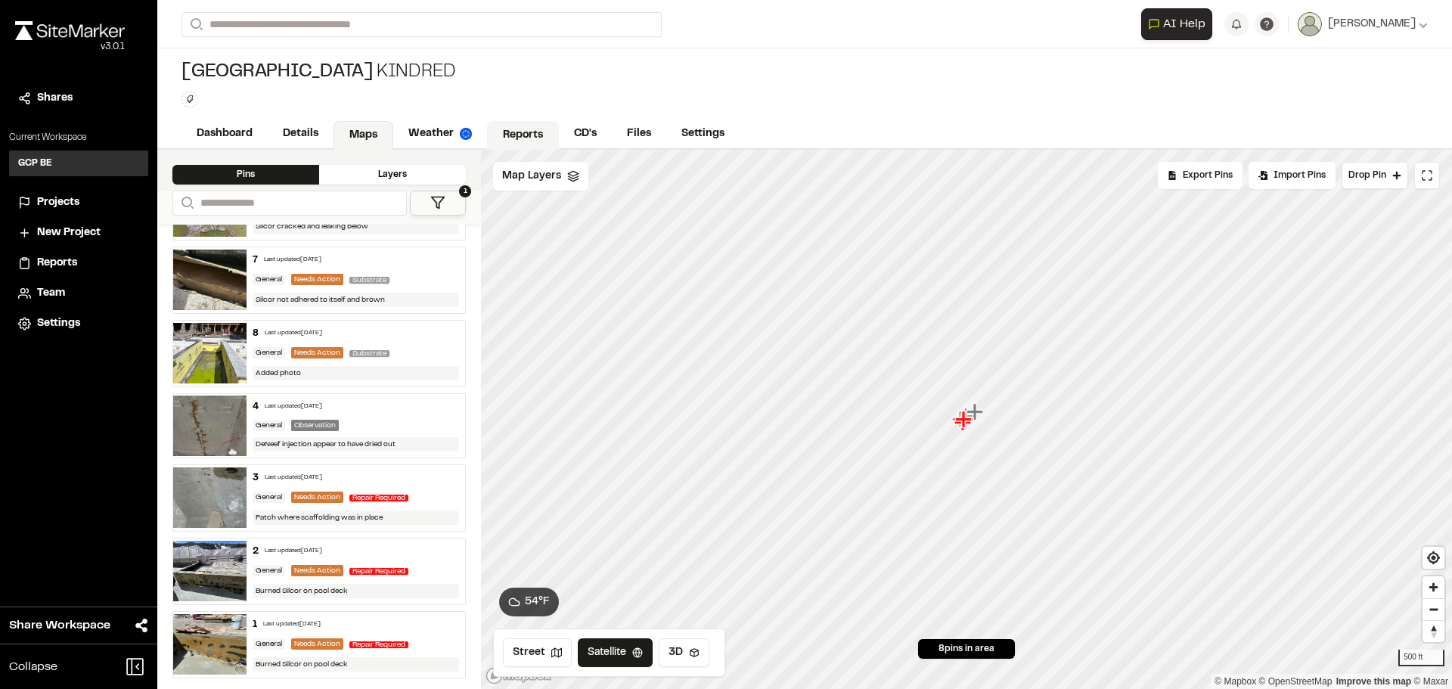
click at [539, 134] on link "Reports" at bounding box center [523, 135] width 72 height 29
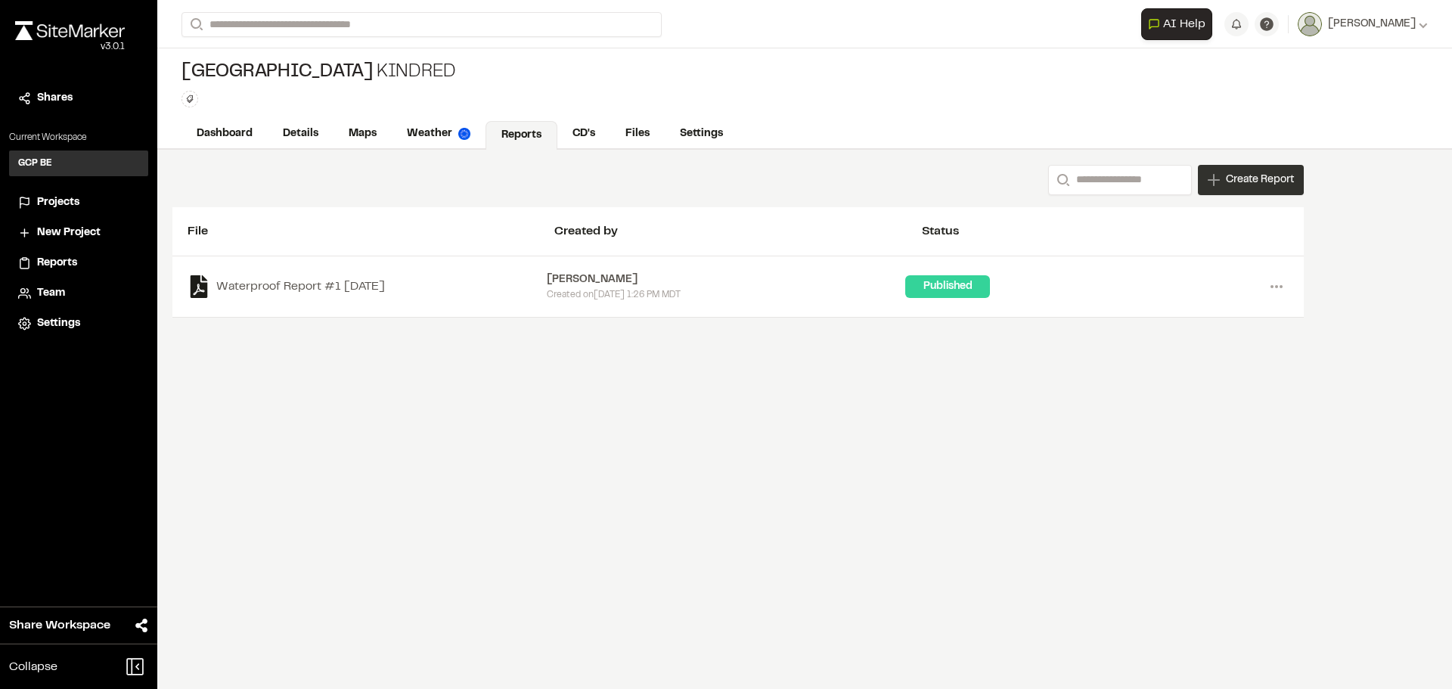
click at [1210, 172] on div "Create Report" at bounding box center [1251, 180] width 106 height 30
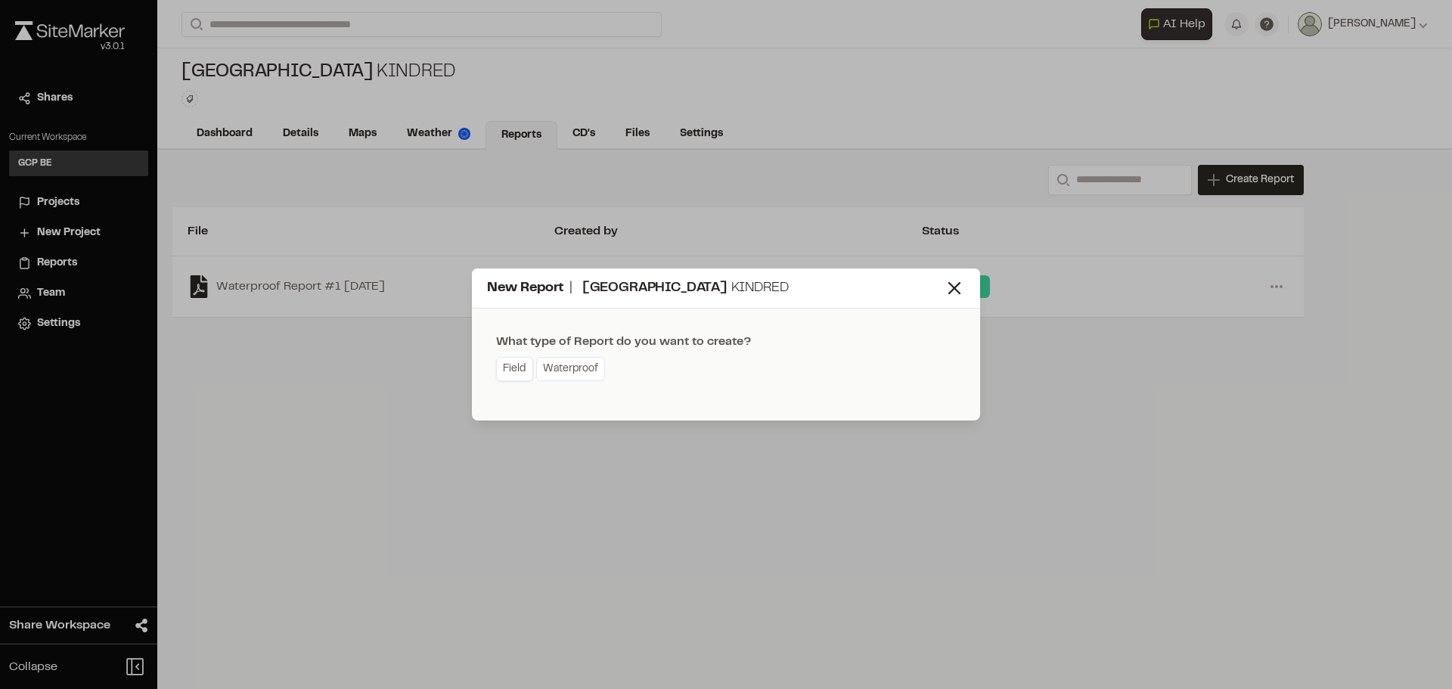
click at [523, 368] on link "Field" at bounding box center [514, 369] width 37 height 24
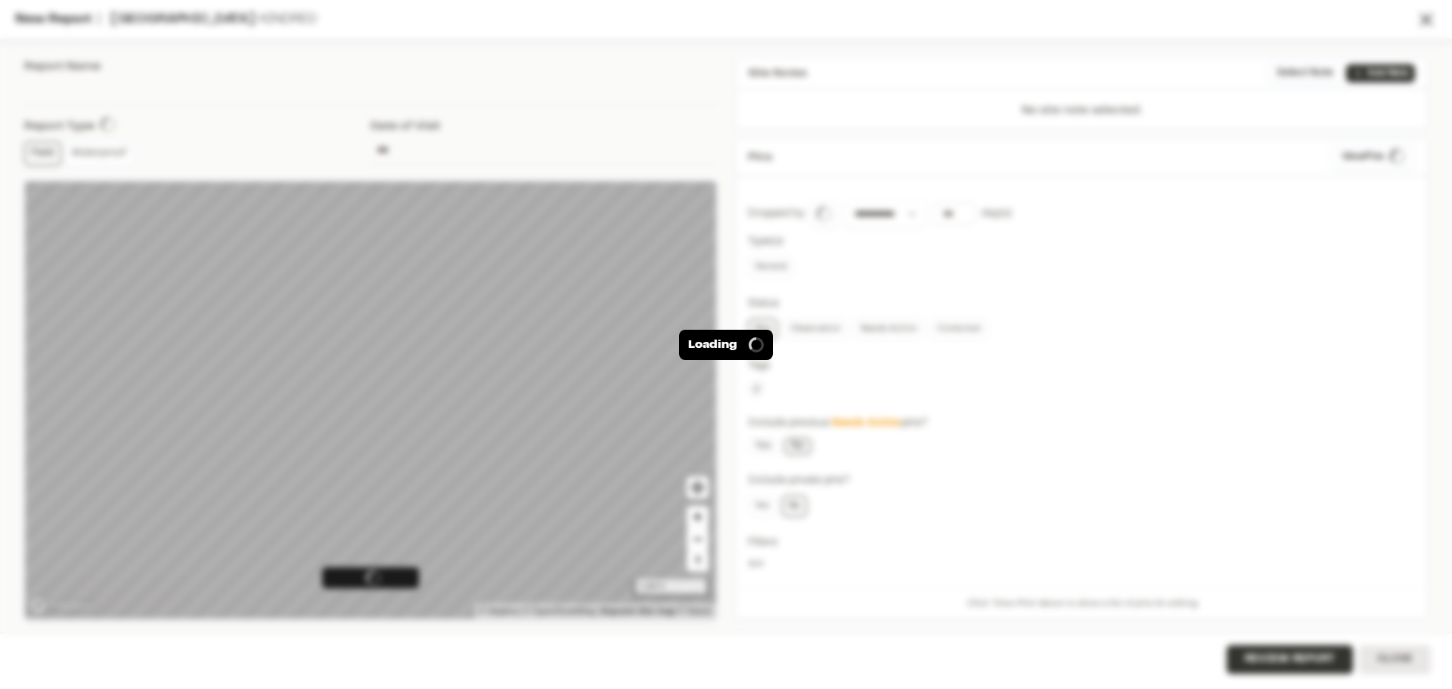
type input "**********"
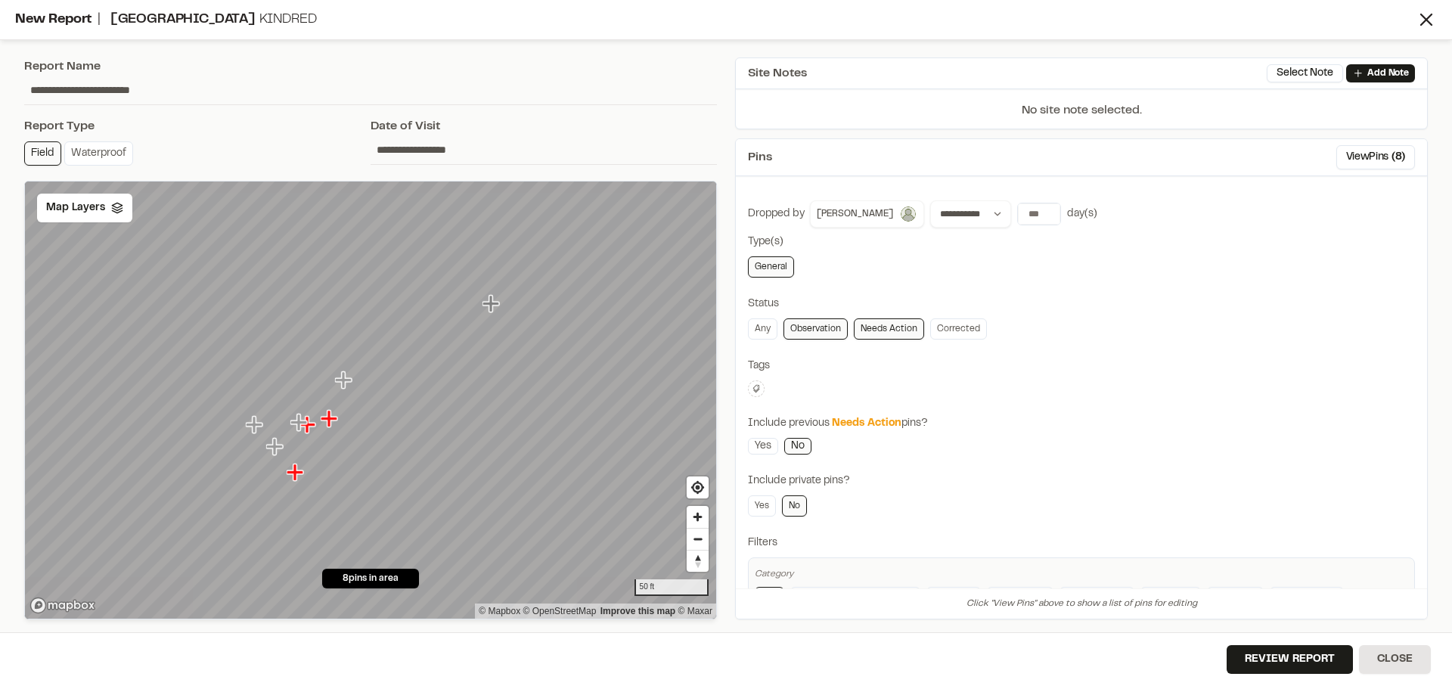
click at [886, 331] on link "Needs Action" at bounding box center [889, 328] width 70 height 21
click at [1267, 655] on button "Review Report" at bounding box center [1290, 659] width 126 height 29
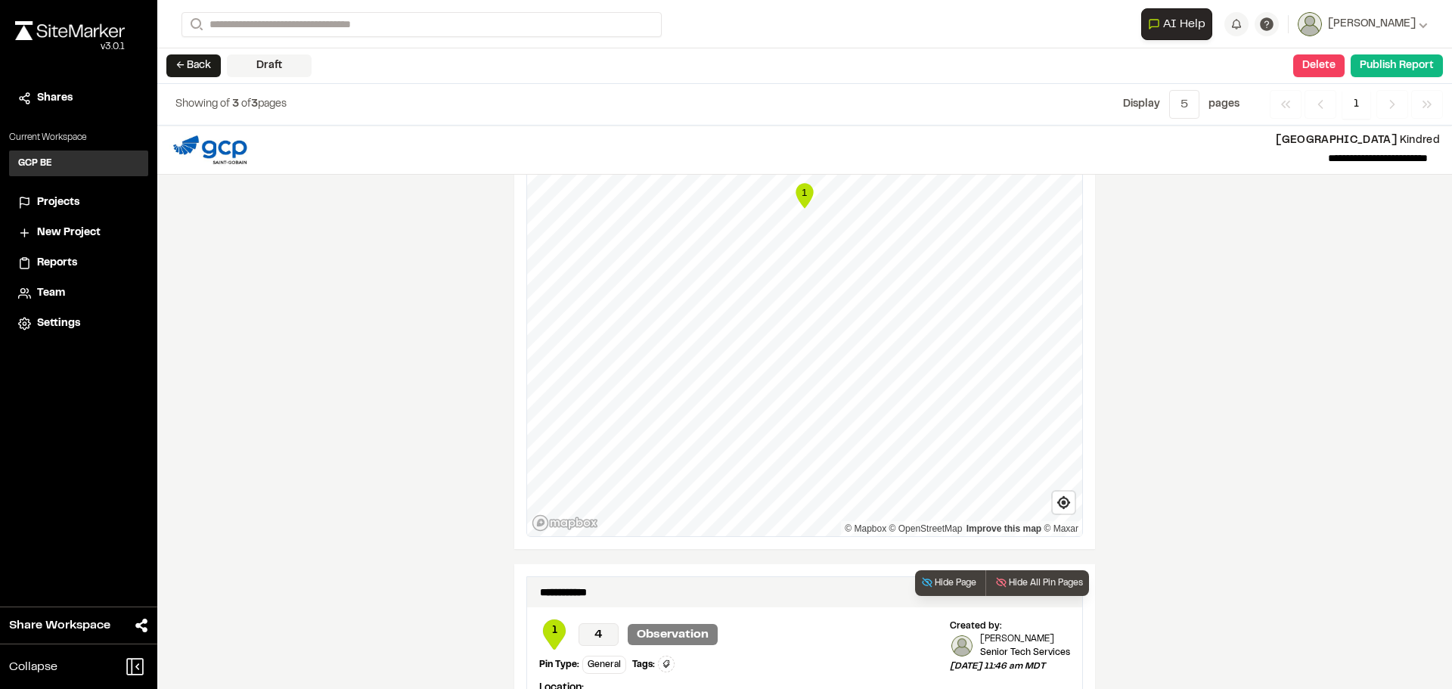
scroll to position [851, 0]
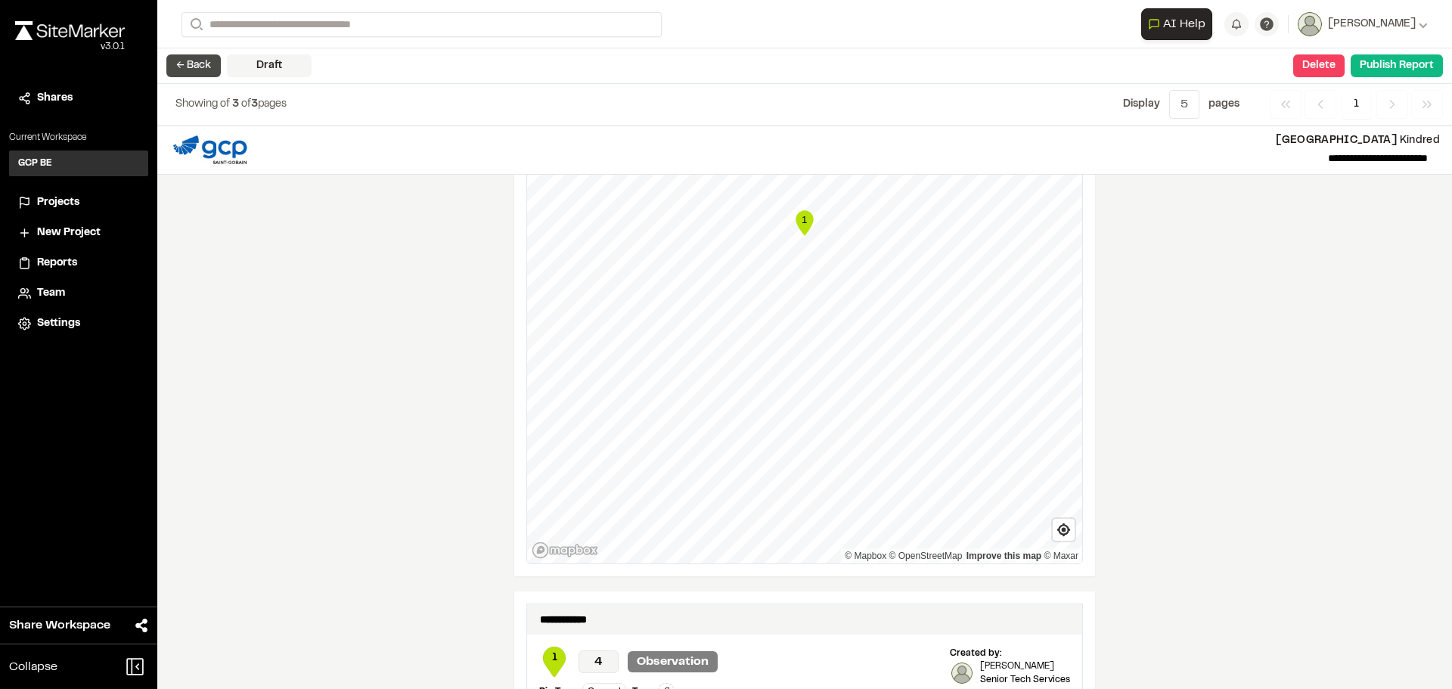
click at [187, 66] on button "← Back" at bounding box center [193, 65] width 54 height 23
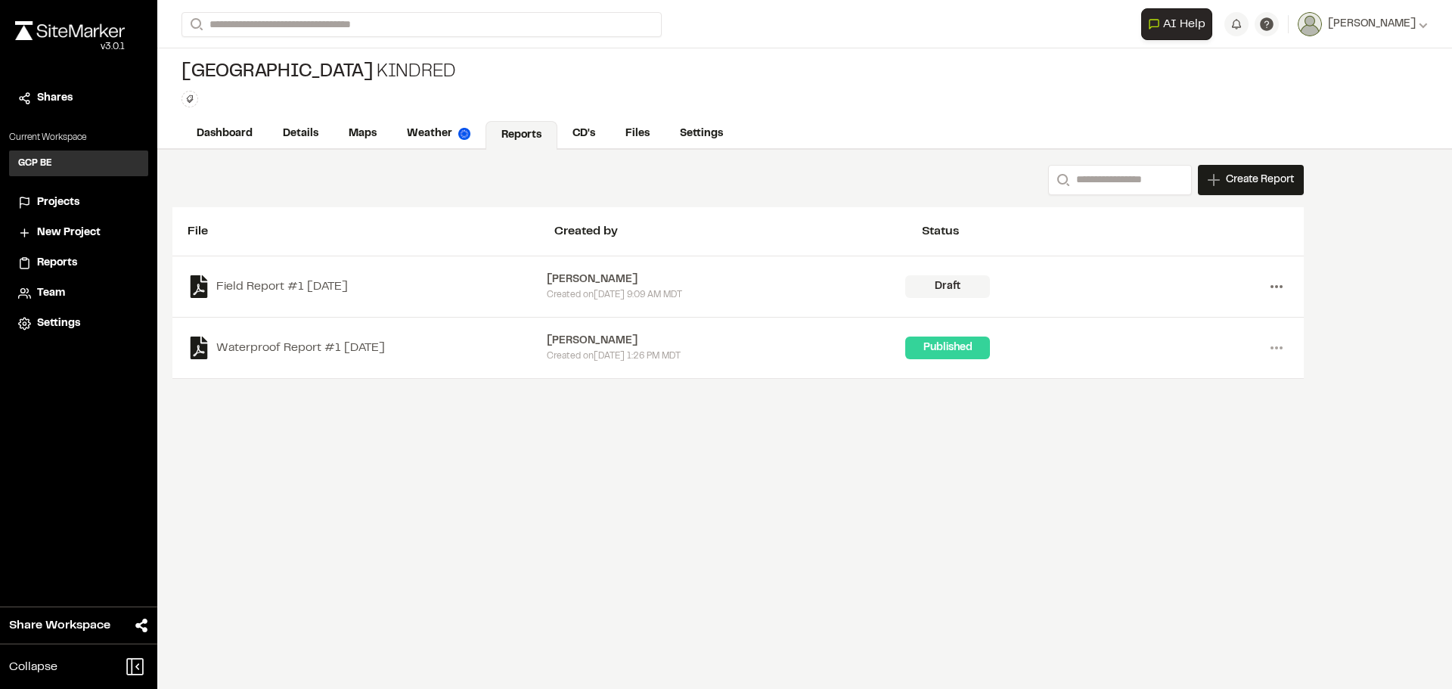
click at [1278, 285] on icon at bounding box center [1277, 287] width 24 height 24
click at [1196, 338] on link "Delete" at bounding box center [1223, 341] width 132 height 23
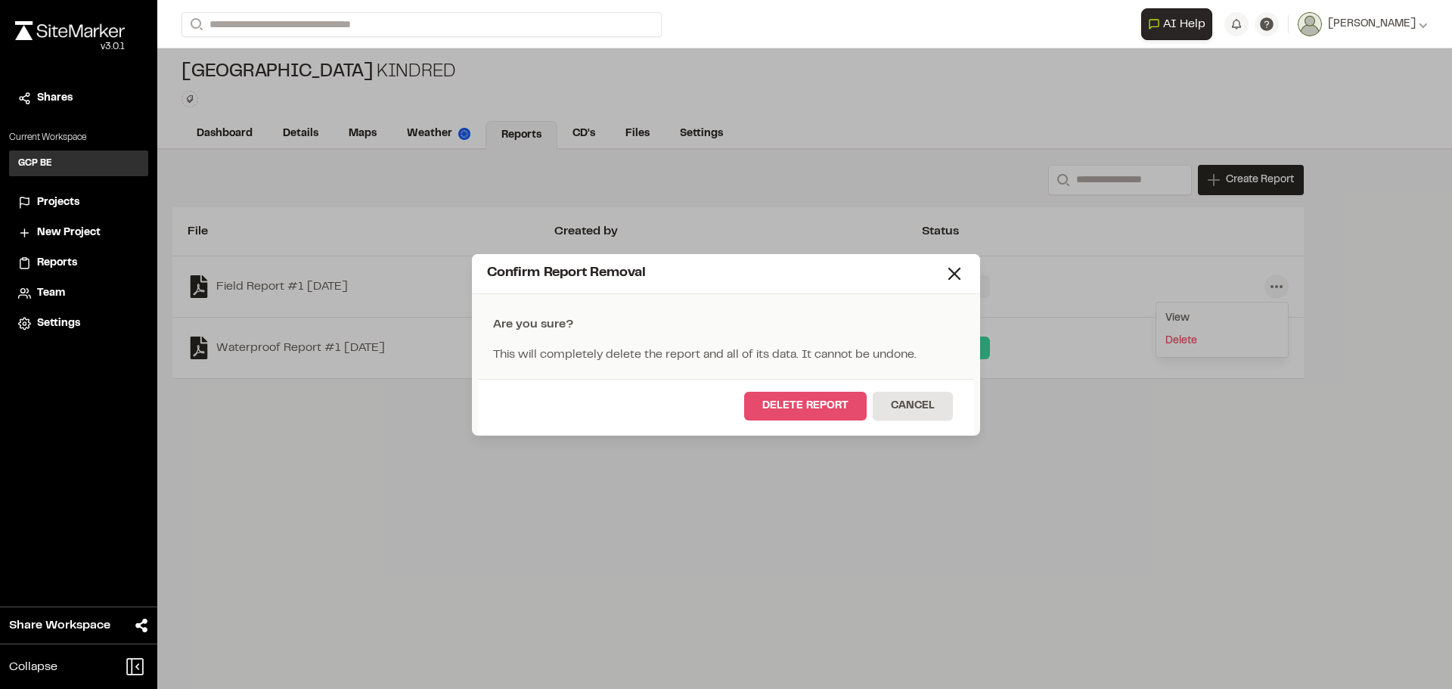
click at [815, 399] on button "Delete Report" at bounding box center [805, 406] width 123 height 29
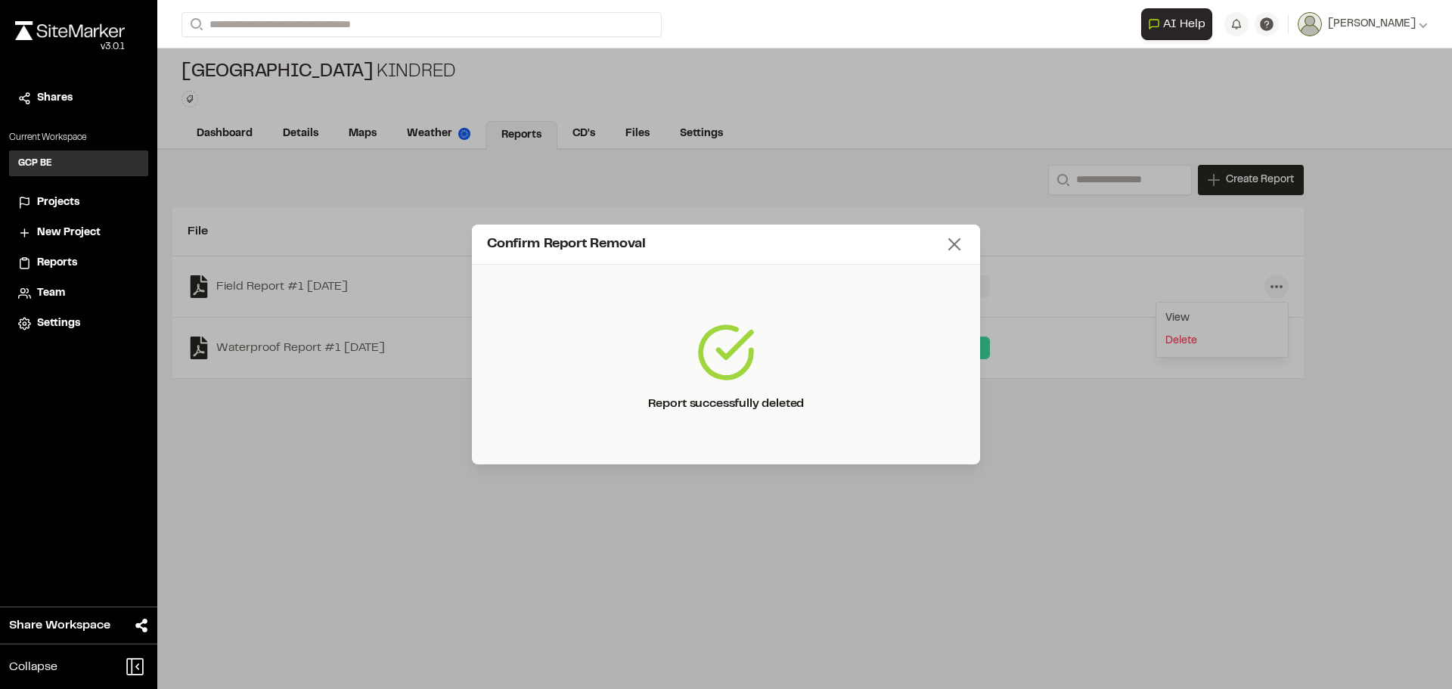
click at [956, 247] on line at bounding box center [954, 244] width 11 height 11
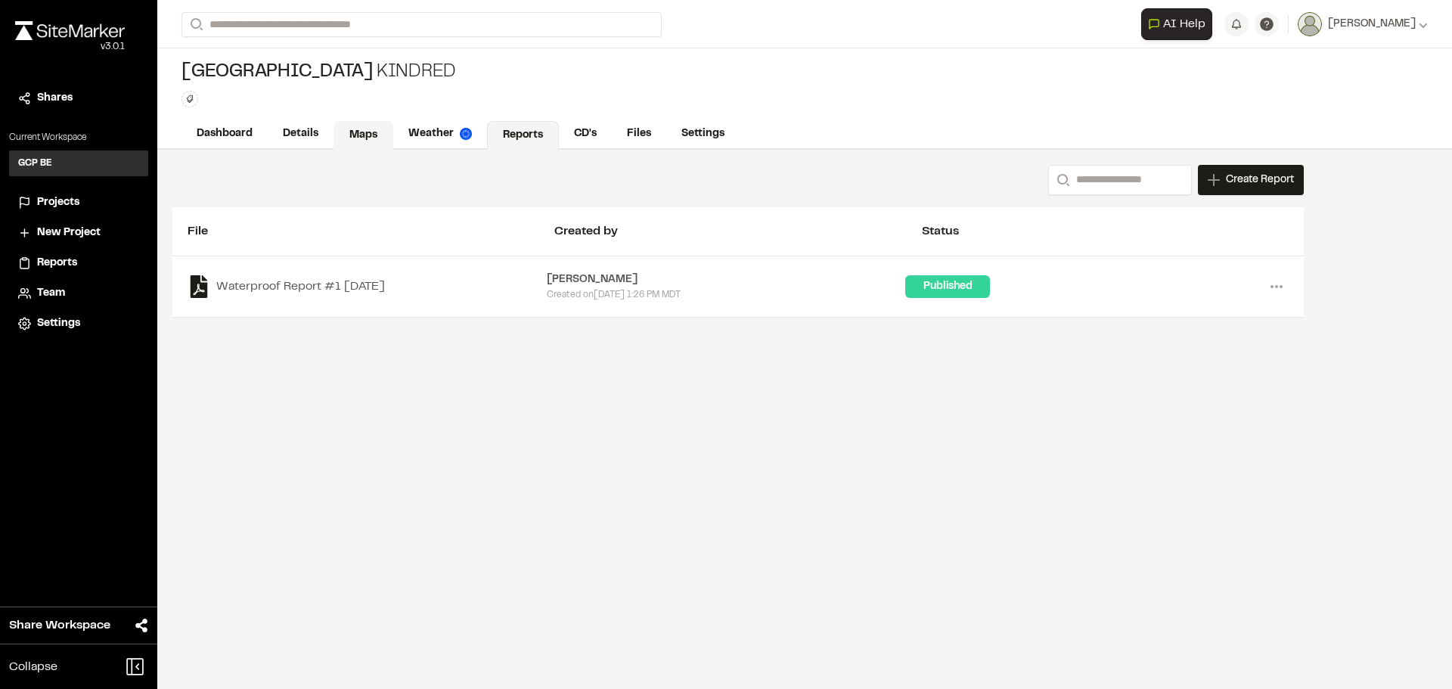
click at [362, 133] on link "Maps" at bounding box center [364, 135] width 60 height 29
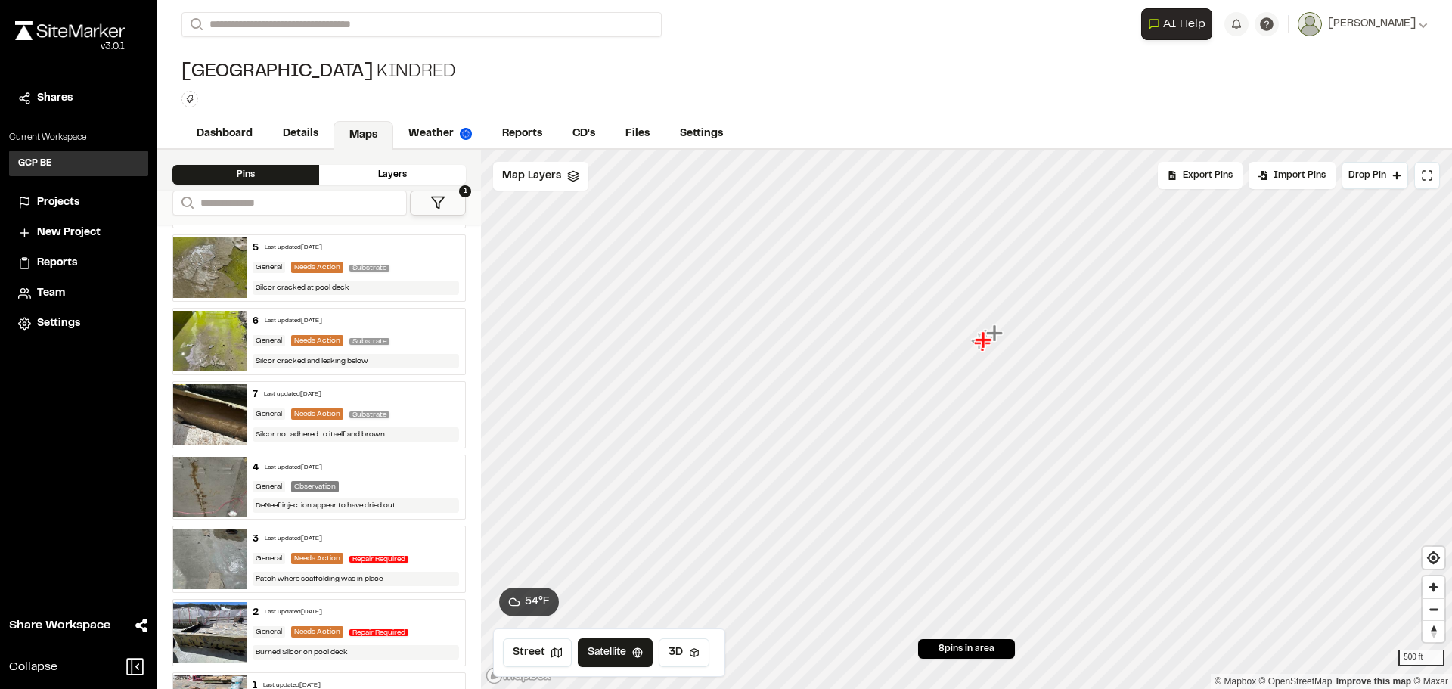
scroll to position [55, 0]
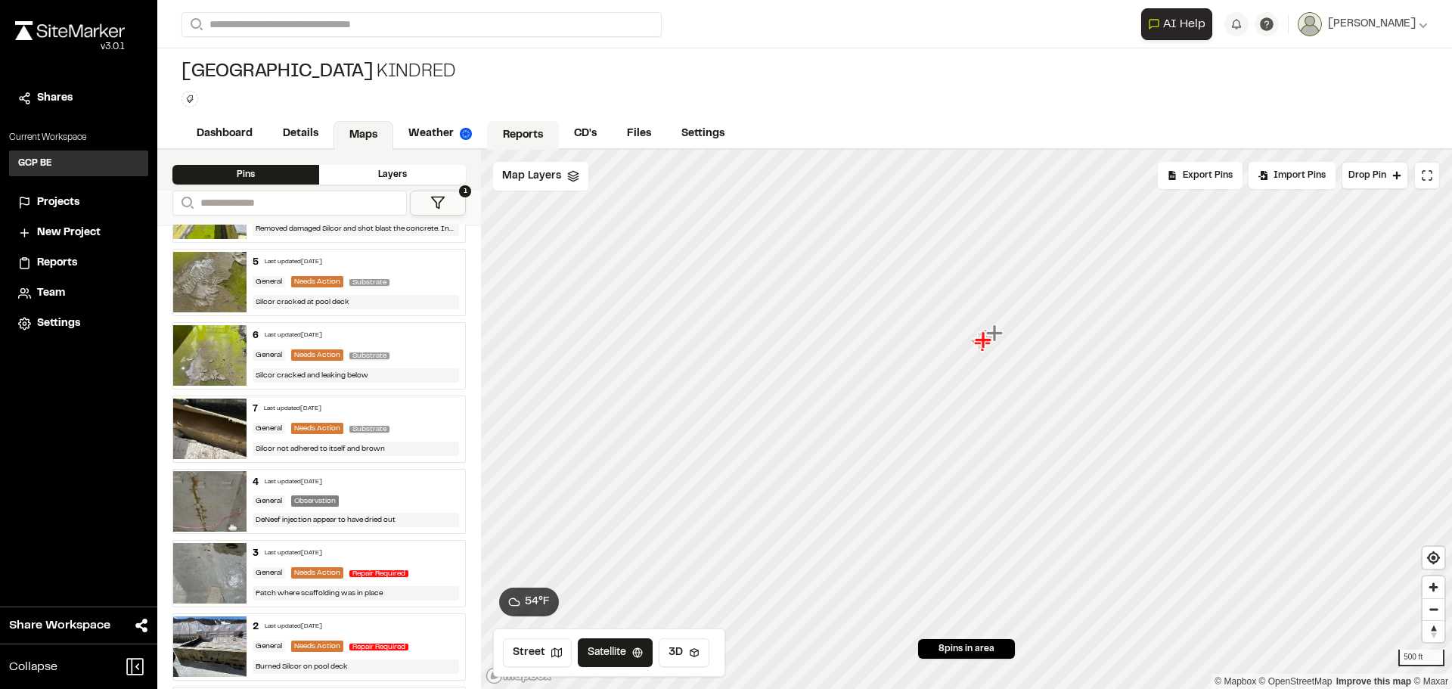
click at [529, 134] on link "Reports" at bounding box center [523, 135] width 72 height 29
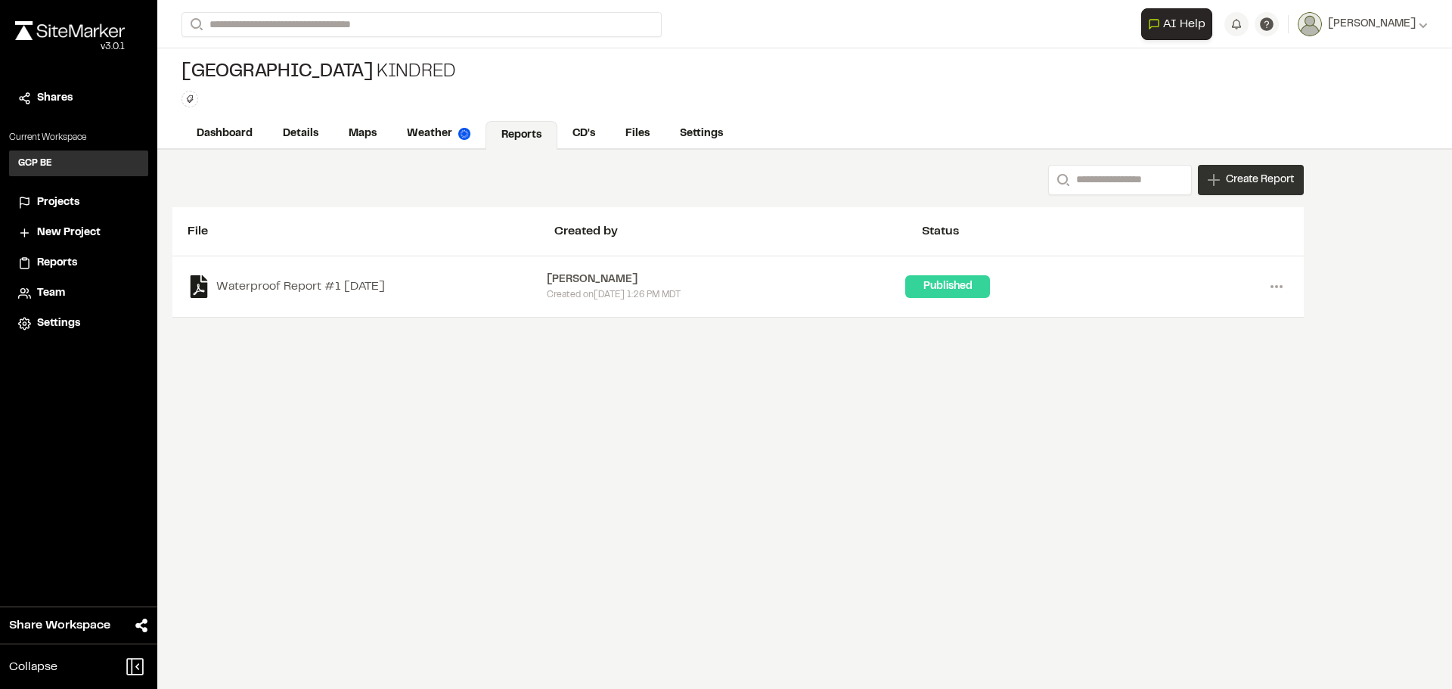
click at [1249, 173] on span "Create Report" at bounding box center [1260, 180] width 68 height 17
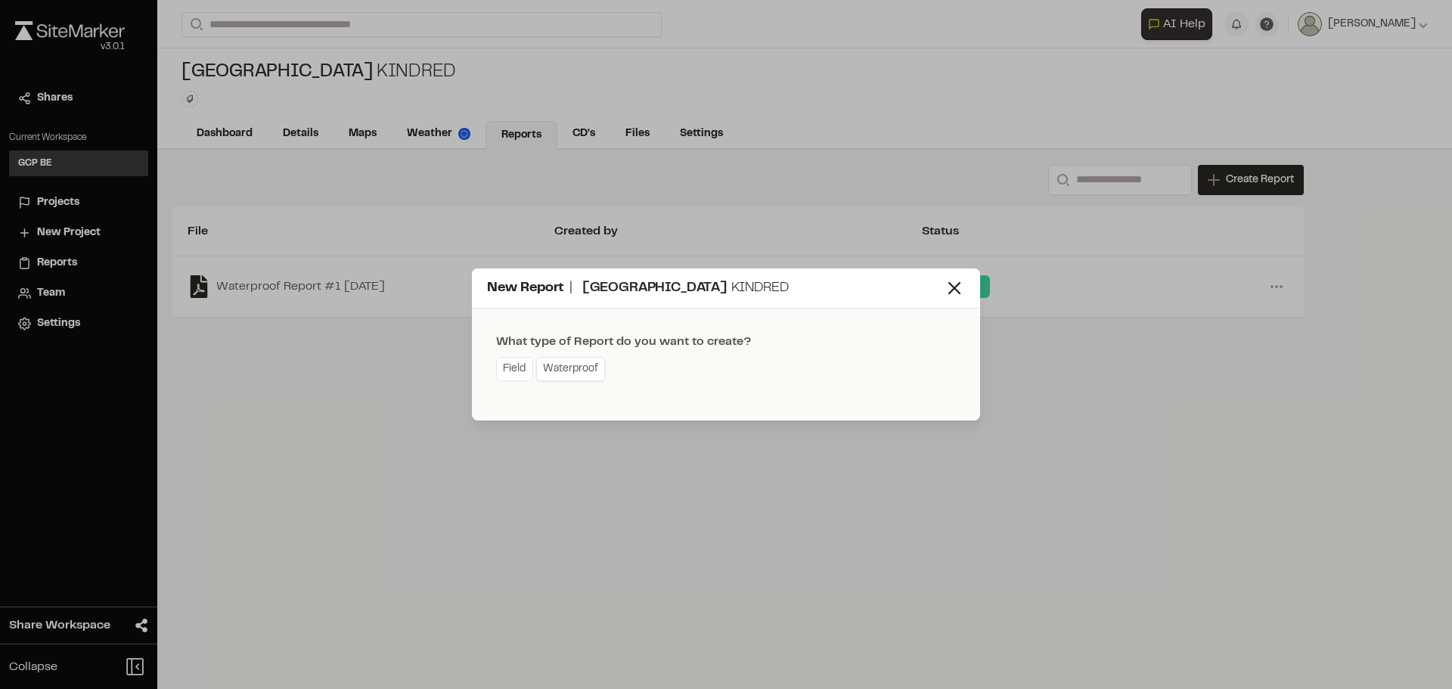
click at [561, 371] on link "Waterproof" at bounding box center [570, 369] width 69 height 24
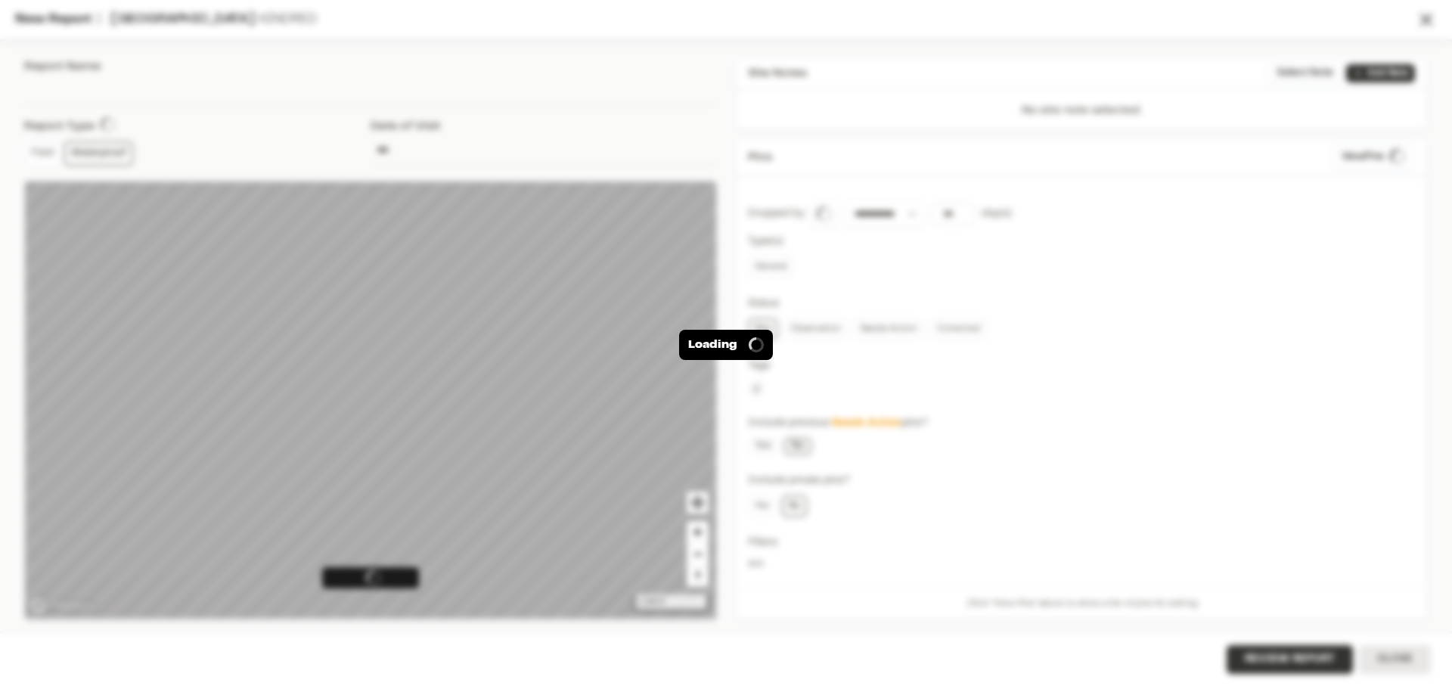
type input "**********"
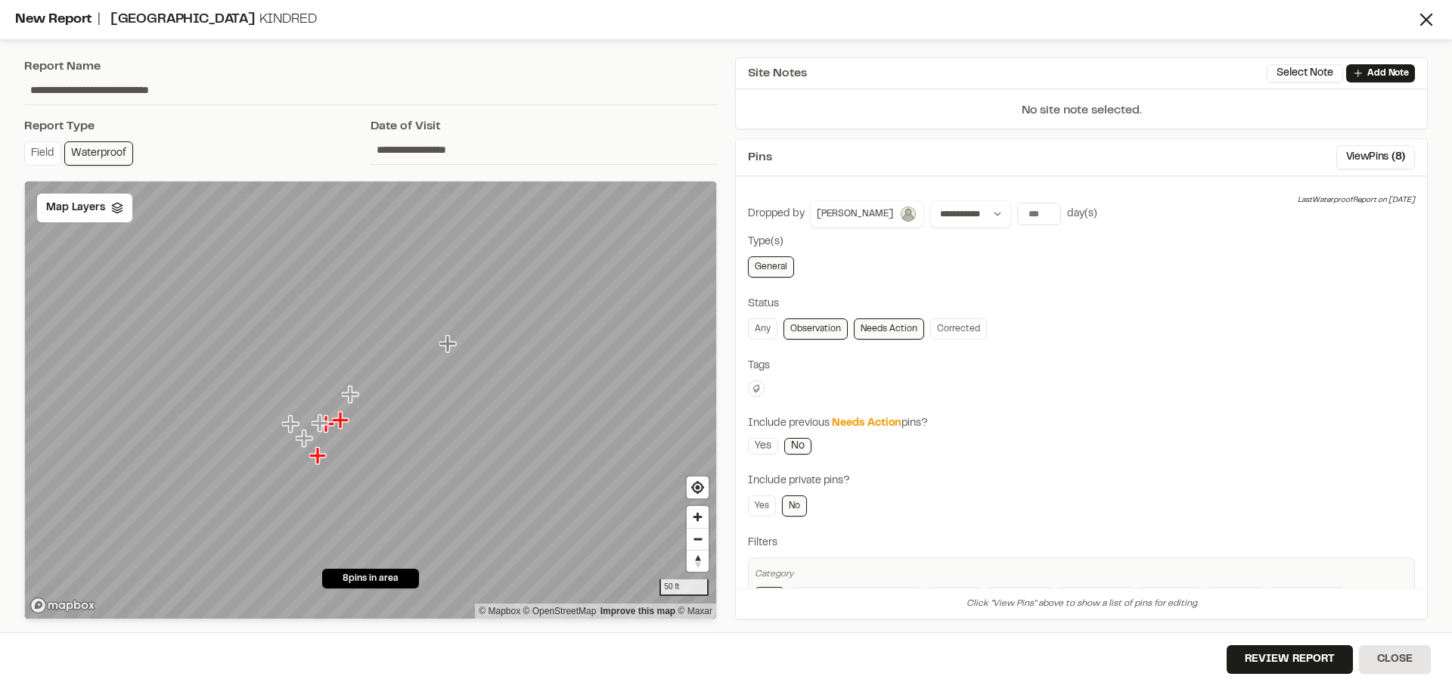
click at [797, 445] on link "No" at bounding box center [797, 446] width 27 height 17
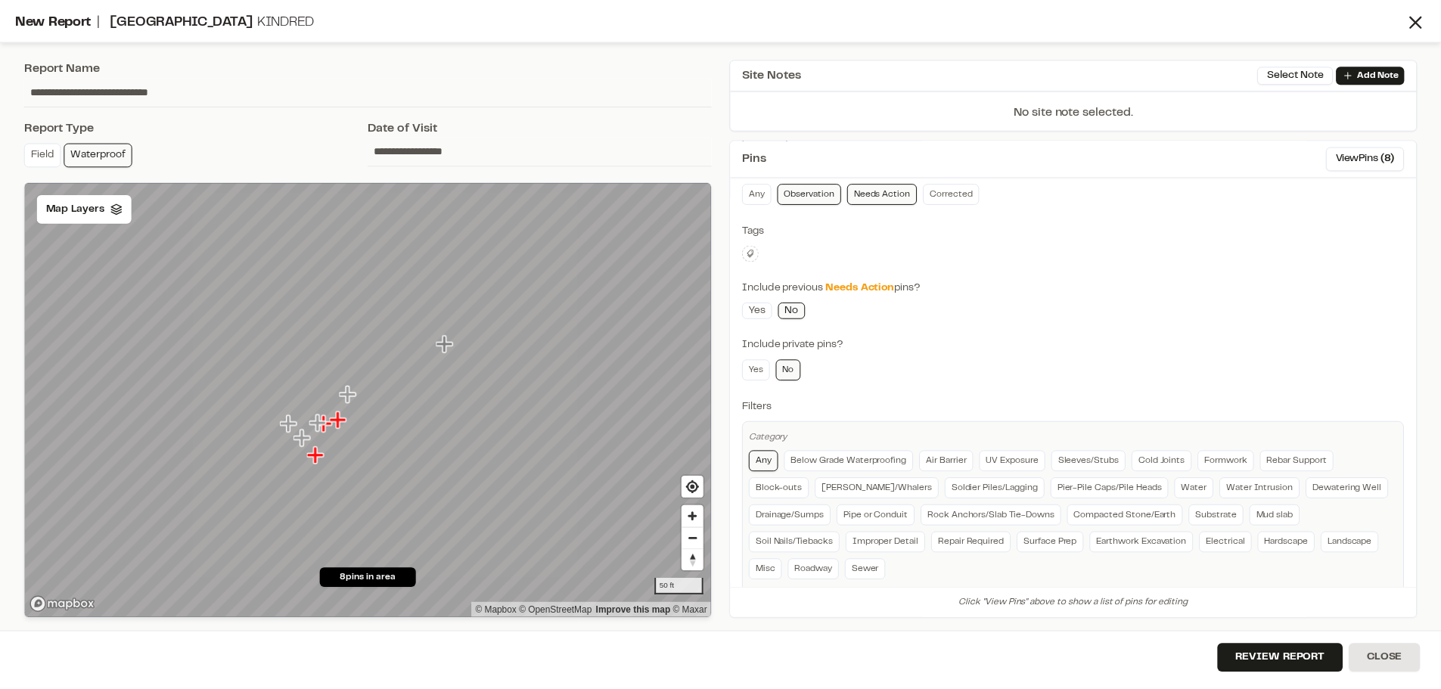
scroll to position [151, 0]
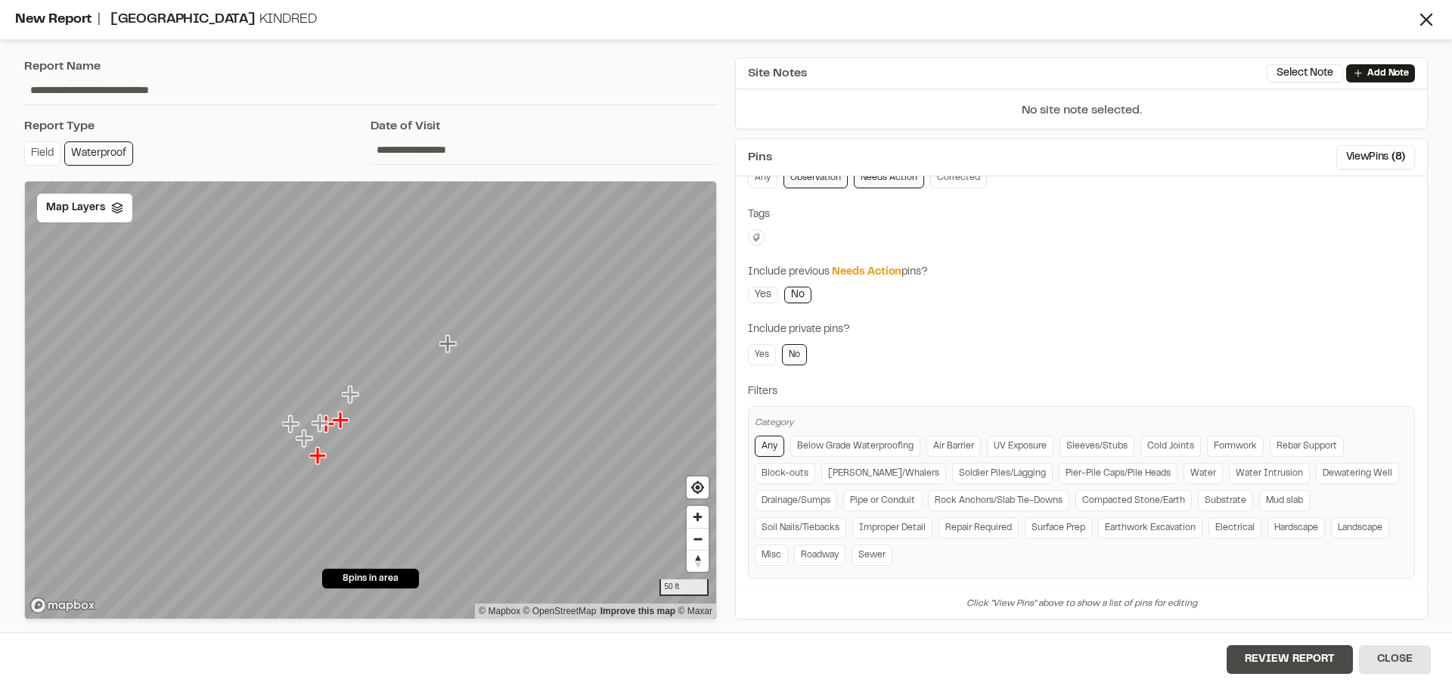
click at [1248, 660] on button "Review Report" at bounding box center [1290, 659] width 126 height 29
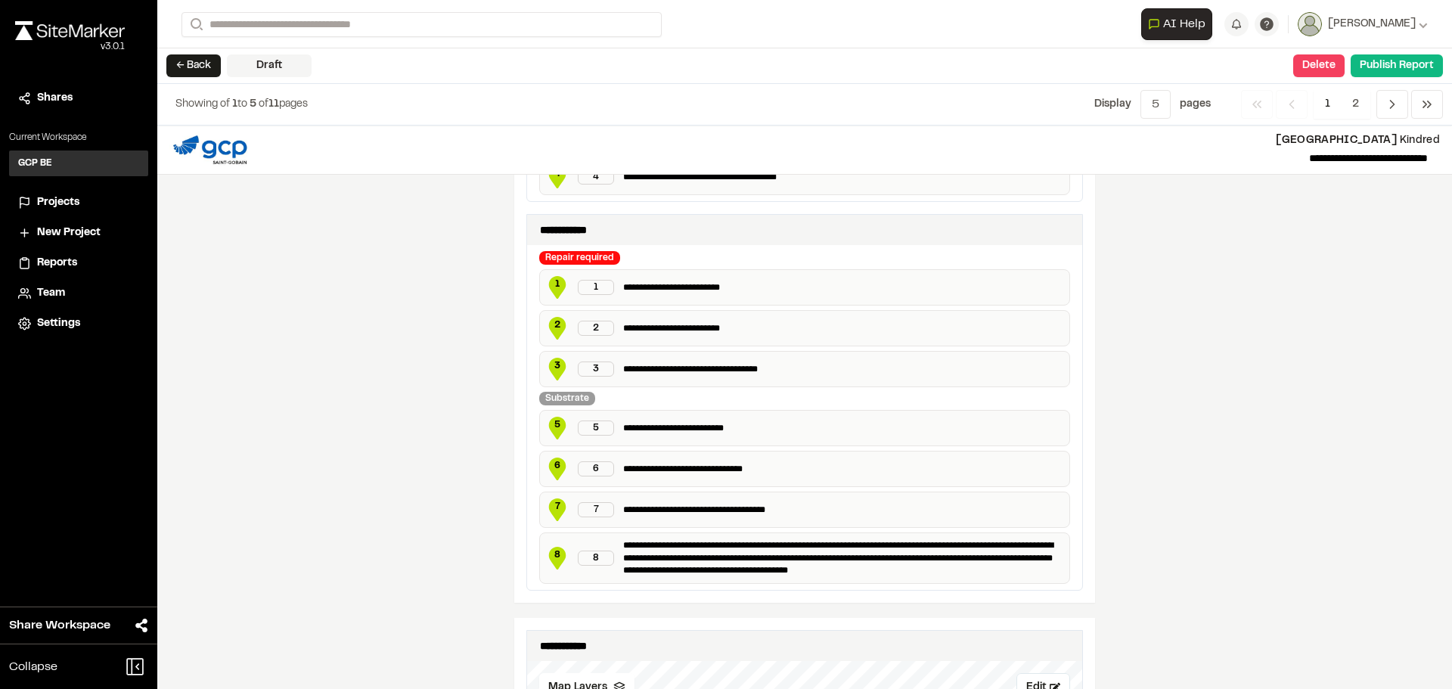
scroll to position [681, 0]
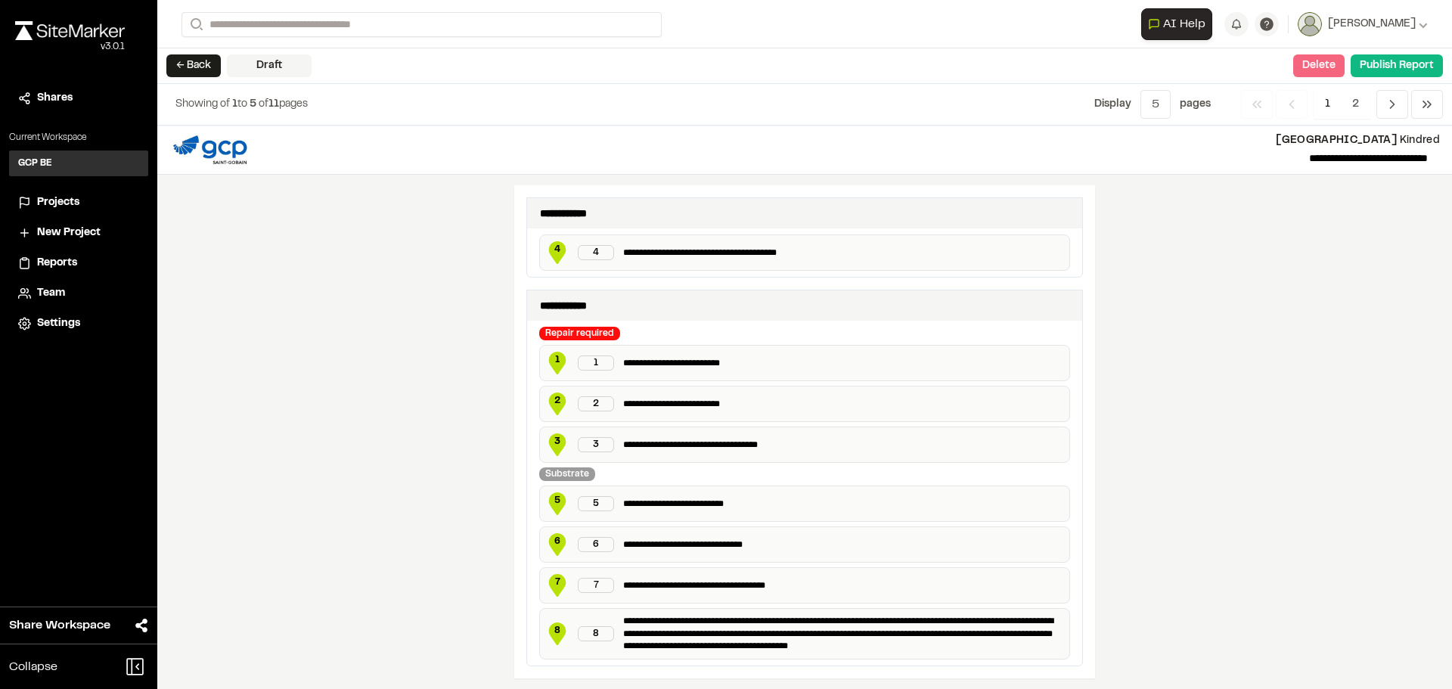
click at [1325, 66] on button "Delete" at bounding box center [1319, 65] width 51 height 23
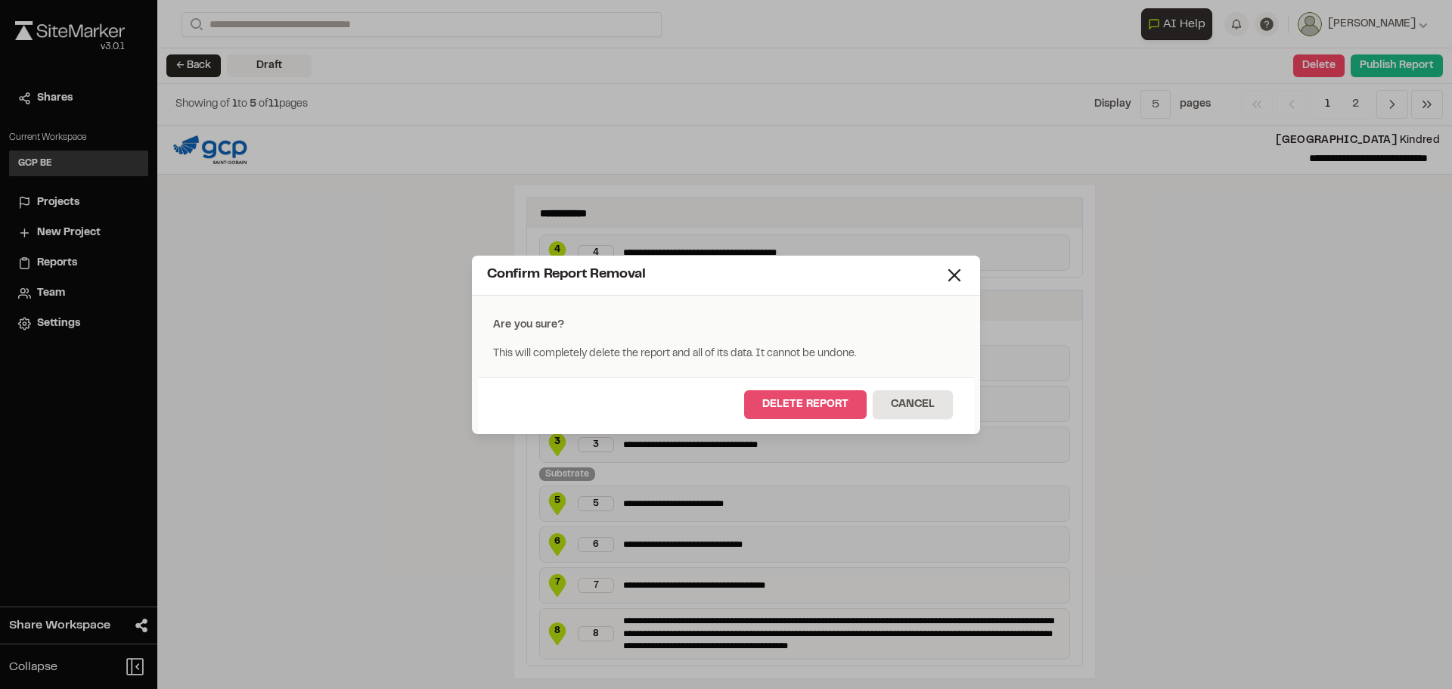
click at [822, 405] on button "Delete Report" at bounding box center [805, 404] width 123 height 29
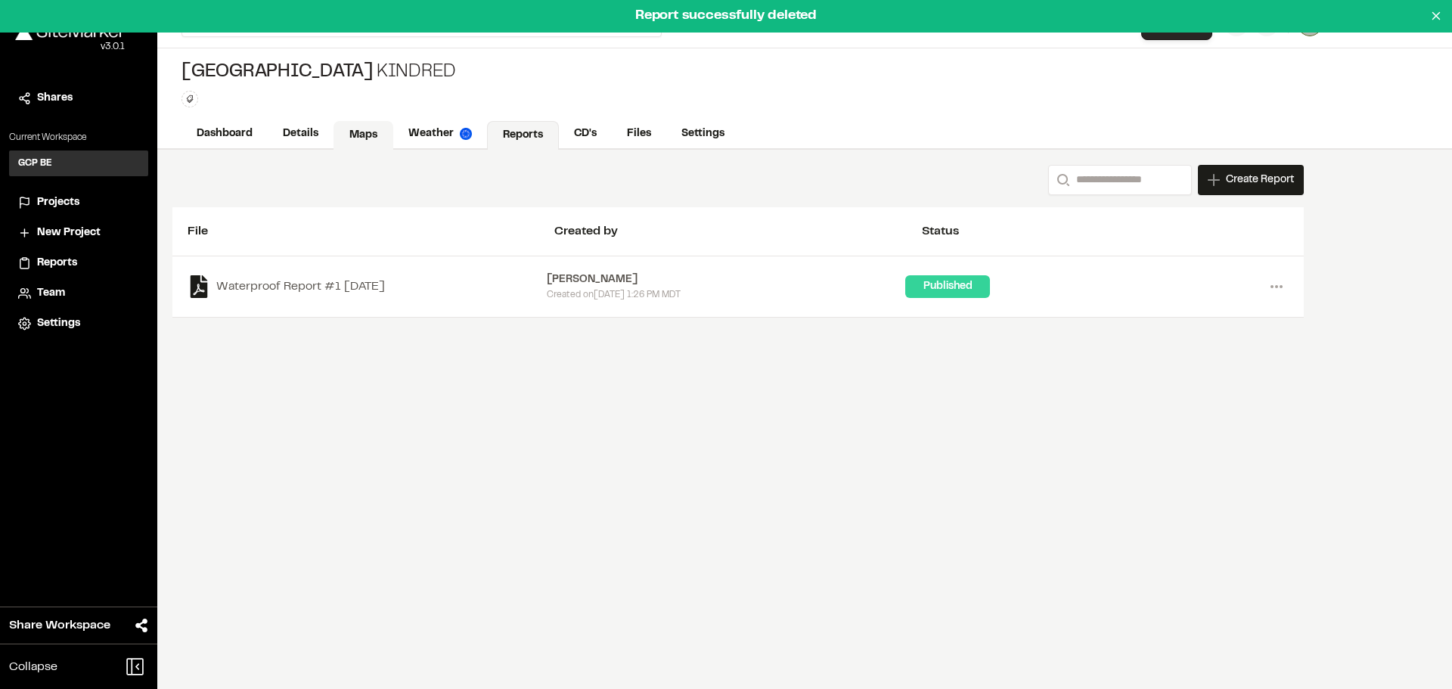
click at [357, 135] on link "Maps" at bounding box center [364, 135] width 60 height 29
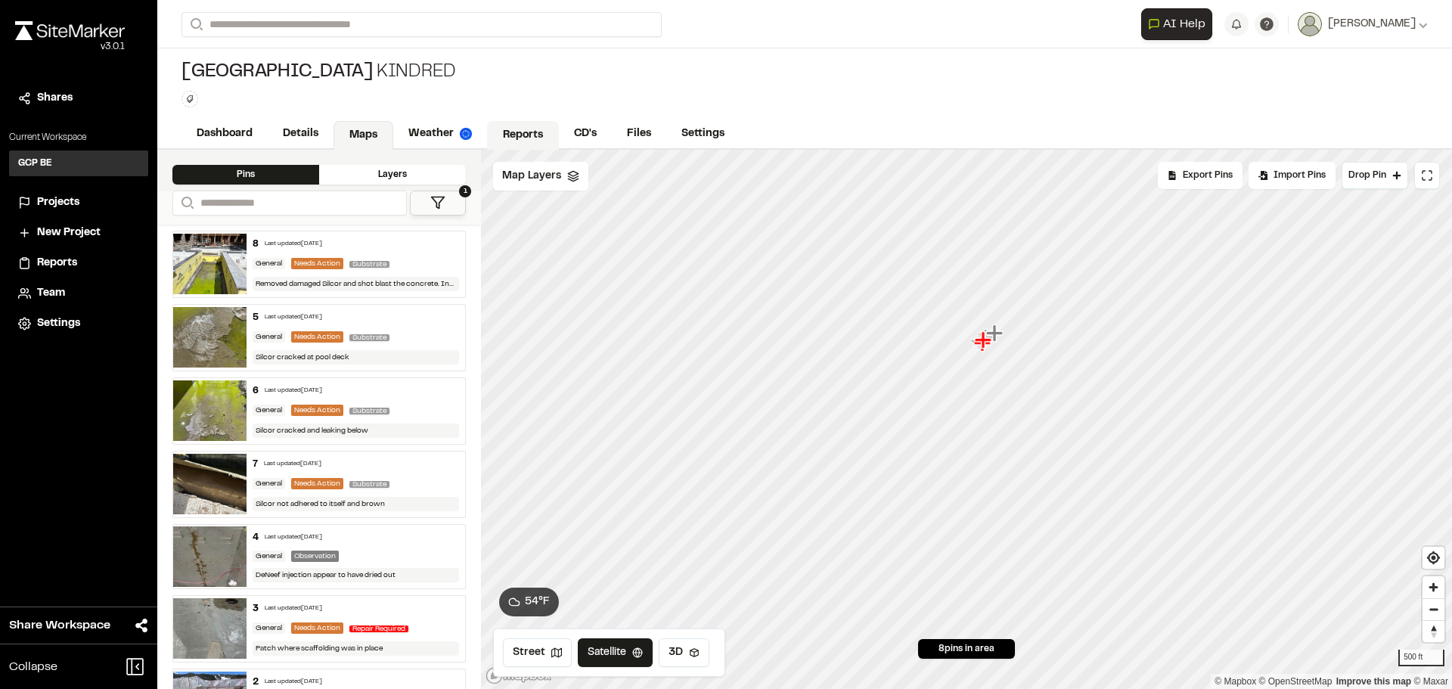
click at [505, 132] on link "Reports" at bounding box center [523, 135] width 72 height 29
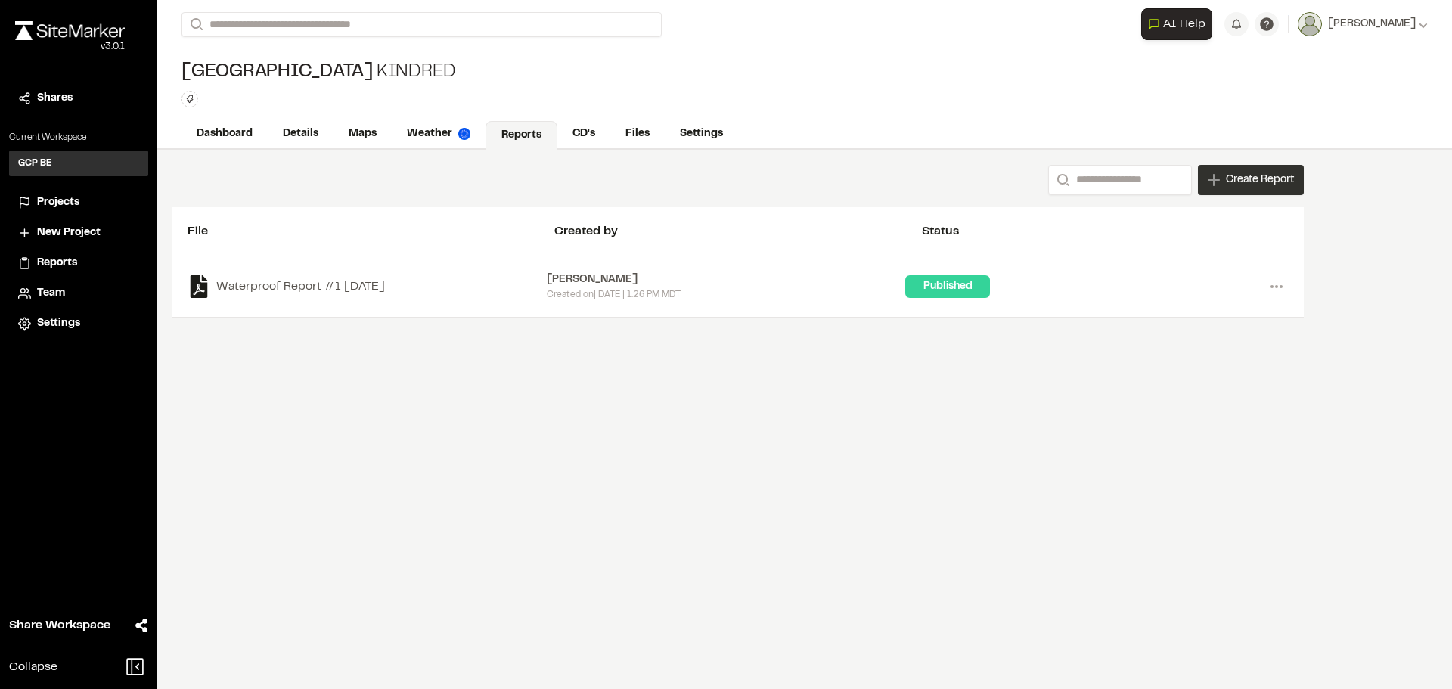
click at [1238, 182] on span "Create Report" at bounding box center [1260, 180] width 68 height 17
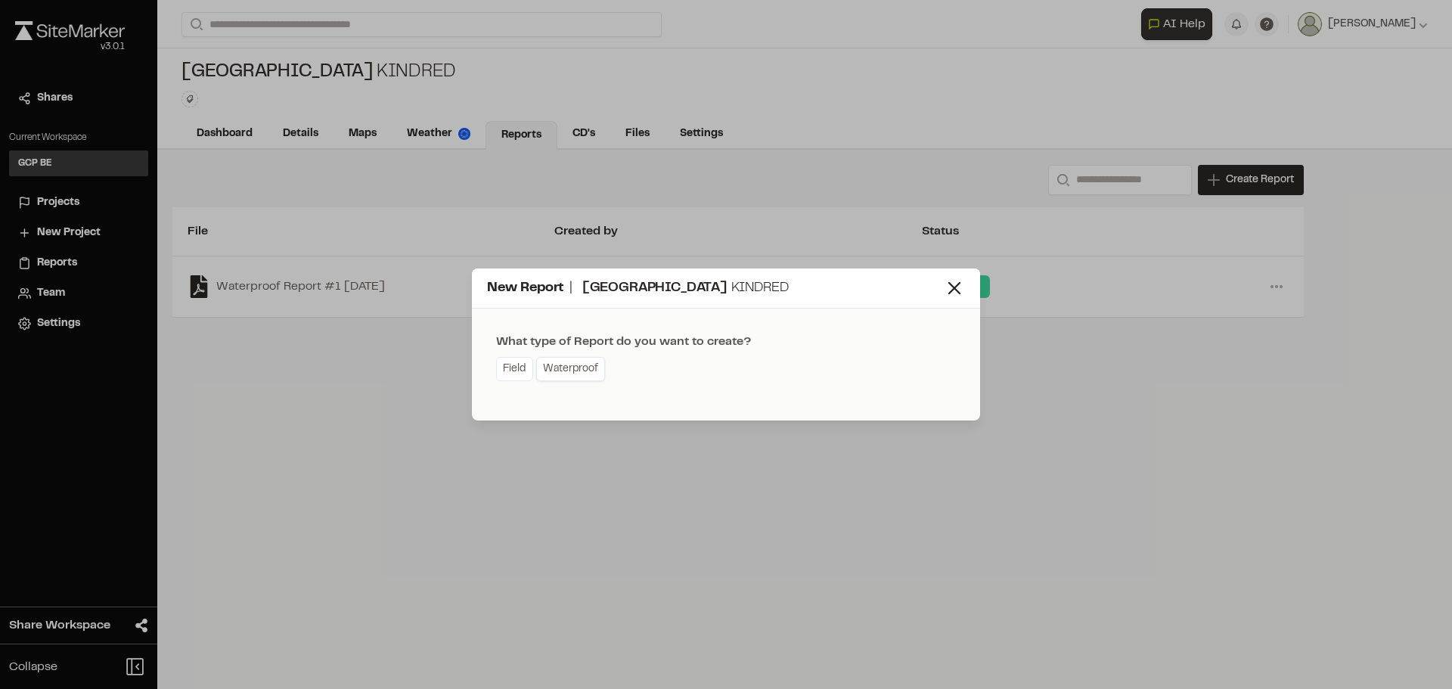
click at [590, 367] on link "Waterproof" at bounding box center [570, 369] width 69 height 24
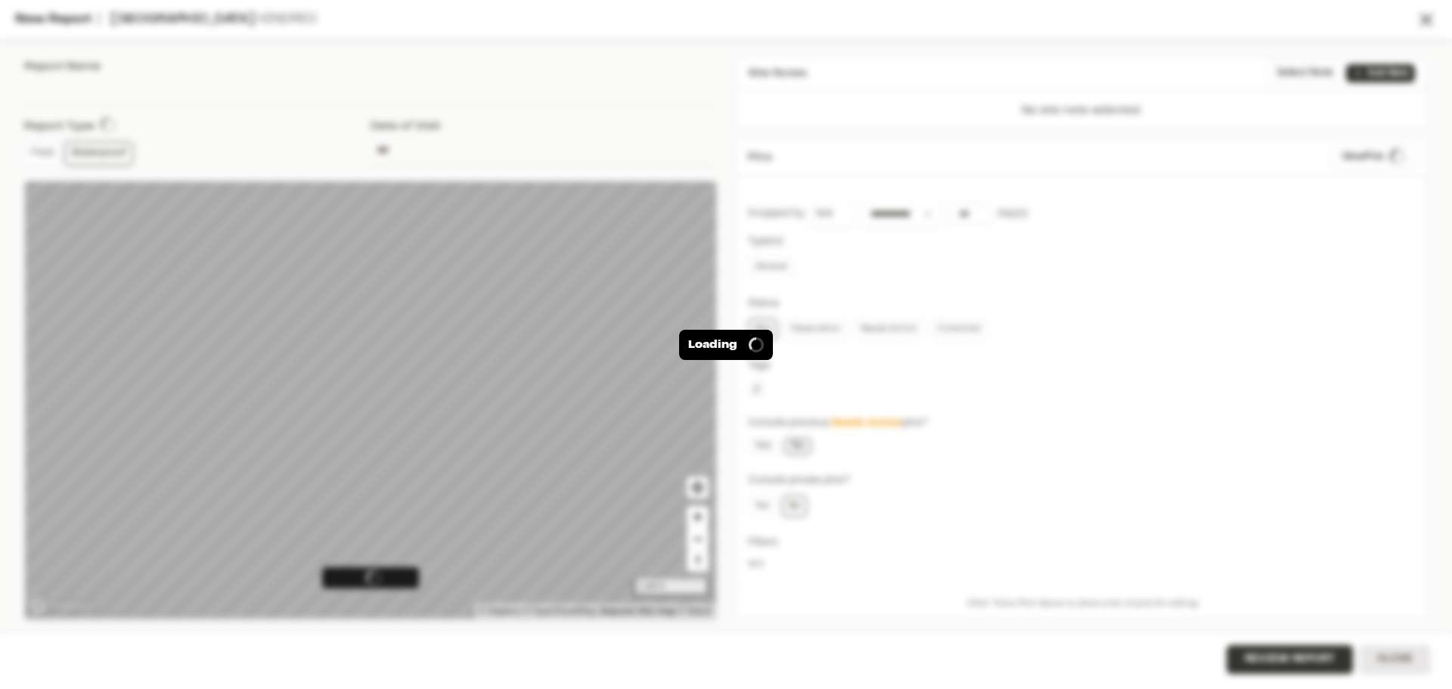
type input "**********"
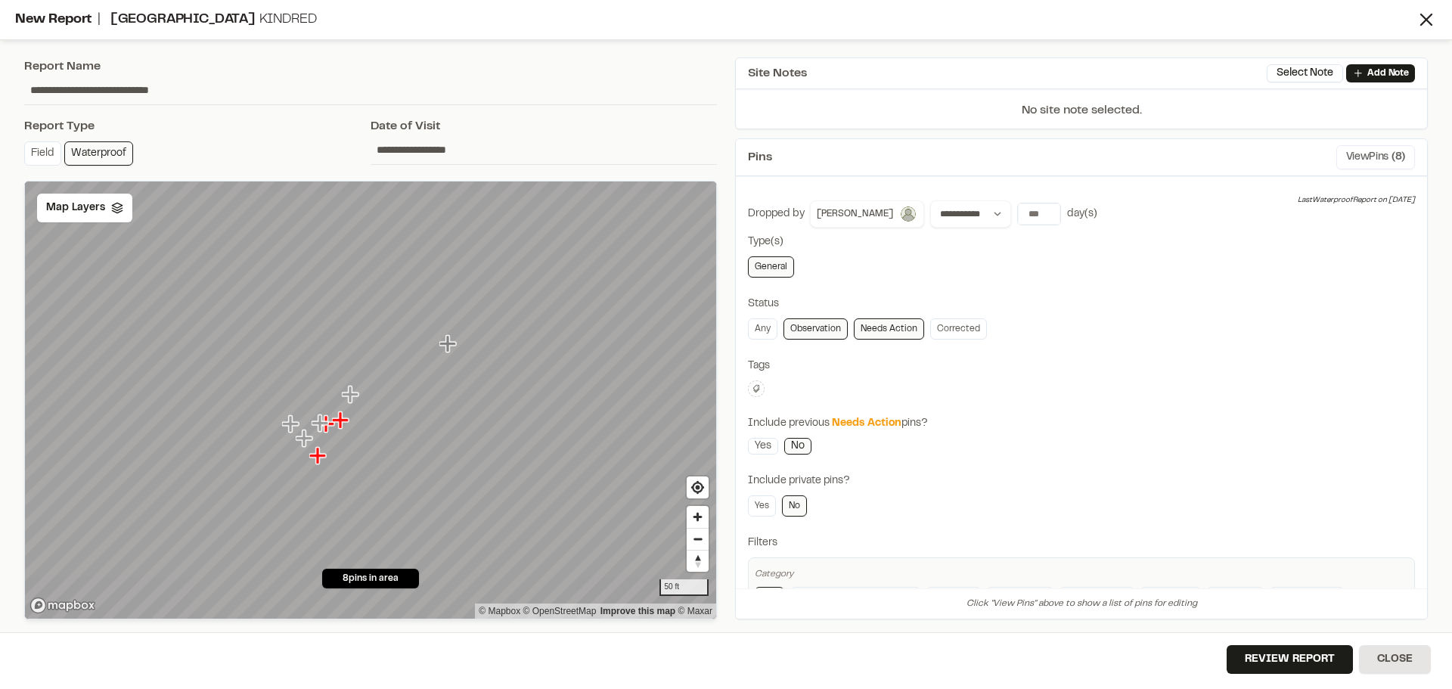
click at [1371, 157] on button "View Pins ( 8 )" at bounding box center [1376, 157] width 79 height 24
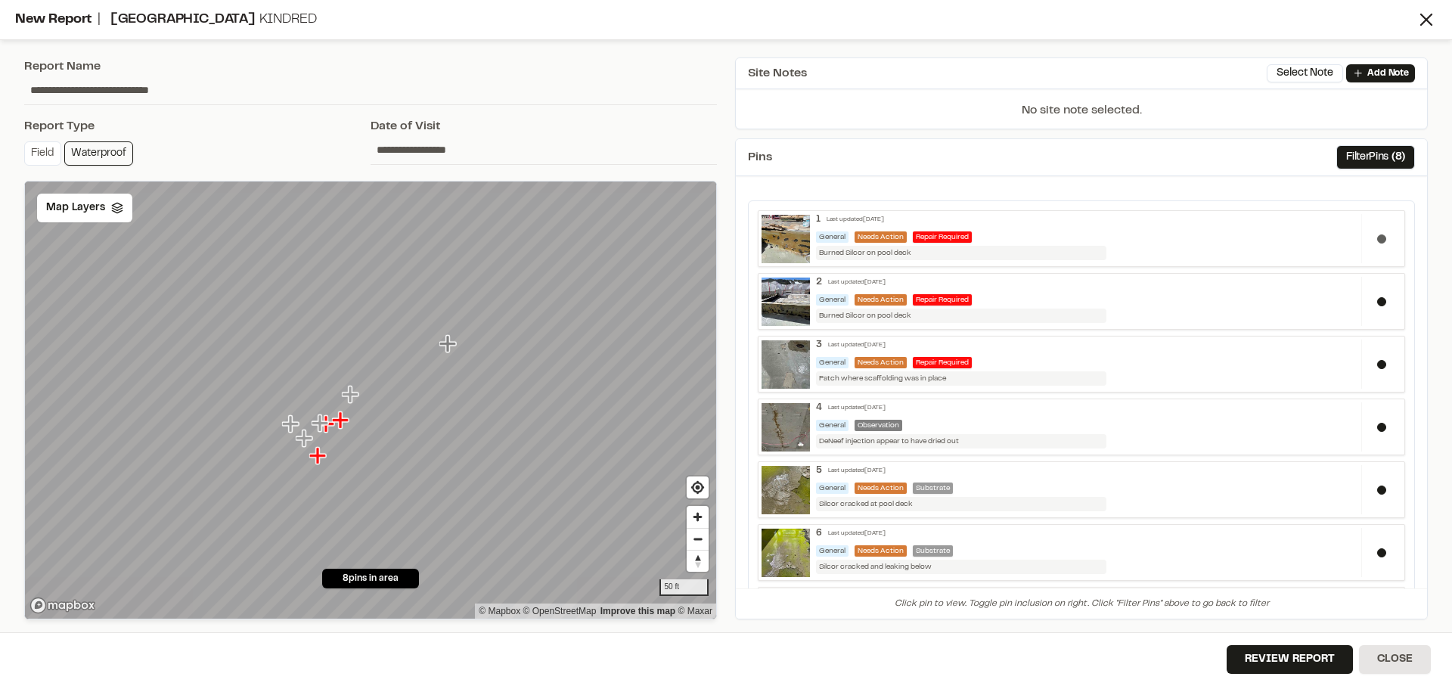
click at [1378, 240] on button at bounding box center [1382, 239] width 9 height 9
click at [1378, 298] on button at bounding box center [1382, 301] width 9 height 9
click at [1378, 362] on button at bounding box center [1382, 364] width 9 height 9
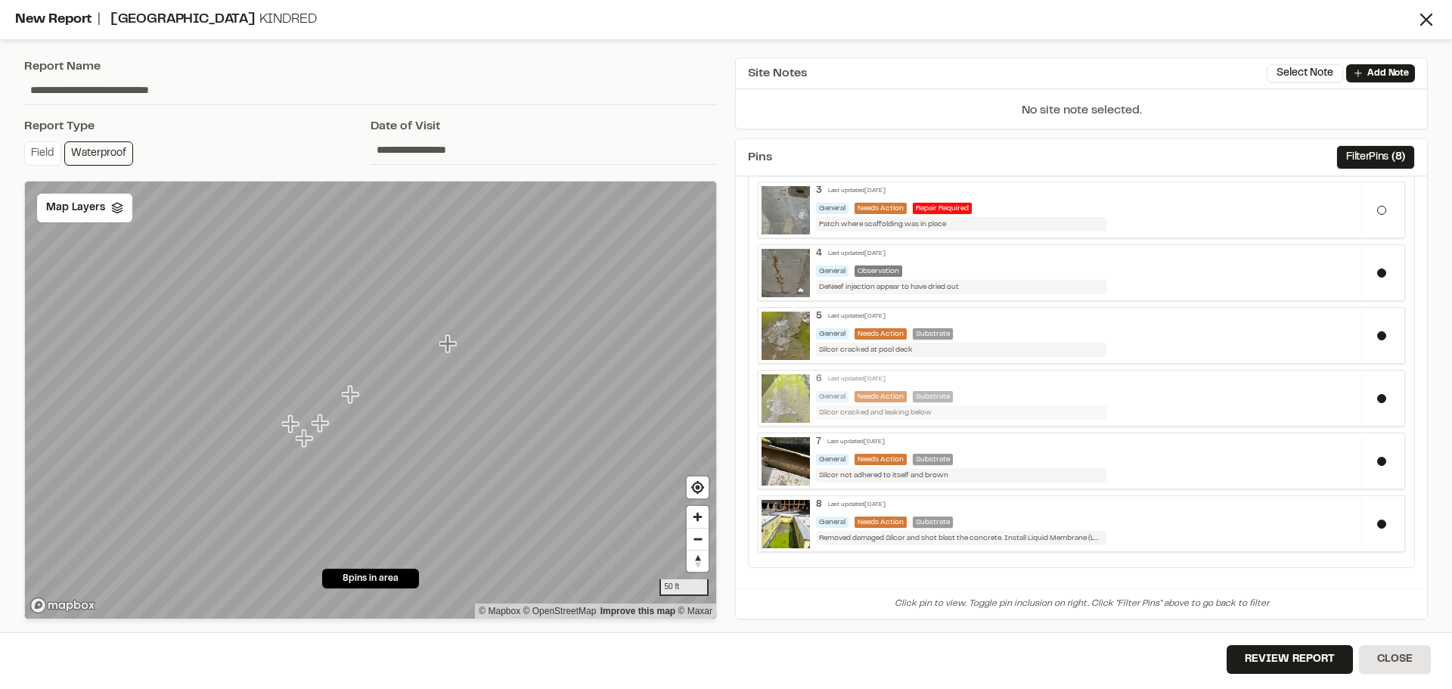
scroll to position [155, 0]
click at [1279, 663] on button "Review Report" at bounding box center [1290, 659] width 126 height 29
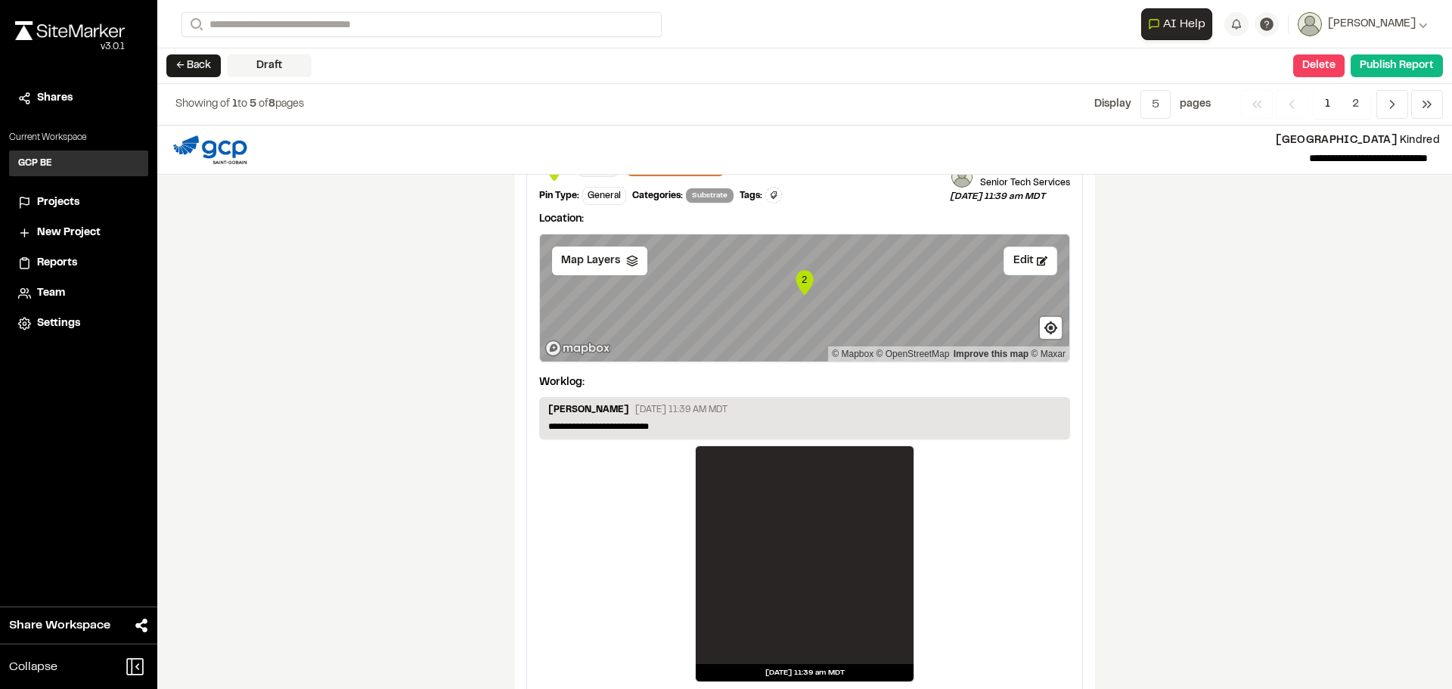
scroll to position [2490, 0]
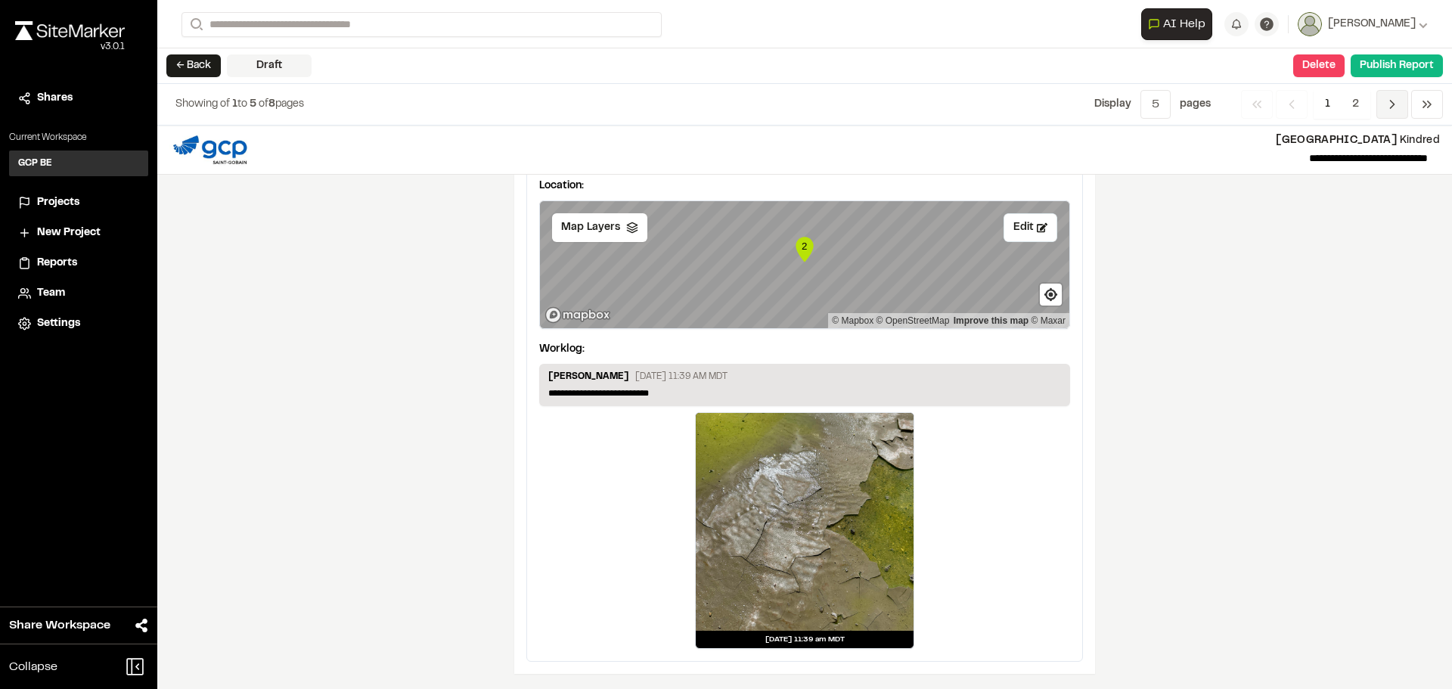
click at [1391, 103] on icon "Navigation" at bounding box center [1392, 104] width 15 height 15
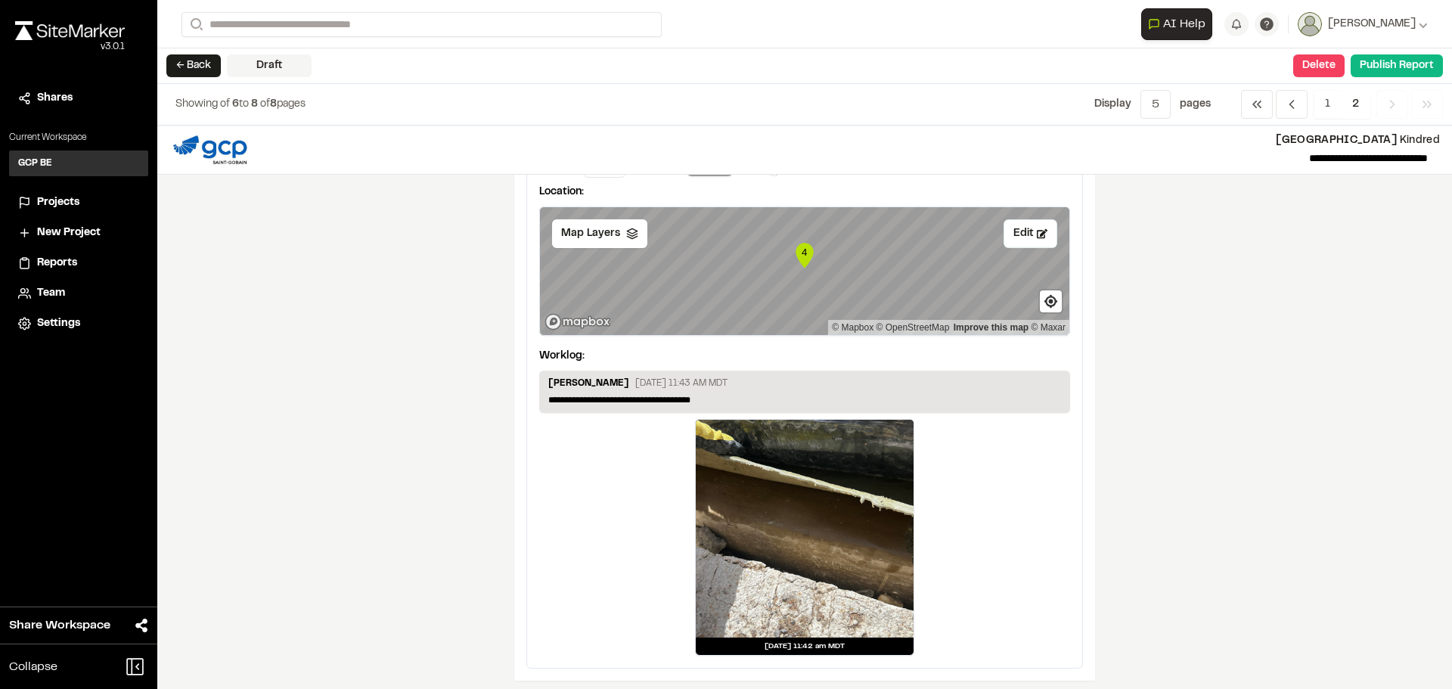
scroll to position [681, 0]
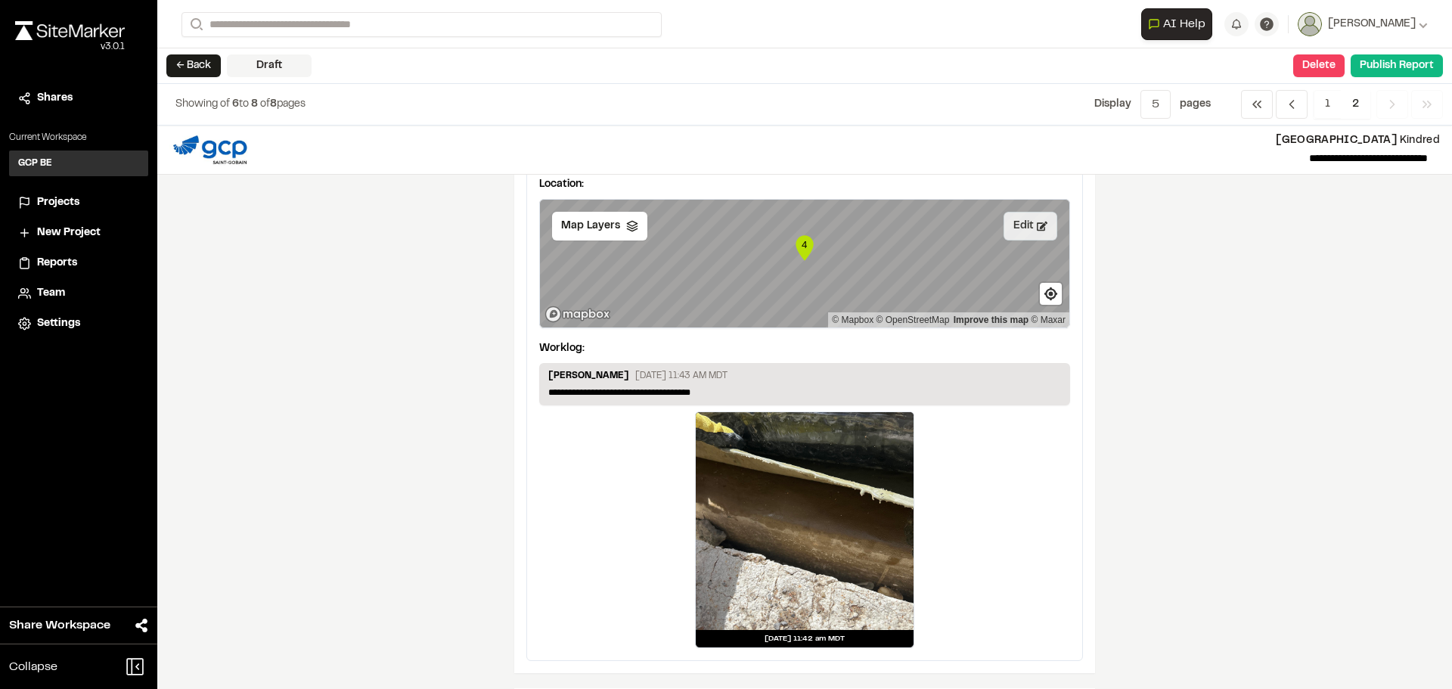
click at [1021, 228] on button "Edit" at bounding box center [1031, 226] width 54 height 29
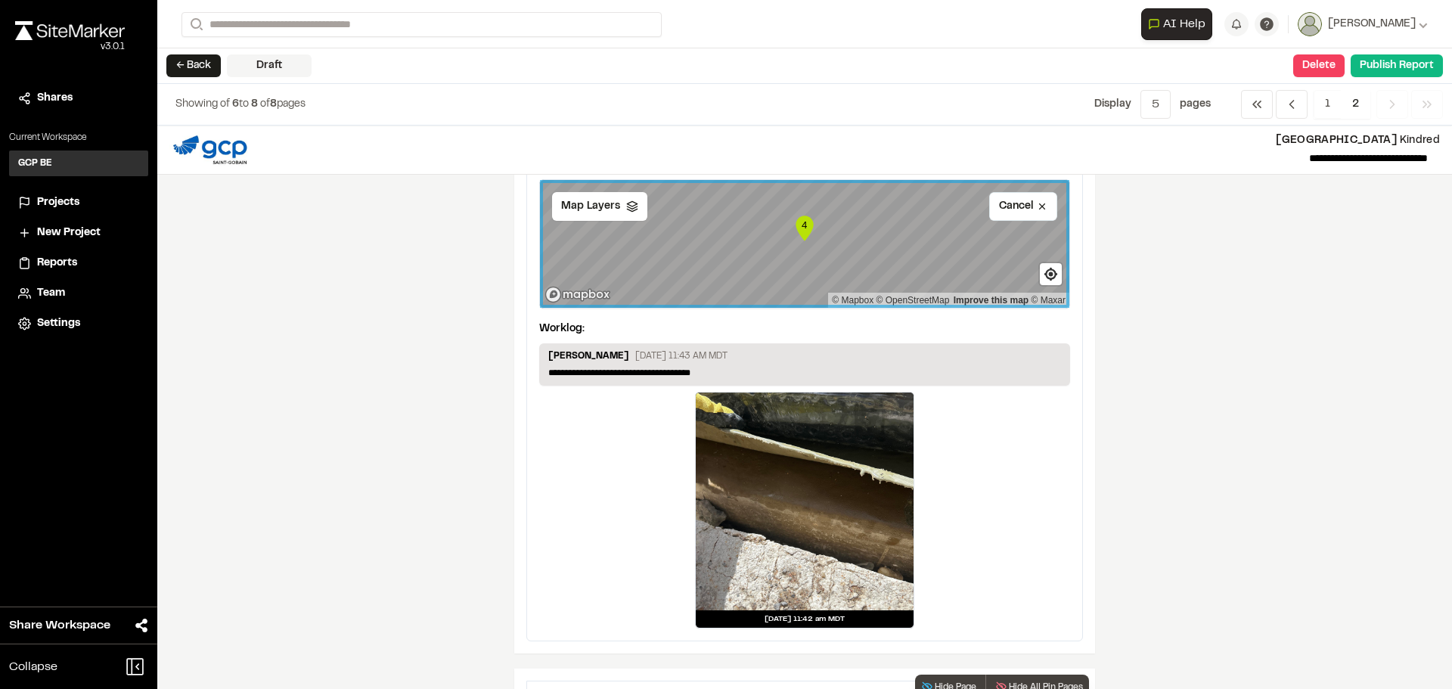
scroll to position [605, 0]
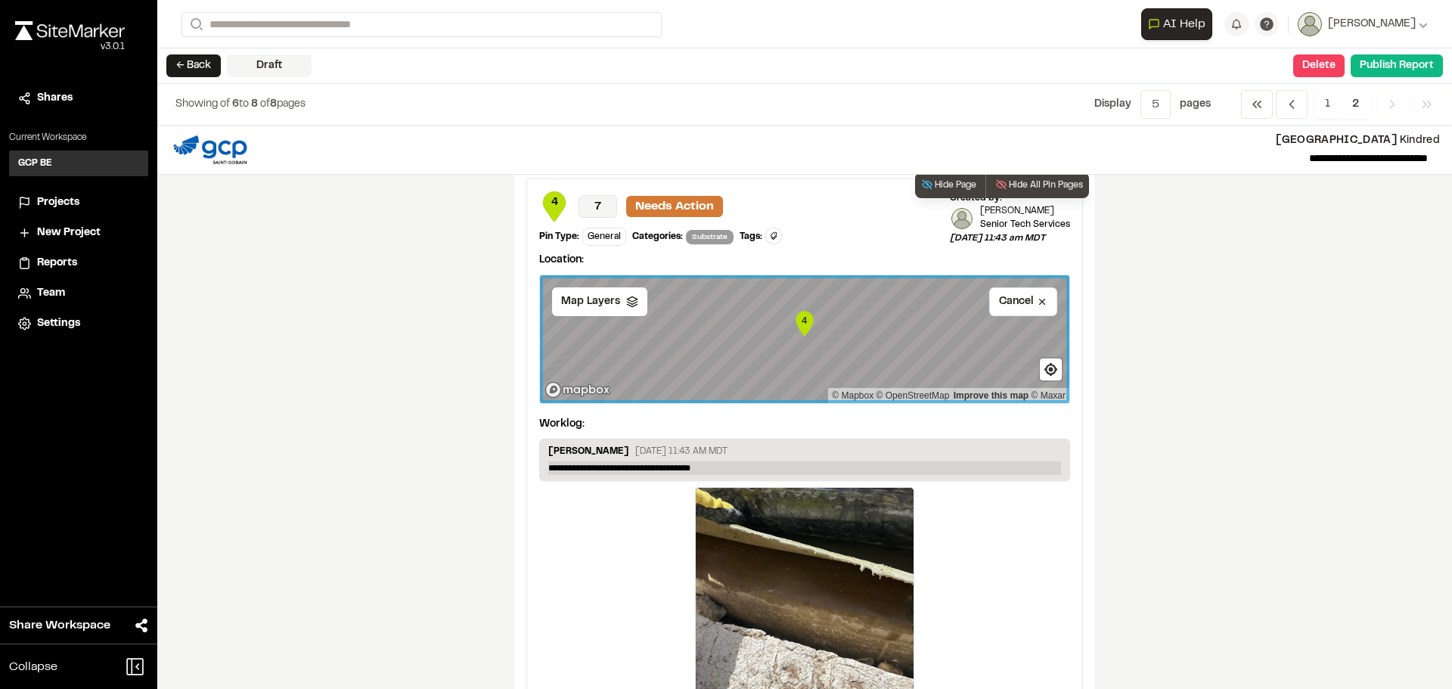
click at [726, 468] on p "**********" at bounding box center [804, 468] width 513 height 14
click at [943, 465] on p "**********" at bounding box center [804, 468] width 513 height 14
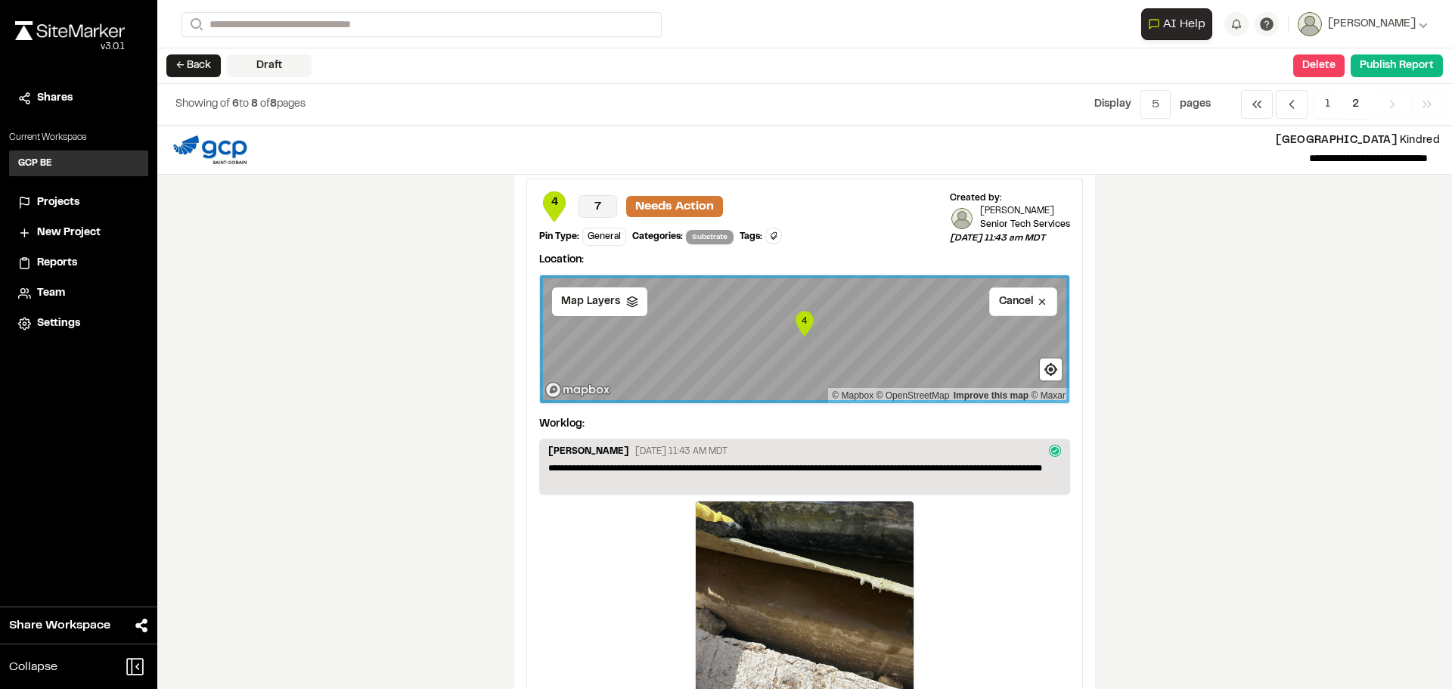
click at [1119, 540] on div "**********" at bounding box center [804, 408] width 1295 height 564
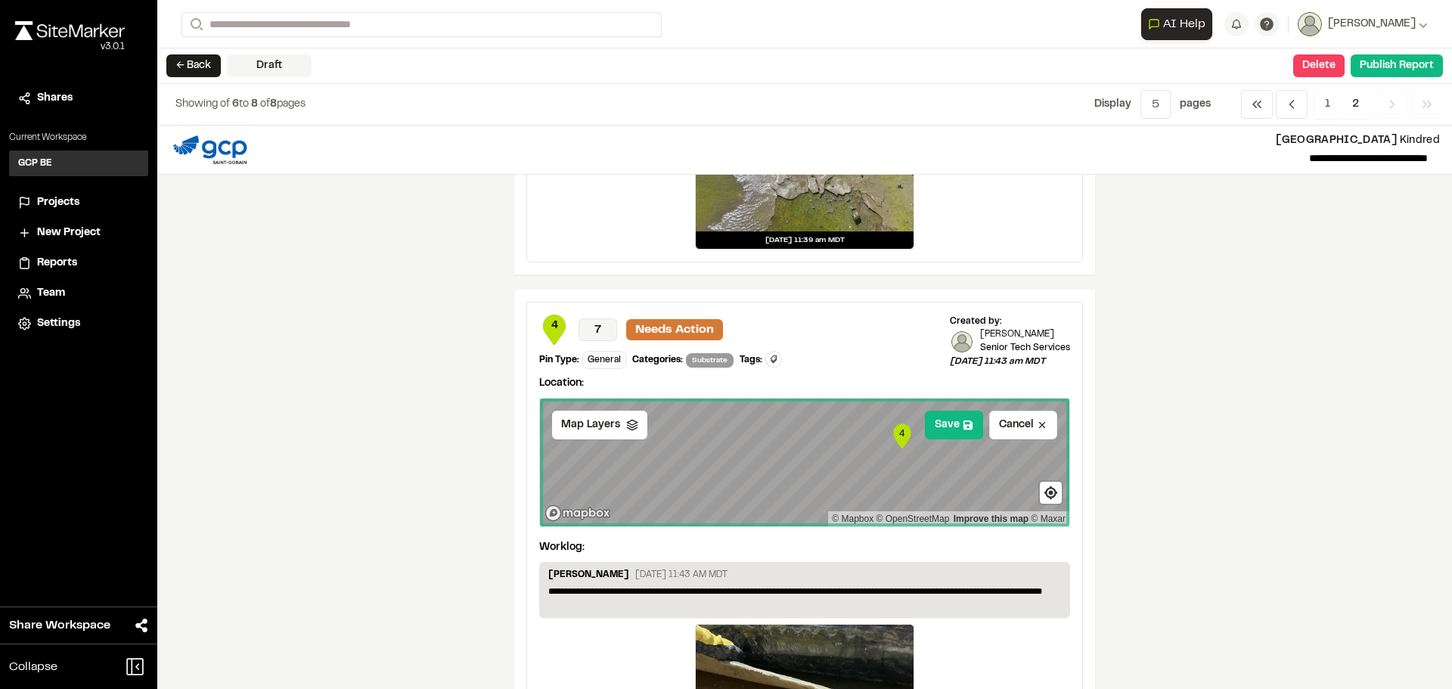
scroll to position [334, 0]
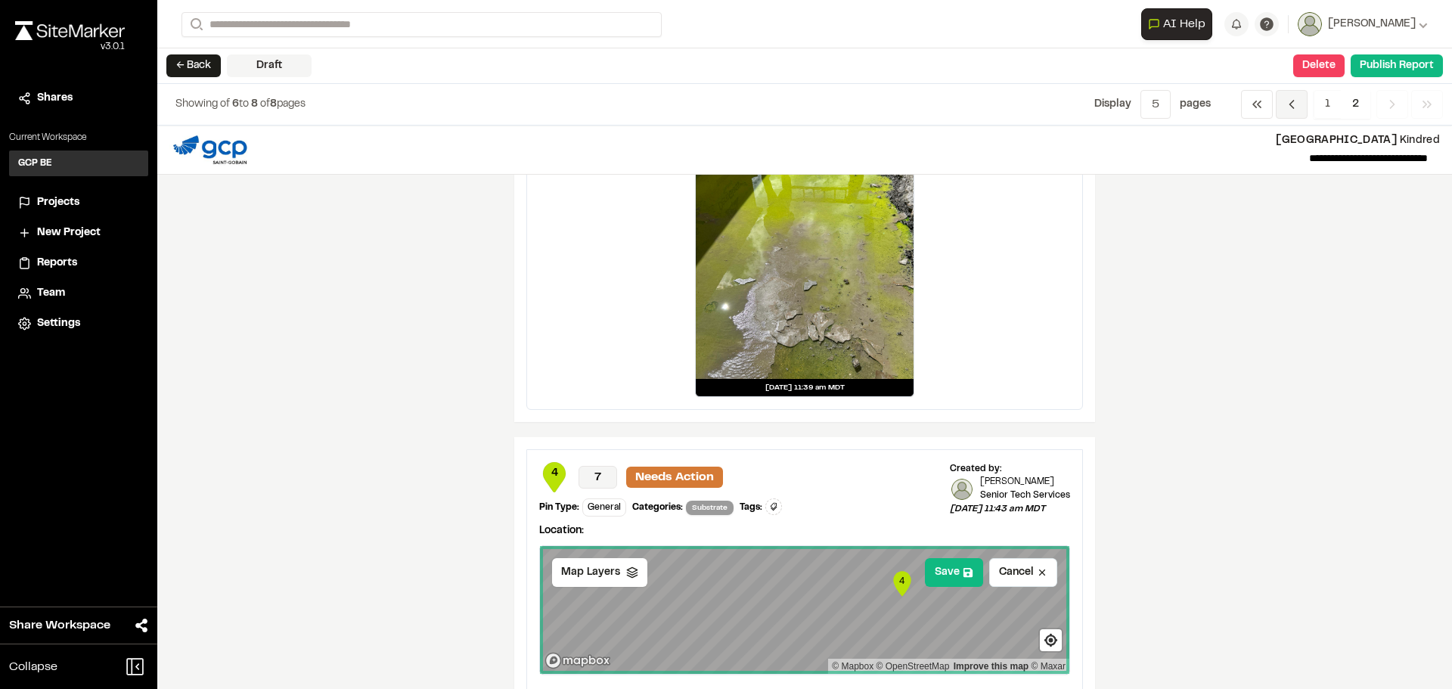
click at [1297, 104] on icon "Navigation" at bounding box center [1292, 104] width 15 height 15
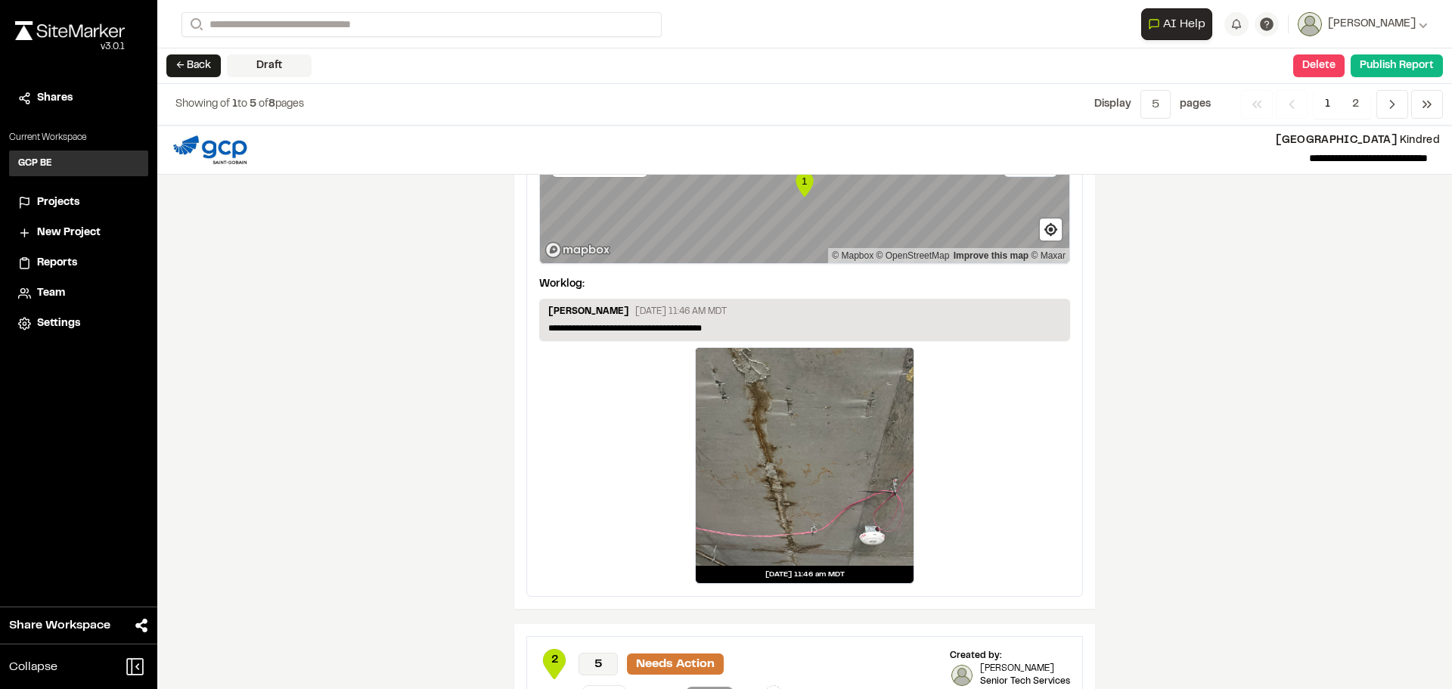
scroll to position [1967, 0]
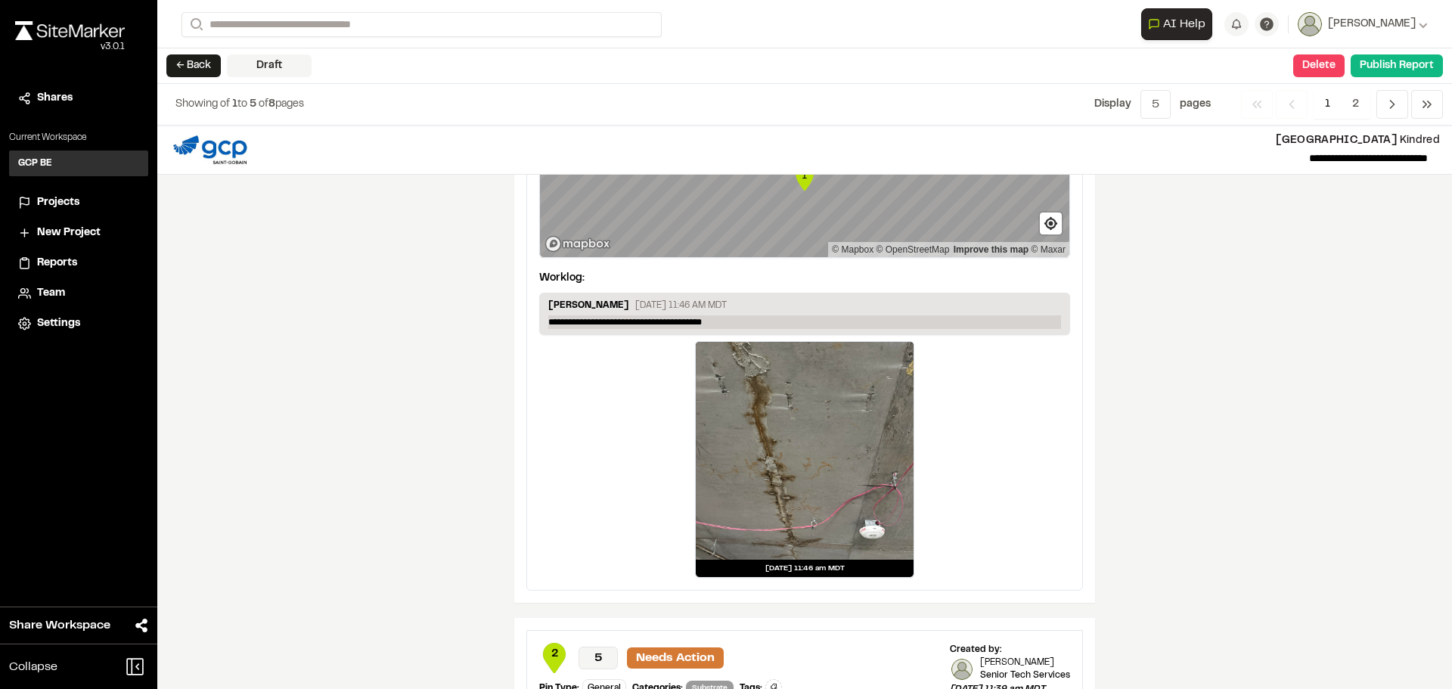
click at [718, 323] on p "**********" at bounding box center [804, 322] width 513 height 14
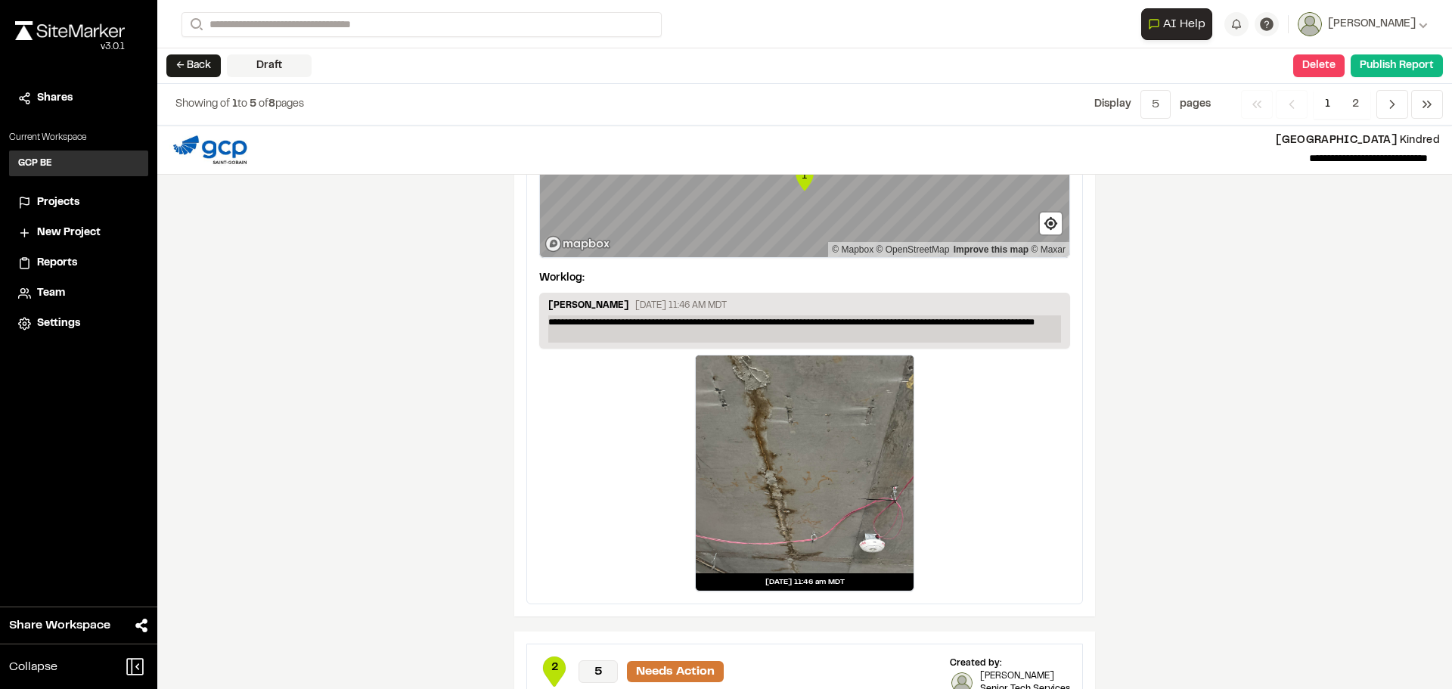
click at [586, 337] on p "**********" at bounding box center [804, 328] width 513 height 27
click at [475, 375] on div "**********" at bounding box center [804, 408] width 1295 height 564
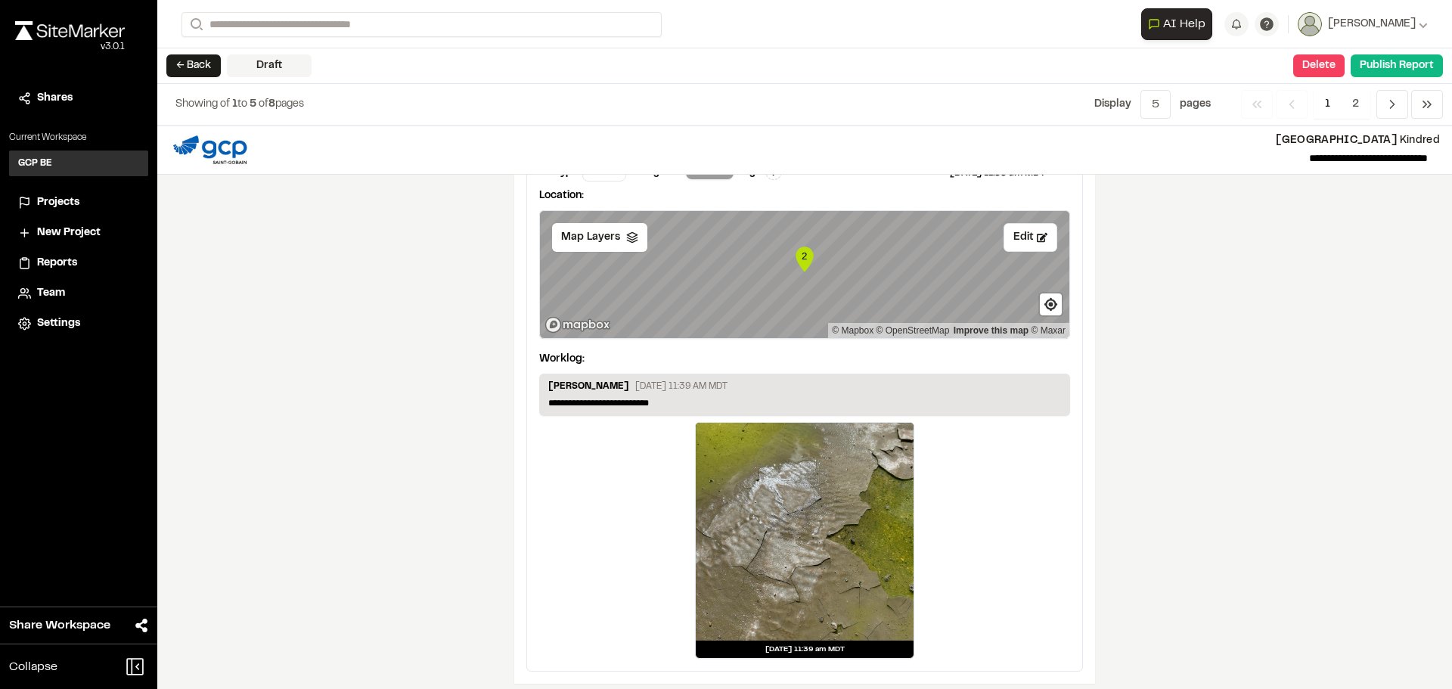
scroll to position [2506, 0]
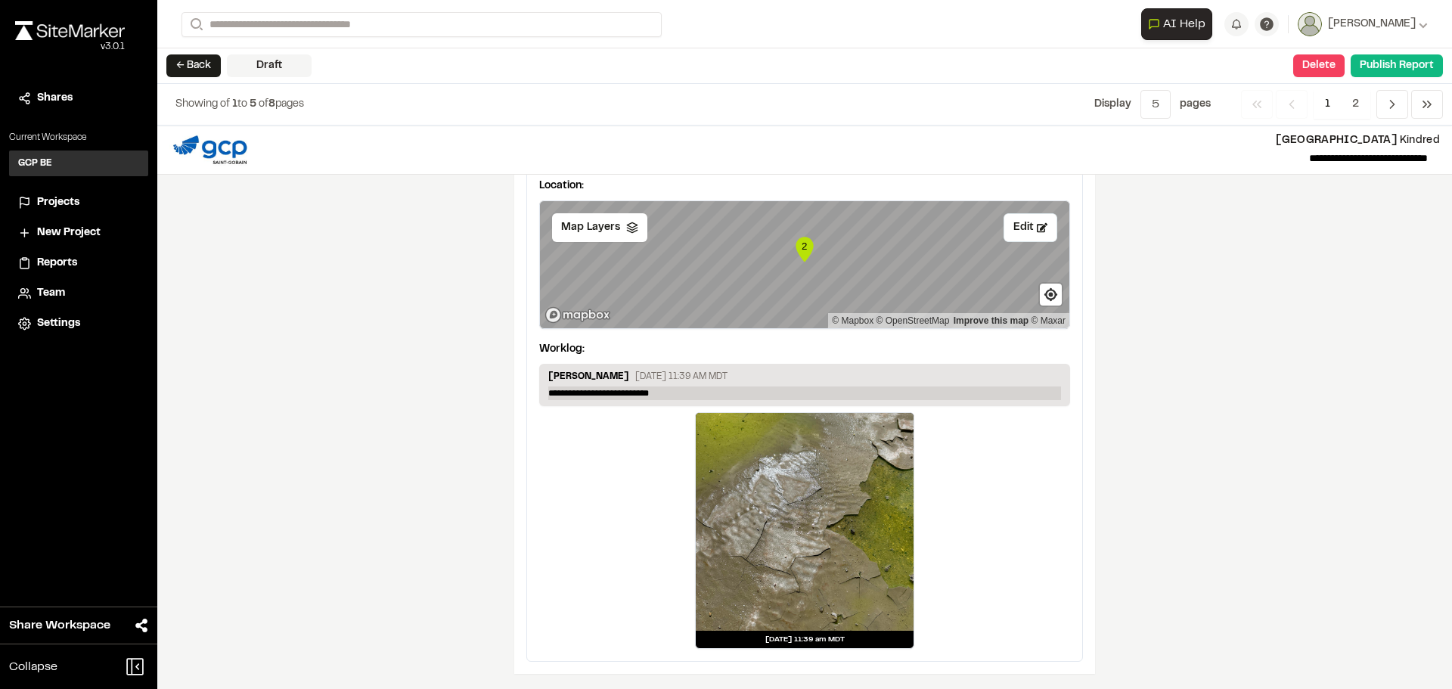
click at [657, 397] on p "**********" at bounding box center [804, 394] width 513 height 14
click at [1143, 360] on div "**********" at bounding box center [804, 408] width 1295 height 564
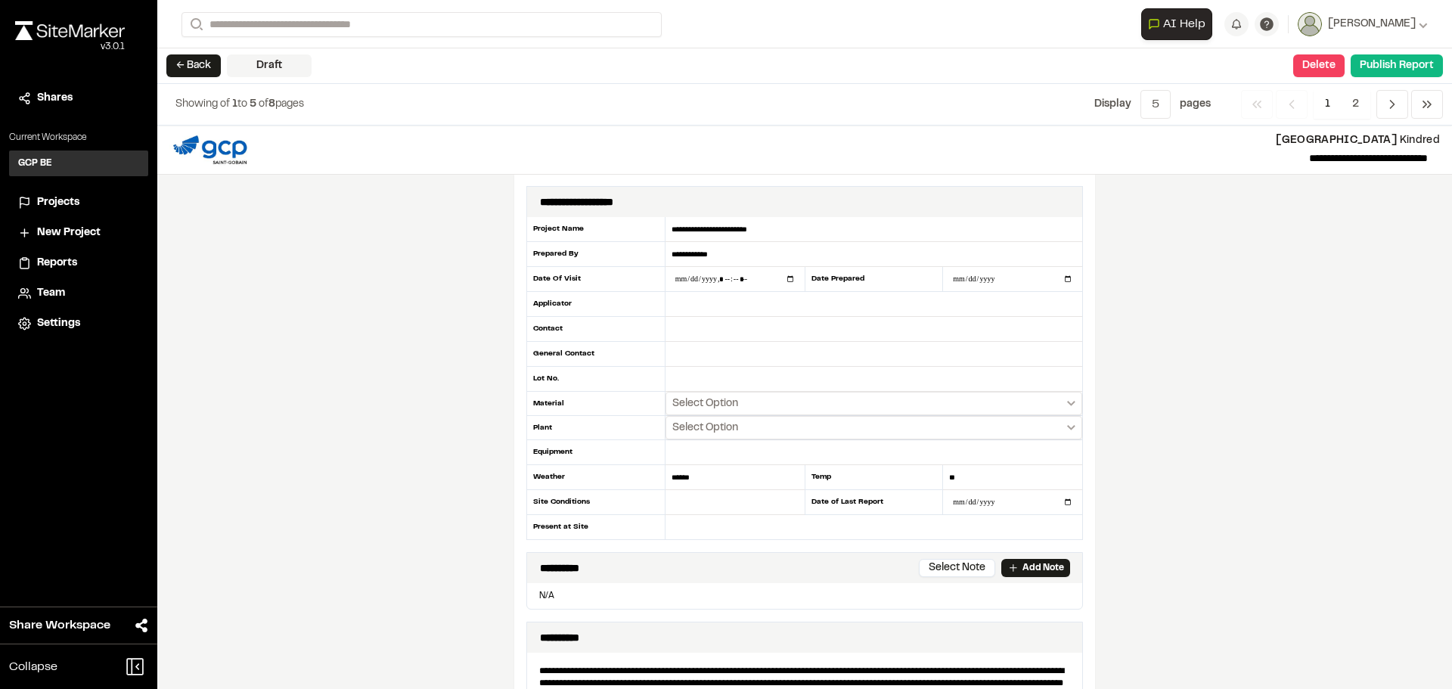
scroll to position [0, 0]
click at [1070, 408] on button "Select Option" at bounding box center [874, 404] width 417 height 23
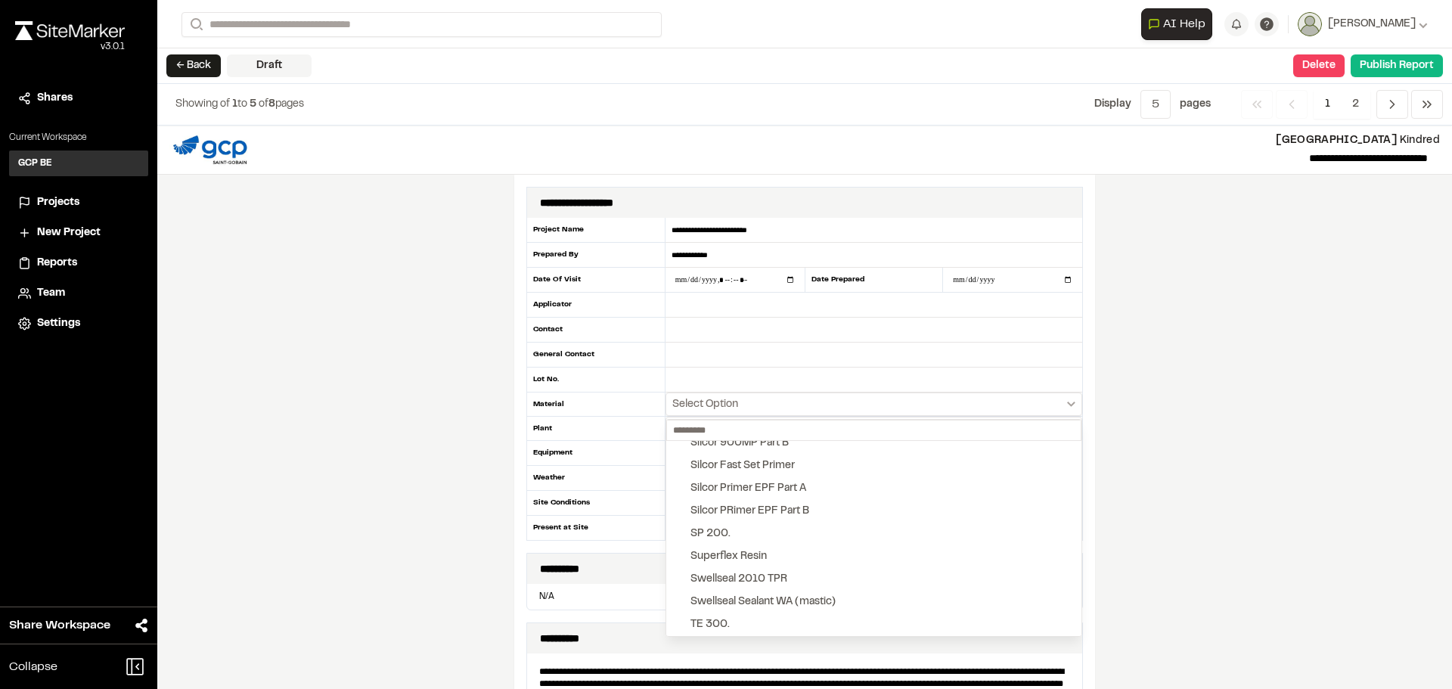
scroll to position [2407, 0]
click at [734, 475] on div "Silcor 900MP" at bounding box center [724, 473] width 67 height 17
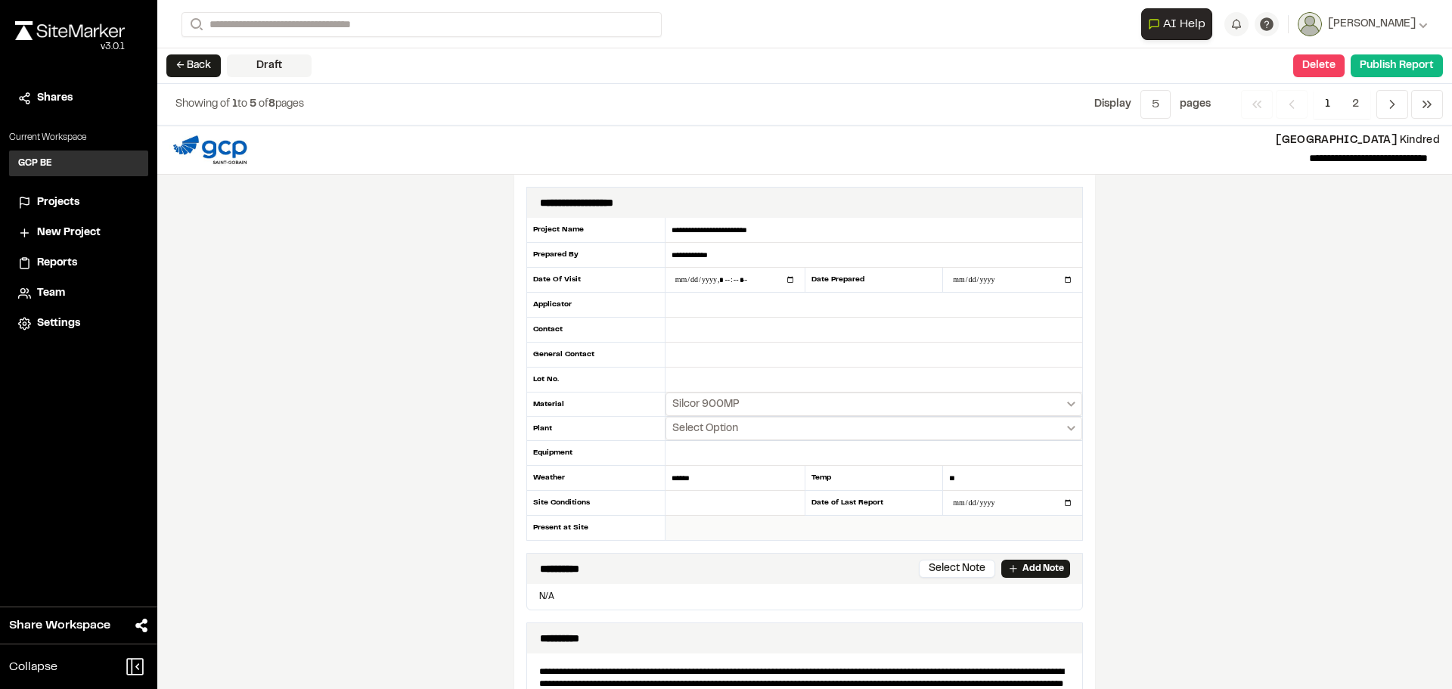
click at [707, 531] on input "text" at bounding box center [874, 528] width 417 height 24
click at [706, 526] on input "**********" at bounding box center [874, 528] width 417 height 24
click at [774, 533] on input "**********" at bounding box center [874, 528] width 417 height 24
type input "**********"
click at [784, 280] on input "datetime-local" at bounding box center [735, 280] width 139 height 24
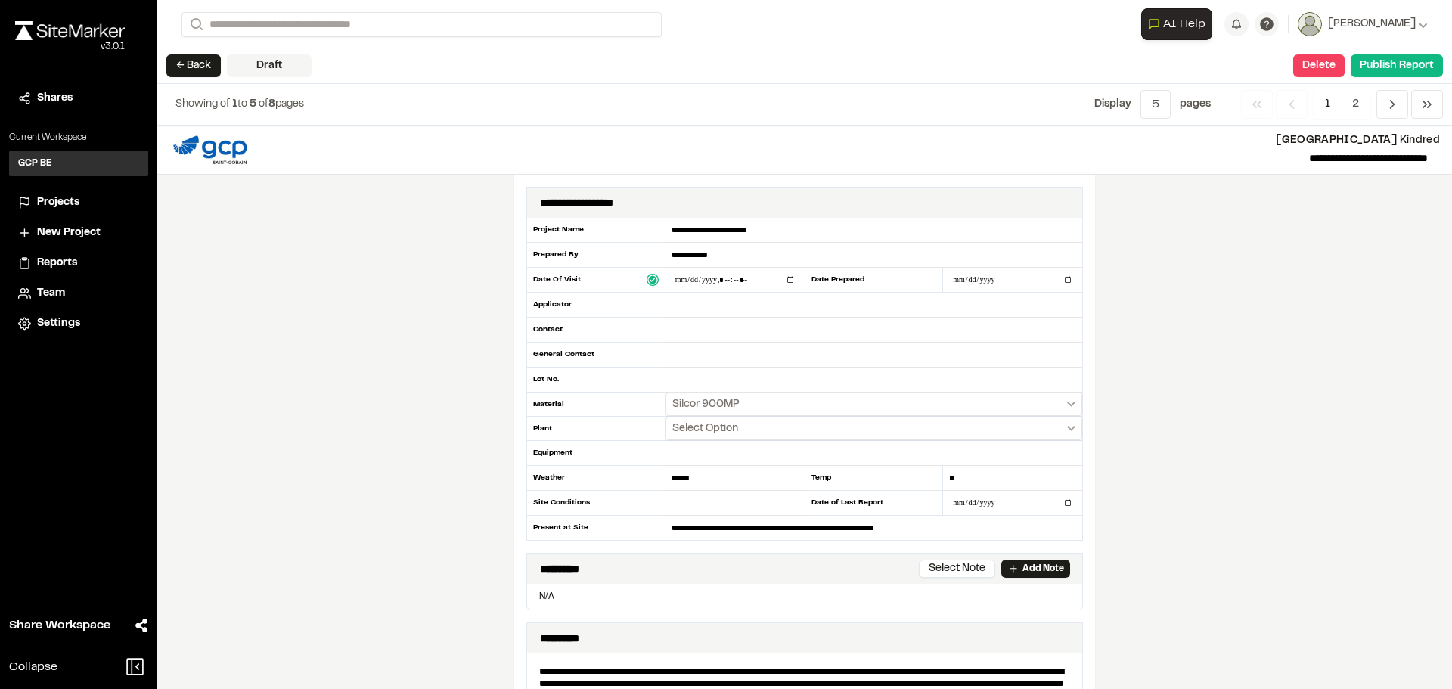
type input "**********"
click at [480, 359] on div "**********" at bounding box center [804, 408] width 1295 height 564
click at [679, 313] on input "text" at bounding box center [874, 305] width 417 height 25
type input "*"
type input "**********"
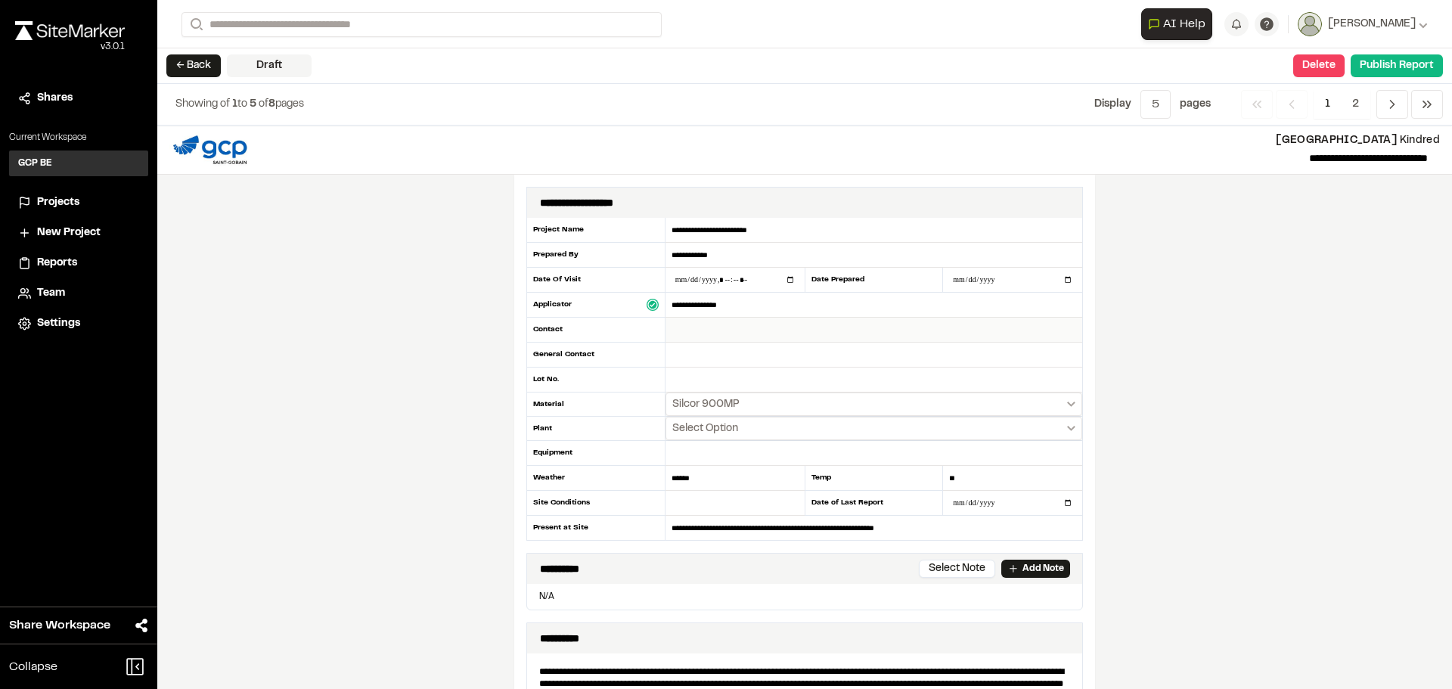
click at [691, 332] on input "text" at bounding box center [874, 330] width 417 height 25
type input "**********"
click at [707, 356] on input "text" at bounding box center [874, 355] width 417 height 25
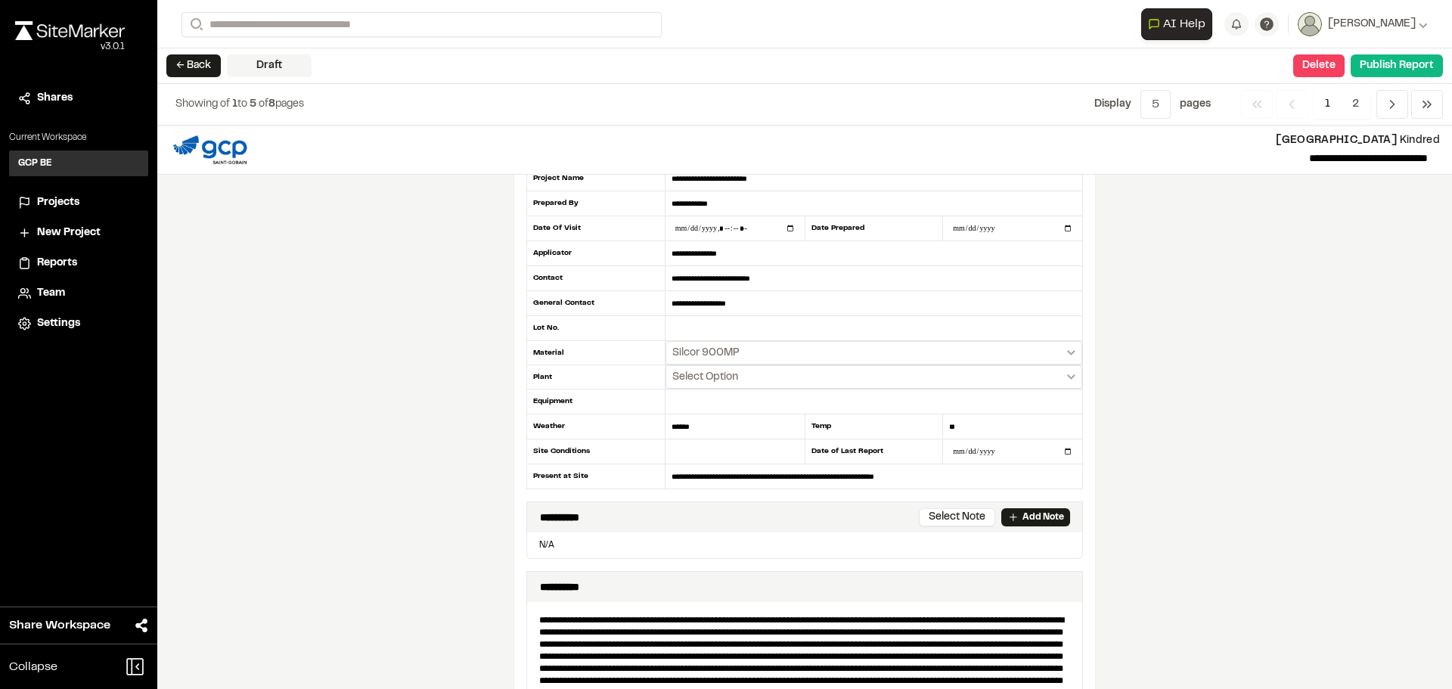
scroll to position [76, 0]
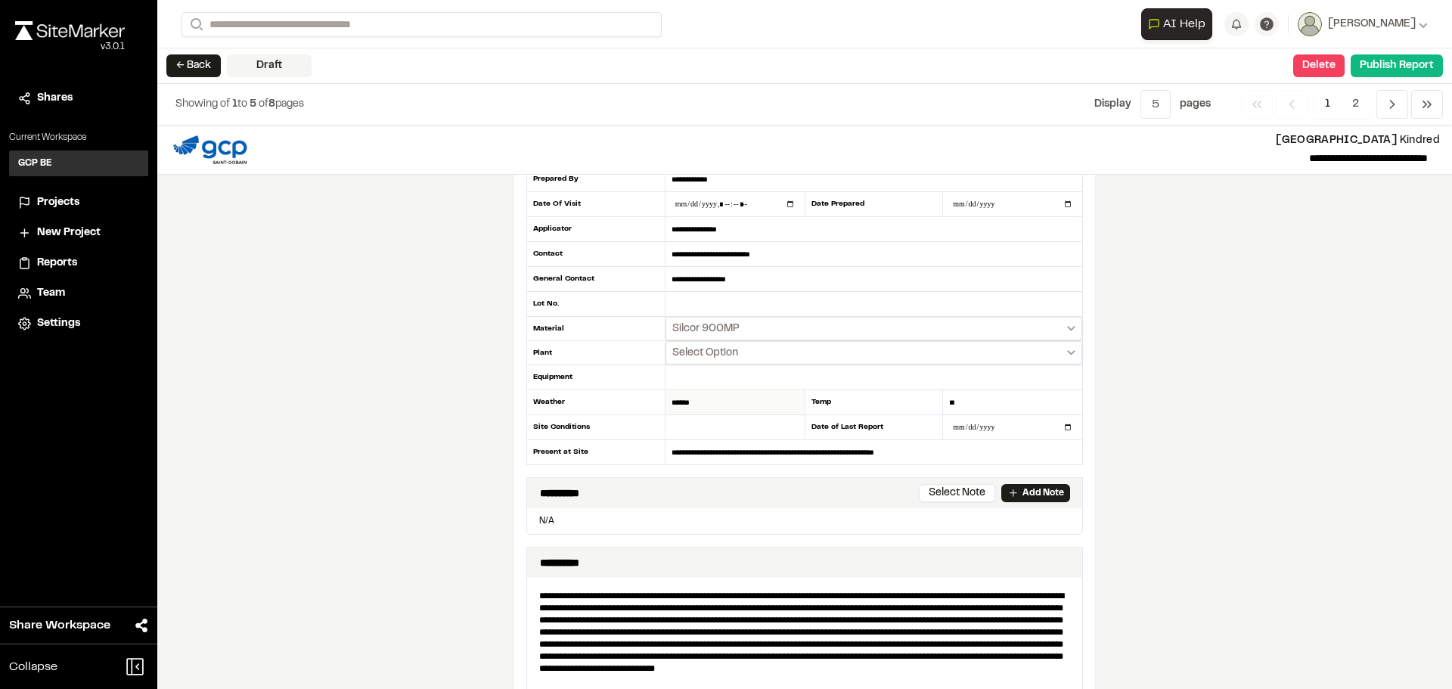
type input "**********"
click at [707, 407] on input "******" at bounding box center [735, 402] width 139 height 25
type input "*****"
click at [689, 429] on input "text" at bounding box center [735, 427] width 139 height 25
type input "*"
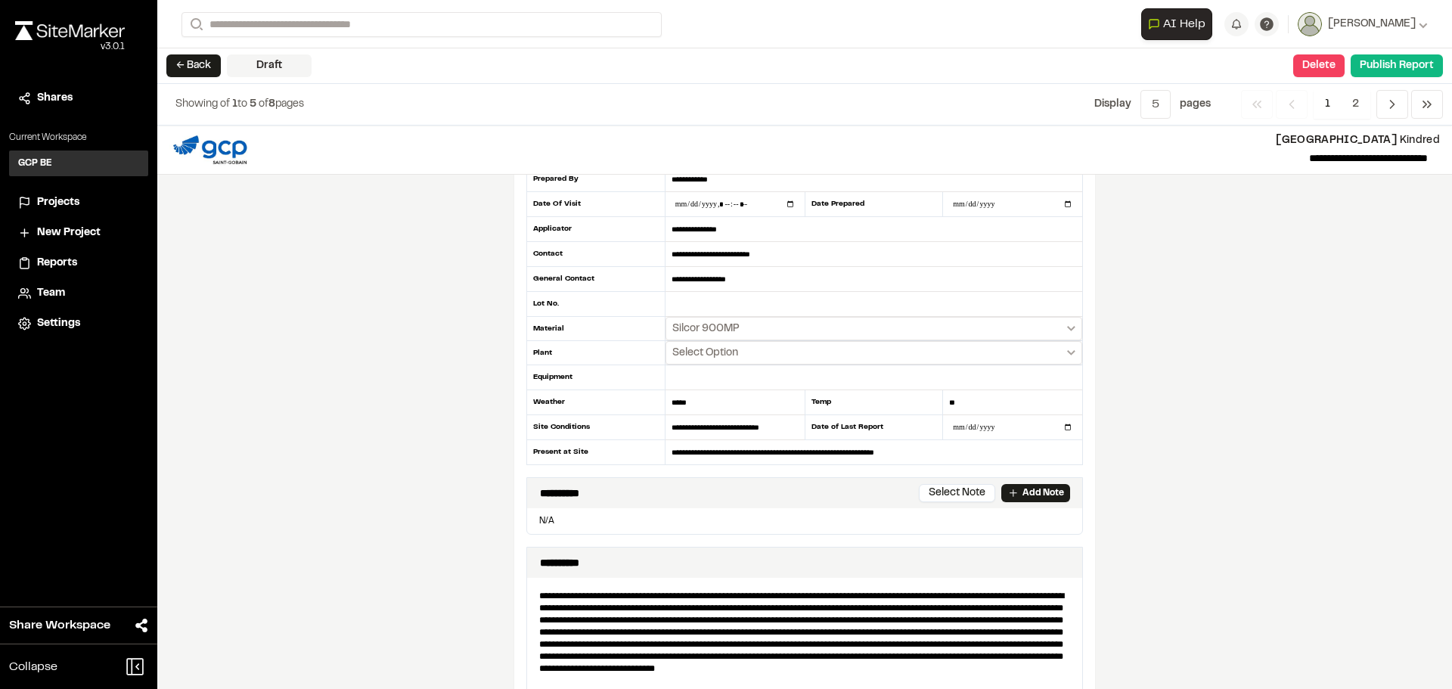
type input "**********"
click at [454, 325] on div "**********" at bounding box center [804, 408] width 1295 height 564
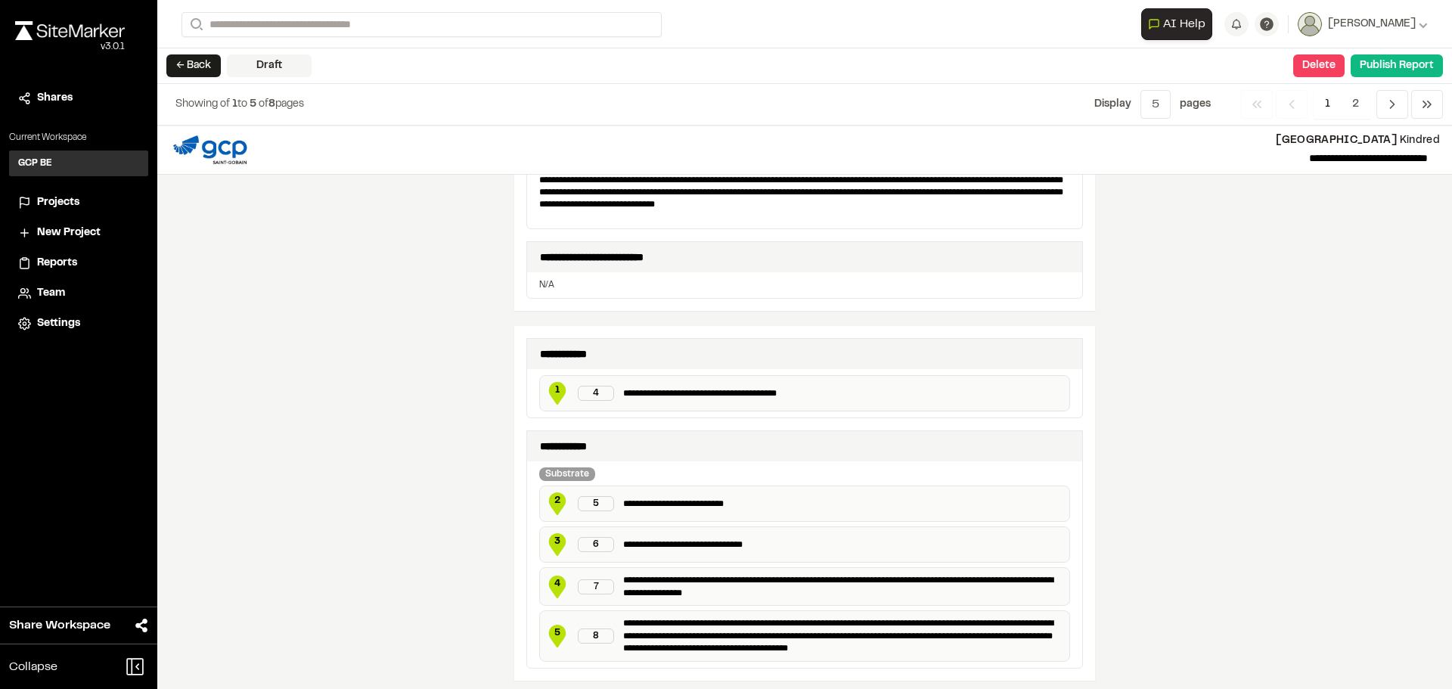
scroll to position [539, 0]
click at [1385, 62] on button "Publish Report" at bounding box center [1397, 65] width 92 height 23
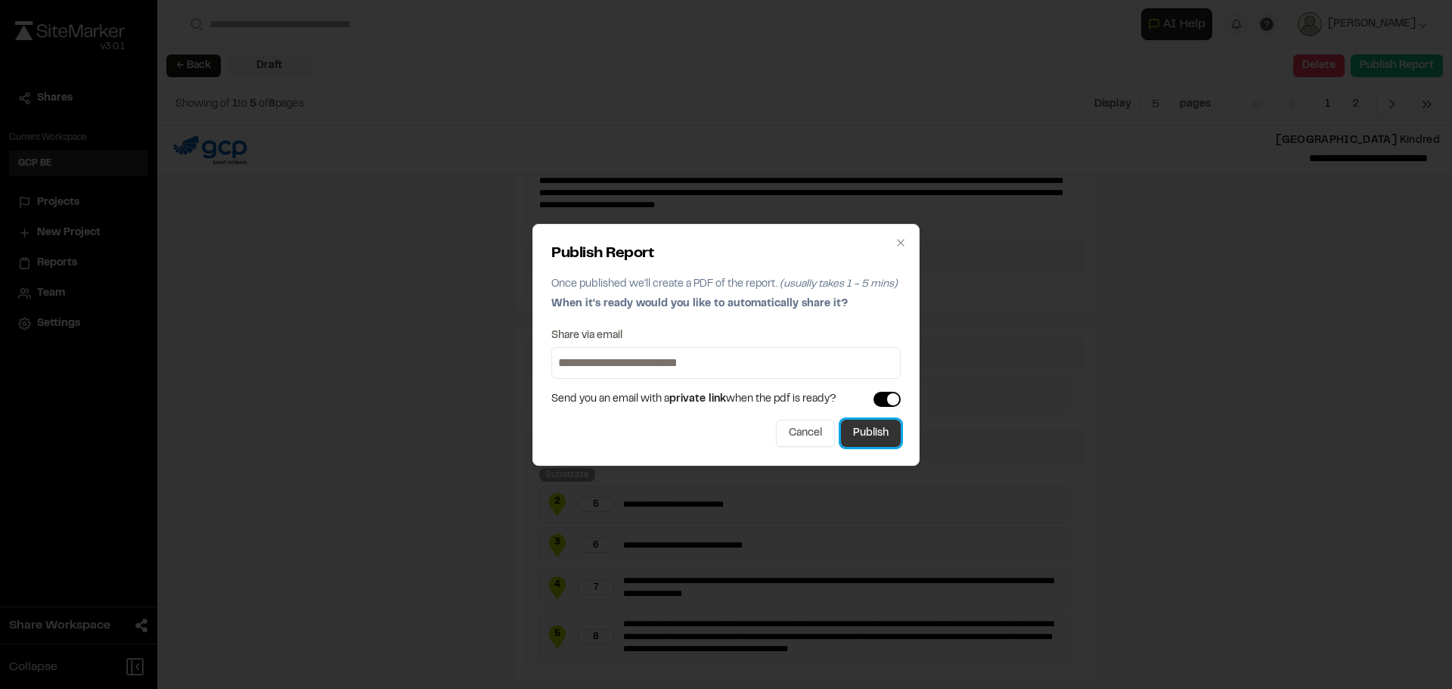
click at [854, 431] on button "Publish" at bounding box center [871, 433] width 60 height 27
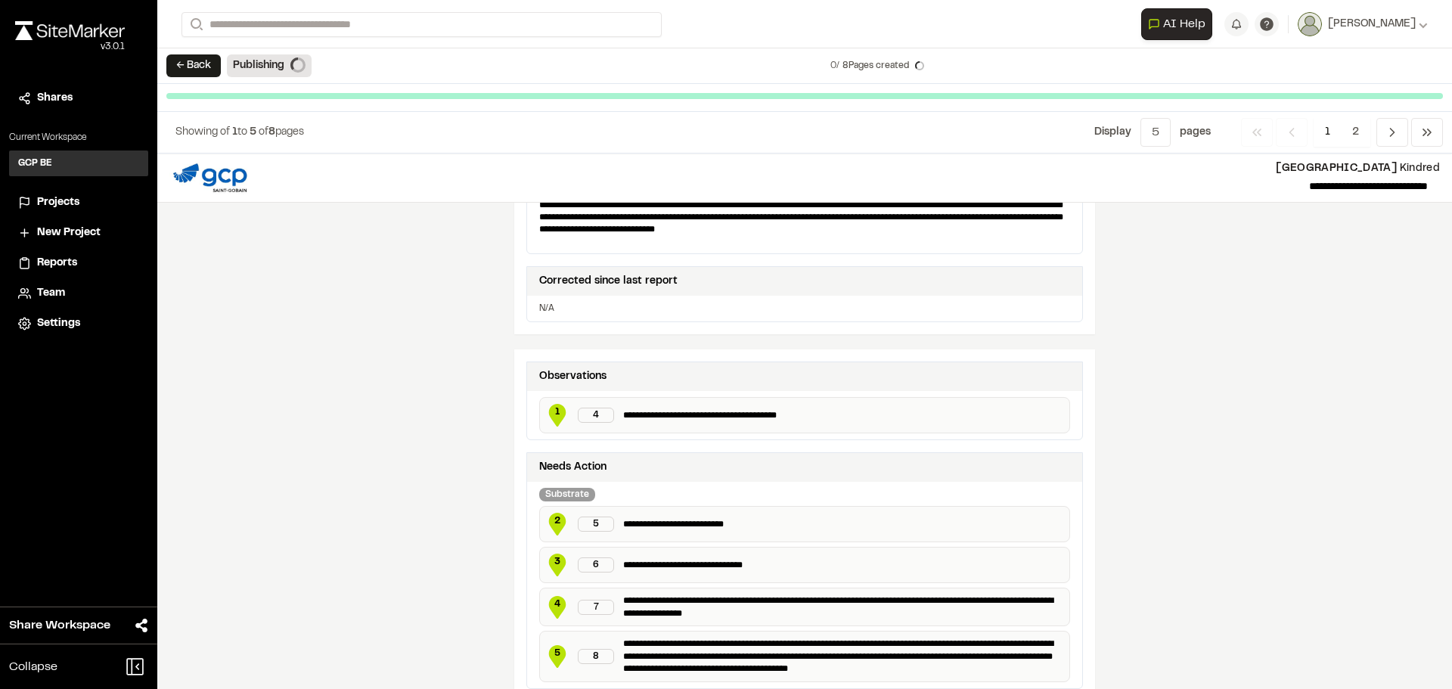
scroll to position [536, 0]
